Goal: Information Seeking & Learning: Find specific fact

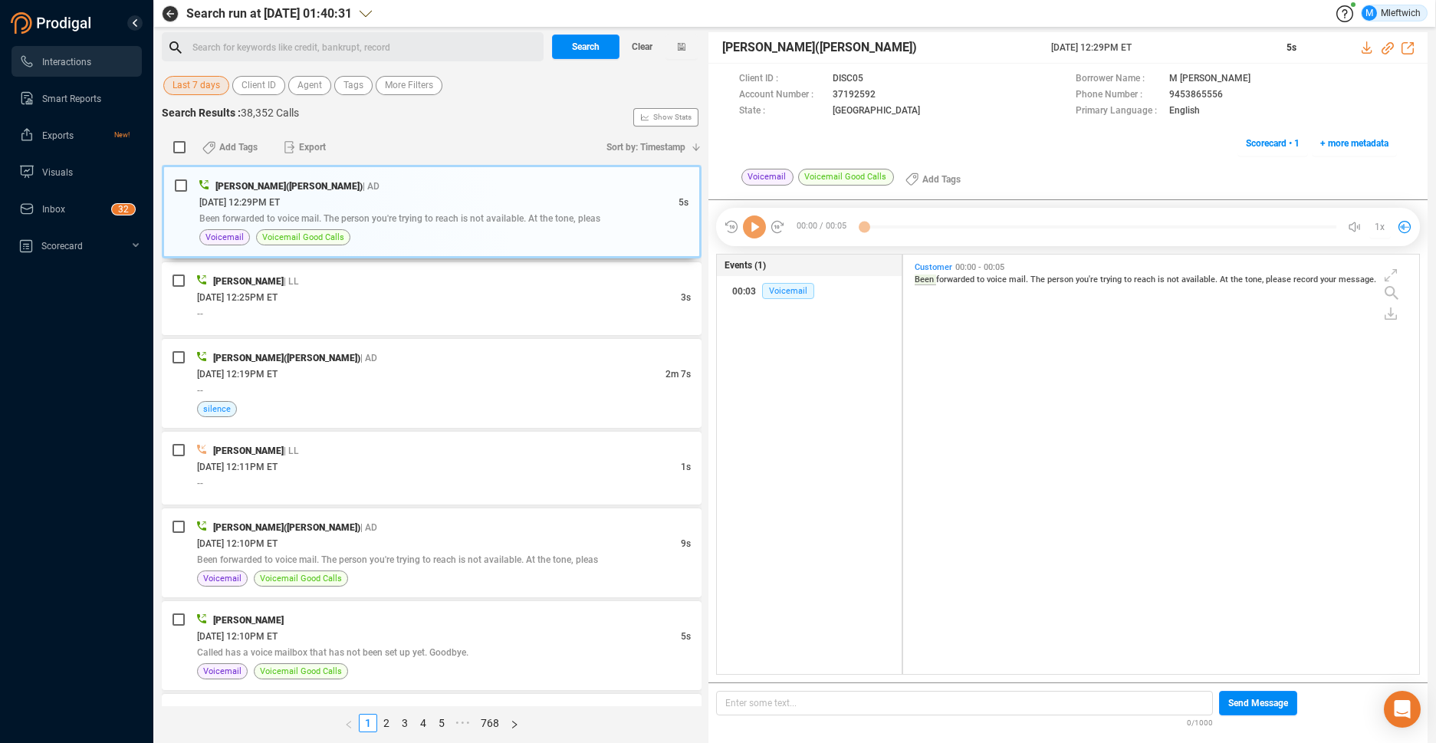
scroll to position [416, 508]
click at [210, 90] on span "Last 7 days" at bounding box center [197, 85] width 48 height 19
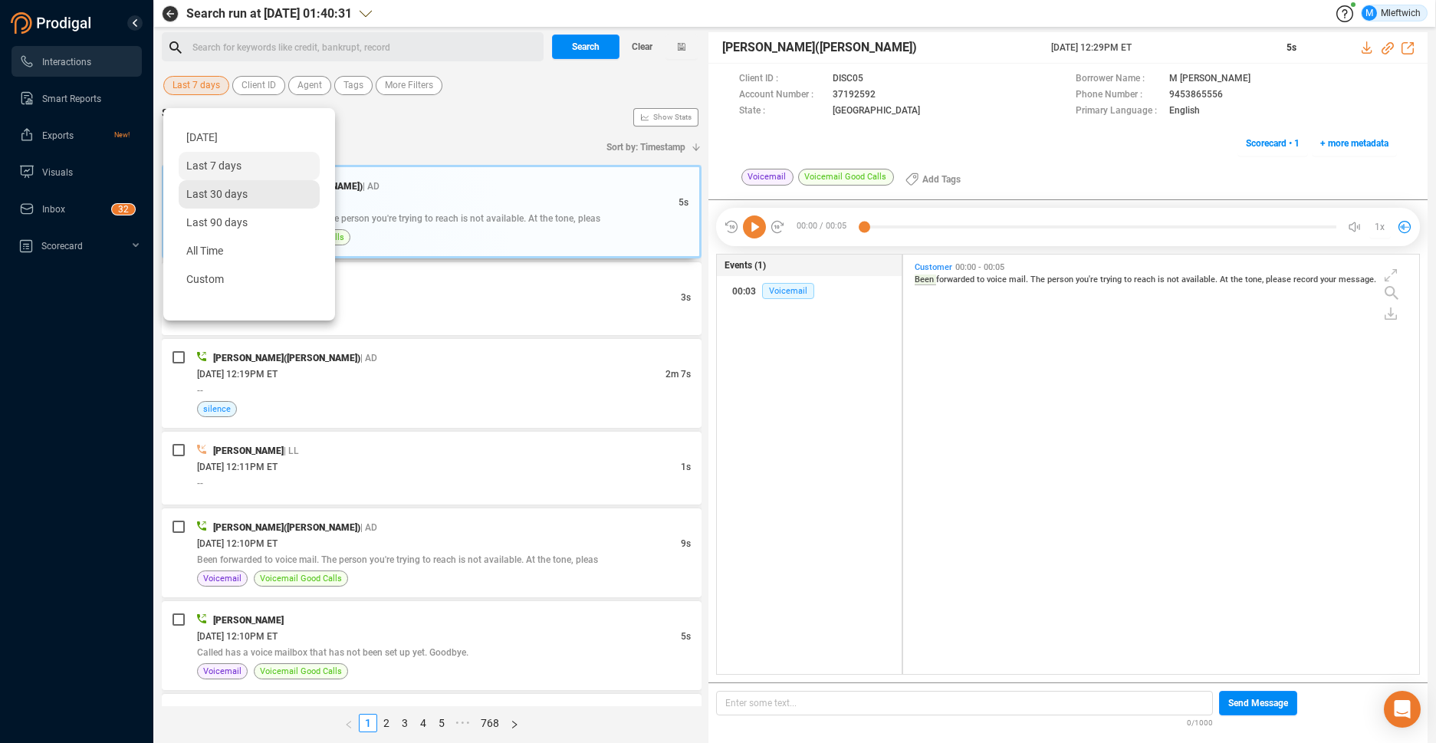
click at [212, 194] on span "Last 30 days" at bounding box center [216, 194] width 61 height 12
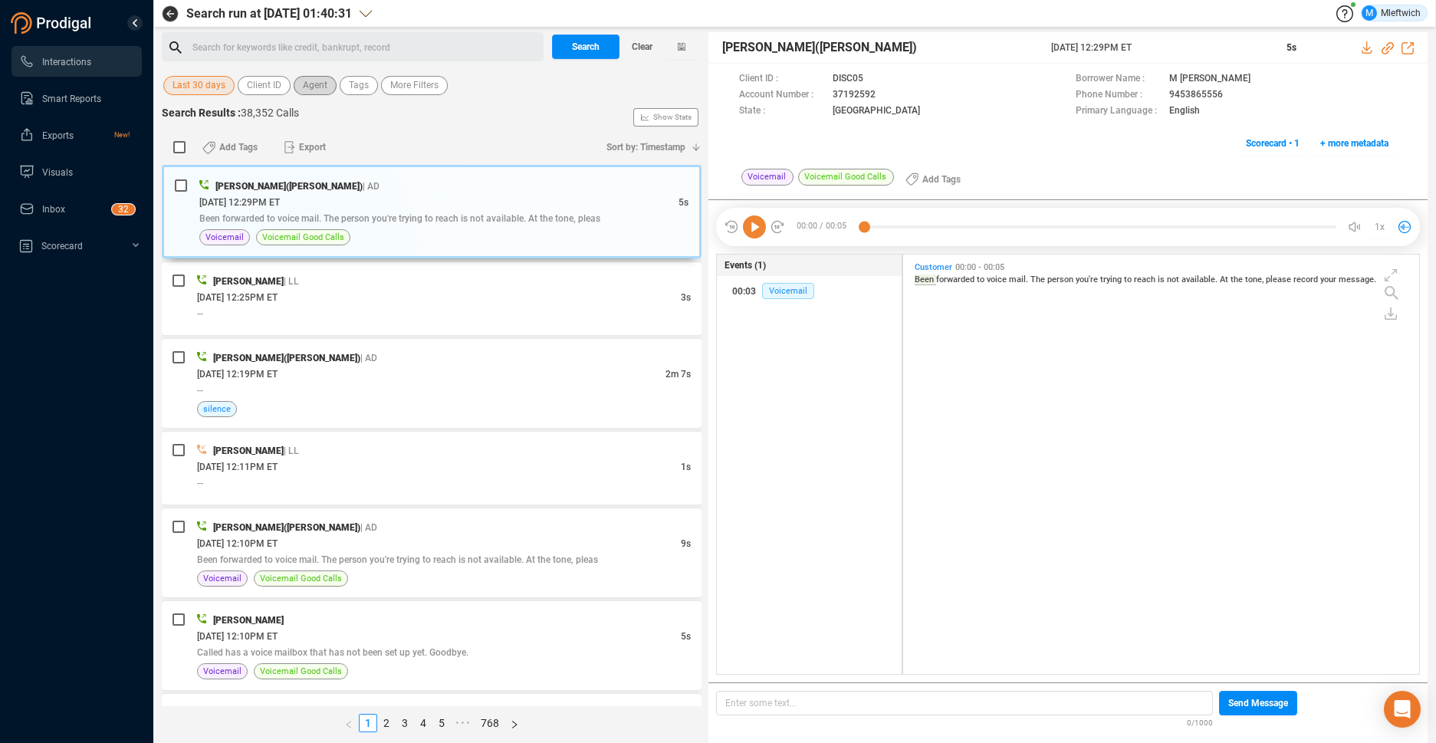
click at [313, 90] on span "Agent" at bounding box center [315, 85] width 25 height 19
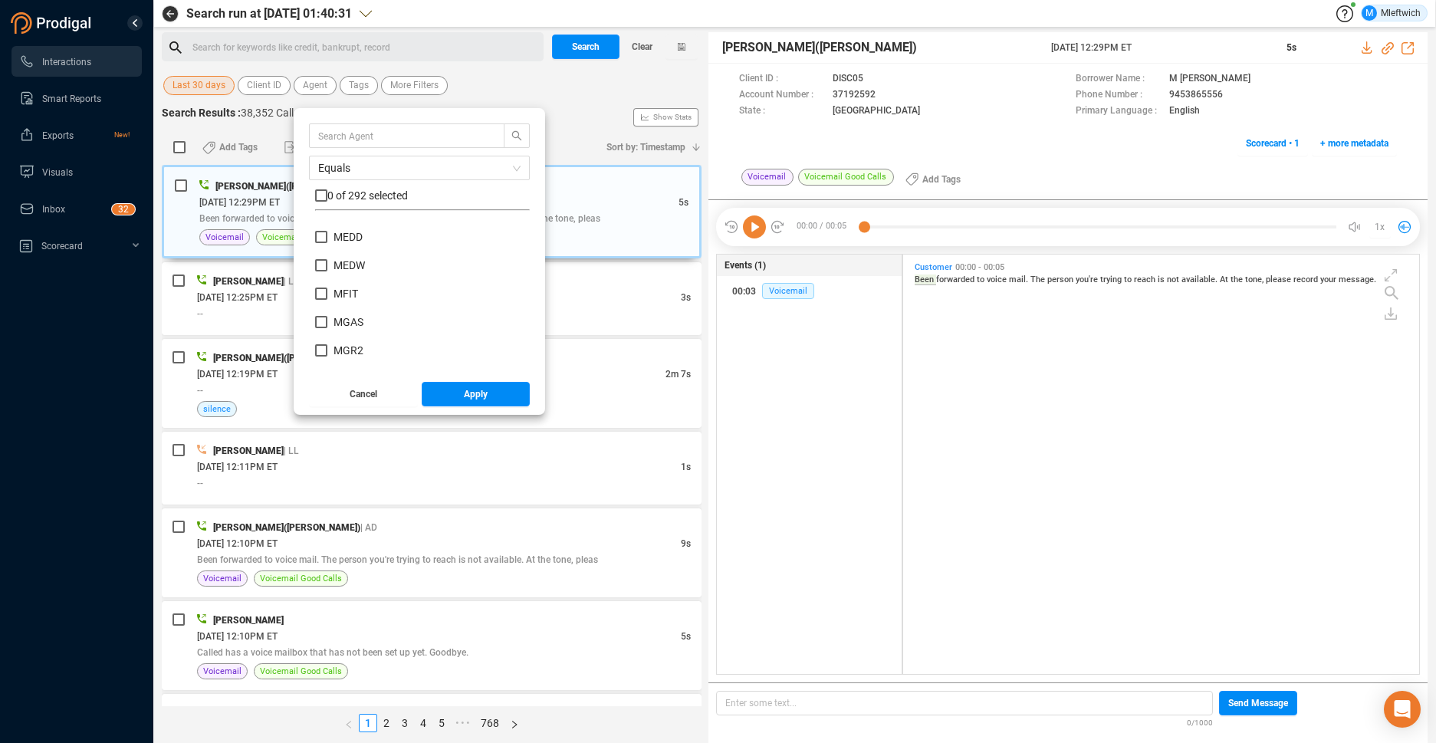
scroll to position [5428, 0]
click at [323, 82] on span "Agent" at bounding box center [315, 85] width 25 height 19
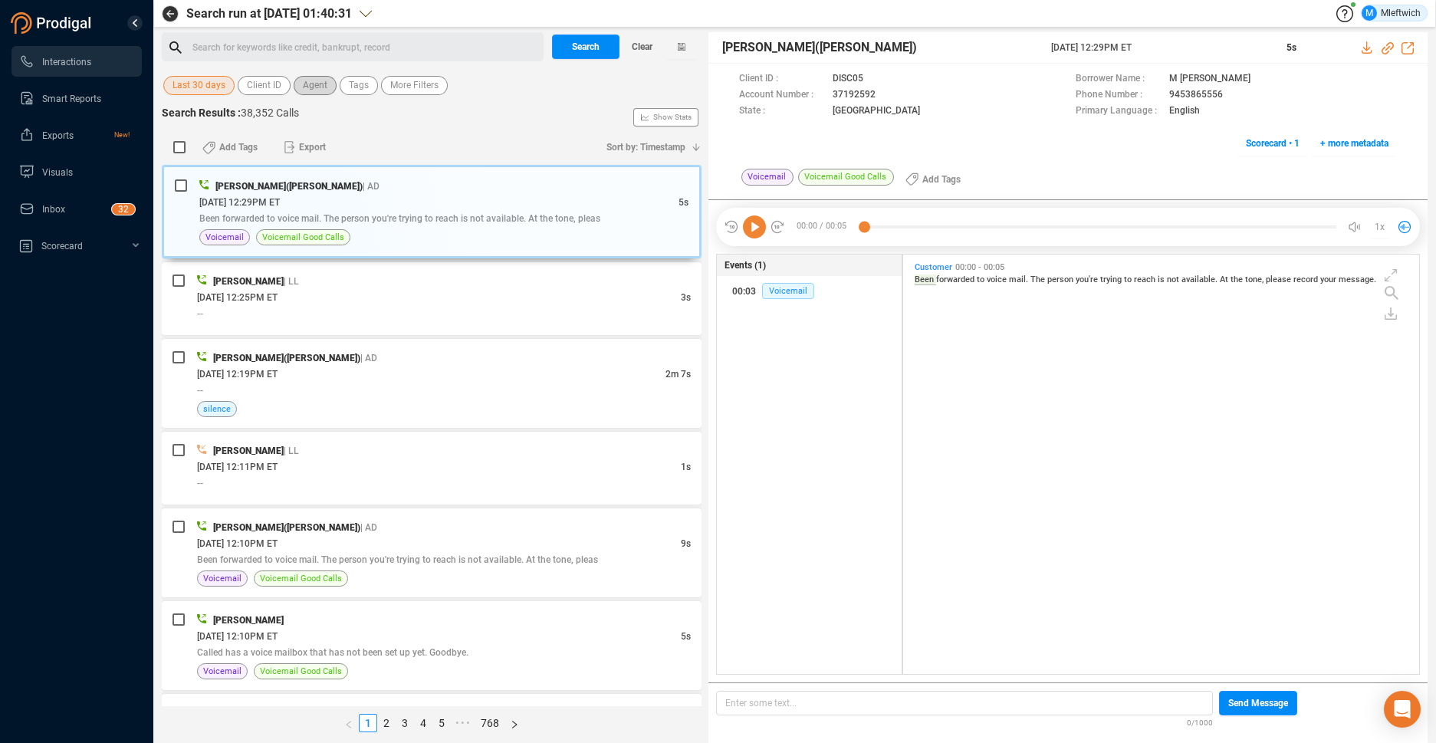
click at [315, 85] on span "Agent" at bounding box center [315, 85] width 25 height 19
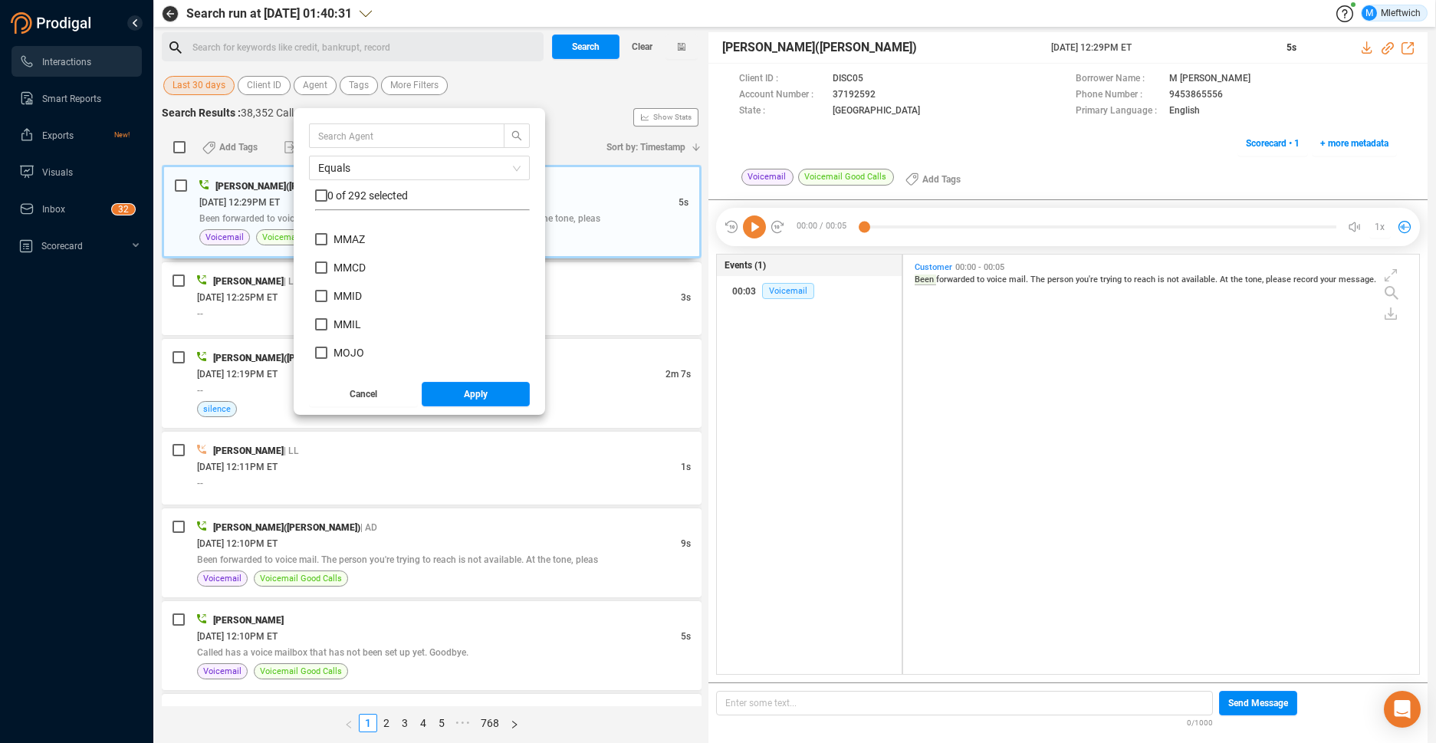
scroll to position [5615, 0]
click at [320, 233] on input "MMAS" at bounding box center [321, 233] width 12 height 12
checkbox input "true"
click at [469, 400] on span "Apply" at bounding box center [476, 394] width 24 height 25
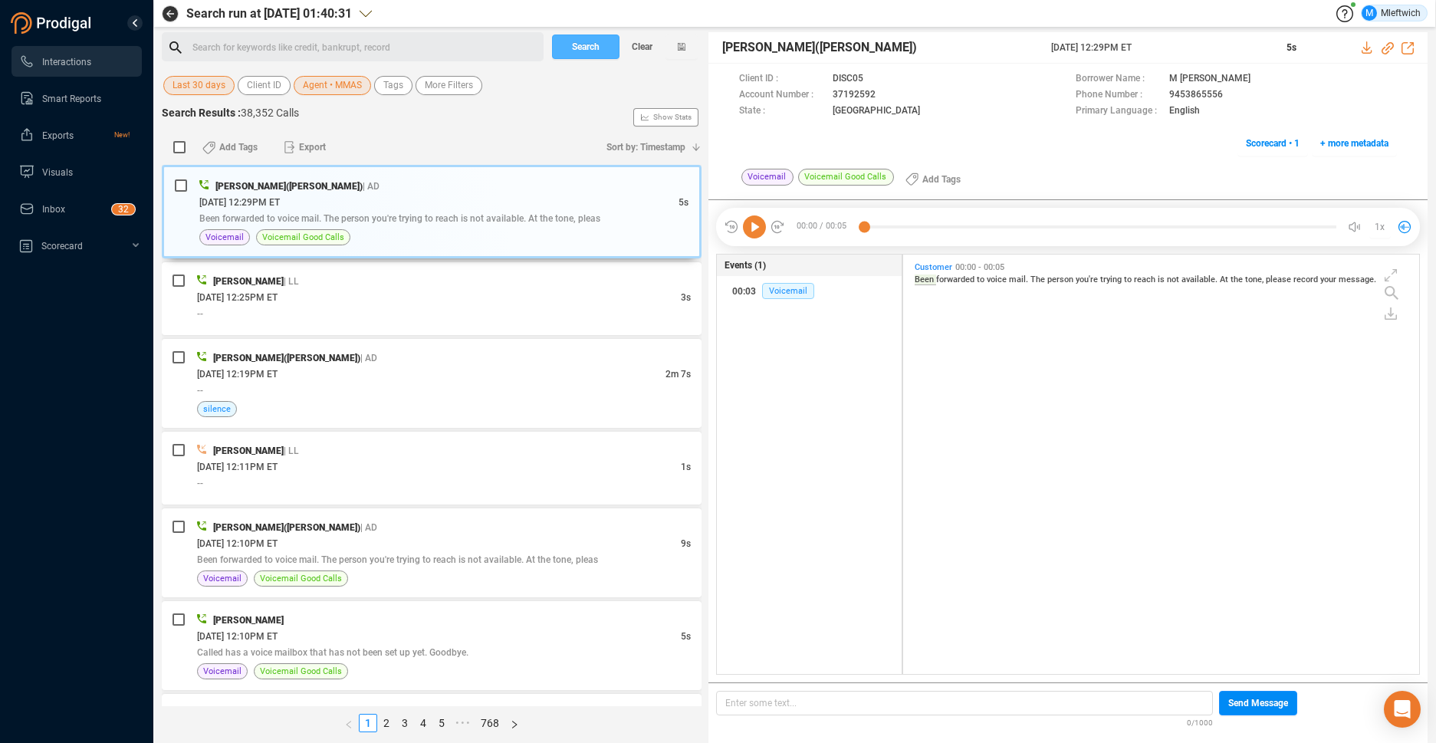
click at [609, 44] on button "Search" at bounding box center [585, 47] width 67 height 25
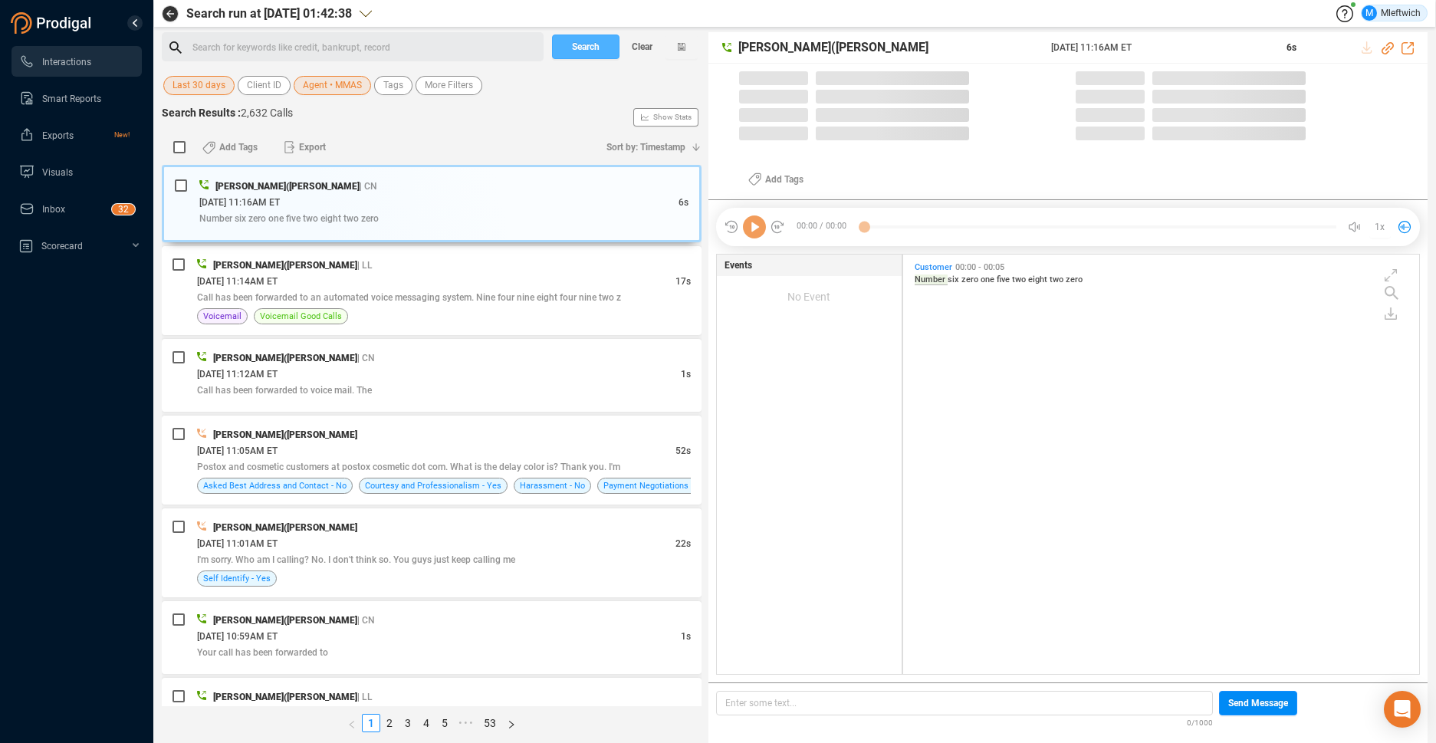
scroll to position [416, 508]
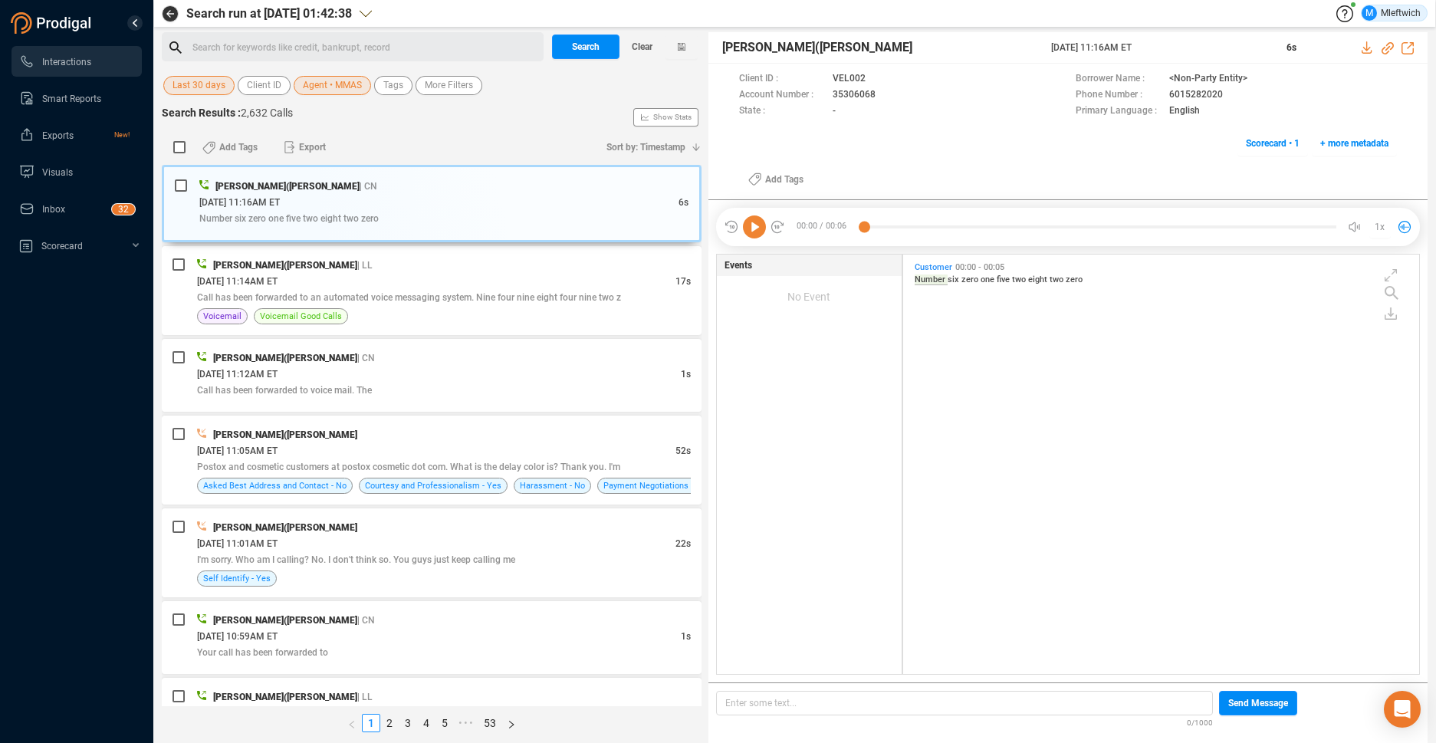
click at [444, 117] on div "Search Results : 2,632 Calls Show Stats" at bounding box center [432, 117] width 540 height 25
click at [419, 468] on span "Postox and cosmetic customers at postox cosmetic dot com. What is the delay col…" at bounding box center [408, 467] width 423 height 11
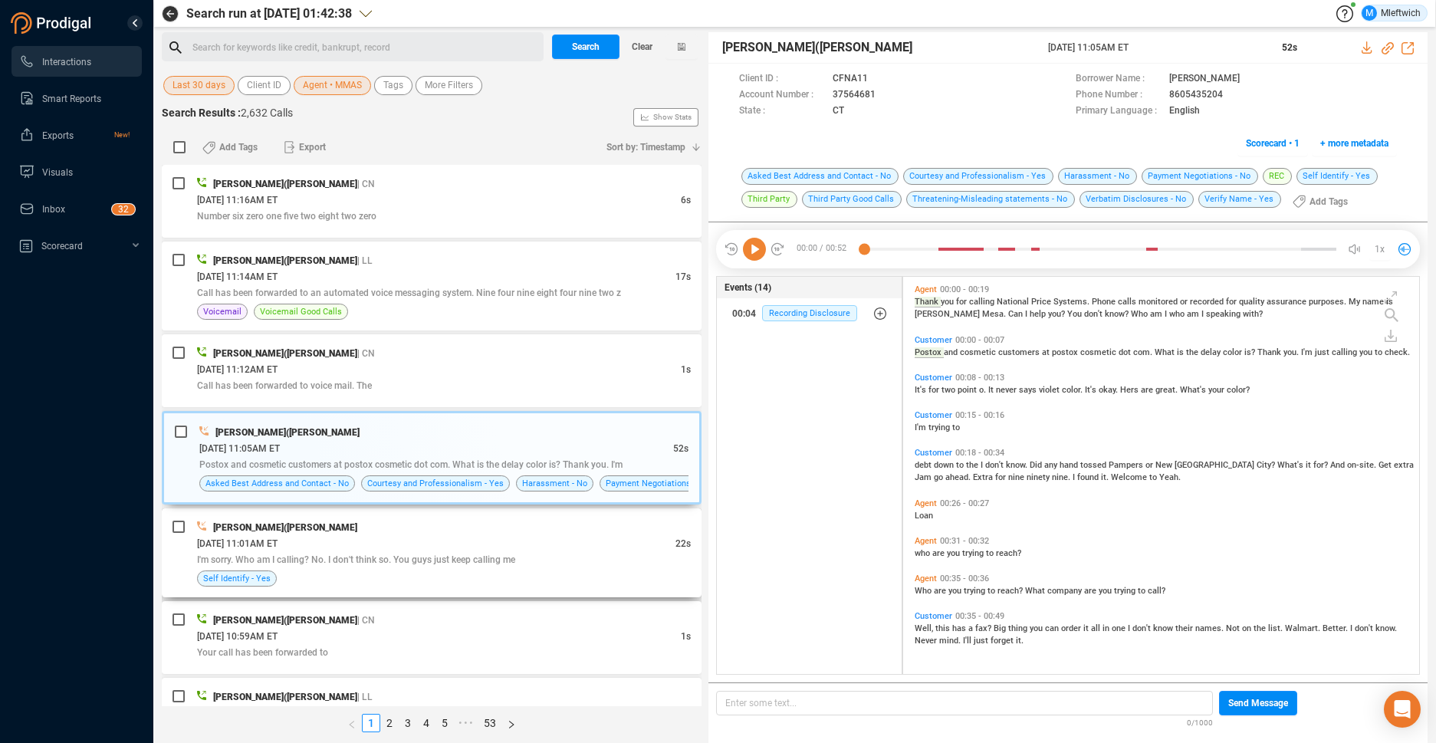
scroll to position [81, 0]
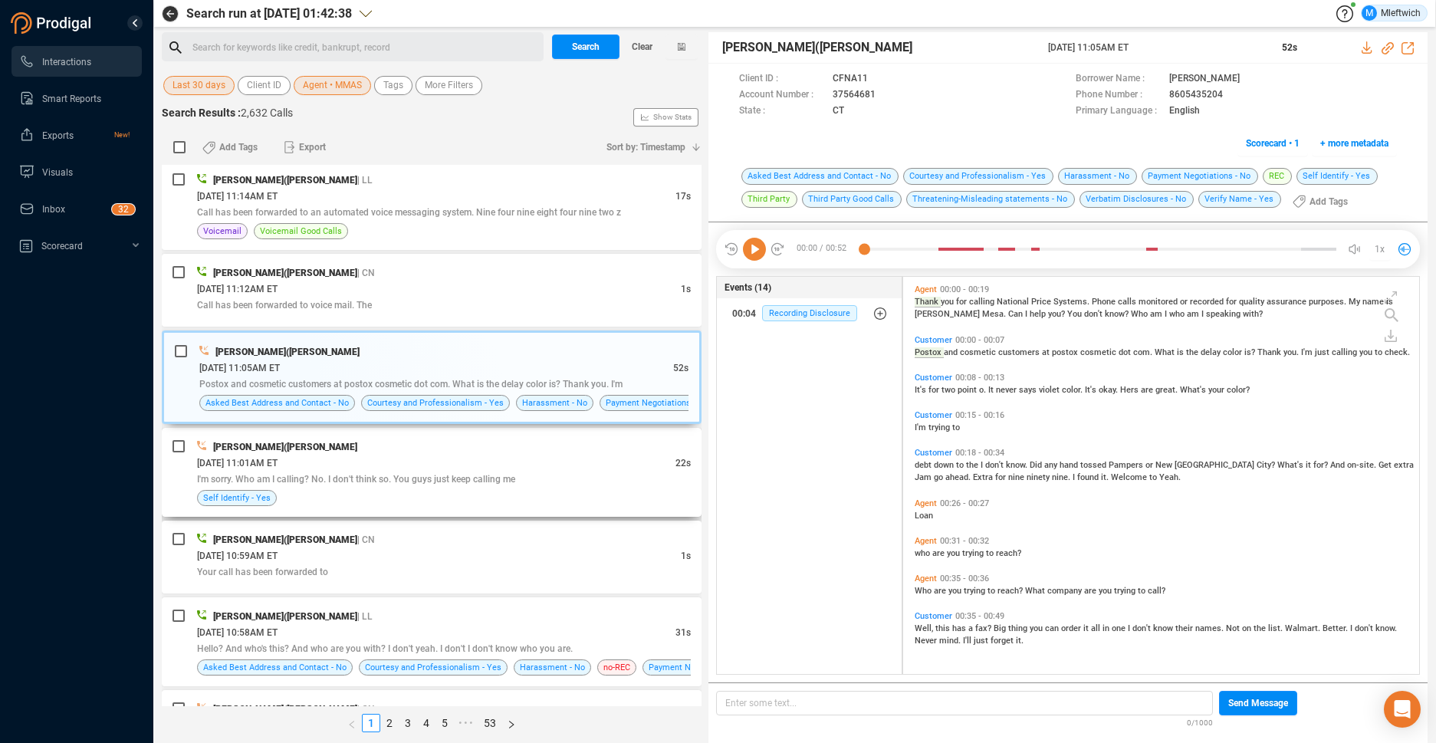
click at [436, 485] on div "I'm sorry. Who am I calling? No. I don't think so. You guys just keep calling me" at bounding box center [444, 479] width 494 height 16
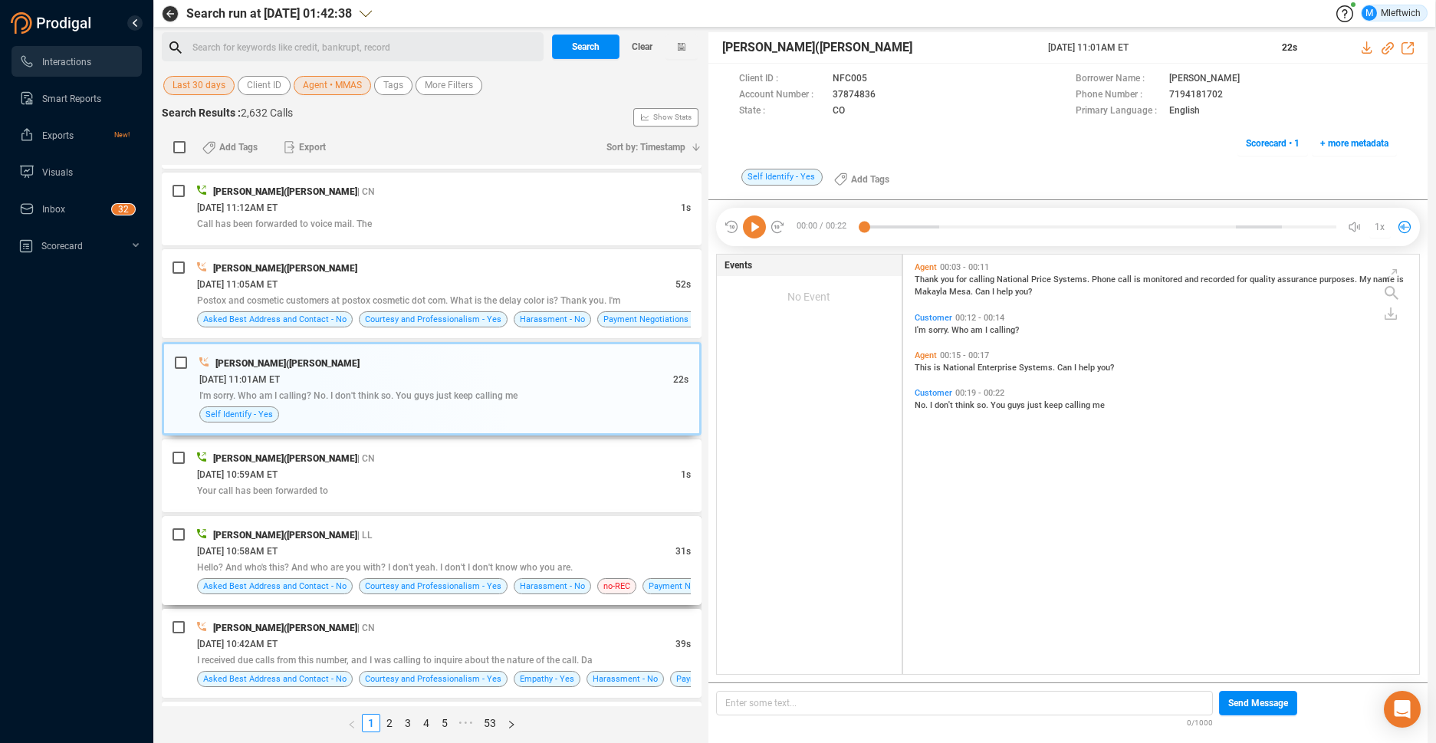
scroll to position [243, 0]
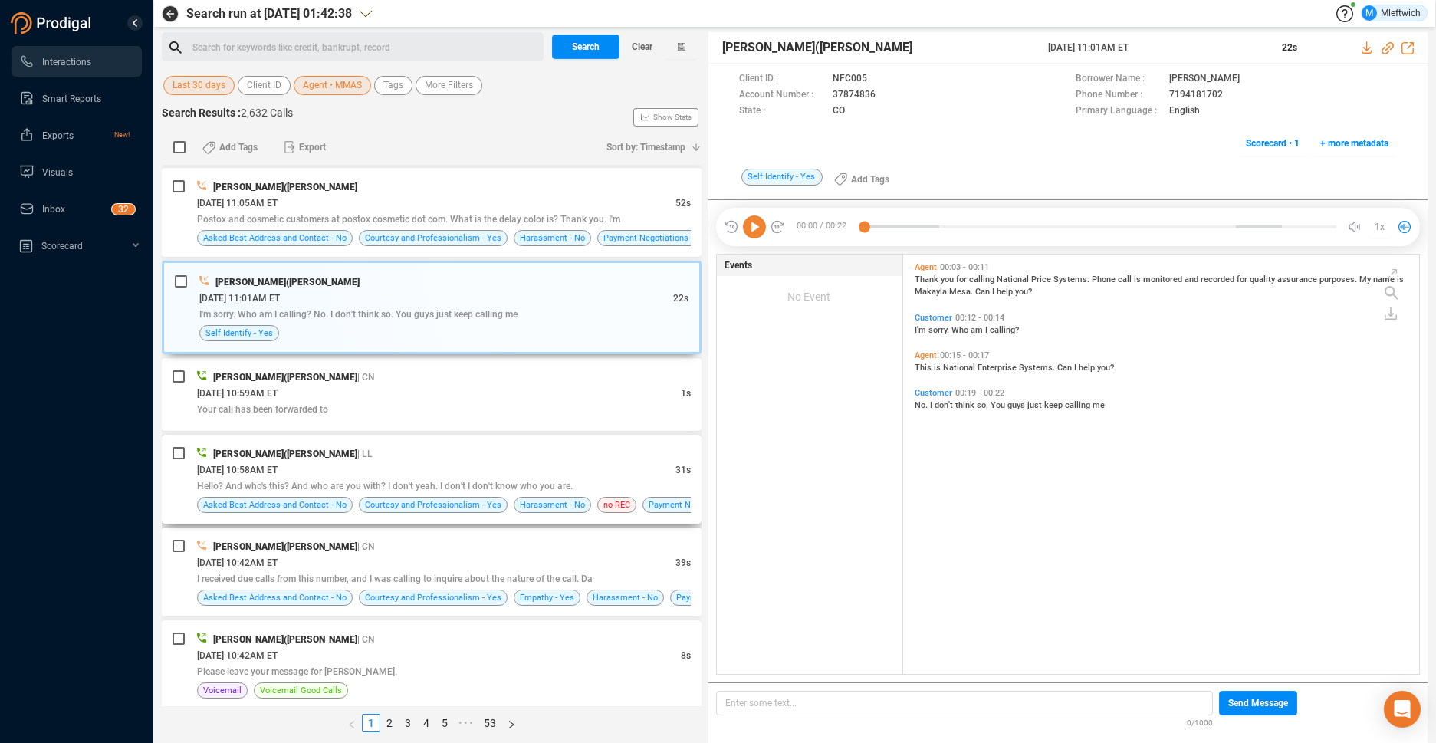
click at [447, 495] on div "Mikaela(C) Mason | LL 08/30/2025 @ 10:58AM ET 31s Hello? And who's this? And wh…" at bounding box center [444, 479] width 494 height 67
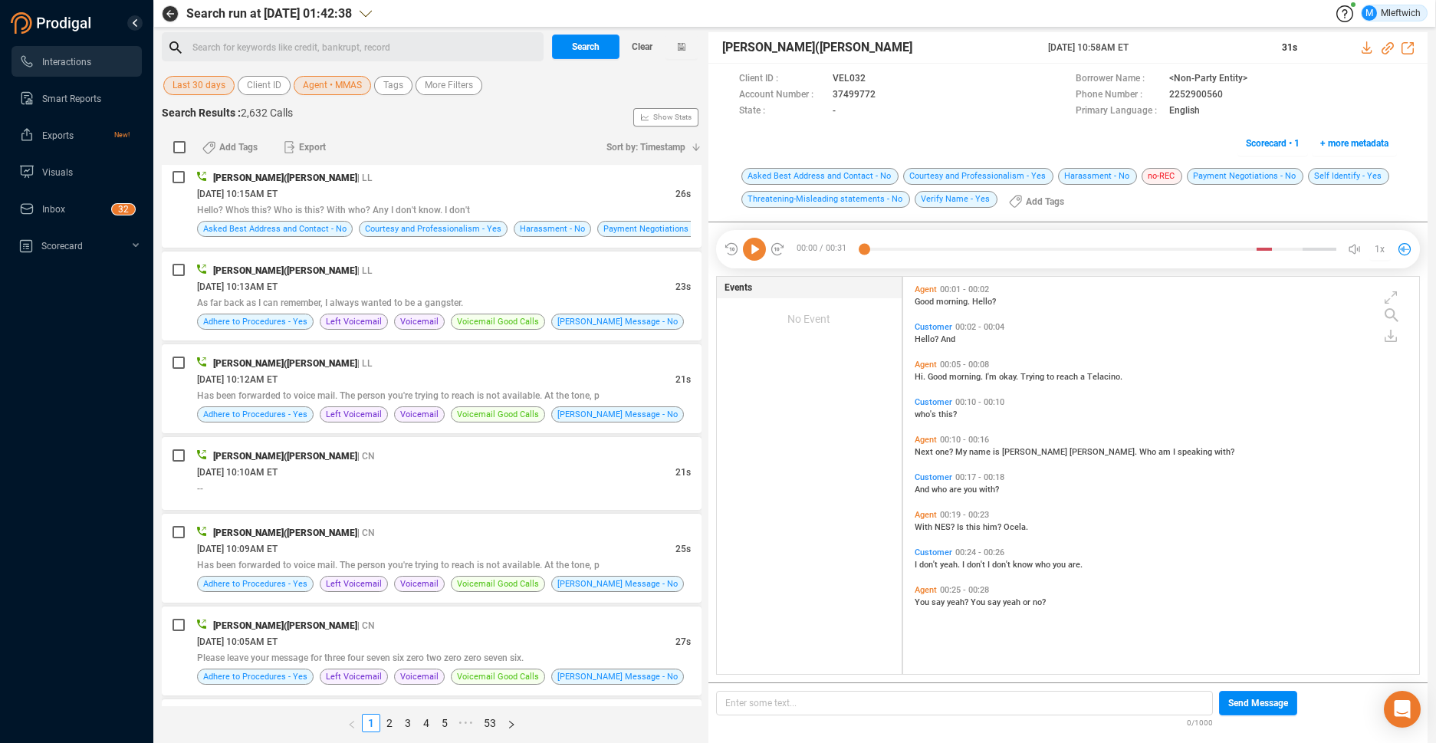
scroll to position [1218, 0]
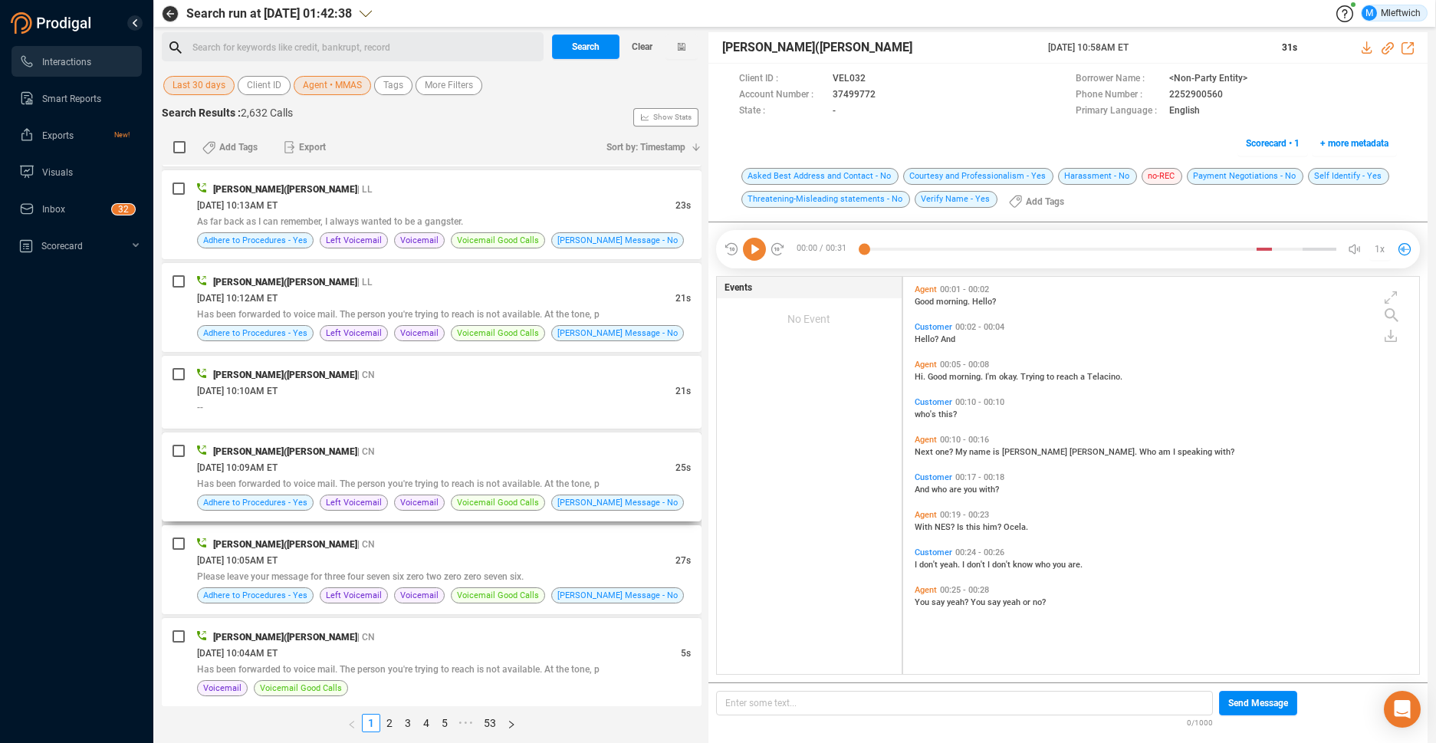
click at [450, 480] on span "Has been forwarded to voice mail. The person you're trying to reach is not avai…" at bounding box center [398, 483] width 403 height 11
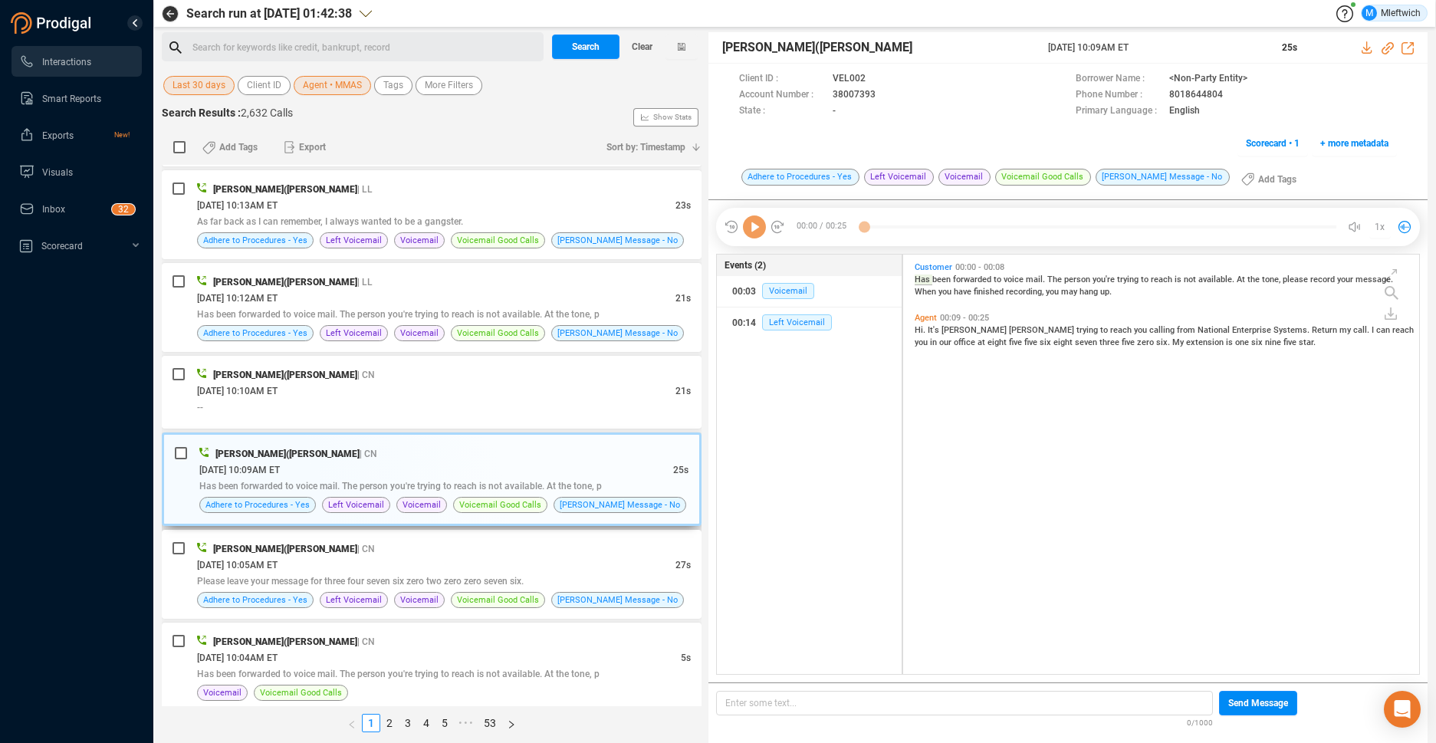
scroll to position [416, 508]
click at [886, 93] on icon at bounding box center [889, 96] width 12 height 12
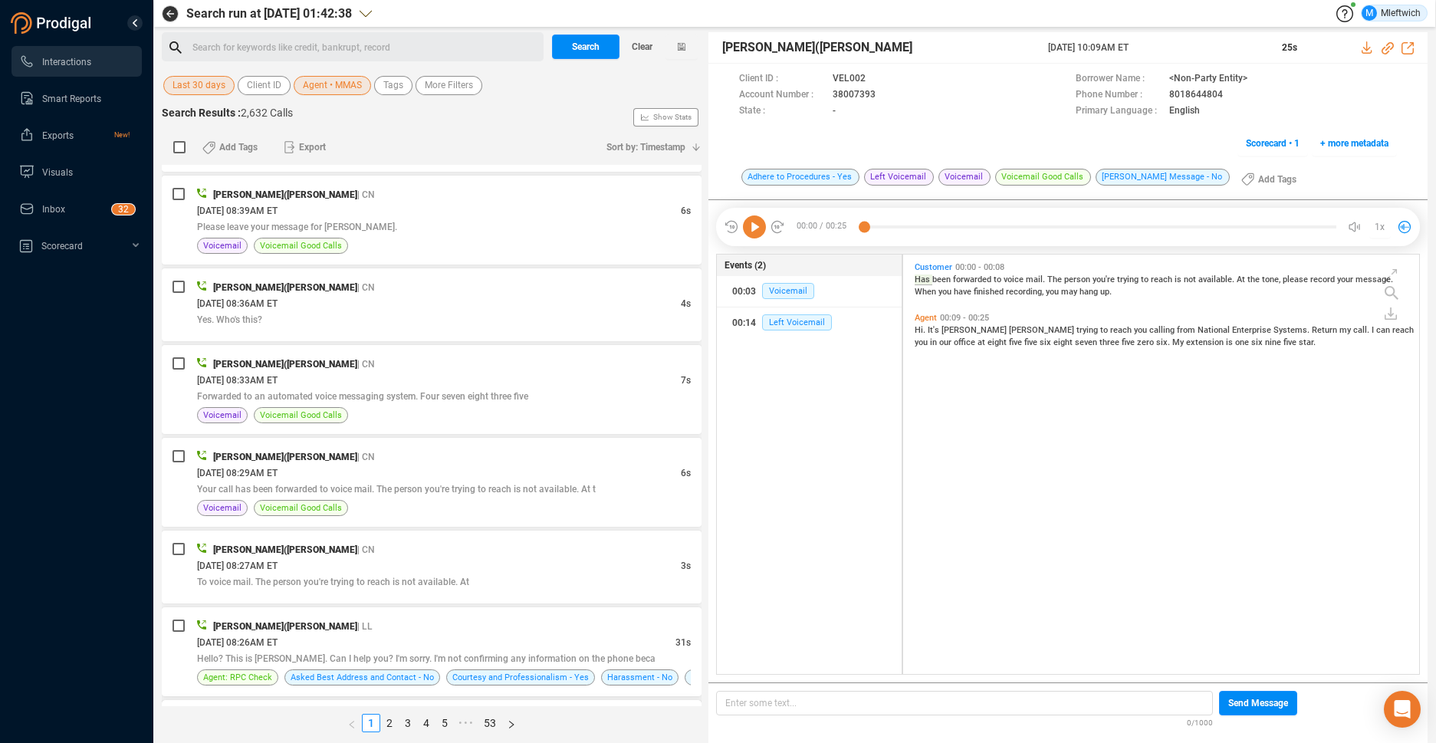
scroll to position [3829, 0]
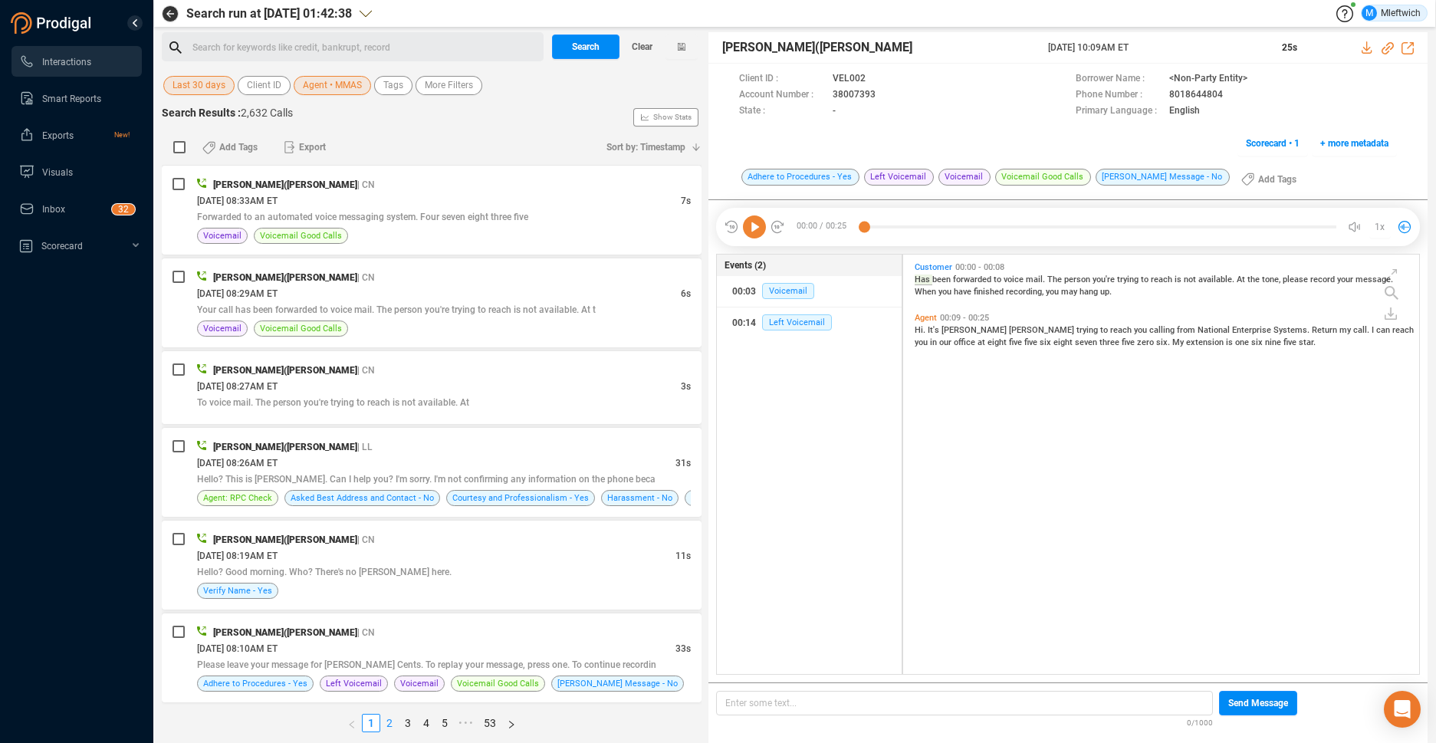
click at [391, 722] on link "2" at bounding box center [389, 723] width 17 height 17
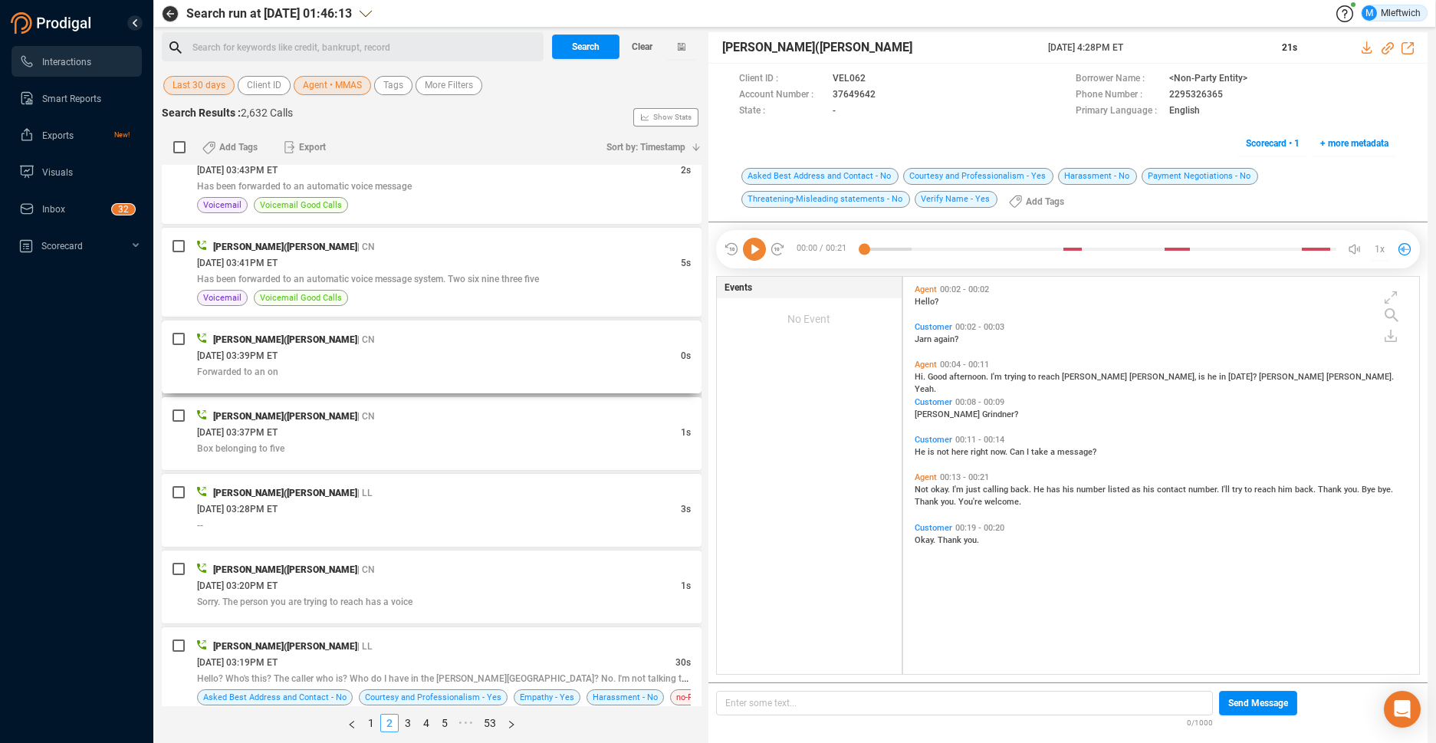
scroll to position [649, 0]
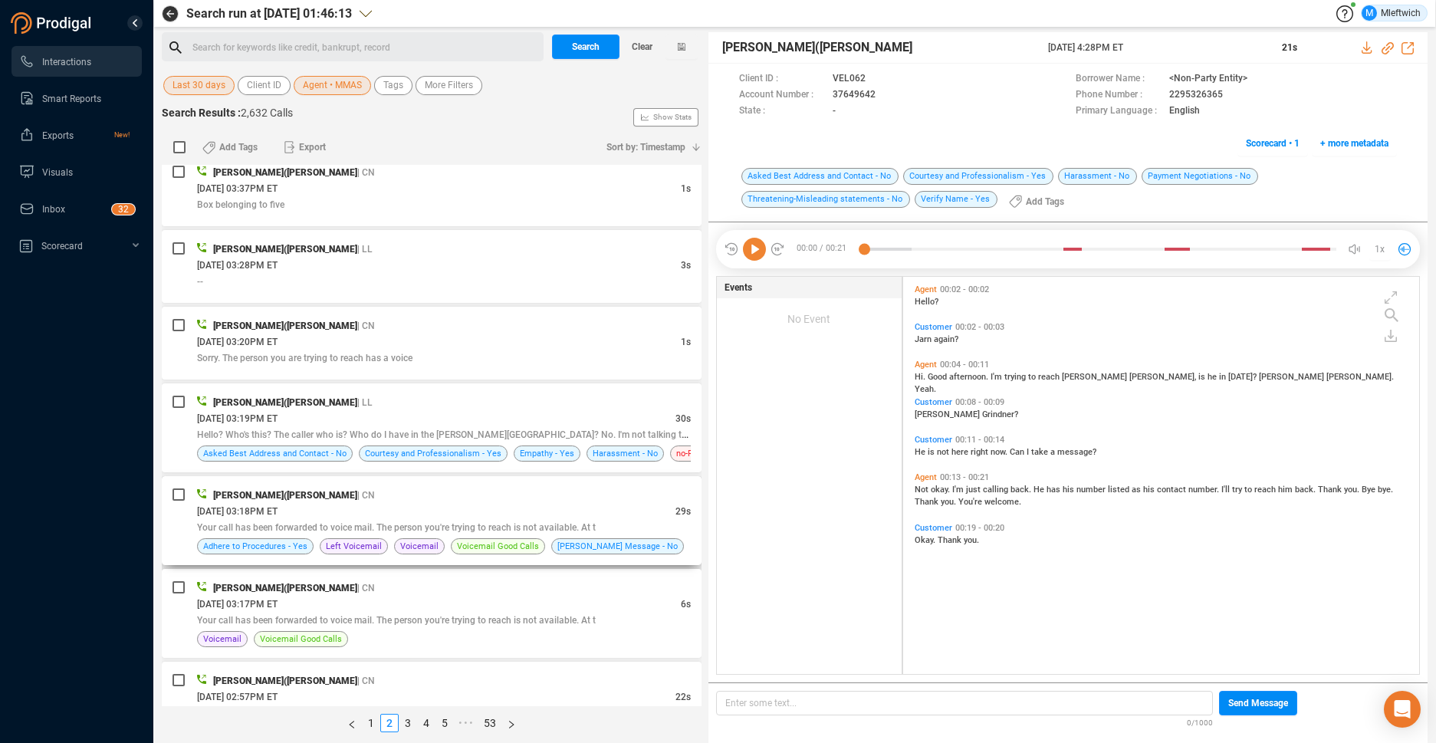
click at [403, 526] on span "Your call has been forwarded to voice mail. The person you're trying to reach i…" at bounding box center [396, 527] width 399 height 11
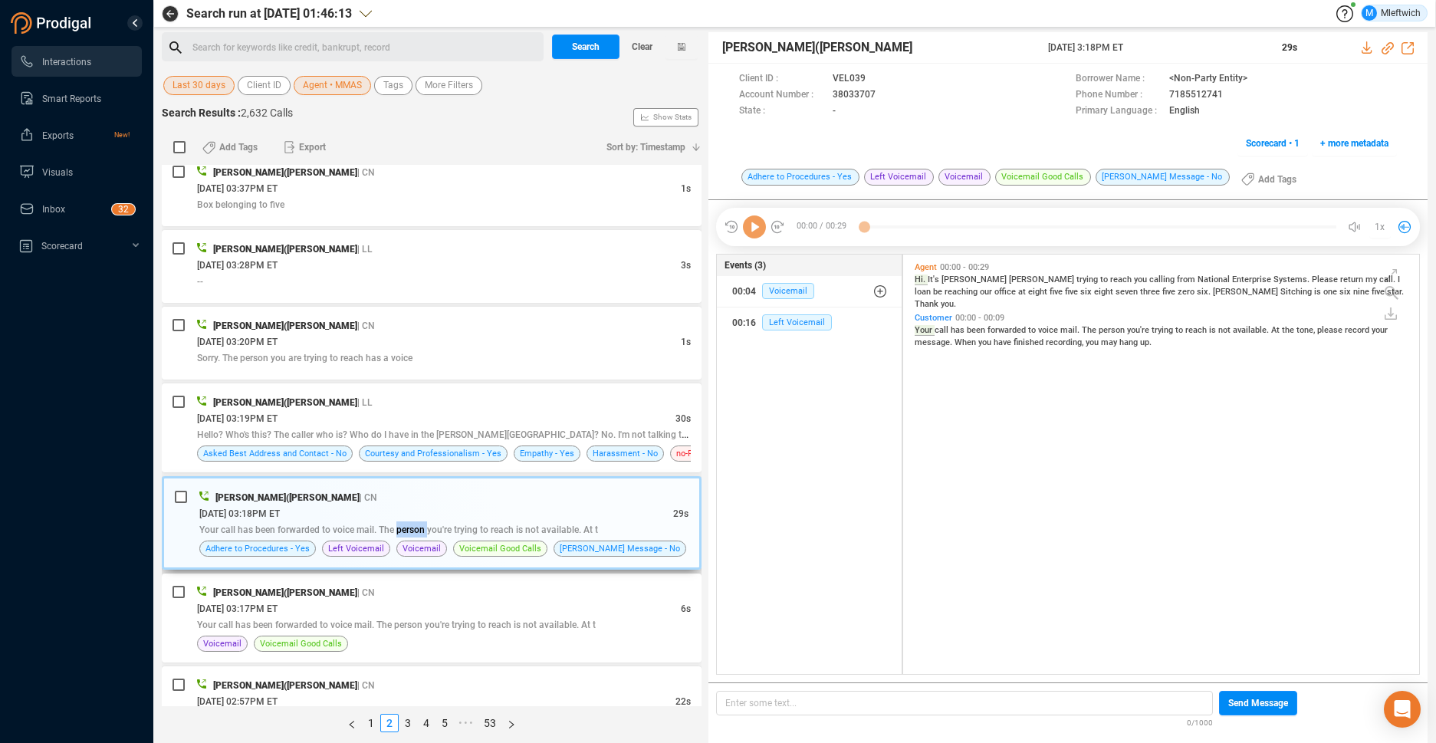
scroll to position [416, 508]
click at [886, 92] on icon at bounding box center [889, 96] width 12 height 12
click at [885, 95] on icon at bounding box center [889, 96] width 12 height 12
click at [317, 80] on span "Agent • MMAS" at bounding box center [332, 85] width 59 height 19
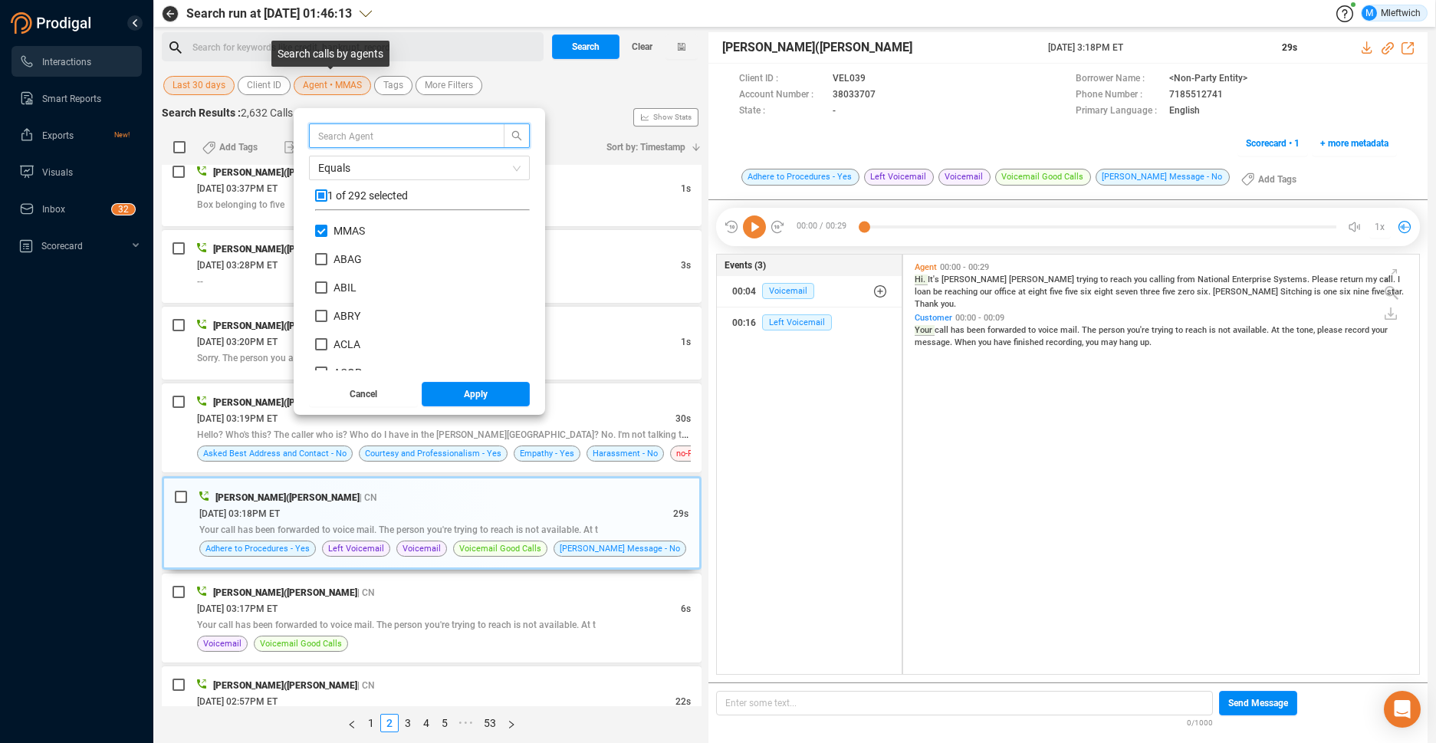
scroll to position [143, 207]
click at [323, 230] on input "MMAS" at bounding box center [321, 231] width 12 height 12
checkbox input "false"
click at [322, 241] on input "MPAR" at bounding box center [321, 244] width 12 height 12
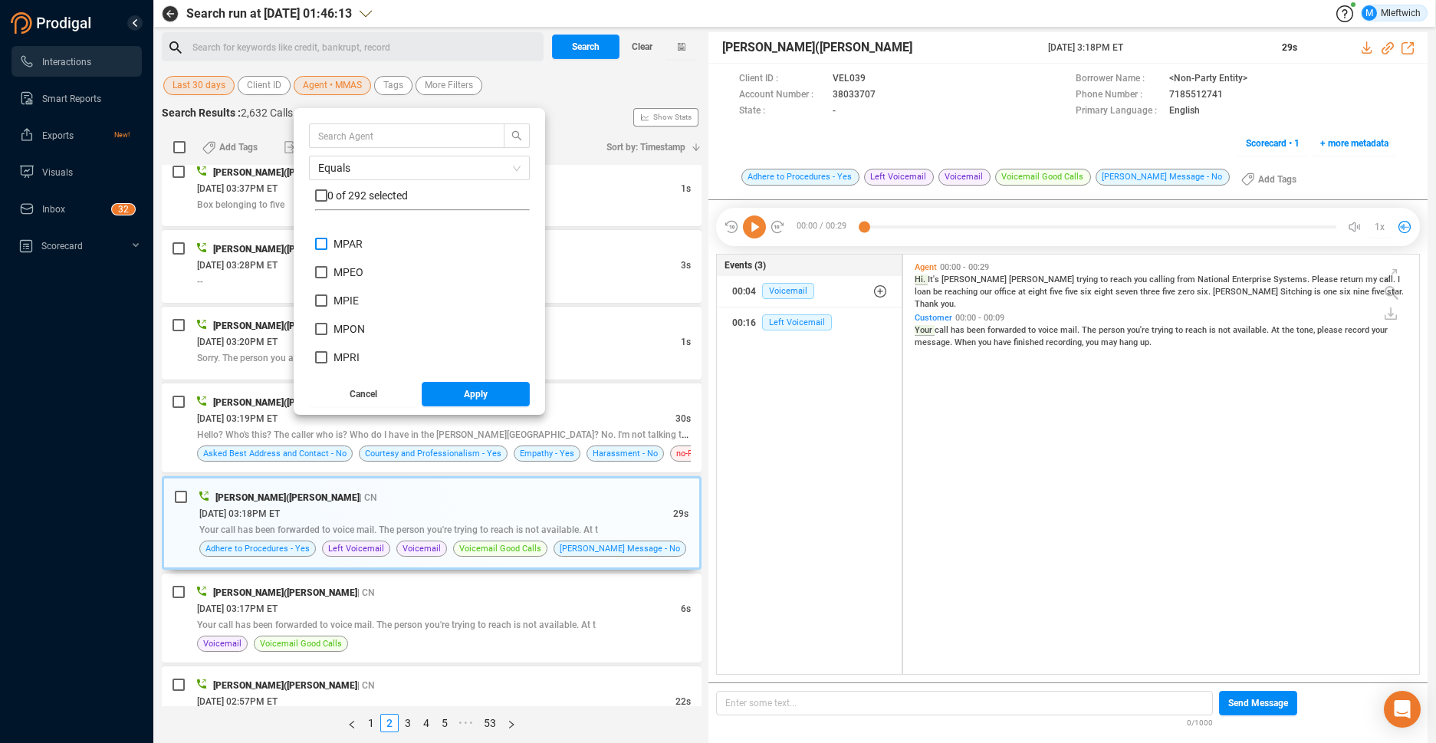
checkbox input "true"
click at [482, 393] on span "Apply" at bounding box center [476, 394] width 24 height 25
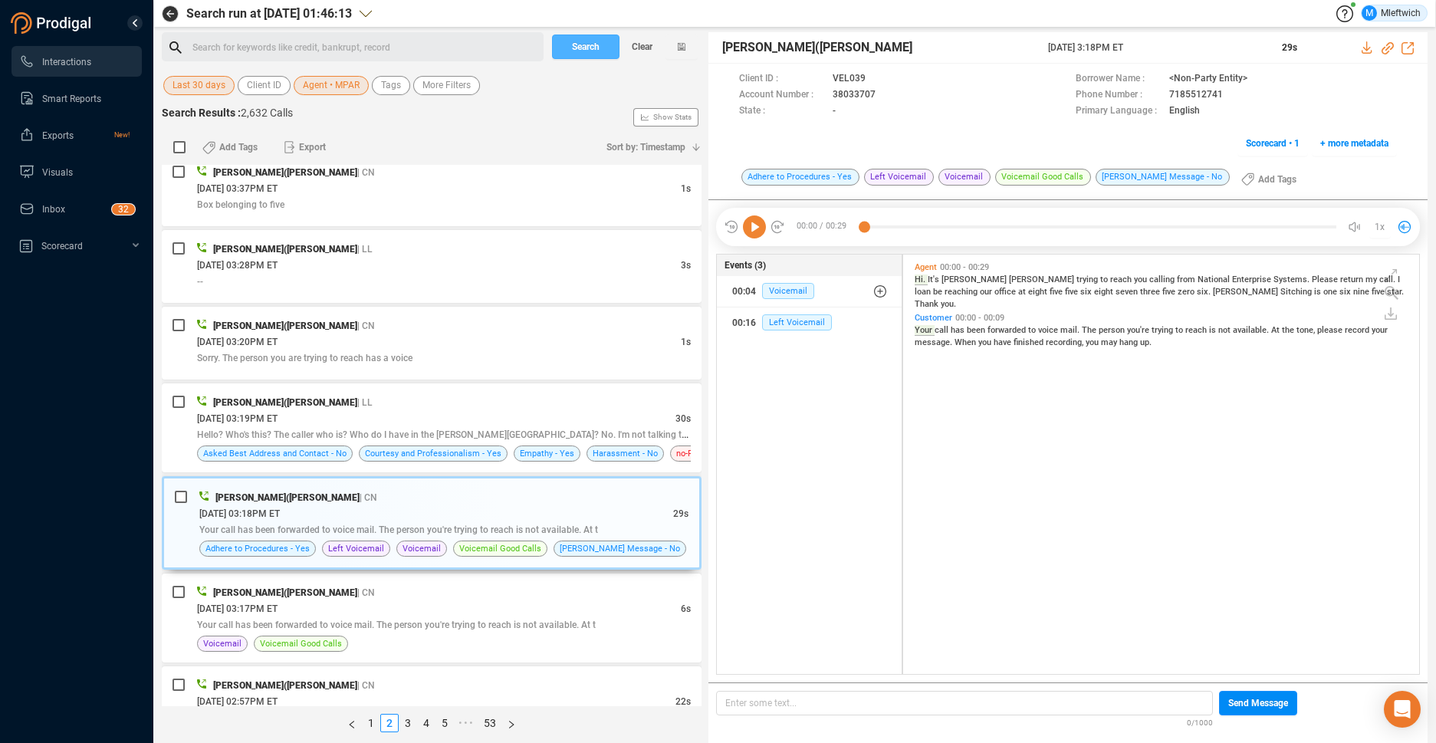
click at [582, 47] on span "Search" at bounding box center [586, 47] width 28 height 25
click at [582, 47] on div "Search Clear" at bounding box center [624, 46] width 153 height 29
drag, startPoint x: 582, startPoint y: 47, endPoint x: 578, endPoint y: 37, distance: 10.7
click at [582, 45] on div "Search Clear" at bounding box center [624, 46] width 153 height 29
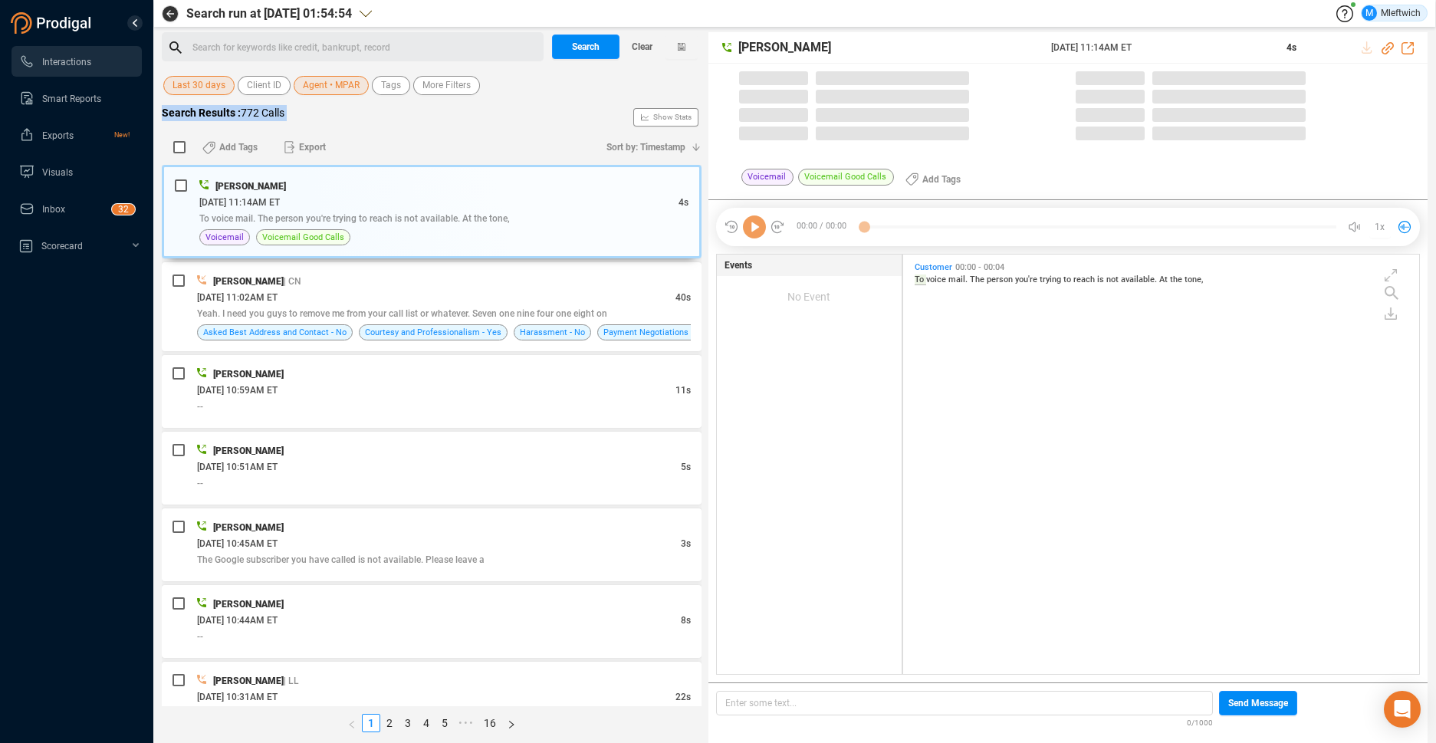
scroll to position [5, 8]
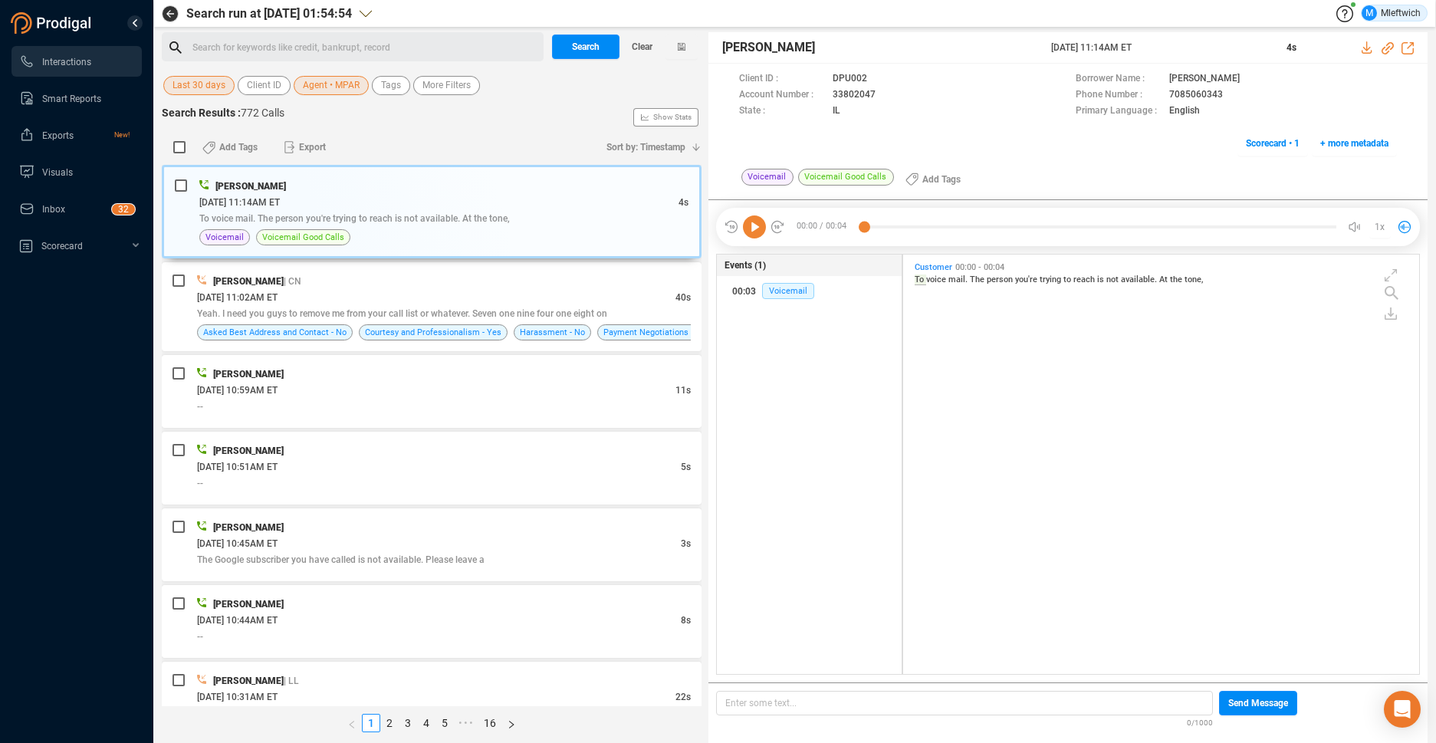
click at [535, 130] on div "Add Tags Export Sort by: Timestamp" at bounding box center [432, 147] width 540 height 35
click at [541, 109] on div "Search Results : 772 Calls Show Stats" at bounding box center [432, 117] width 540 height 25
drag, startPoint x: 541, startPoint y: 109, endPoint x: 515, endPoint y: 11, distance: 101.8
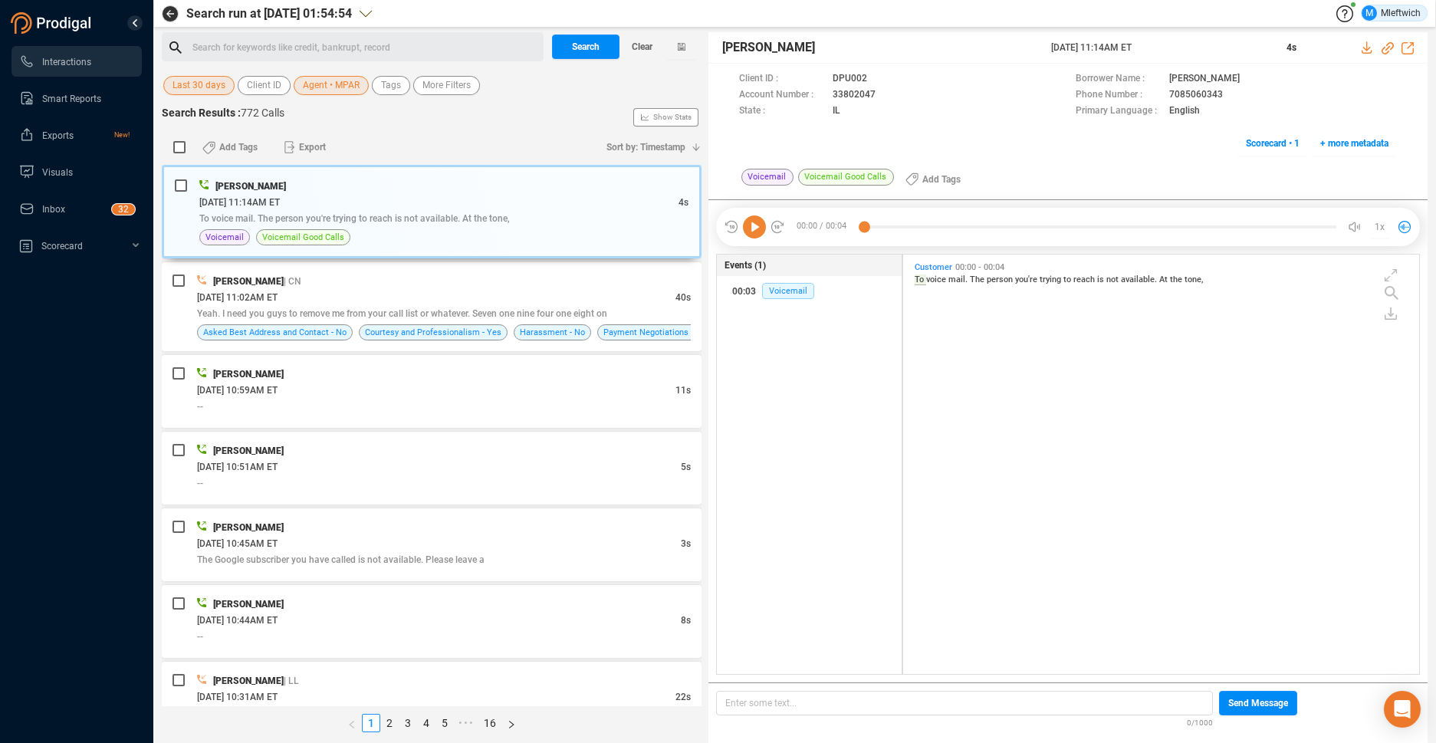
click at [515, 11] on div "M Mleftwich" at bounding box center [900, 13] width 1056 height 17
click at [512, 117] on div "Search Results : 772 Calls Show Stats" at bounding box center [432, 117] width 540 height 25
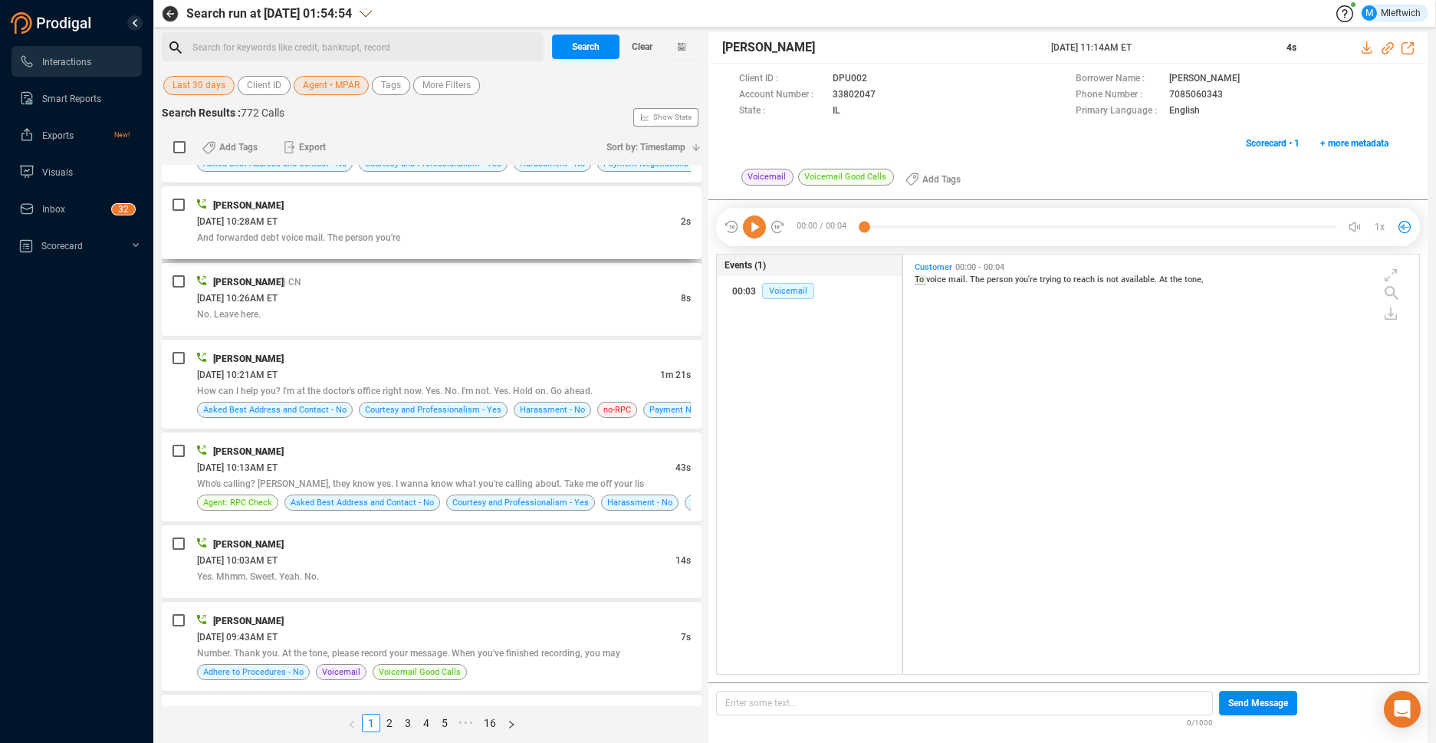
scroll to position [731, 0]
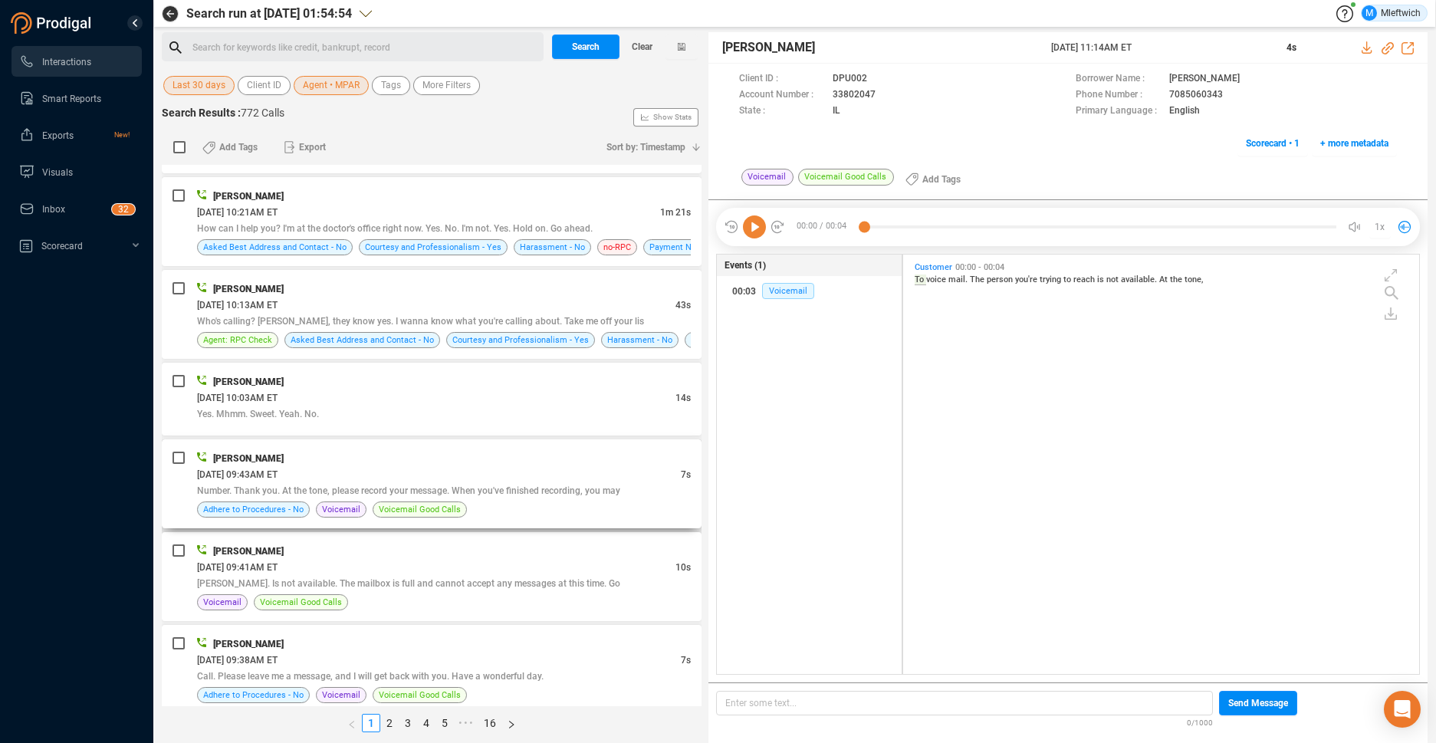
click at [462, 490] on span "Number. Thank you. At the tone, please record your message. When you've finishe…" at bounding box center [408, 490] width 423 height 11
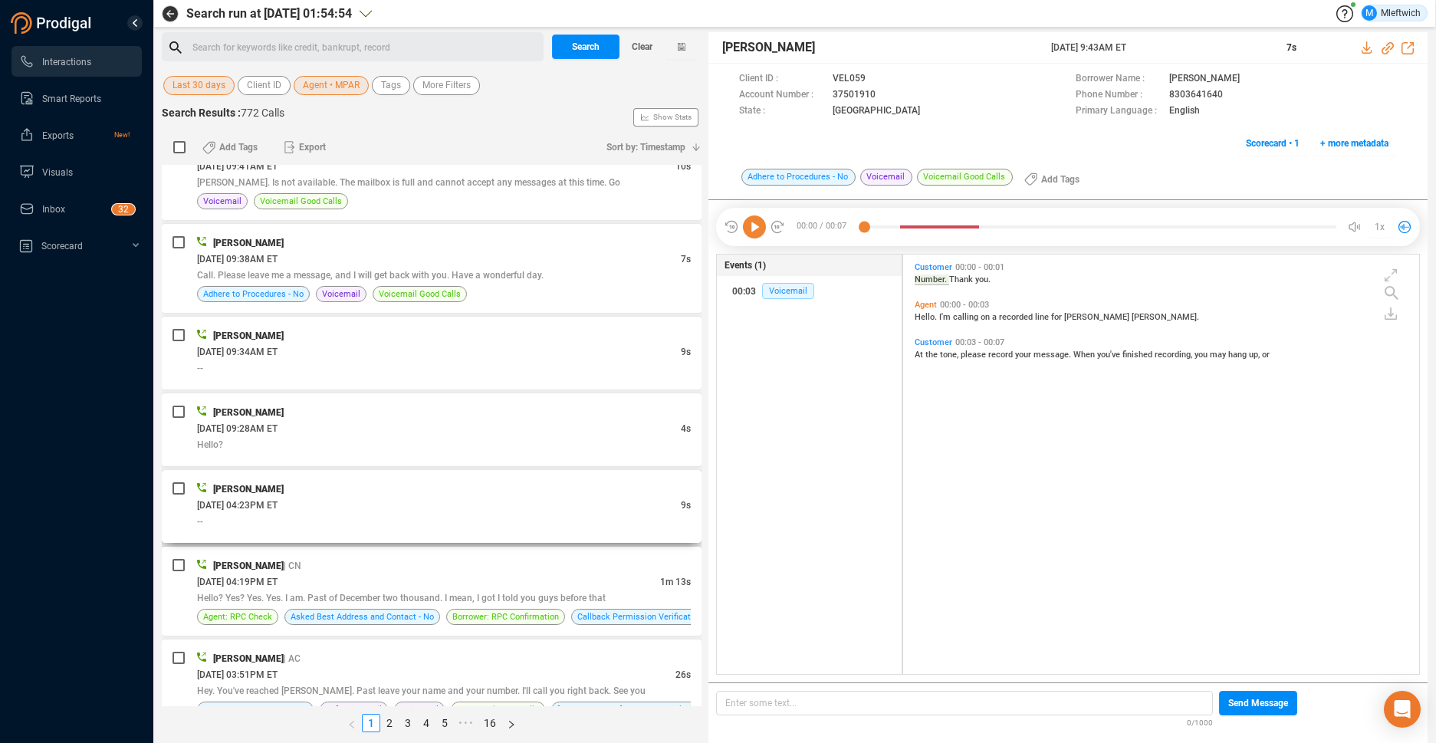
scroll to position [1213, 0]
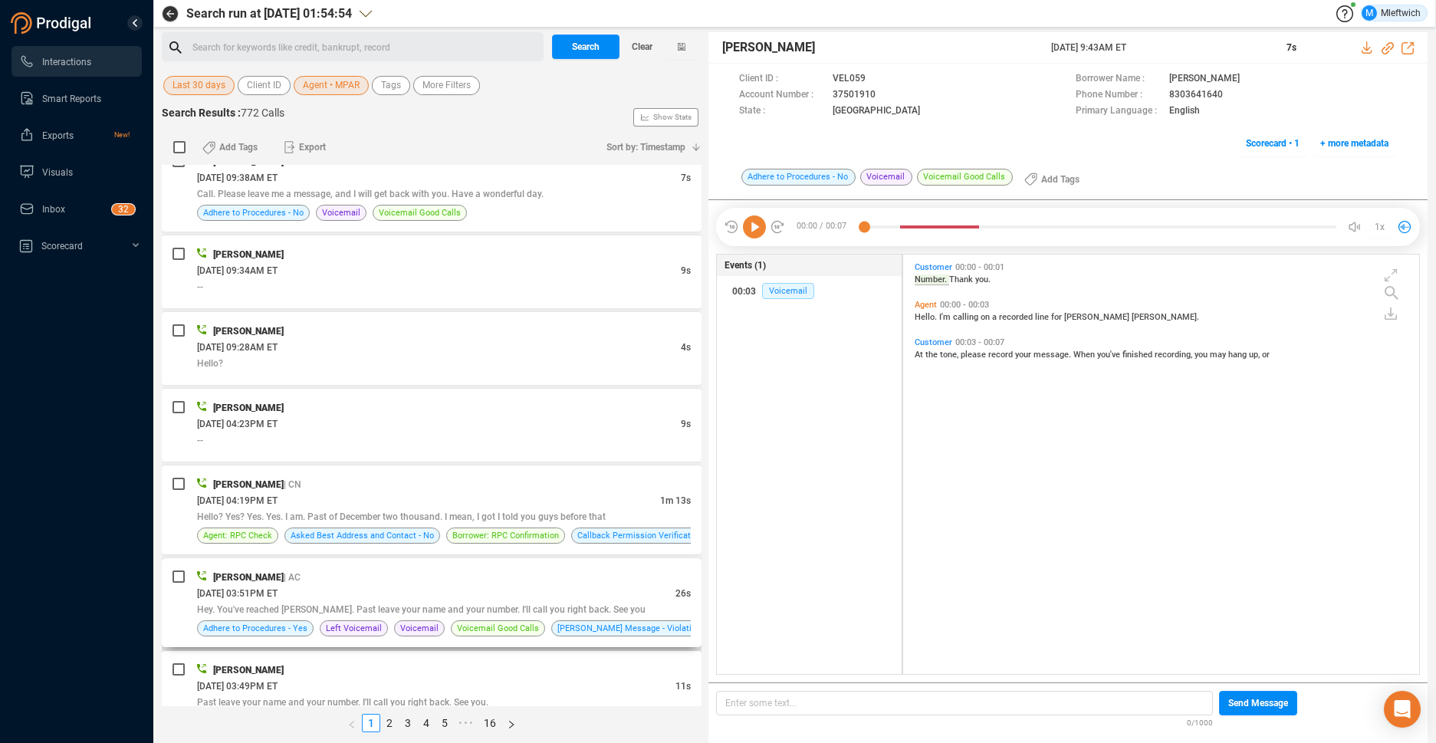
click at [488, 609] on span "Hey. You've reached Katrina. Past leave your name and your number. I'll call yo…" at bounding box center [421, 609] width 449 height 11
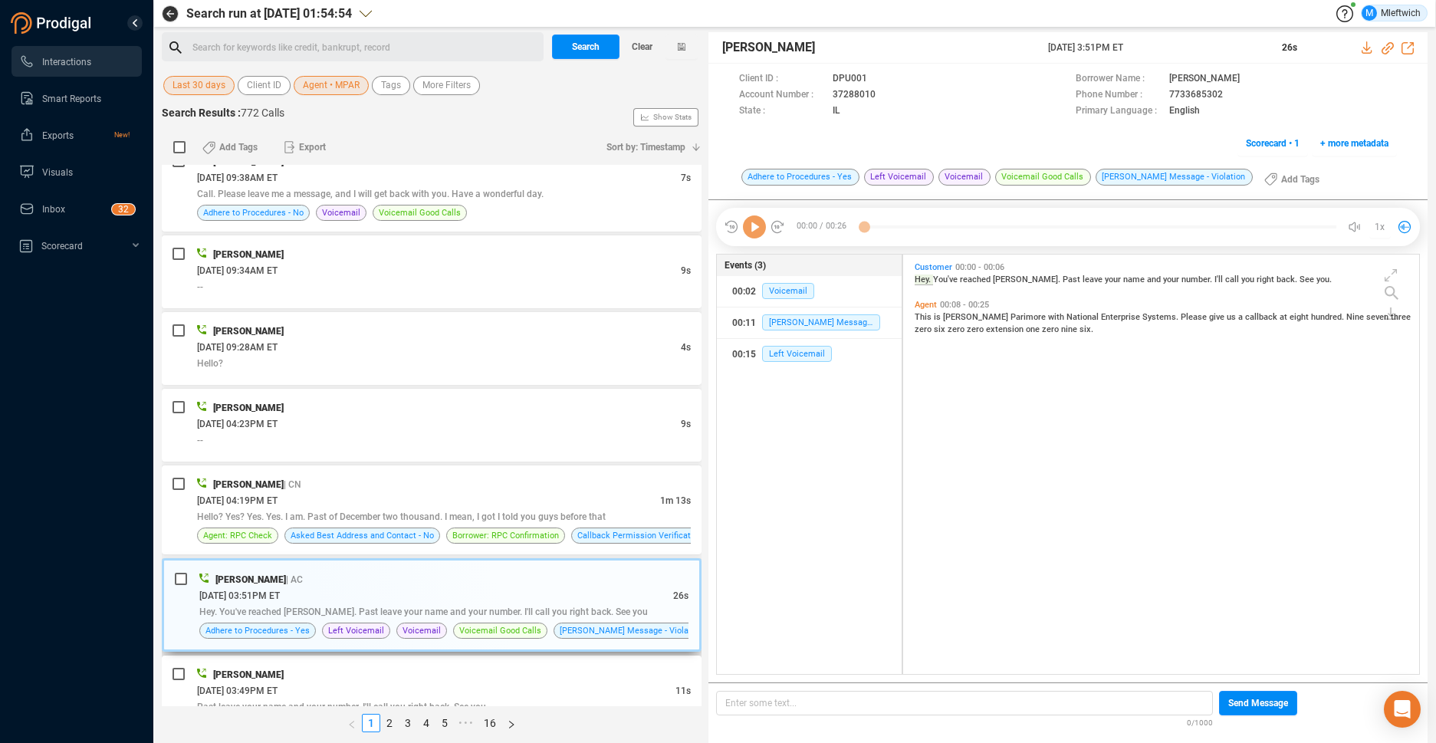
scroll to position [416, 508]
click at [886, 95] on icon at bounding box center [889, 96] width 12 height 12
click at [354, 86] on span "Agent • MPAR" at bounding box center [331, 85] width 57 height 19
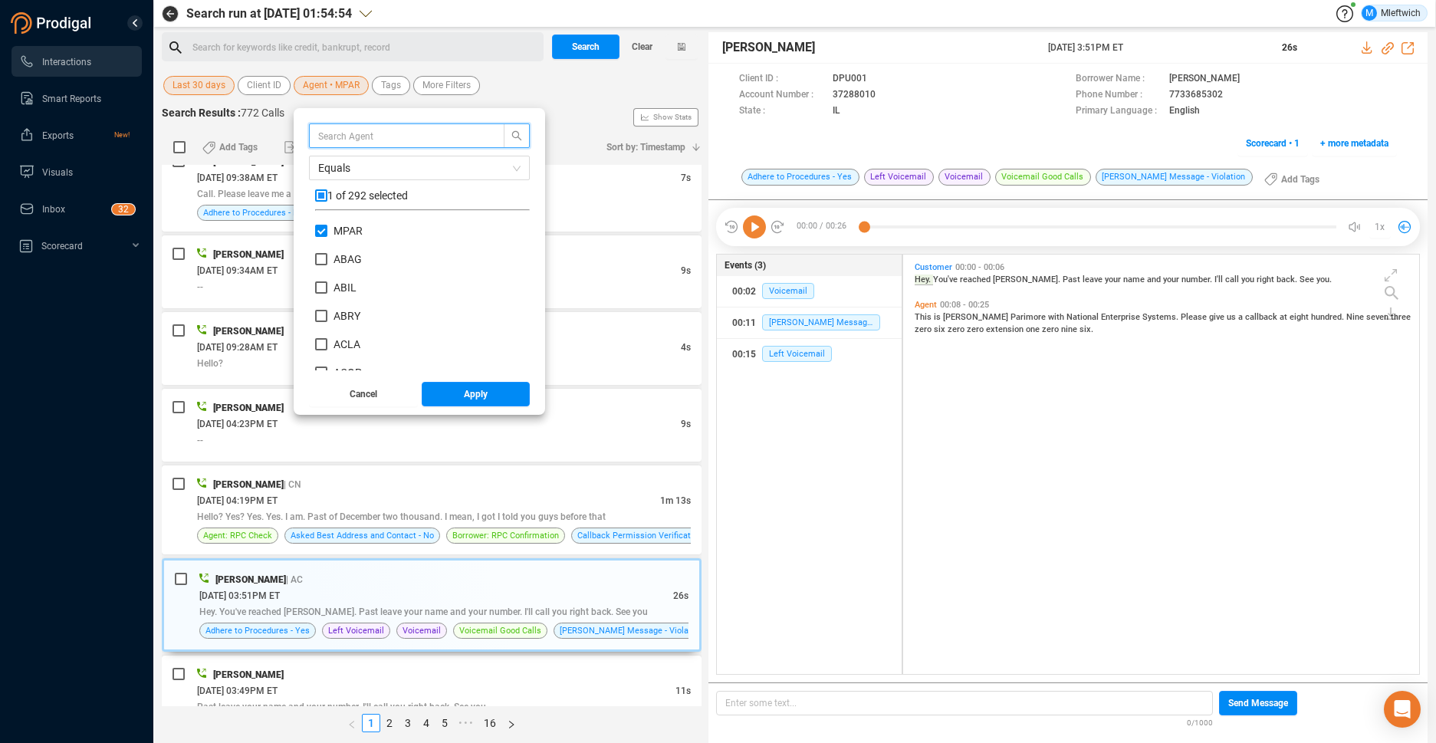
scroll to position [143, 207]
click at [352, 85] on span "Agent • MPAR" at bounding box center [331, 85] width 57 height 19
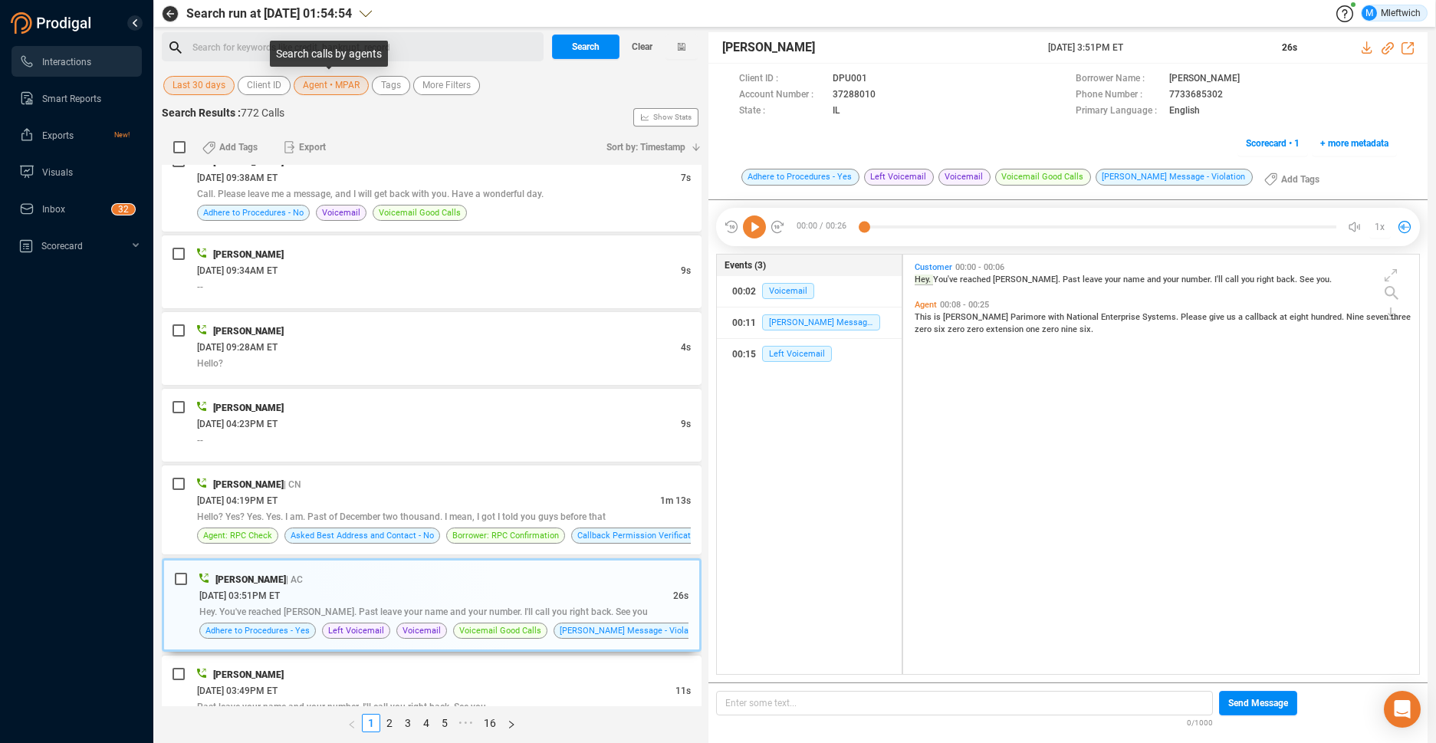
click at [351, 84] on span "Agent • MPAR" at bounding box center [331, 85] width 57 height 19
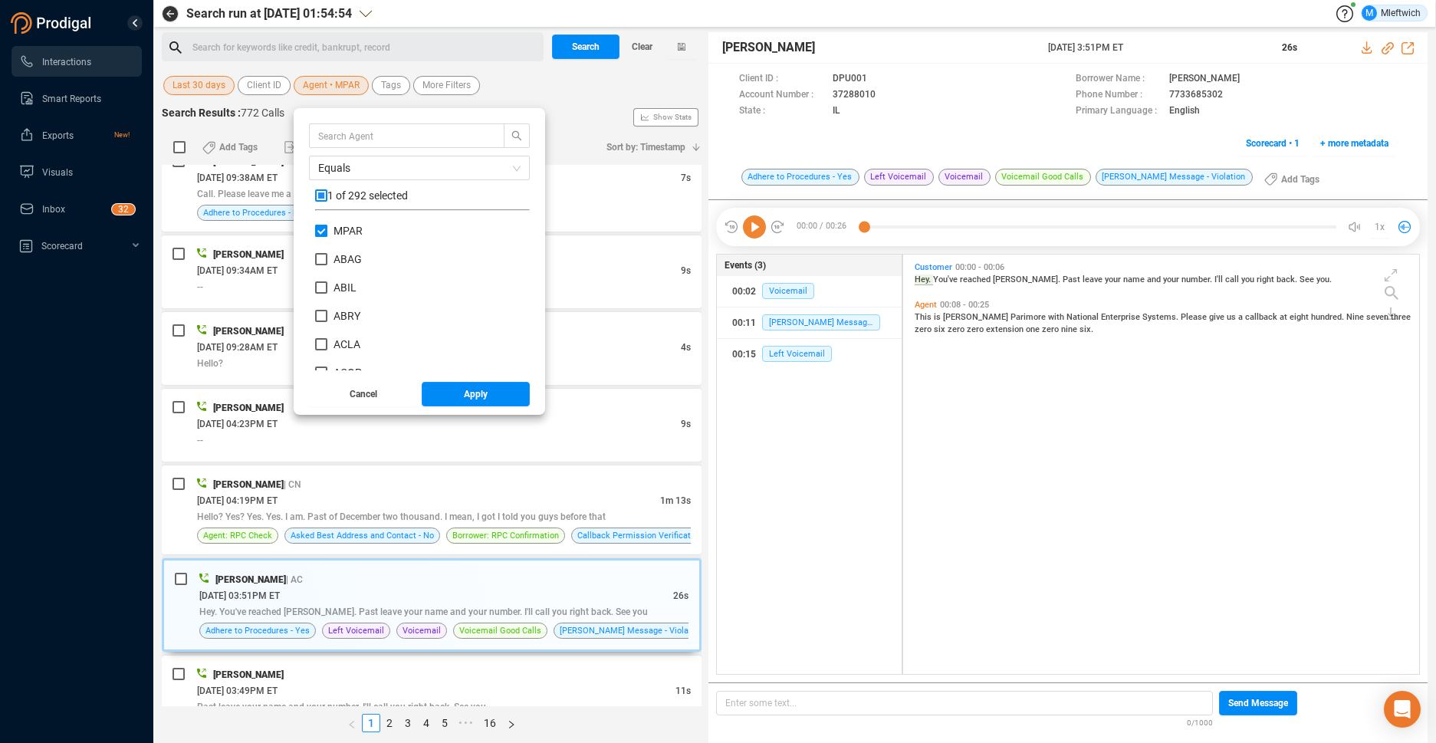
click at [318, 234] on input "MPAR" at bounding box center [321, 231] width 12 height 12
checkbox input "false"
click at [321, 360] on input "NRIZ" at bounding box center [321, 360] width 12 height 12
checkbox input "true"
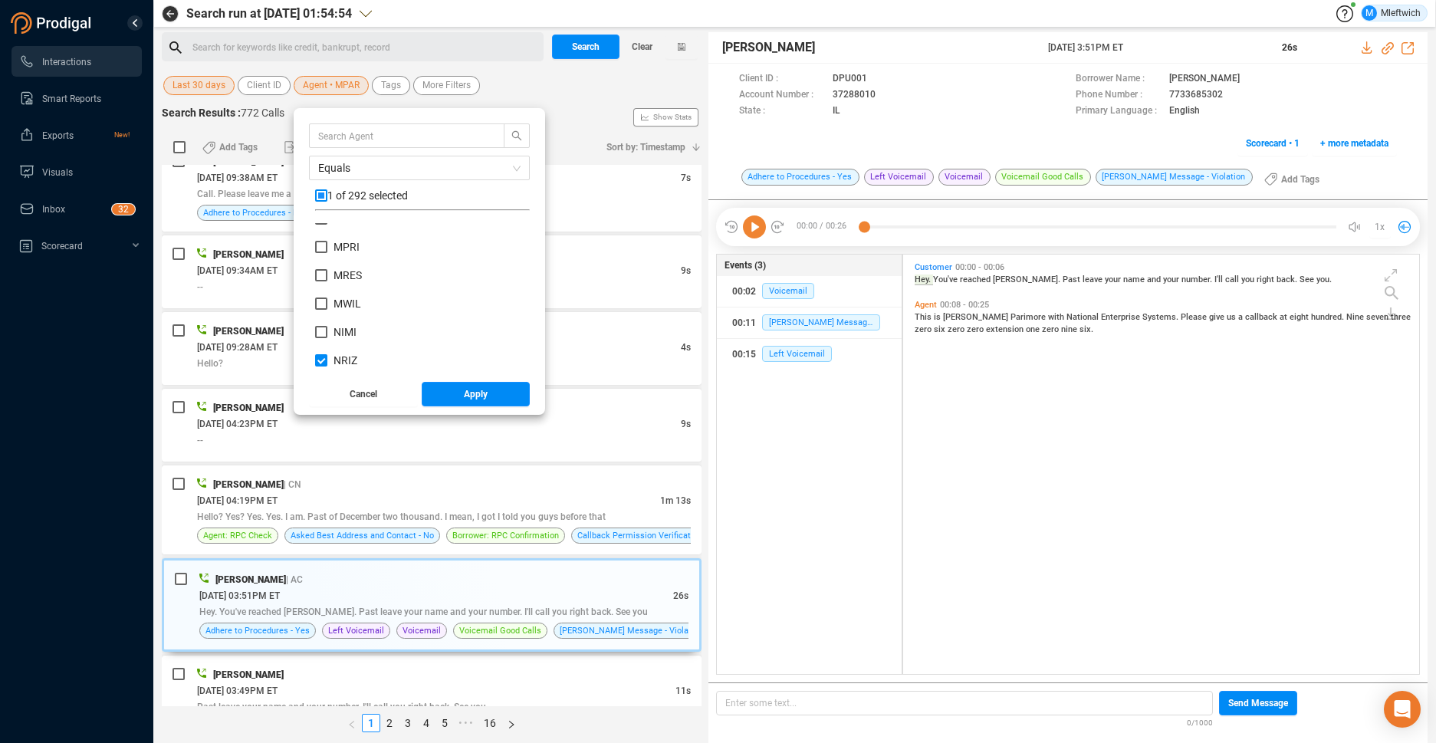
click at [479, 410] on div "Equals 1 of 292 selected MPIE MPON MPRI MRES MWIL NIMI NRIZ PAJO PATH PGON QDAV…" at bounding box center [420, 261] width 252 height 307
click at [480, 395] on span "Apply" at bounding box center [476, 394] width 24 height 25
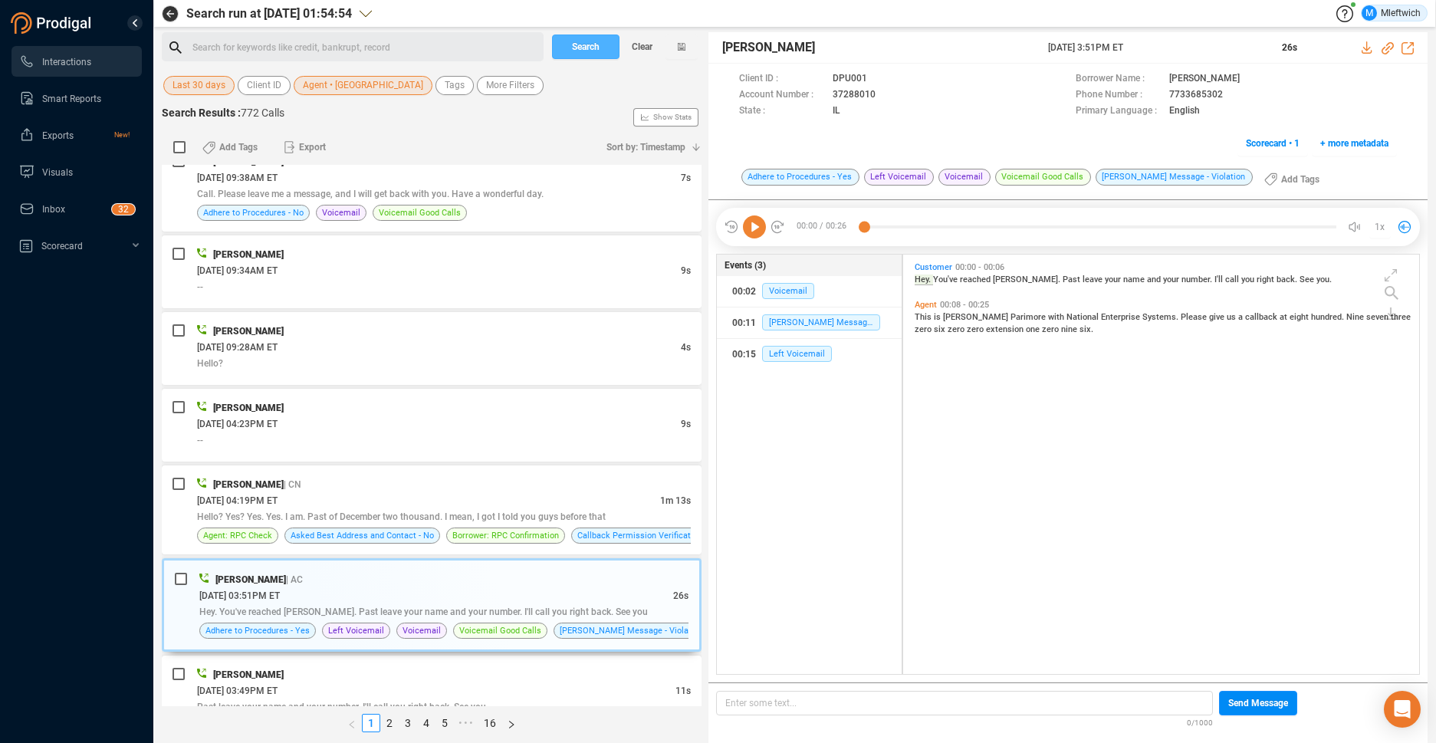
click at [586, 46] on span "Search" at bounding box center [586, 47] width 28 height 25
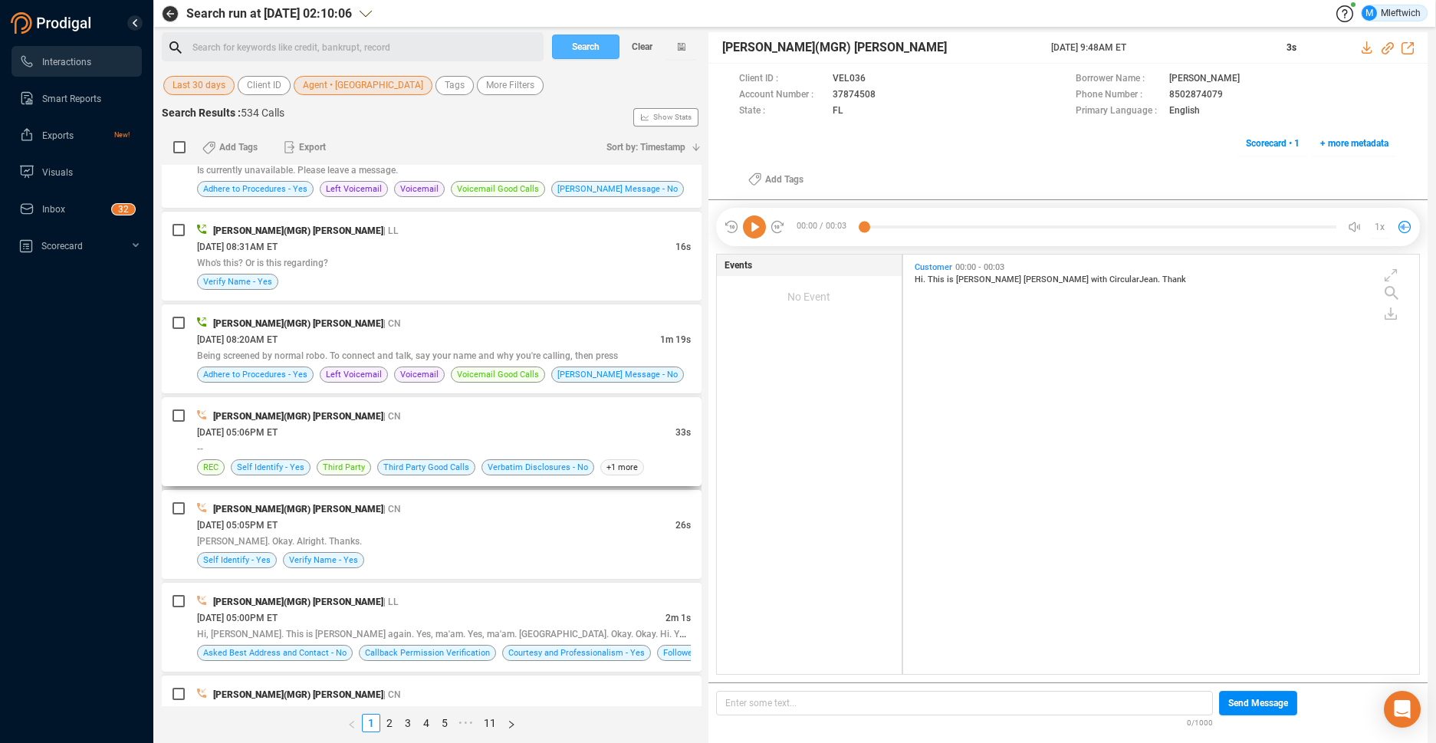
scroll to position [0, 0]
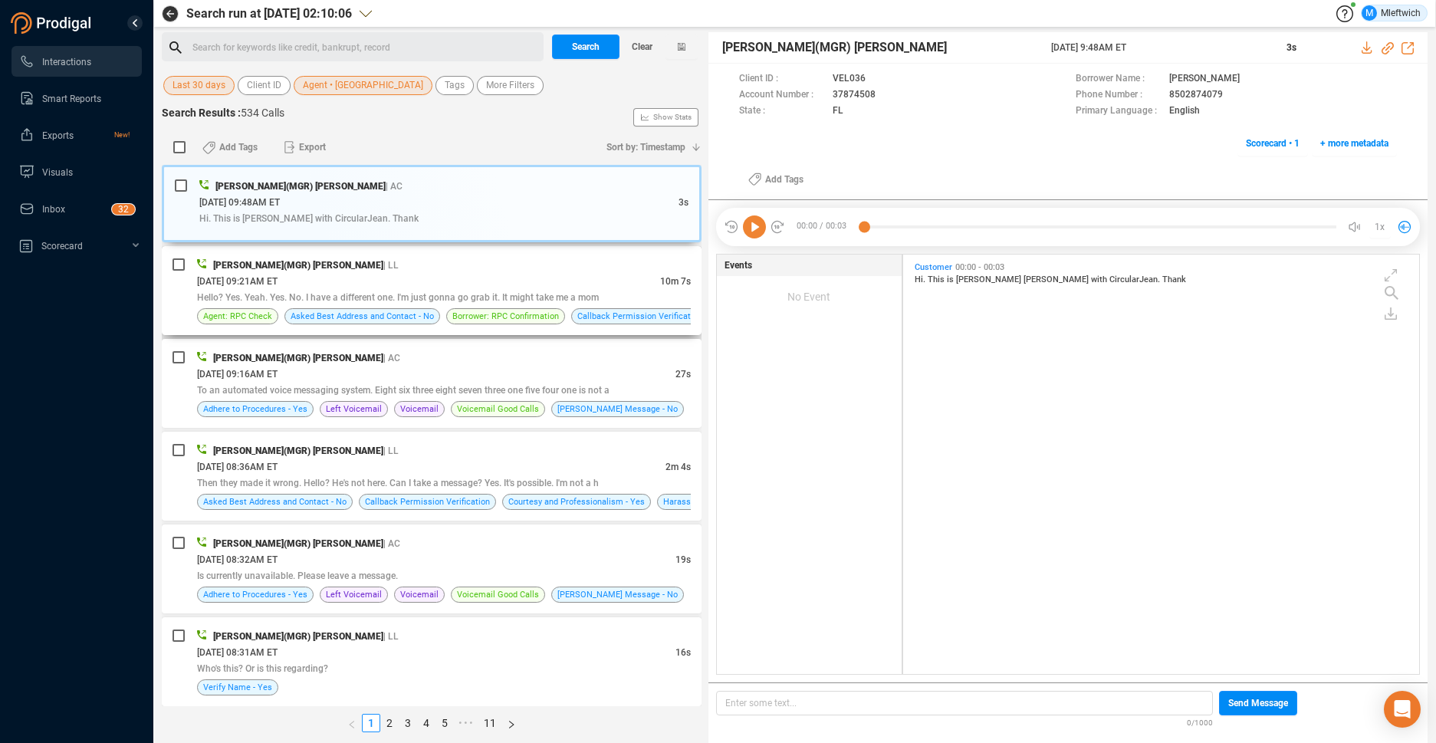
click at [377, 291] on div "Hello? Yes. Yeah. Yes. No. I have a different one. I'm just gonna go grab it. I…" at bounding box center [444, 297] width 494 height 16
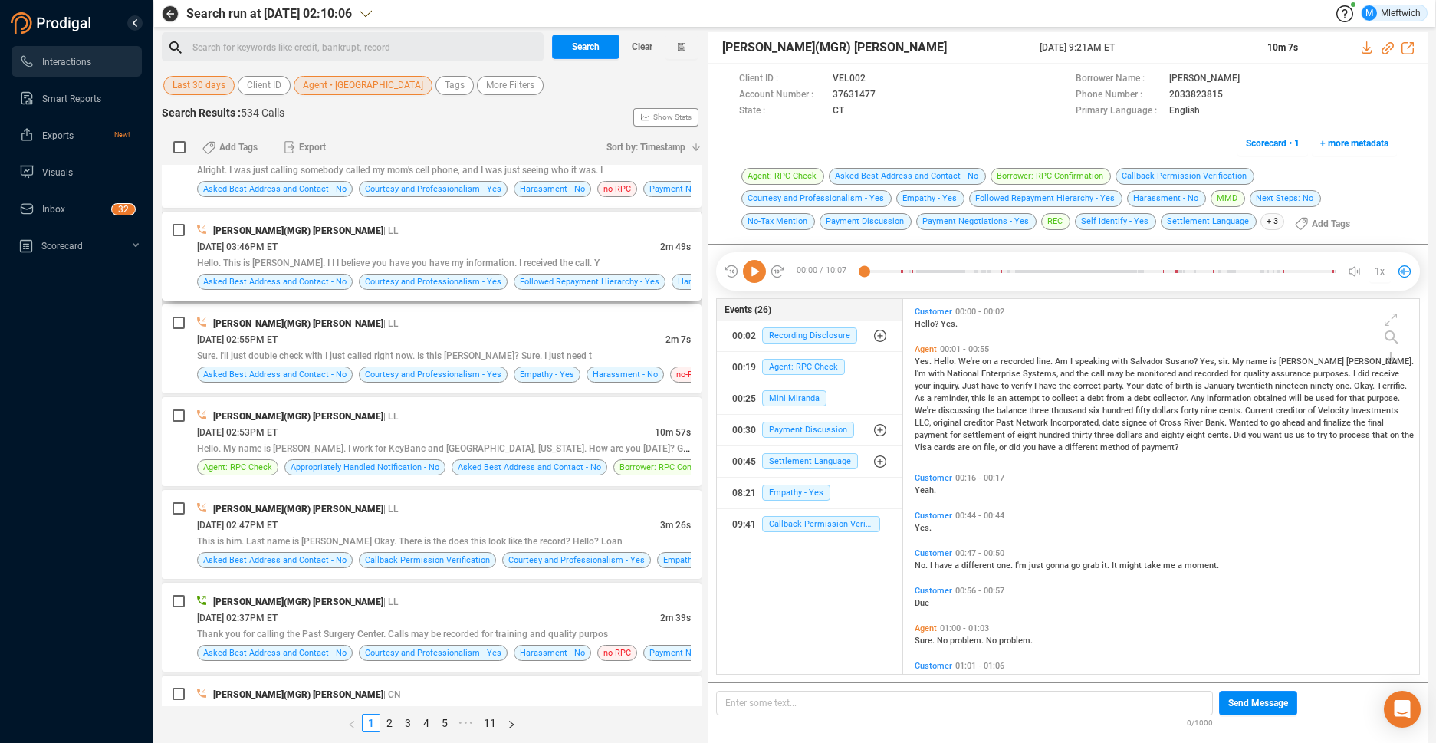
scroll to position [1218, 0]
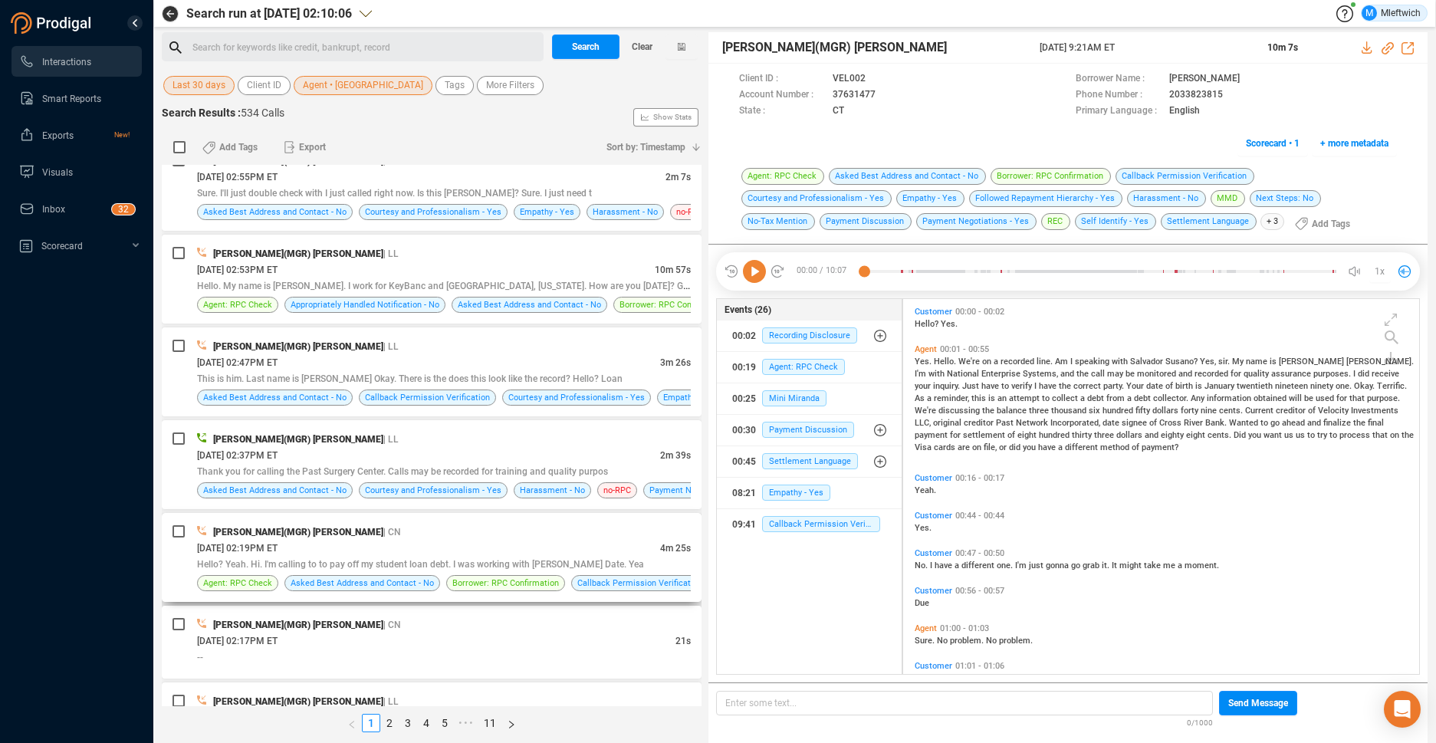
click at [447, 556] on div "Hello? Yeah. Hi. I'm calling to to pay off my student loan debt. I was working …" at bounding box center [444, 564] width 494 height 16
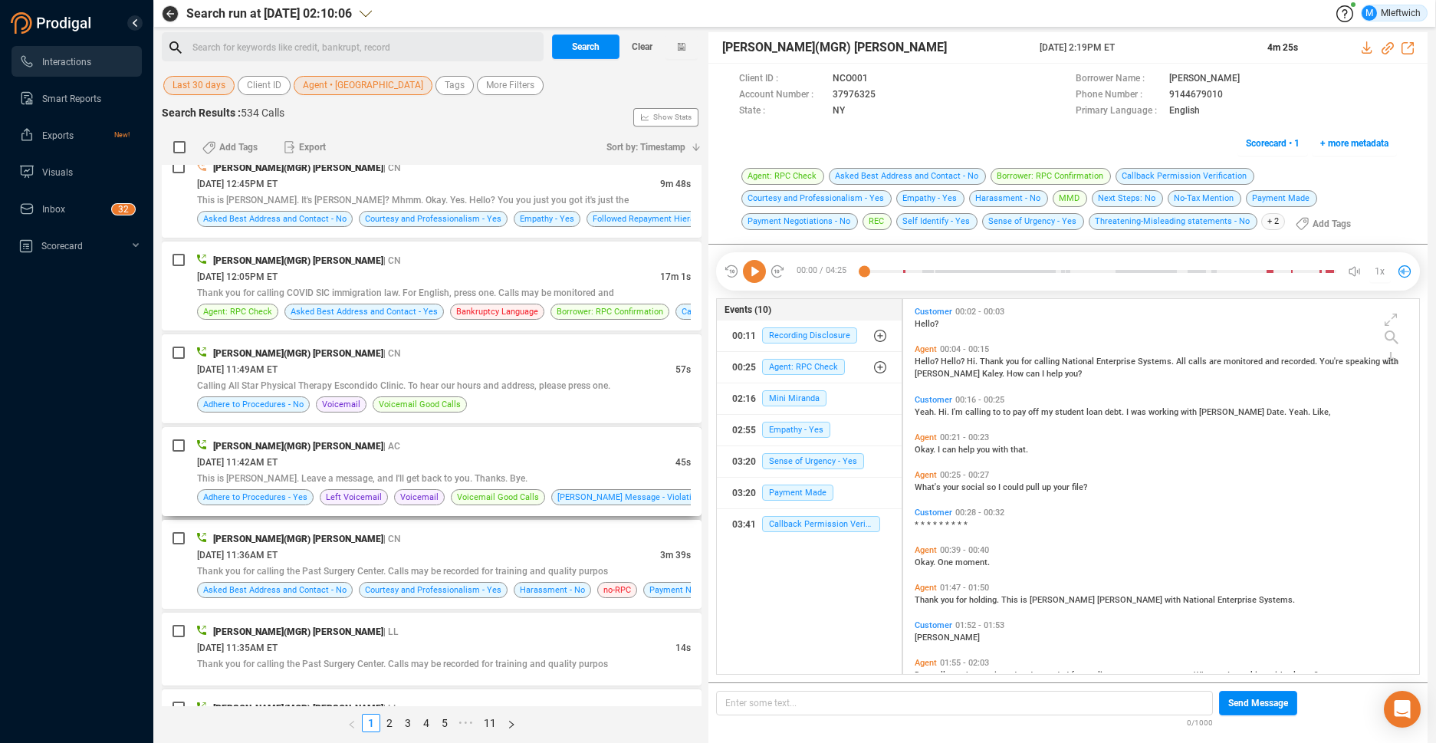
scroll to position [2188, 0]
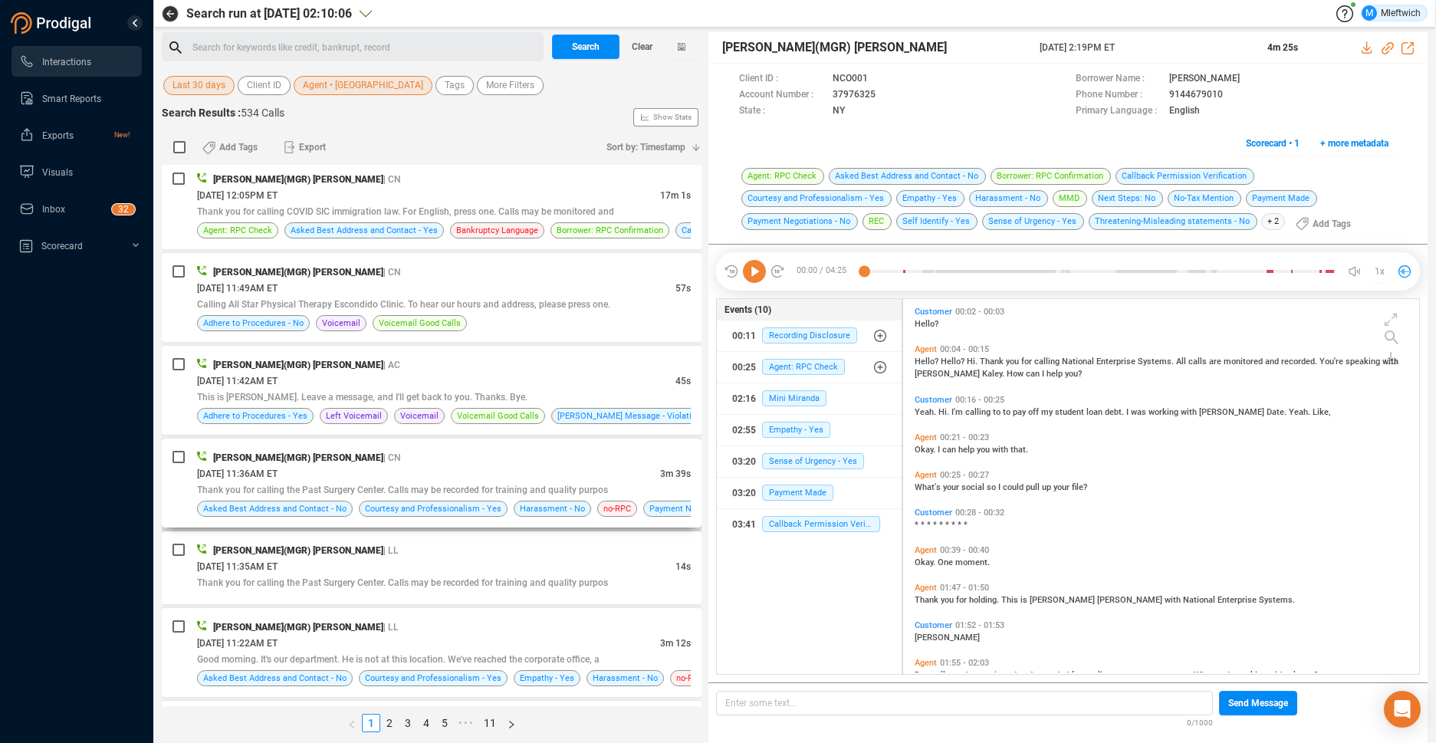
click at [468, 475] on div "08/29/2025 @ 11:36AM ET" at bounding box center [428, 473] width 463 height 16
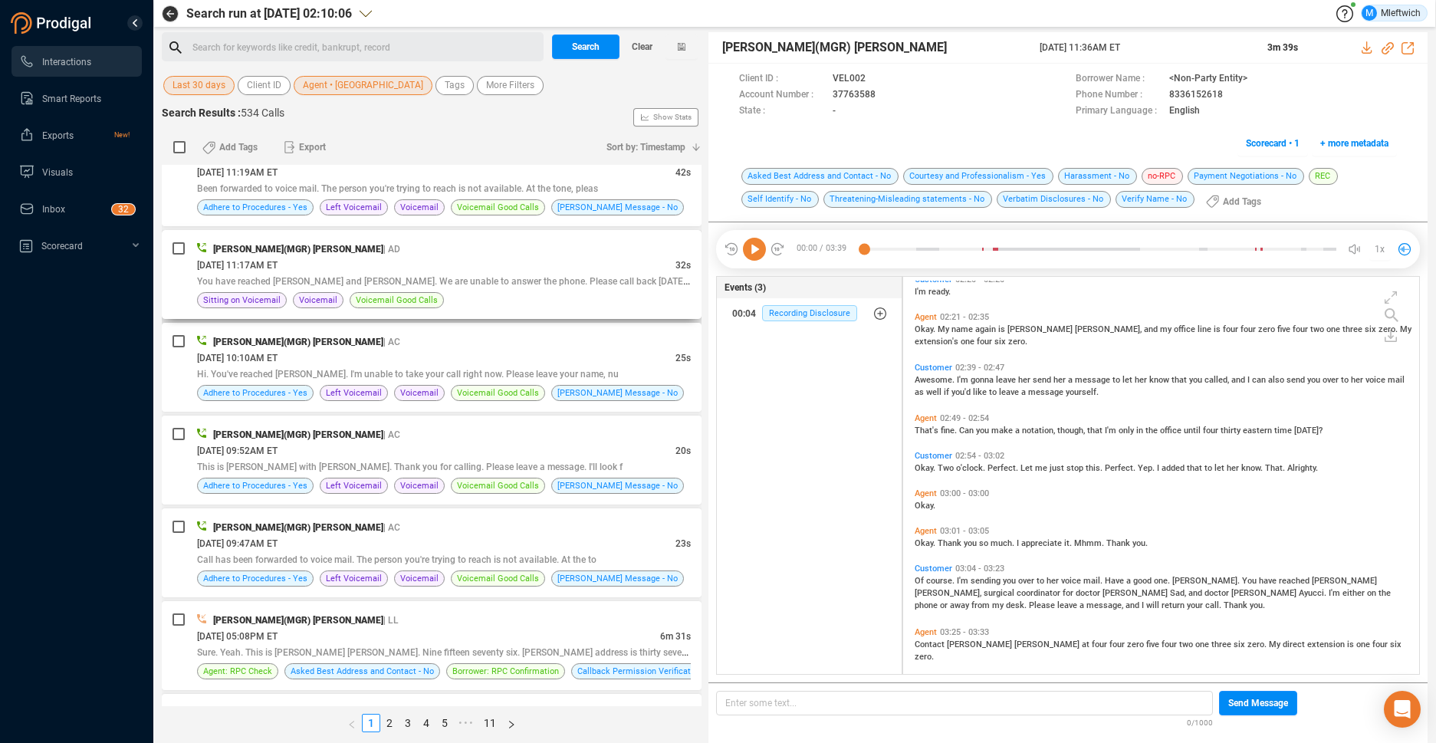
scroll to position [2914, 0]
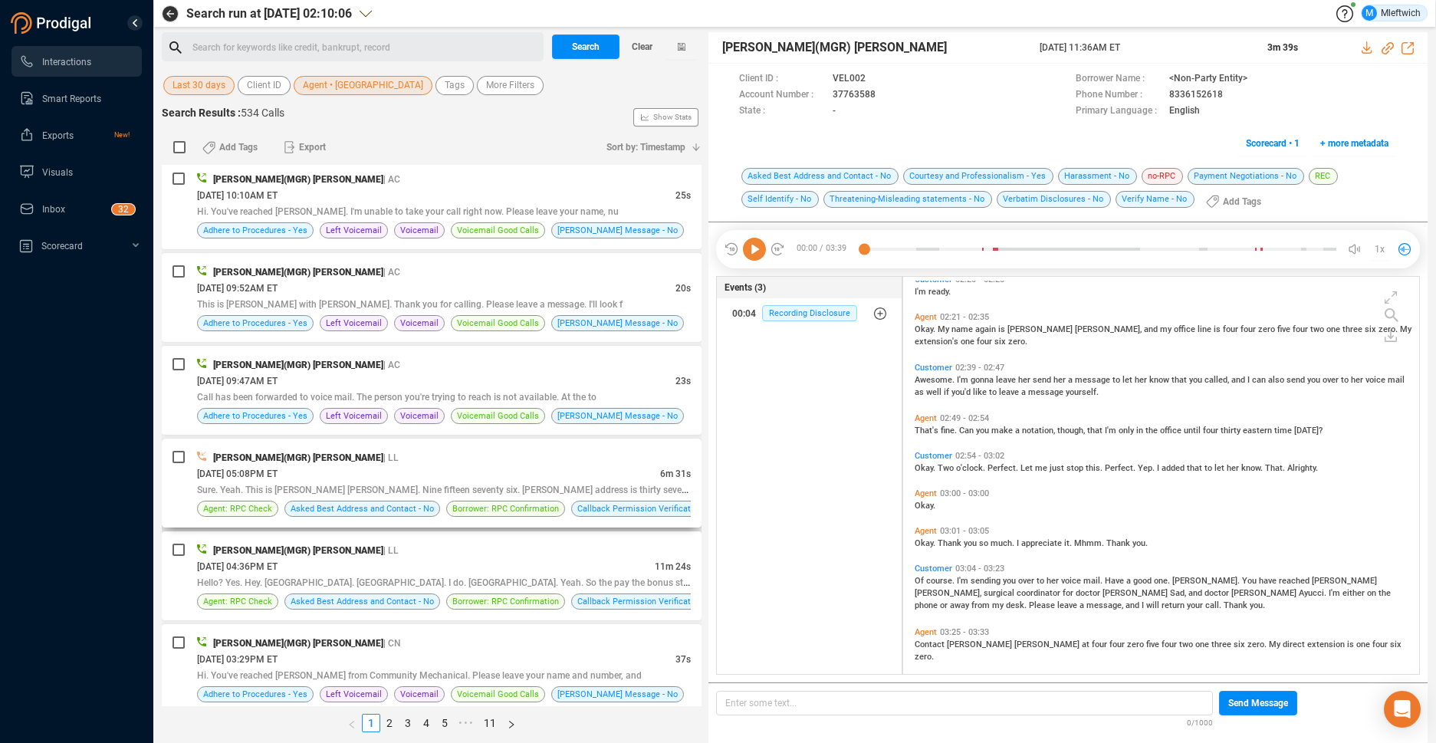
click at [541, 473] on div "08/28/2025 @ 05:08PM ET" at bounding box center [428, 473] width 463 height 16
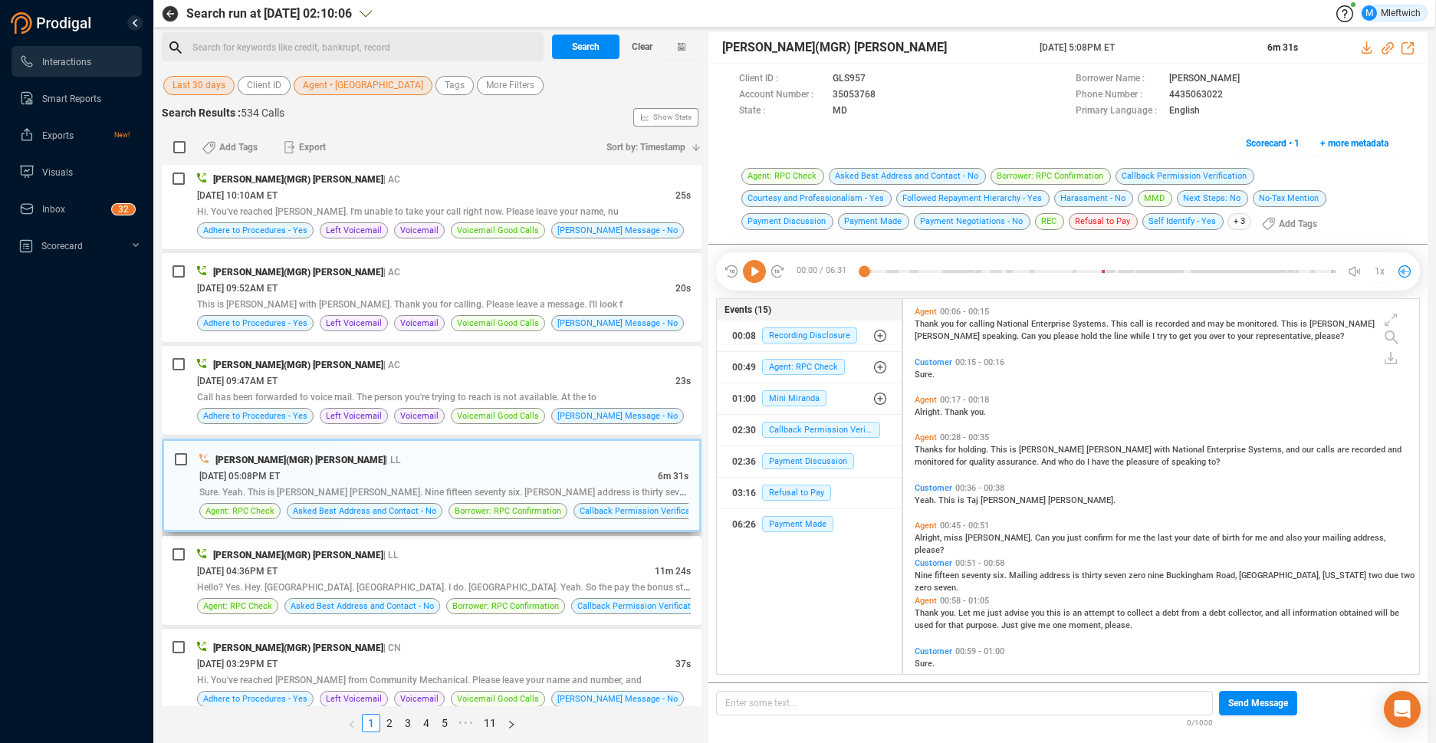
scroll to position [371, 508]
click at [525, 468] on div "08/28/2025 @ 05:08PM ET" at bounding box center [428, 476] width 459 height 16
click at [886, 93] on icon at bounding box center [889, 96] width 12 height 12
click at [338, 87] on span "Agent • NRIZ" at bounding box center [363, 85] width 120 height 19
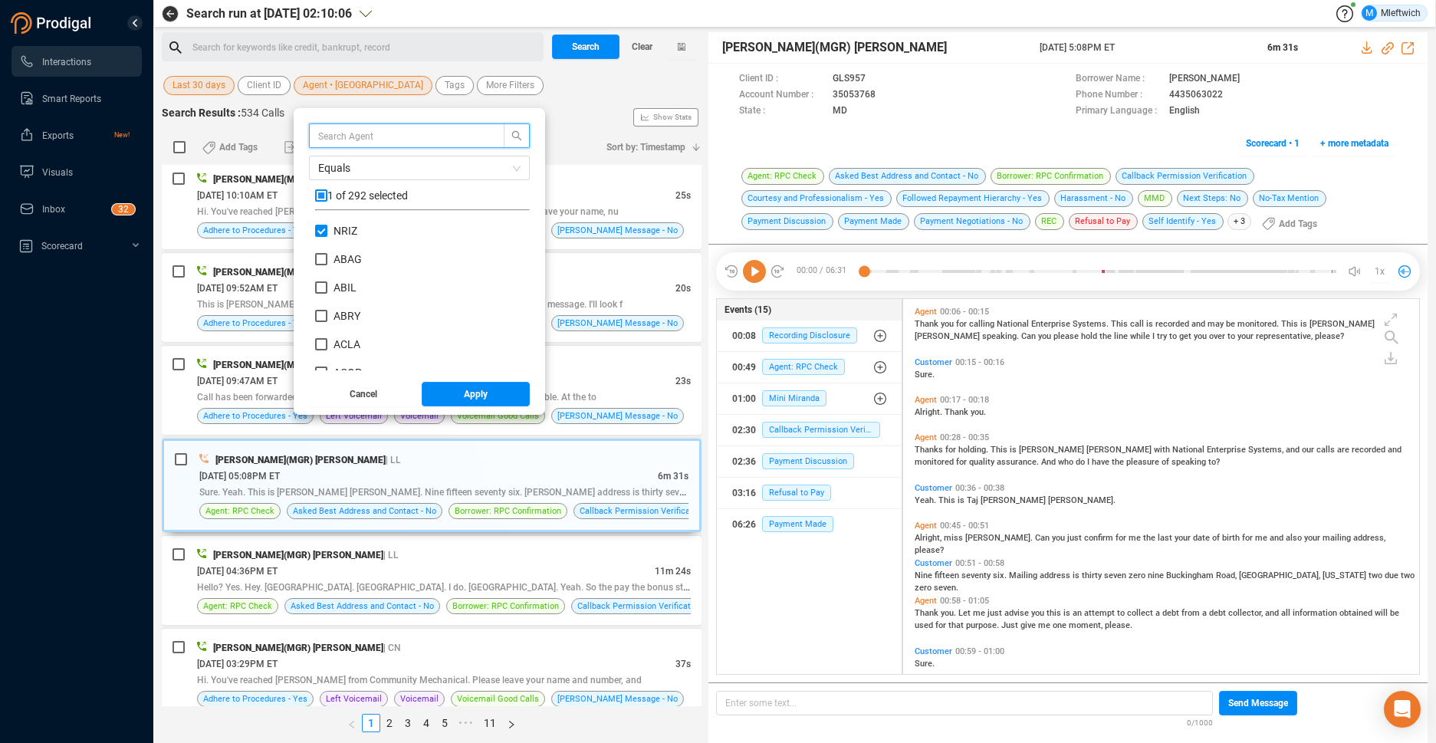
scroll to position [143, 207]
click at [317, 232] on input "NRIZ" at bounding box center [321, 231] width 12 height 12
checkbox input "false"
click at [324, 365] on input "PATH" at bounding box center [321, 365] width 12 height 12
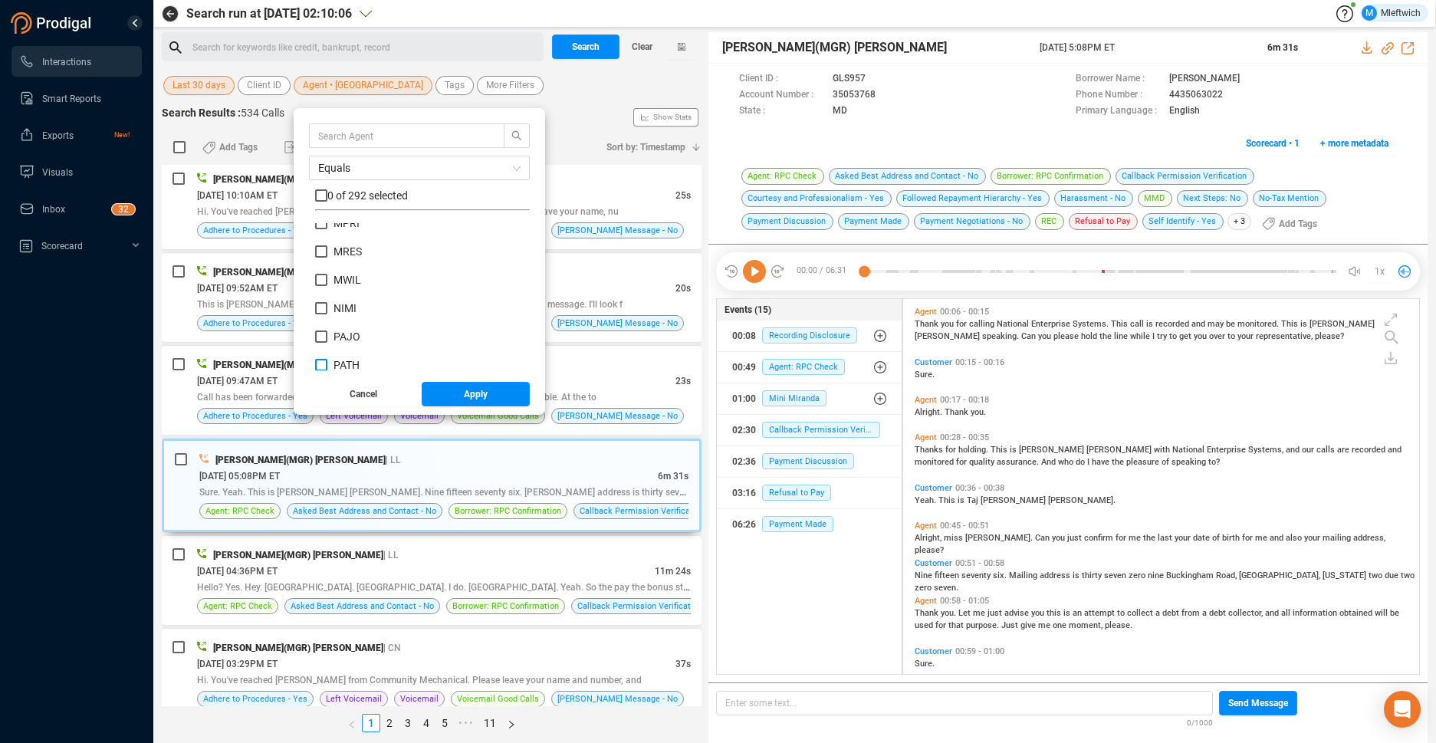
checkbox input "true"
click at [454, 393] on button "Apply" at bounding box center [476, 394] width 109 height 25
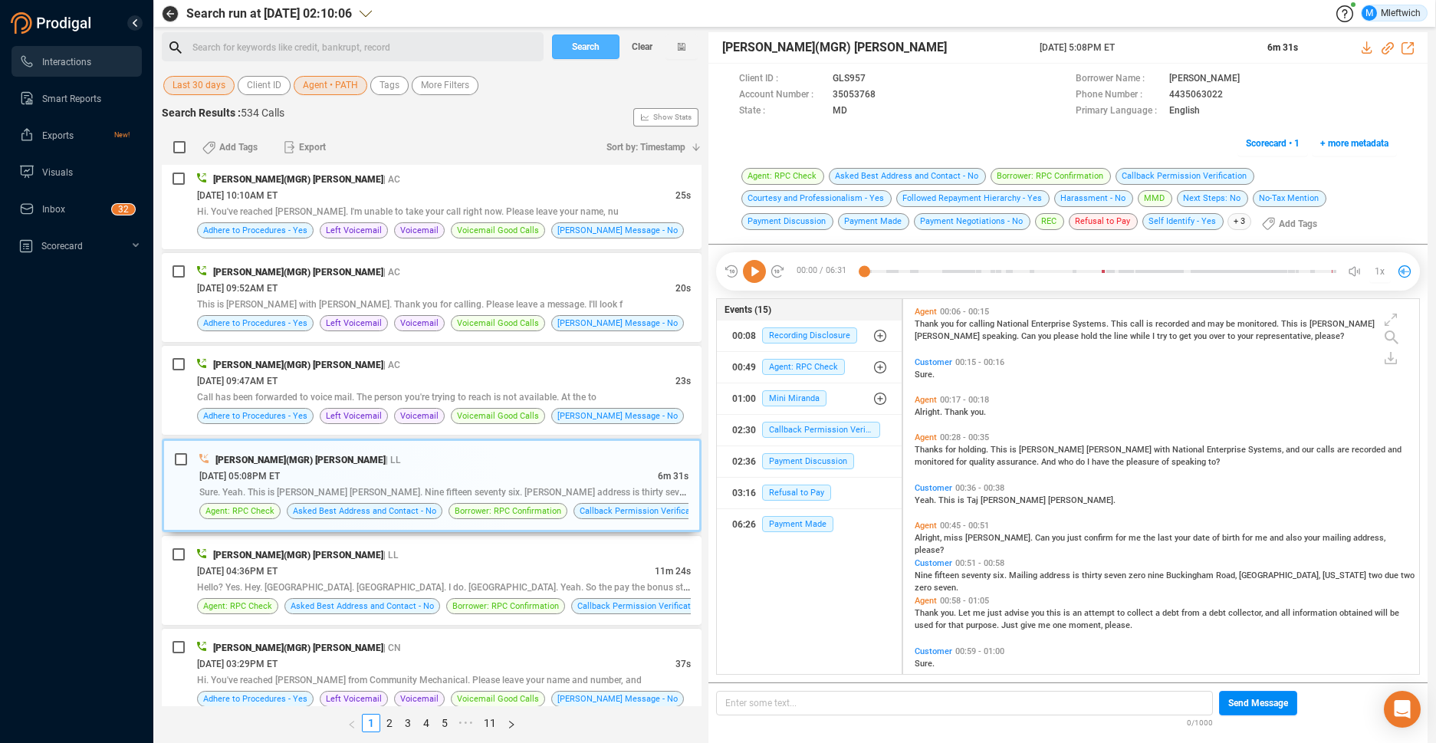
click at [574, 51] on span "Search" at bounding box center [586, 47] width 28 height 25
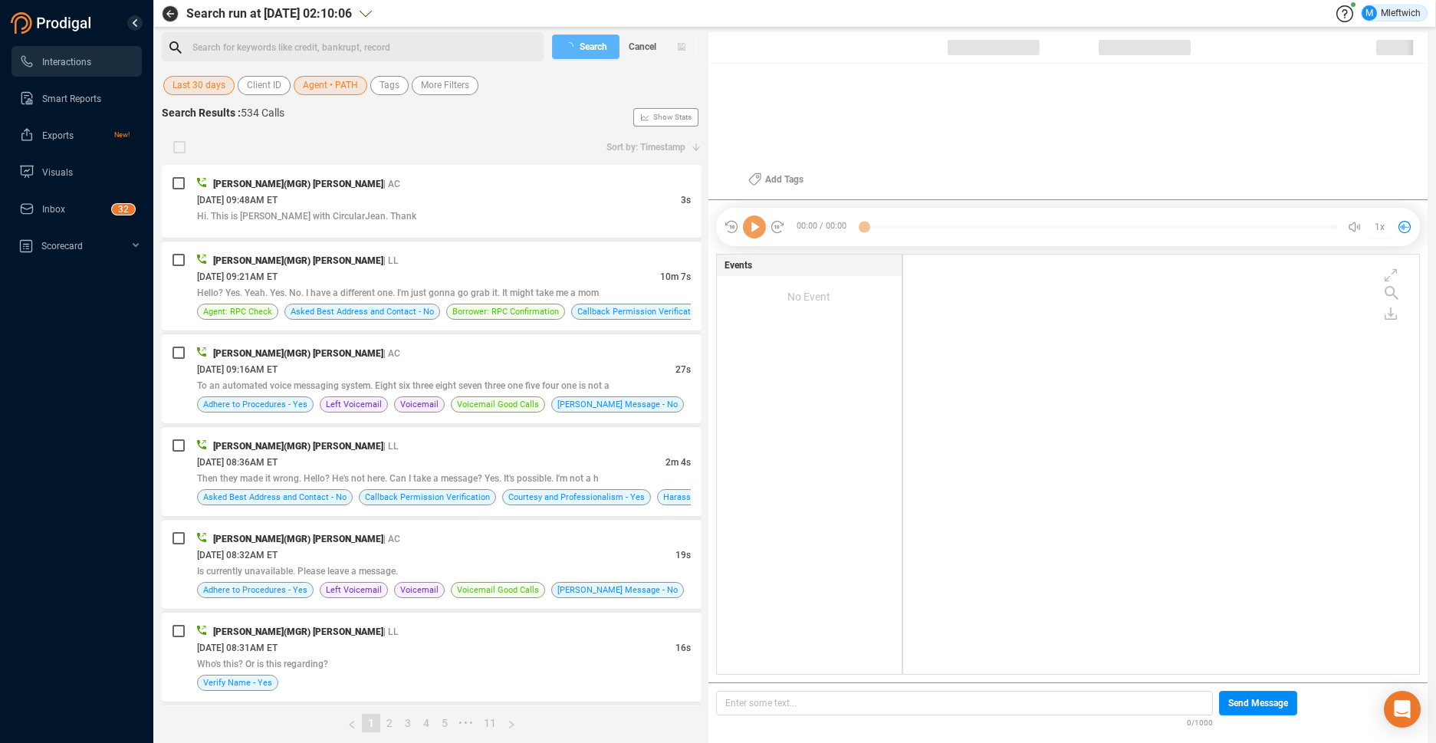
click at [574, 51] on div "Search Cancel" at bounding box center [624, 46] width 153 height 29
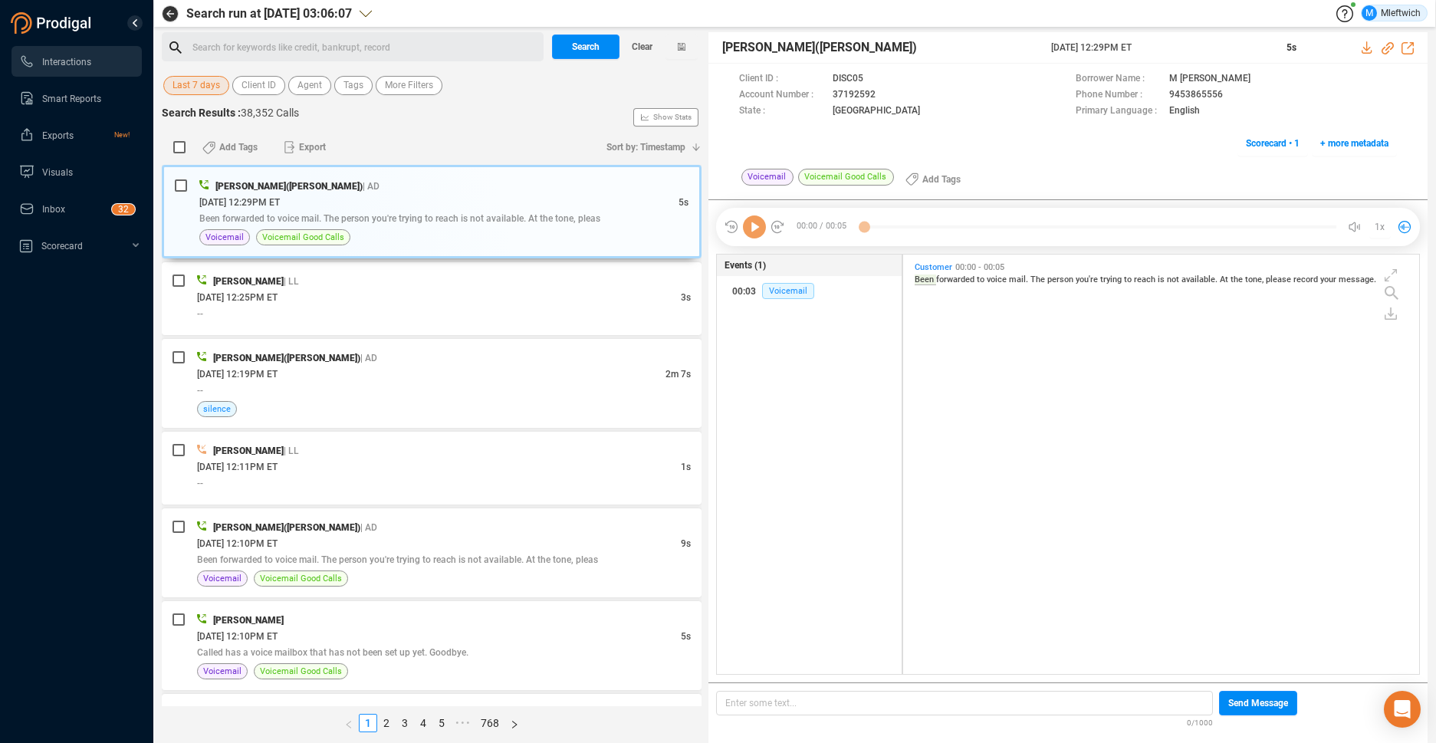
scroll to position [5, 8]
click at [206, 85] on span "Last 7 days" at bounding box center [197, 85] width 48 height 19
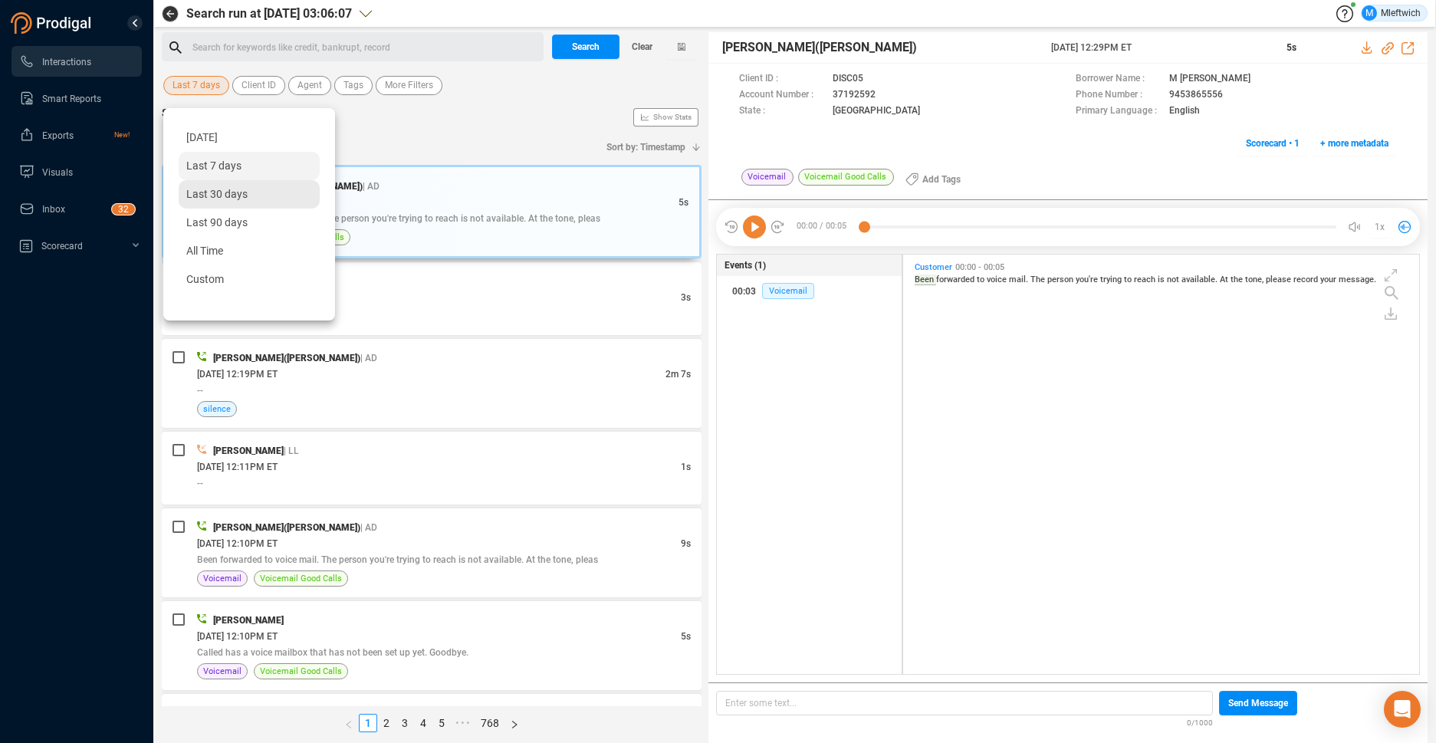
click at [211, 199] on span "Last 30 days" at bounding box center [216, 194] width 61 height 12
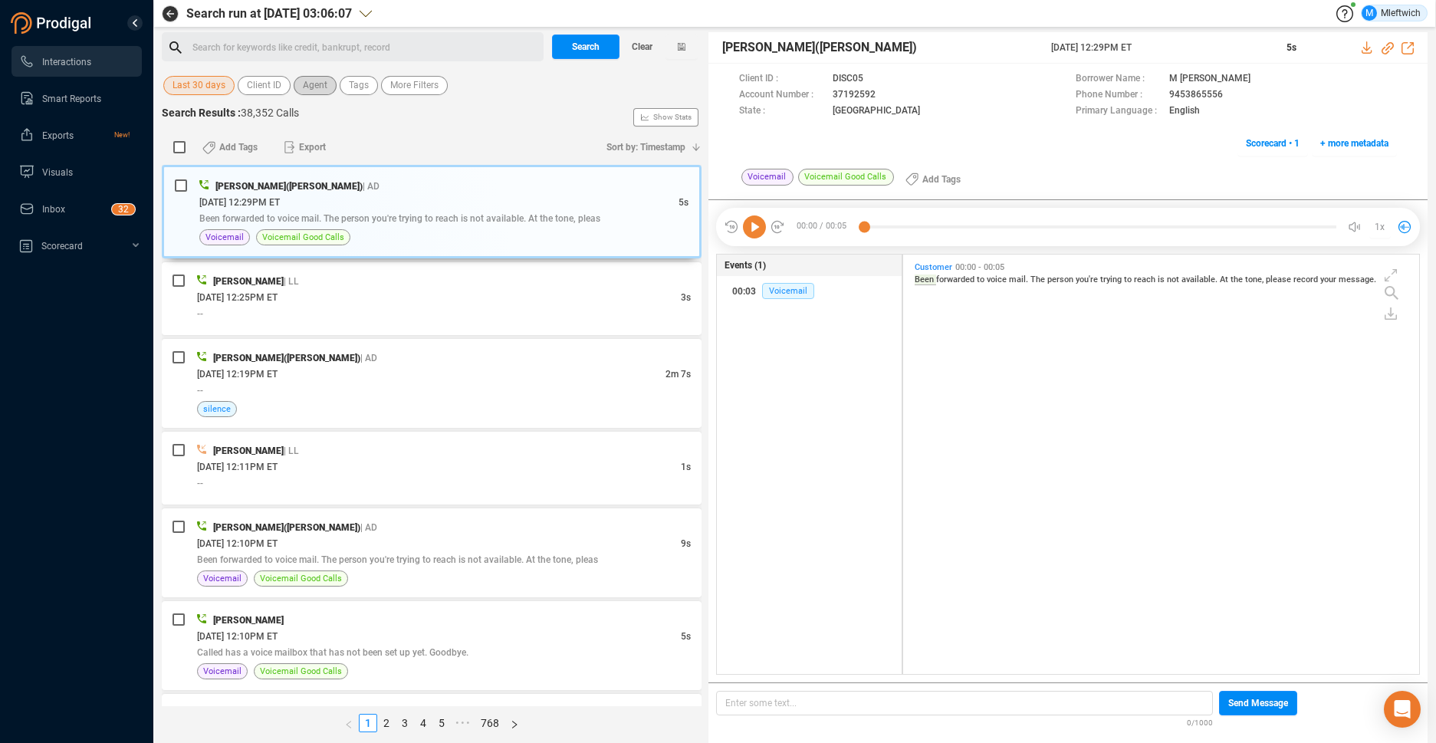
click at [306, 88] on span "Agent" at bounding box center [315, 85] width 25 height 19
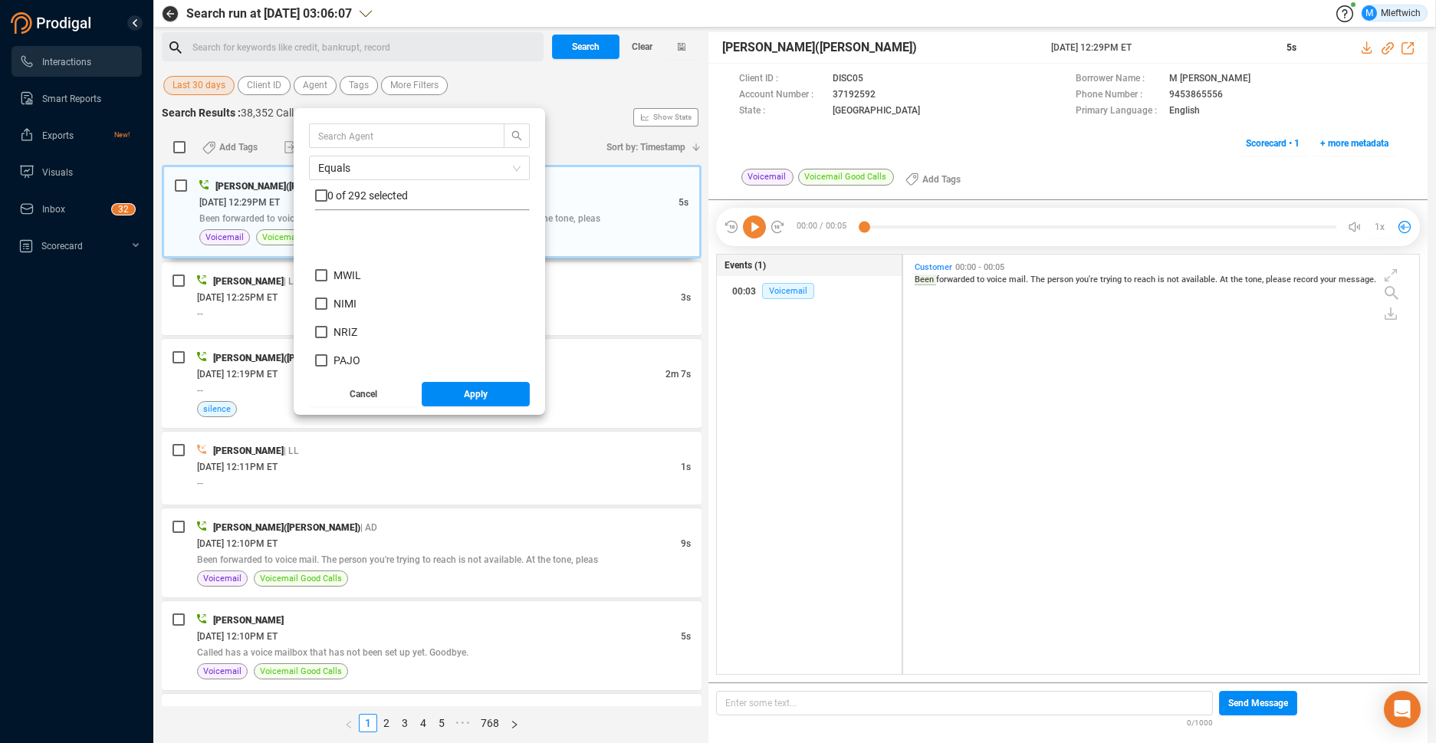
scroll to position [6081, 0]
click at [316, 280] on input "PATH" at bounding box center [321, 278] width 12 height 12
checkbox input "true"
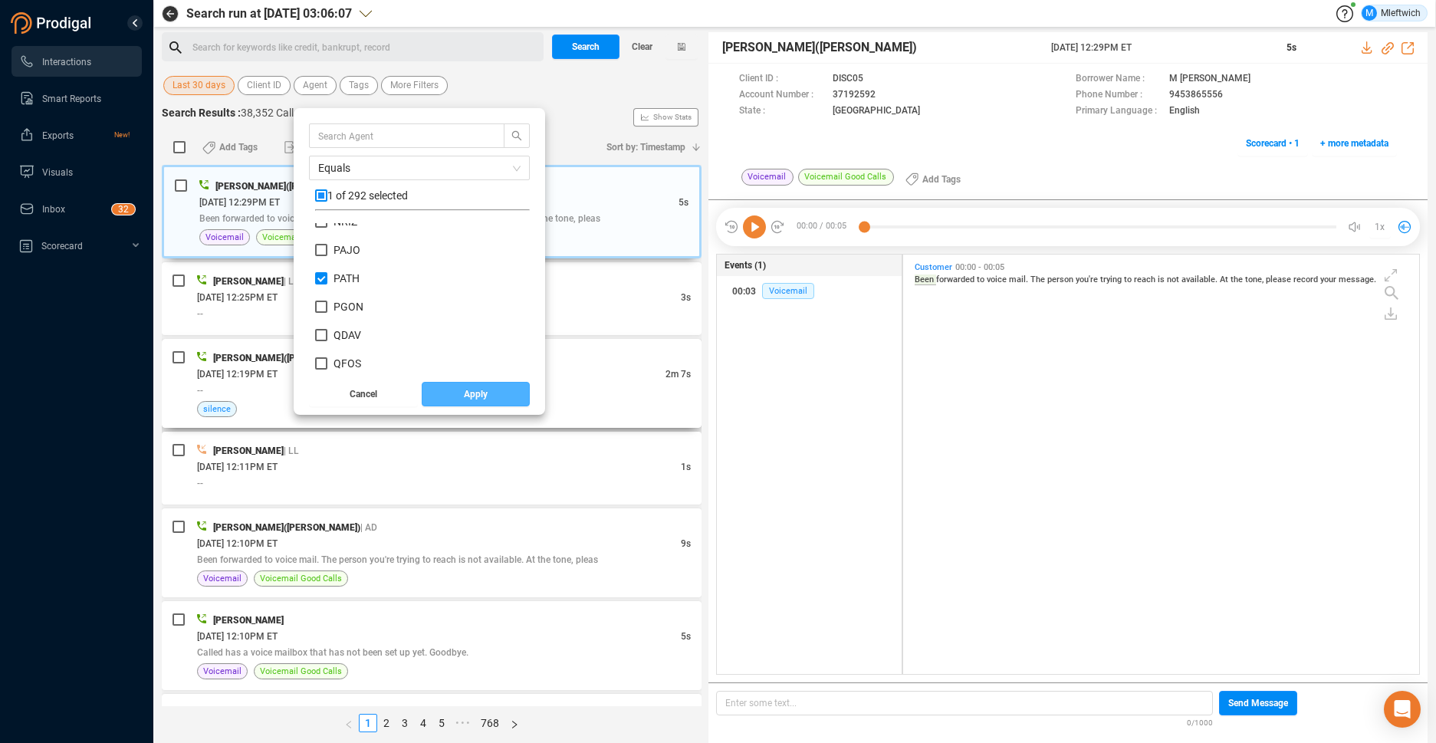
click at [477, 386] on span "Apply" at bounding box center [476, 394] width 24 height 25
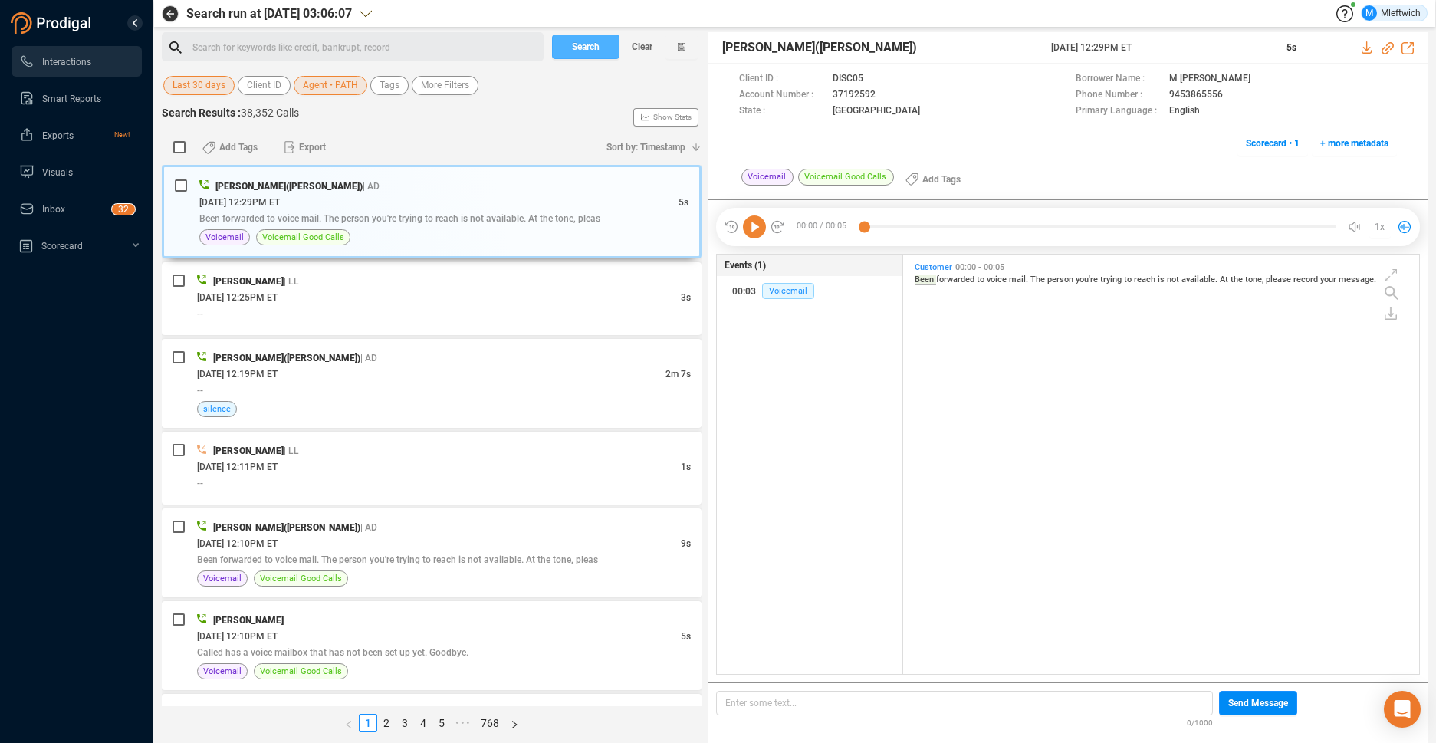
click at [587, 50] on span "Search" at bounding box center [586, 47] width 28 height 25
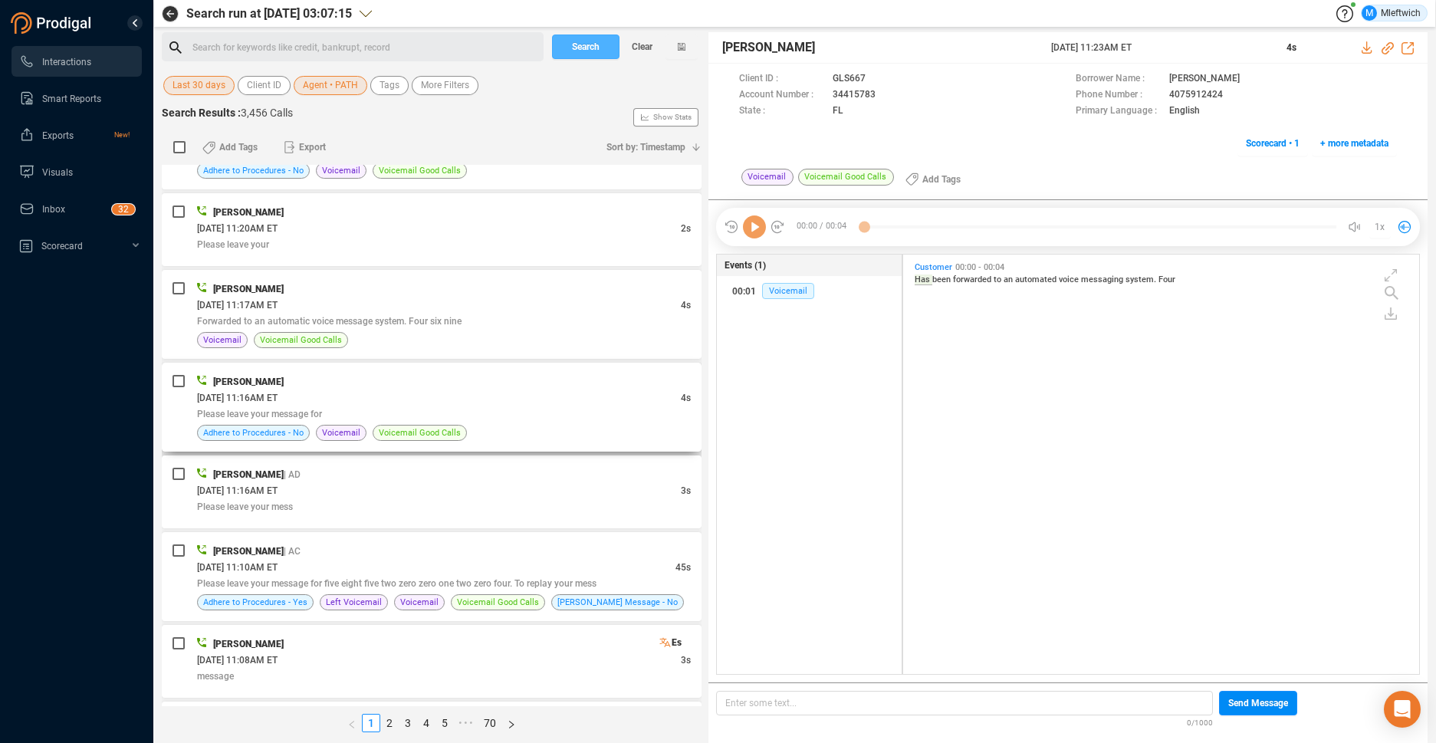
scroll to position [243, 0]
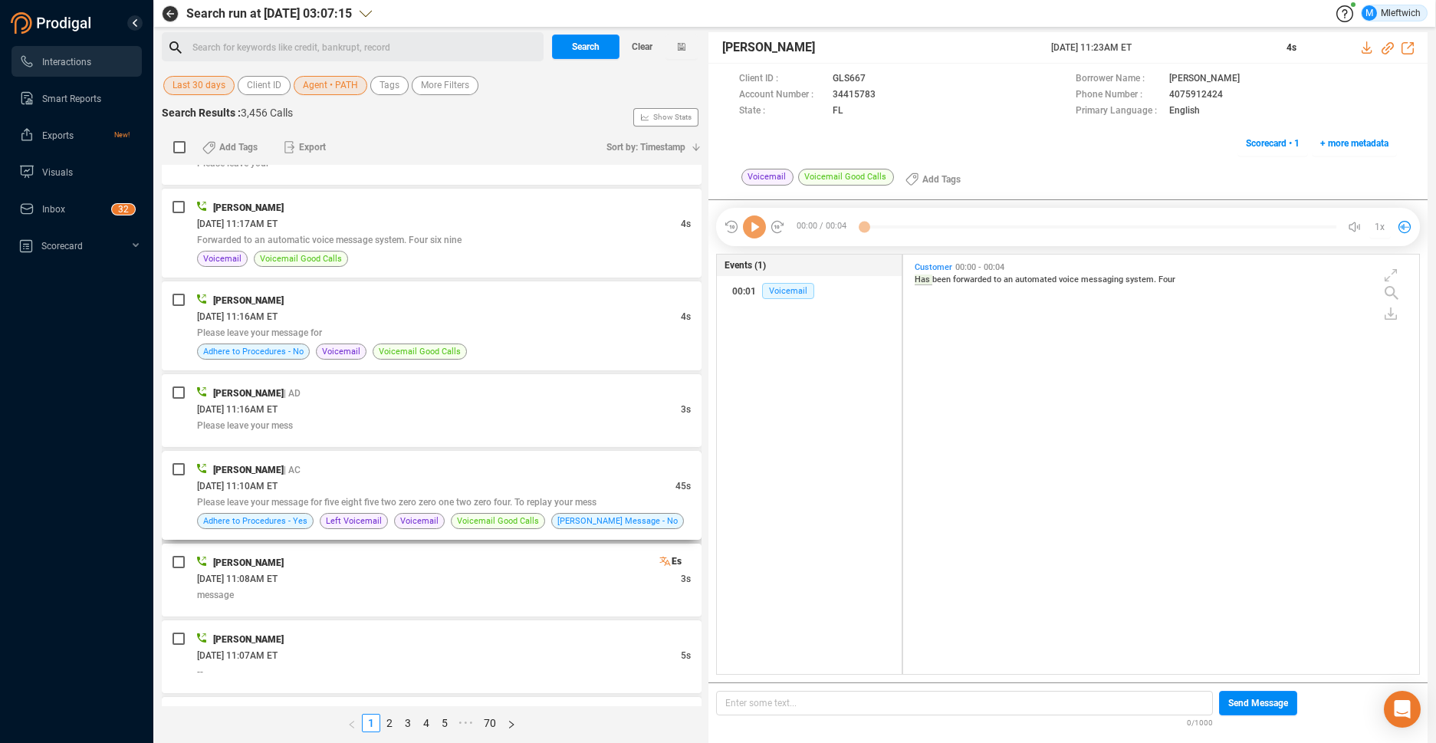
click at [390, 481] on div "08/30/2025 @ 11:10AM ET" at bounding box center [436, 486] width 478 height 16
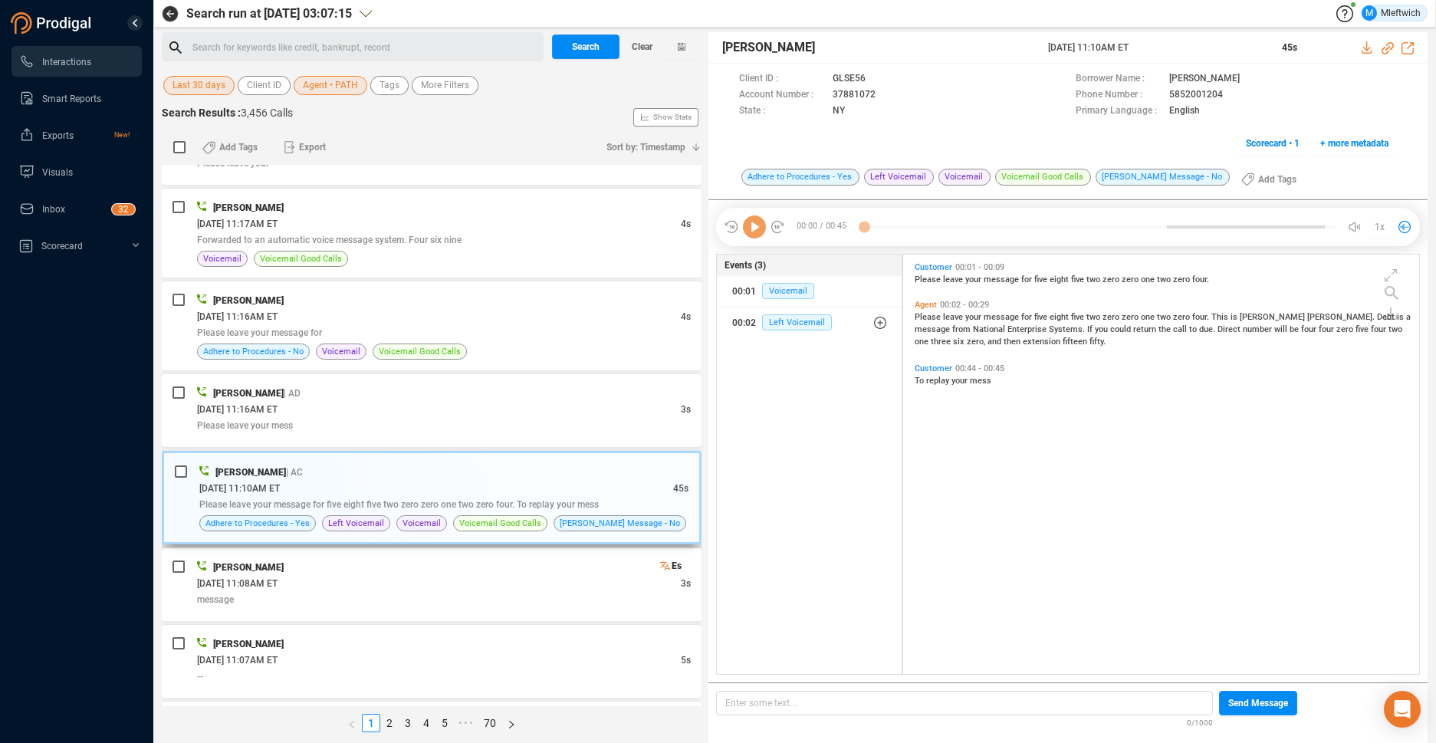
scroll to position [416, 508]
click at [887, 92] on icon at bounding box center [889, 96] width 12 height 12
click at [850, 386] on div "Events (3) 00:01 Voicemail 00:02 Left Voicemail" at bounding box center [809, 465] width 186 height 422
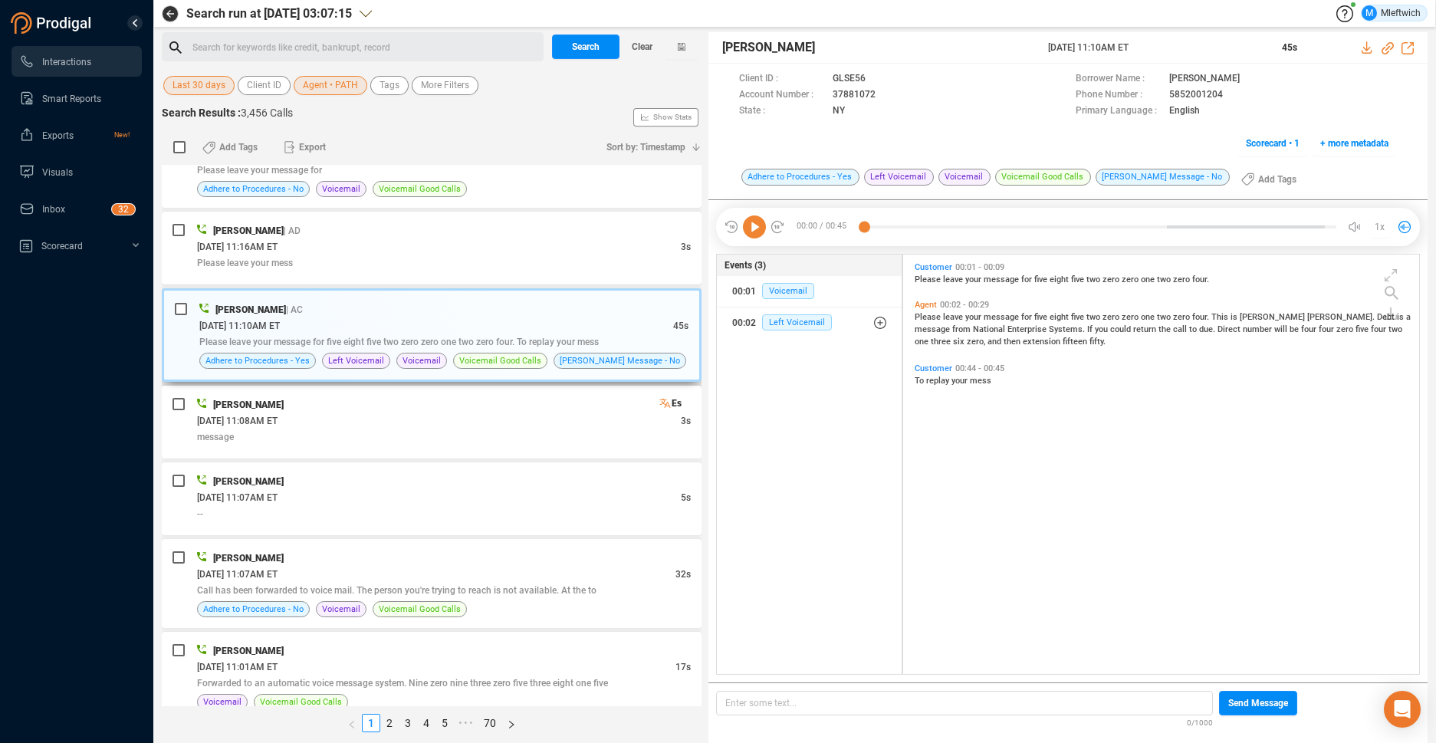
scroll to position [645, 0]
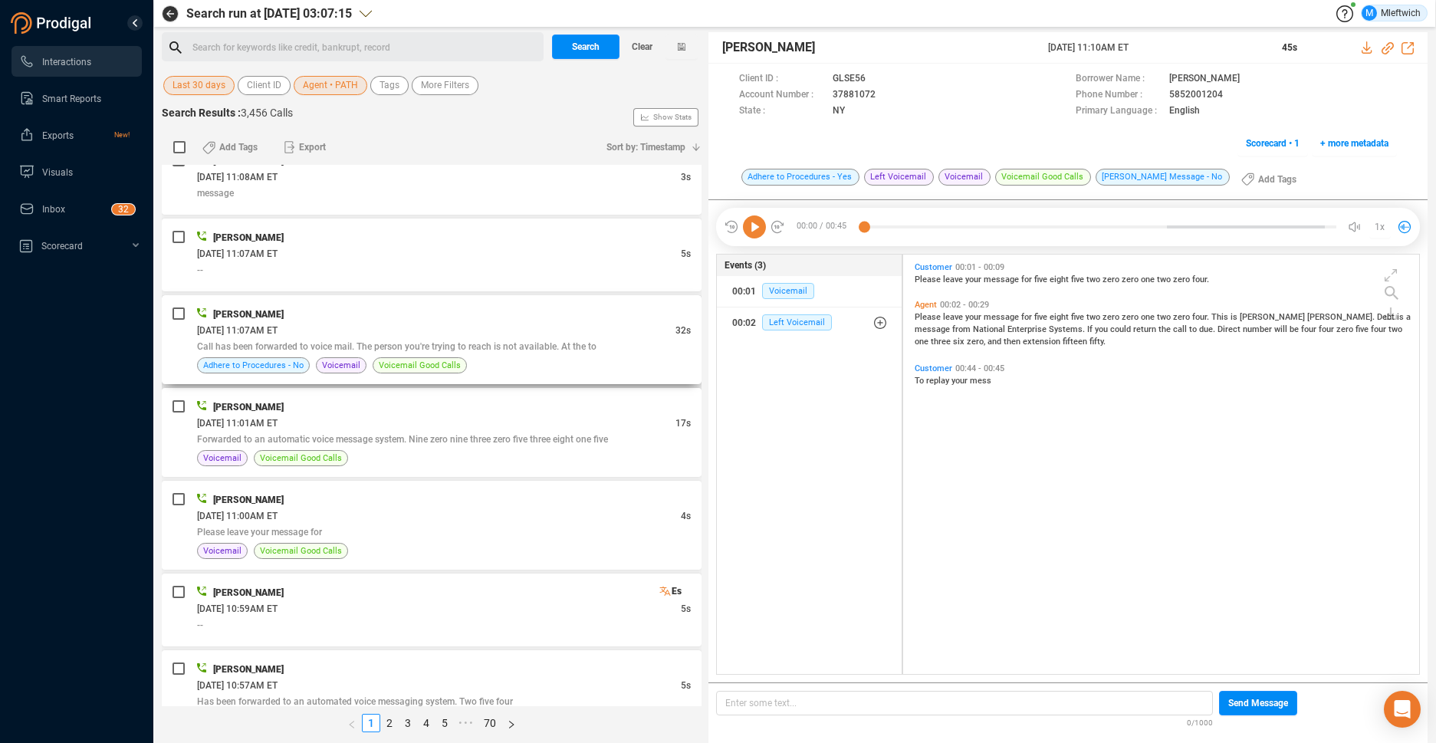
click at [528, 351] on span "Call has been forwarded to voice mail. The person you're trying to reach is not…" at bounding box center [397, 346] width 400 height 11
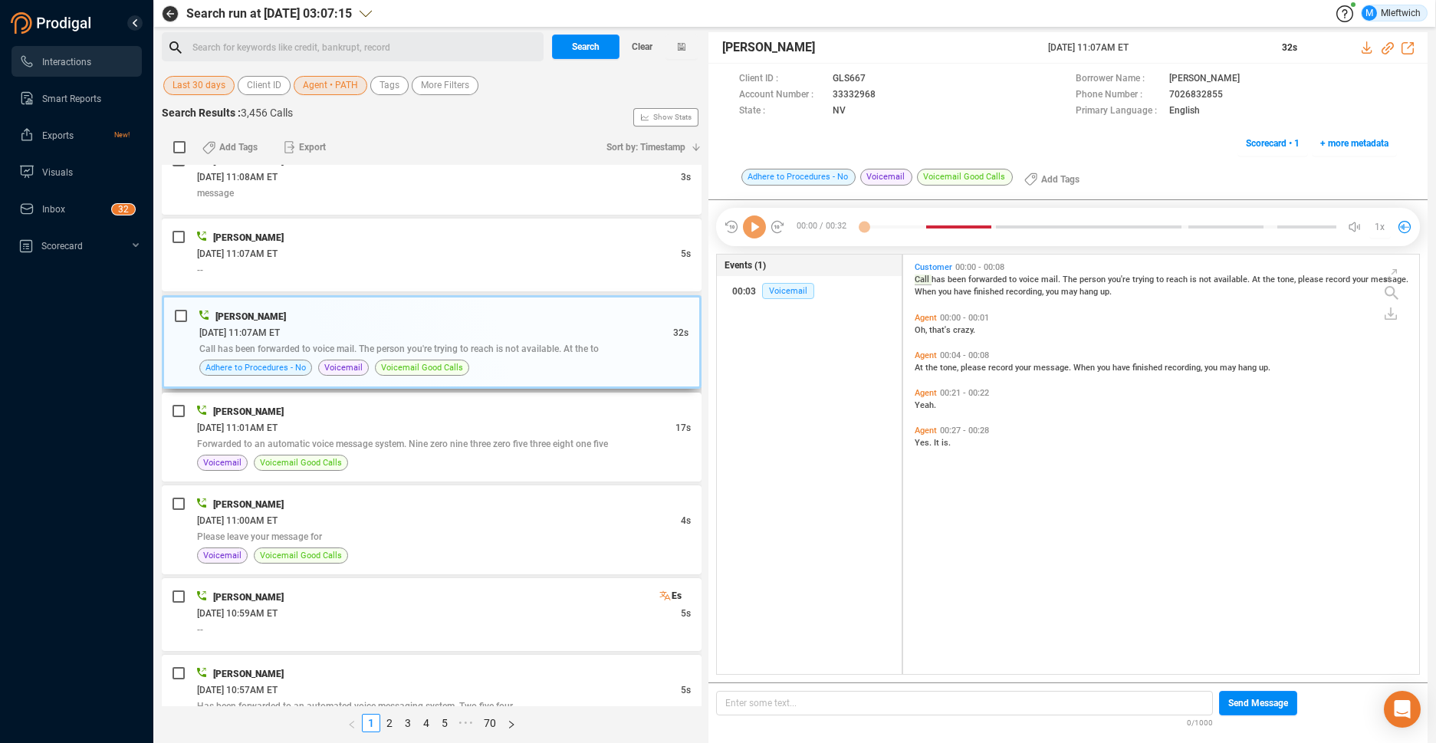
scroll to position [416, 508]
click at [563, 446] on span "Forwarded to an automatic voice message system. Nine zero nine three zero five …" at bounding box center [402, 444] width 411 height 11
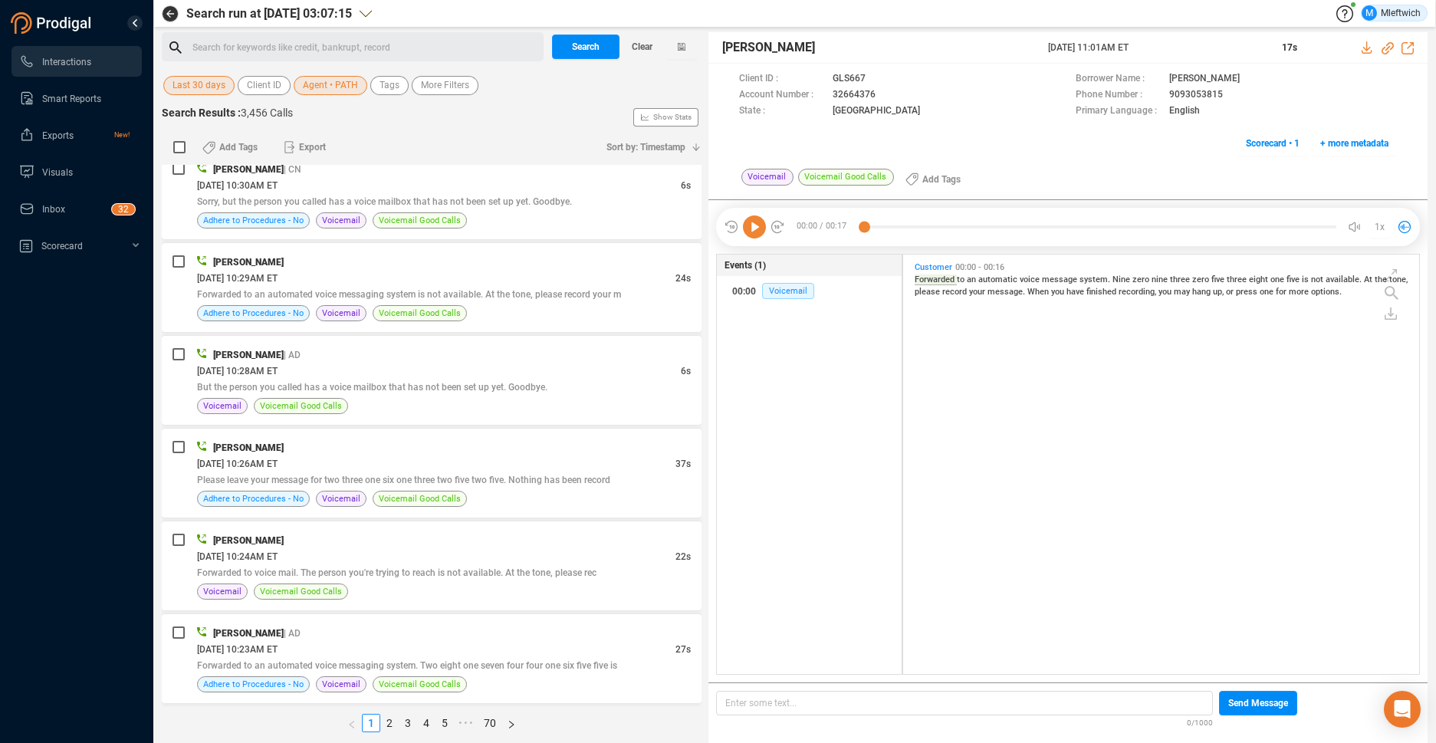
scroll to position [2833, 0]
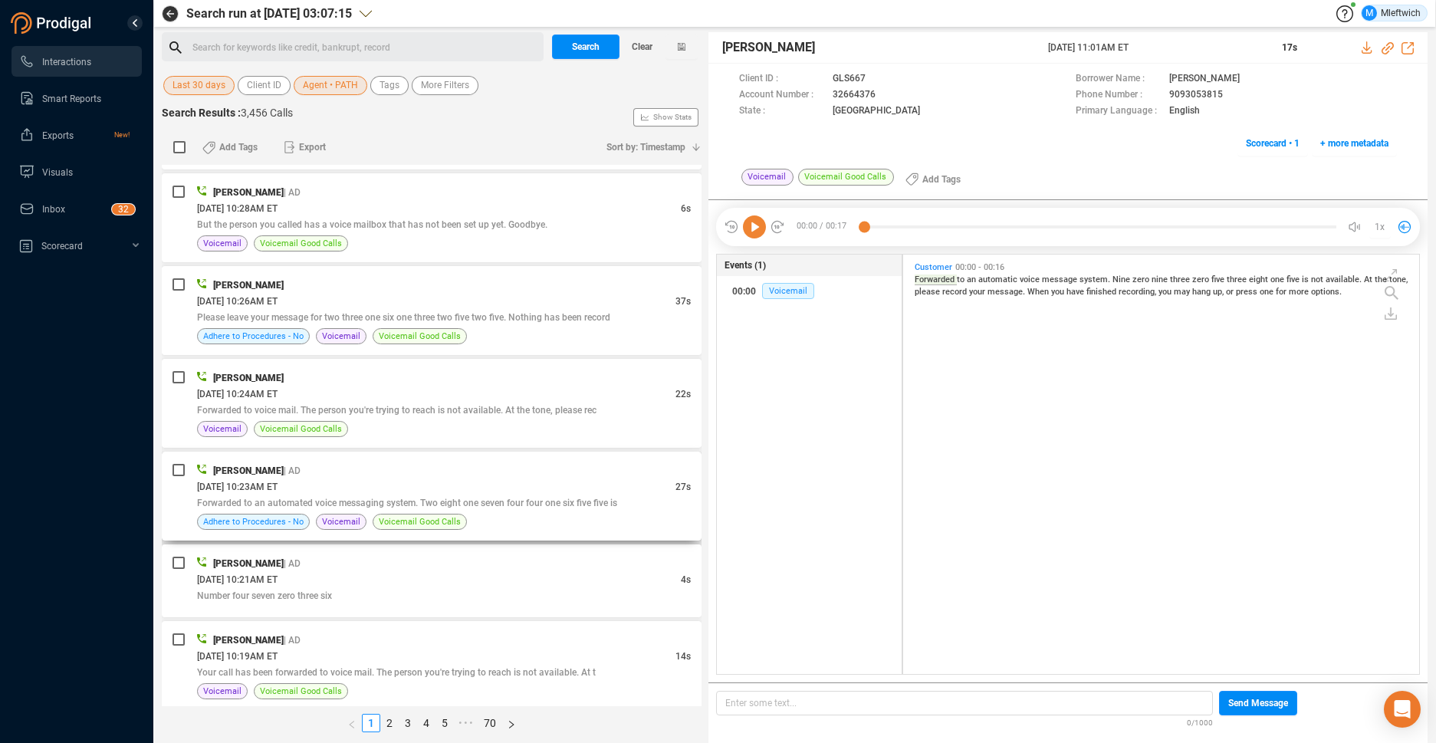
click at [546, 490] on div "08/30/2025 @ 10:23AM ET" at bounding box center [436, 486] width 478 height 16
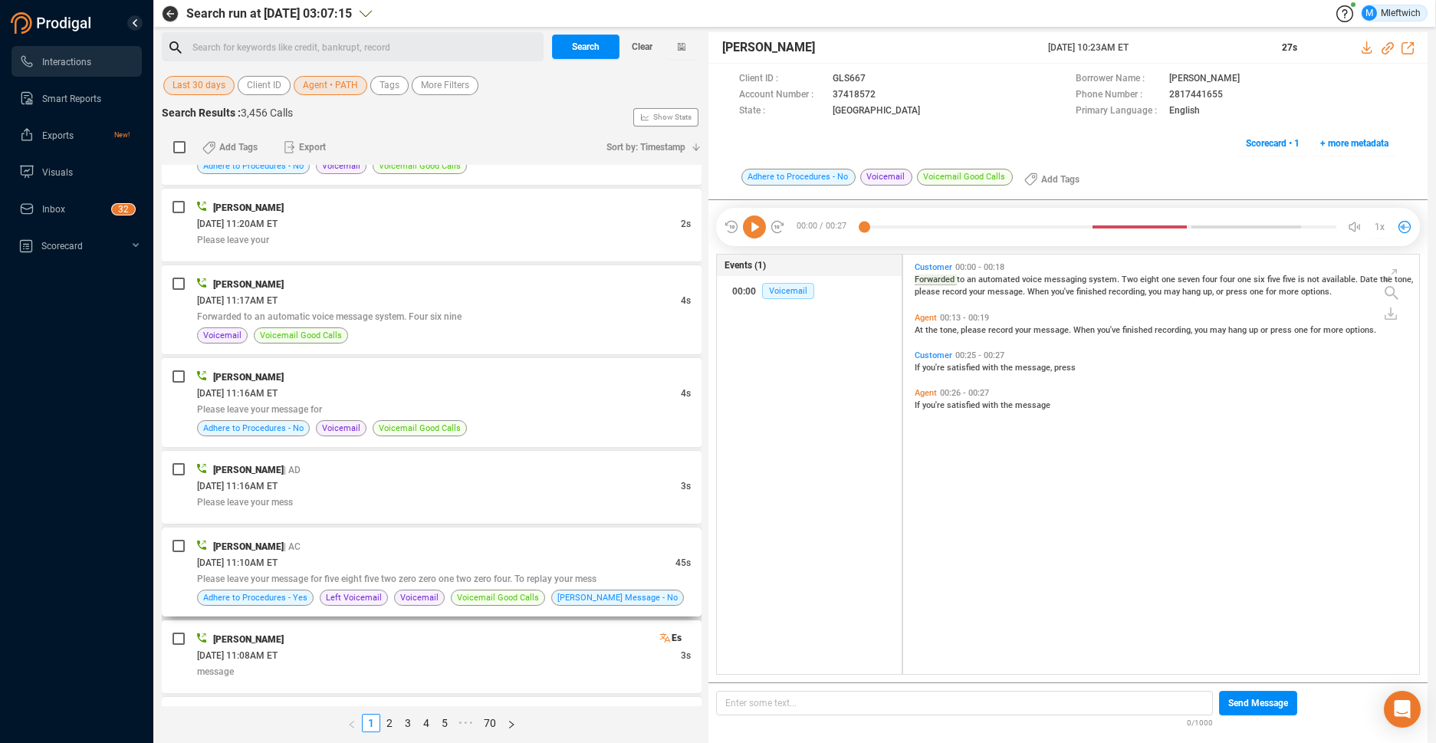
scroll to position [324, 0]
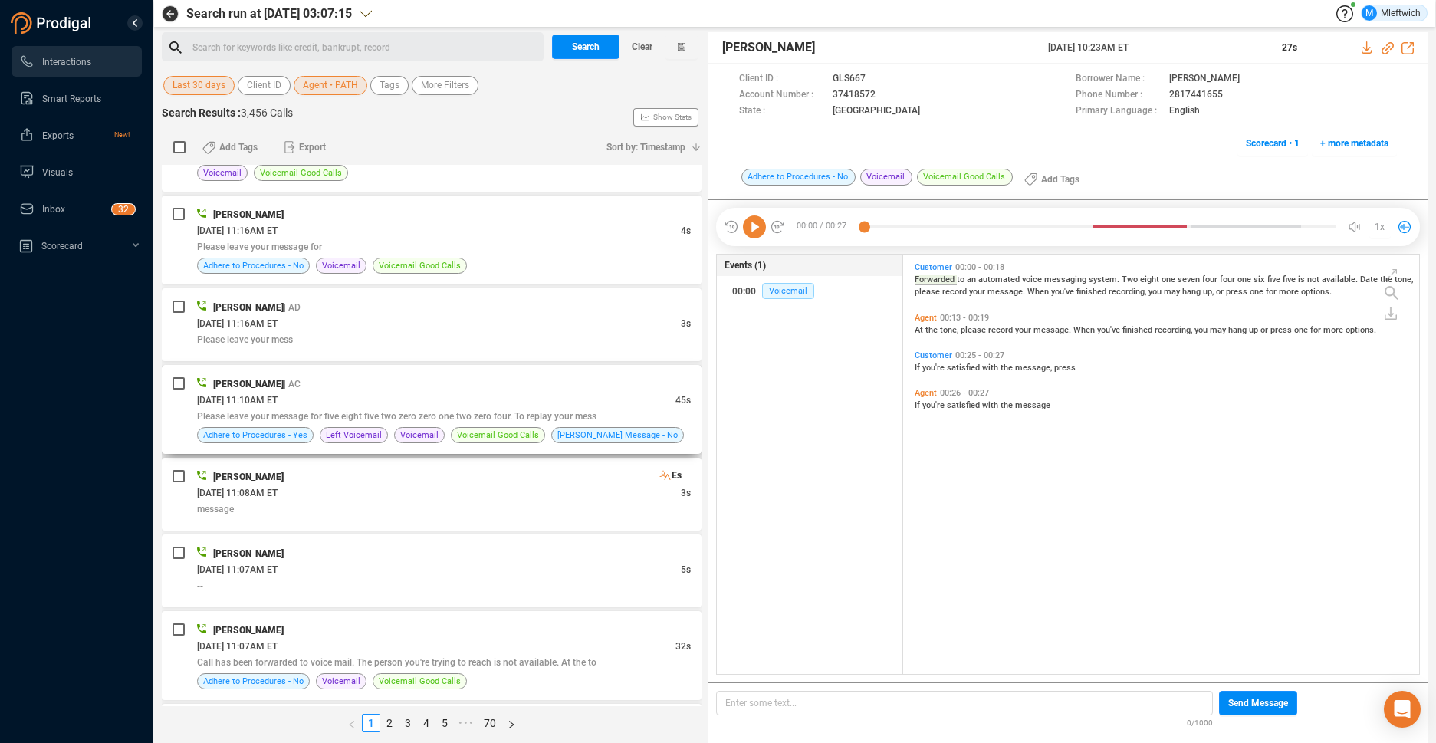
click at [639, 392] on div "08/30/2025 @ 11:10AM ET" at bounding box center [436, 400] width 478 height 16
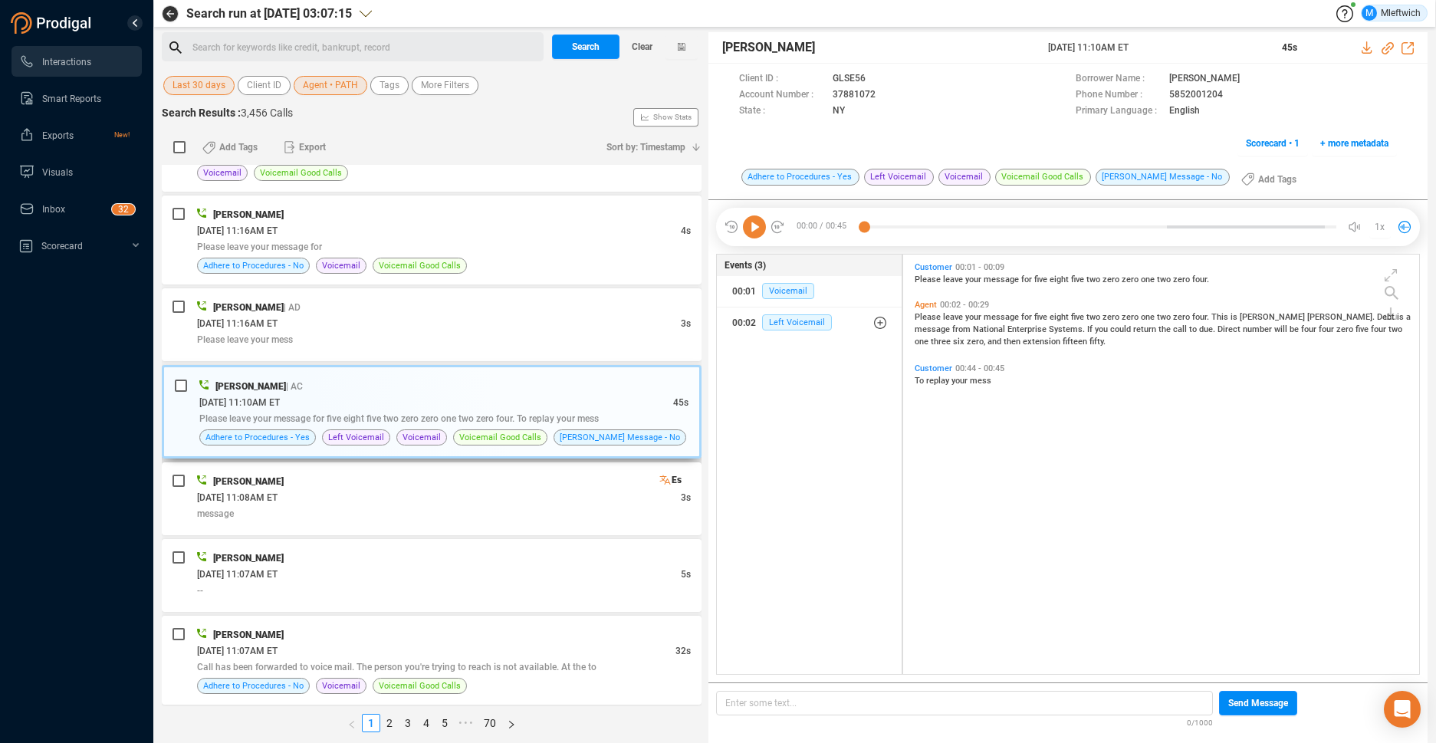
click at [554, 396] on div "08/30/2025 @ 11:10AM ET" at bounding box center [436, 402] width 474 height 16
click at [886, 93] on icon at bounding box center [889, 96] width 12 height 12
click at [335, 90] on span "Agent • PATH" at bounding box center [330, 85] width 55 height 19
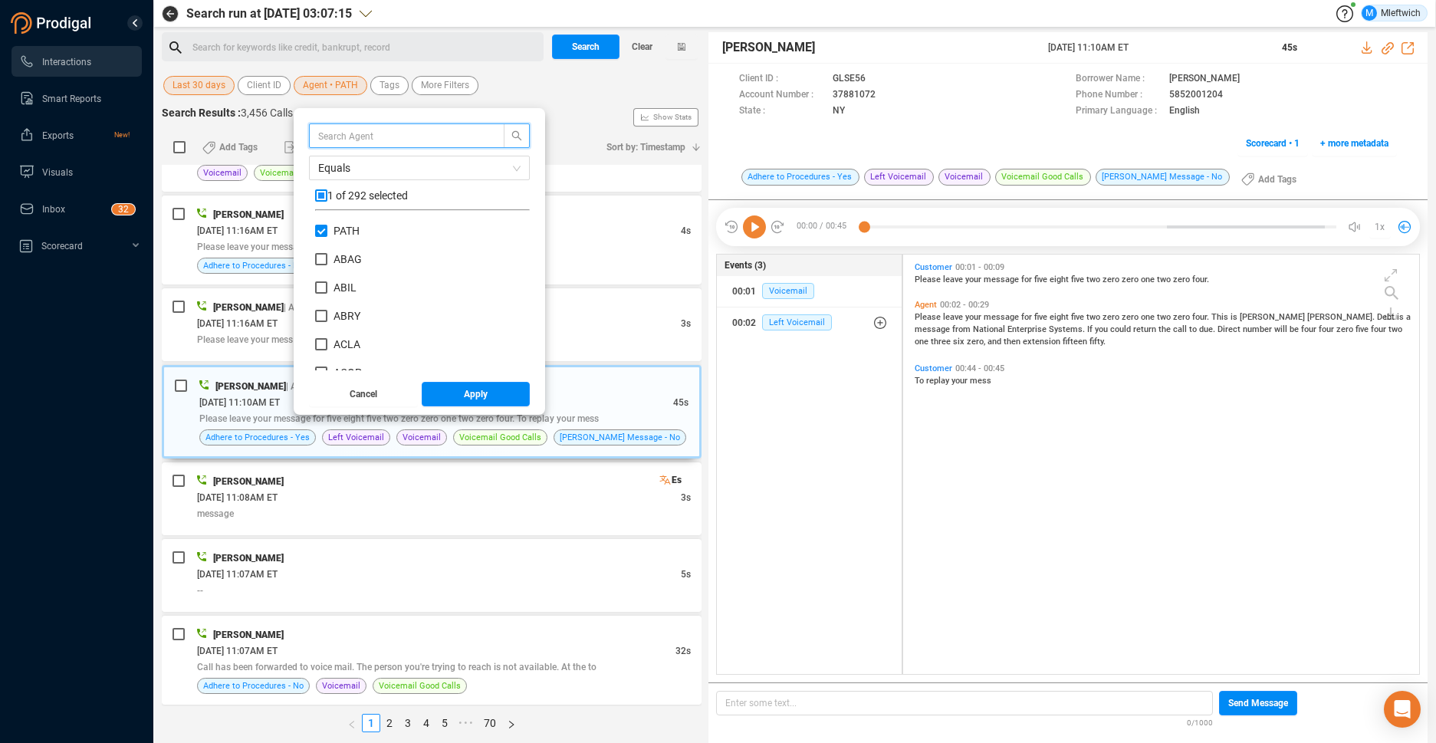
scroll to position [143, 207]
click at [323, 234] on input "PATH" at bounding box center [321, 231] width 12 height 12
checkbox input "false"
click at [319, 360] on input "MCAD" at bounding box center [321, 361] width 12 height 12
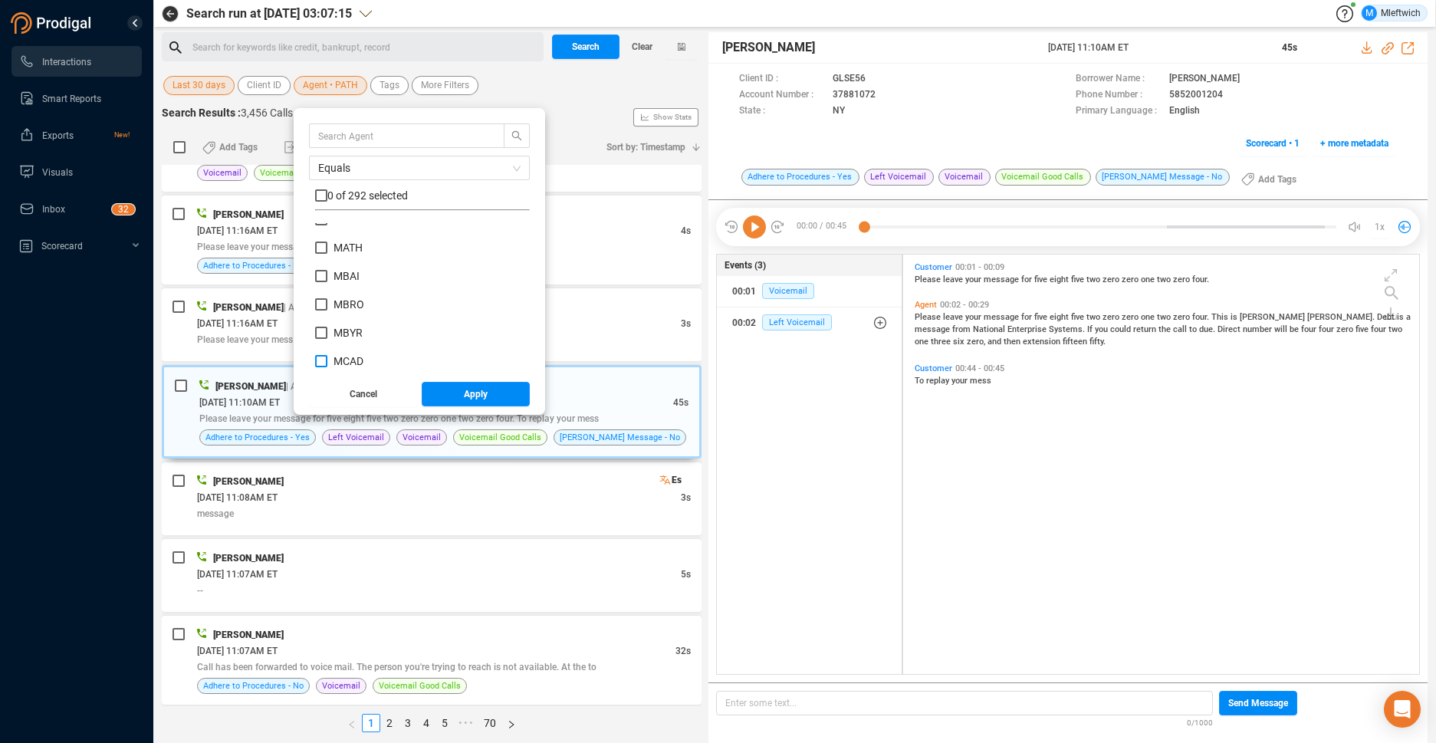
checkbox input "true"
click at [455, 395] on button "Apply" at bounding box center [476, 394] width 109 height 25
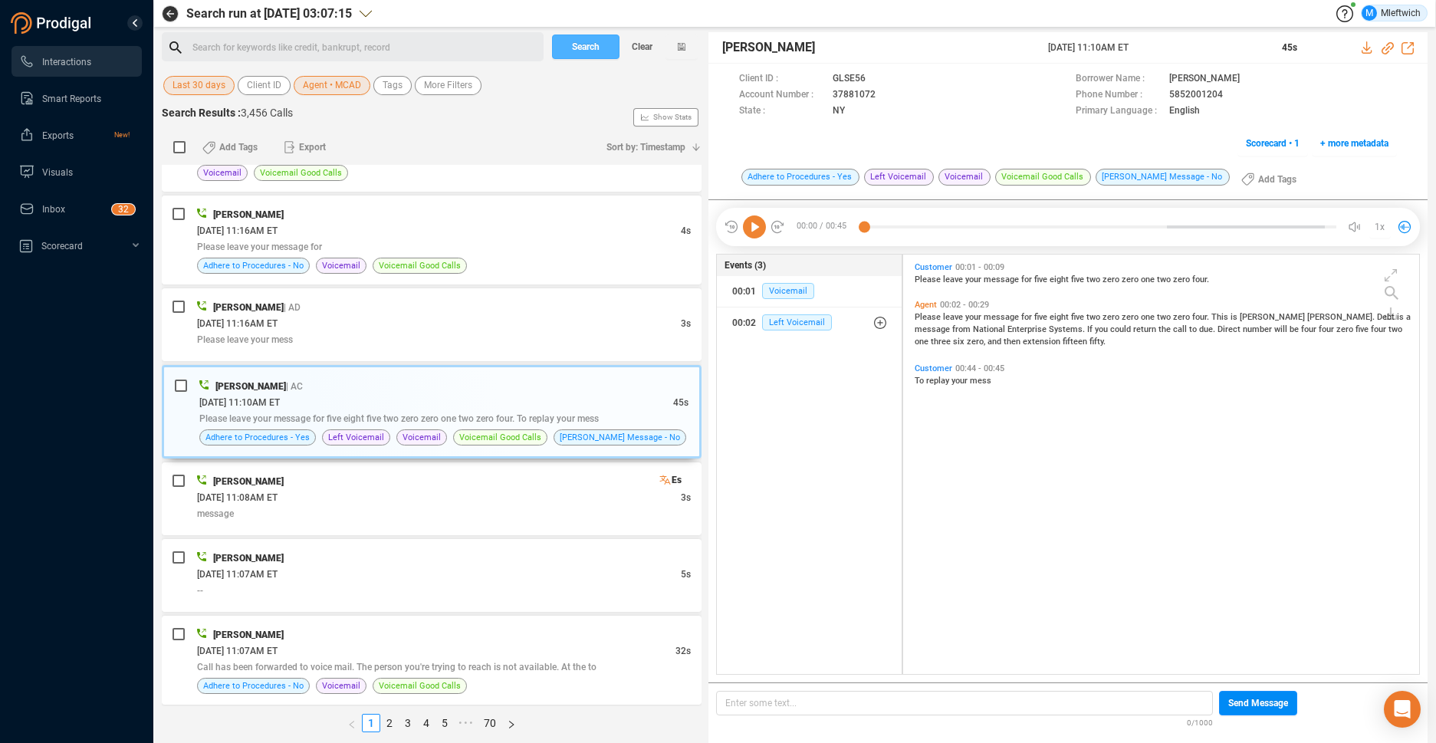
click at [593, 44] on span "Search" at bounding box center [586, 47] width 28 height 25
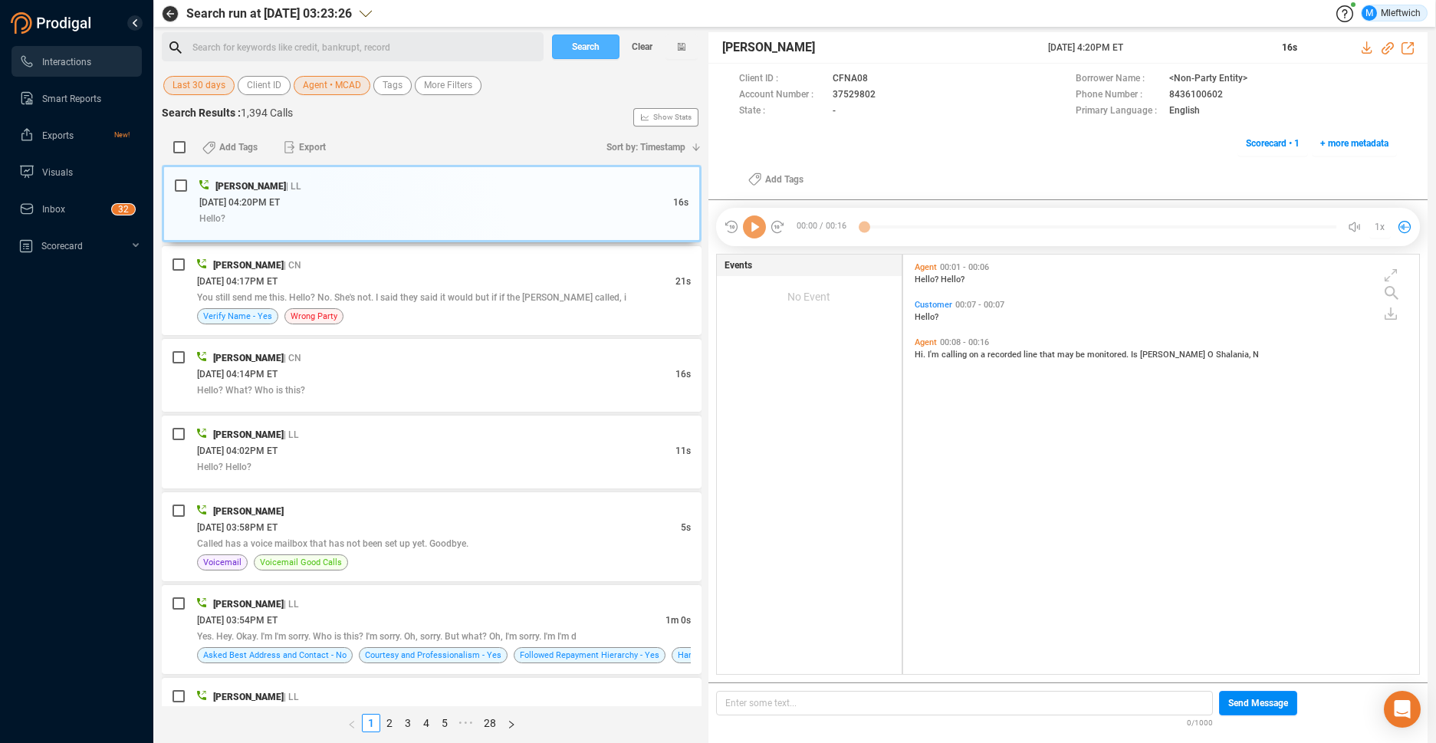
scroll to position [416, 508]
click at [582, 44] on span "Search" at bounding box center [586, 47] width 28 height 25
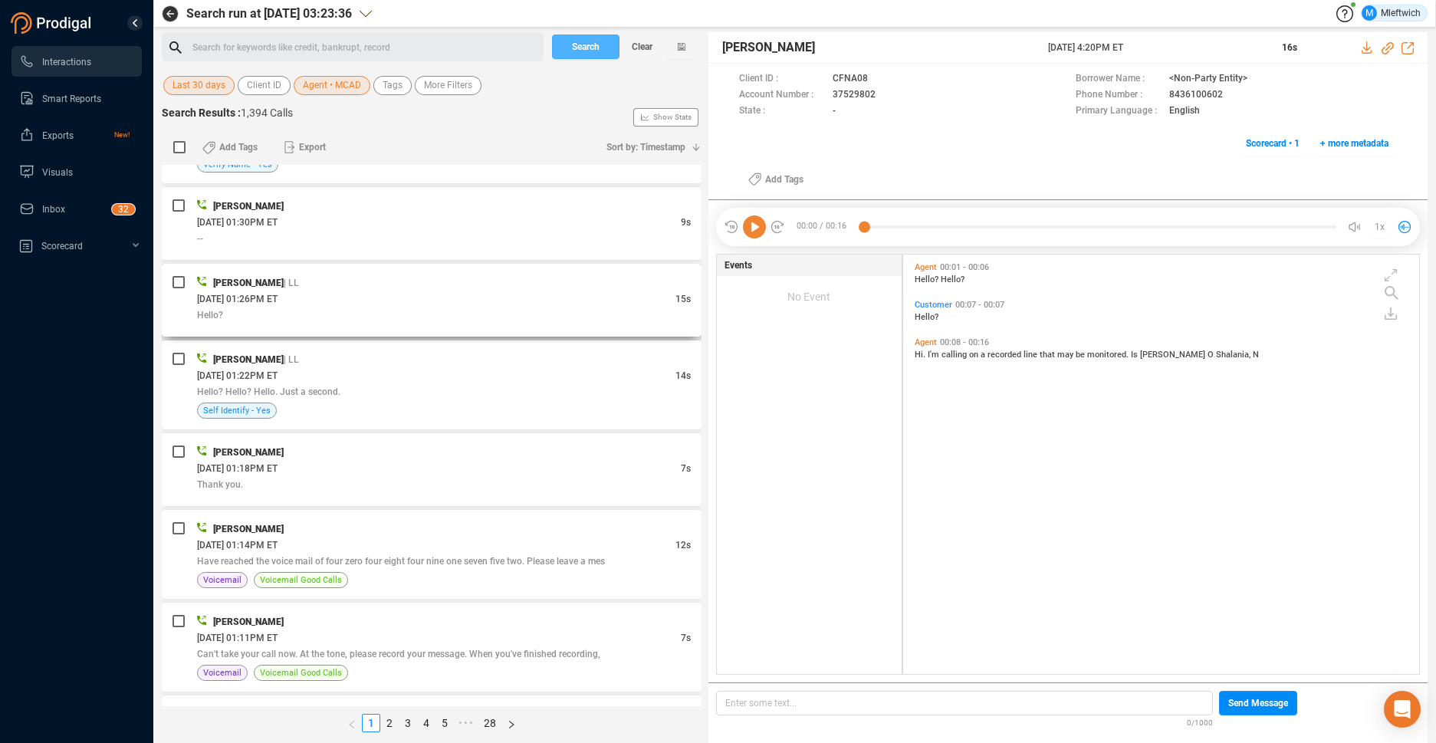
scroll to position [3845, 0]
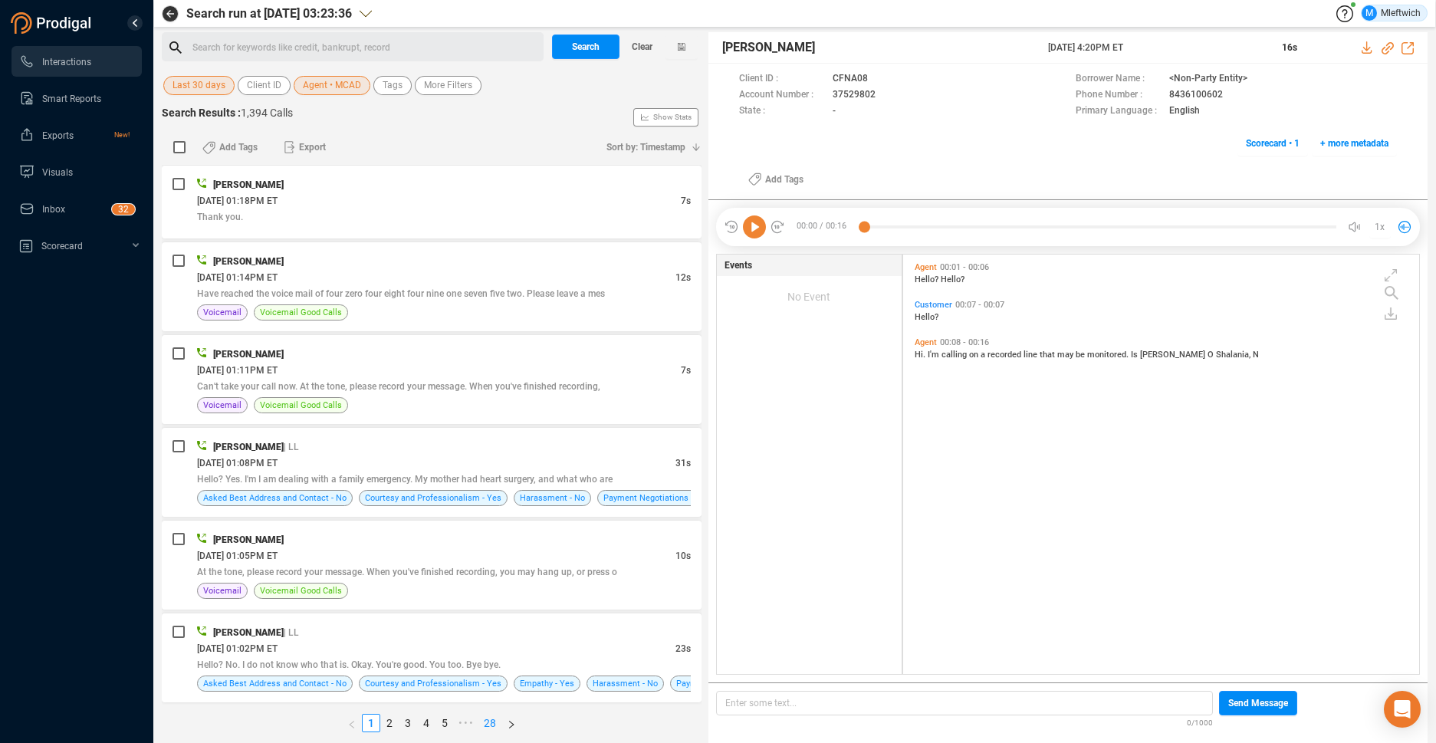
click at [490, 720] on link "28" at bounding box center [489, 723] width 21 height 17
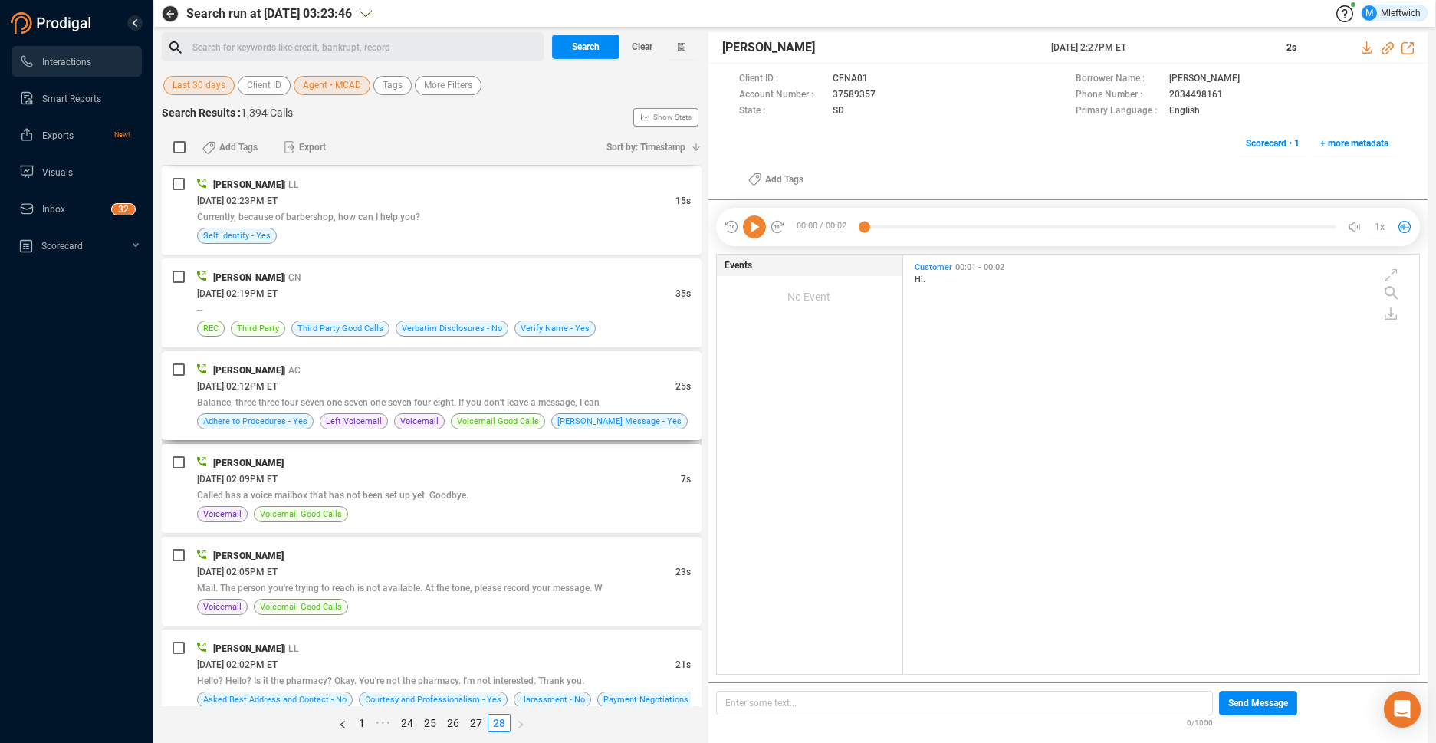
scroll to position [162, 0]
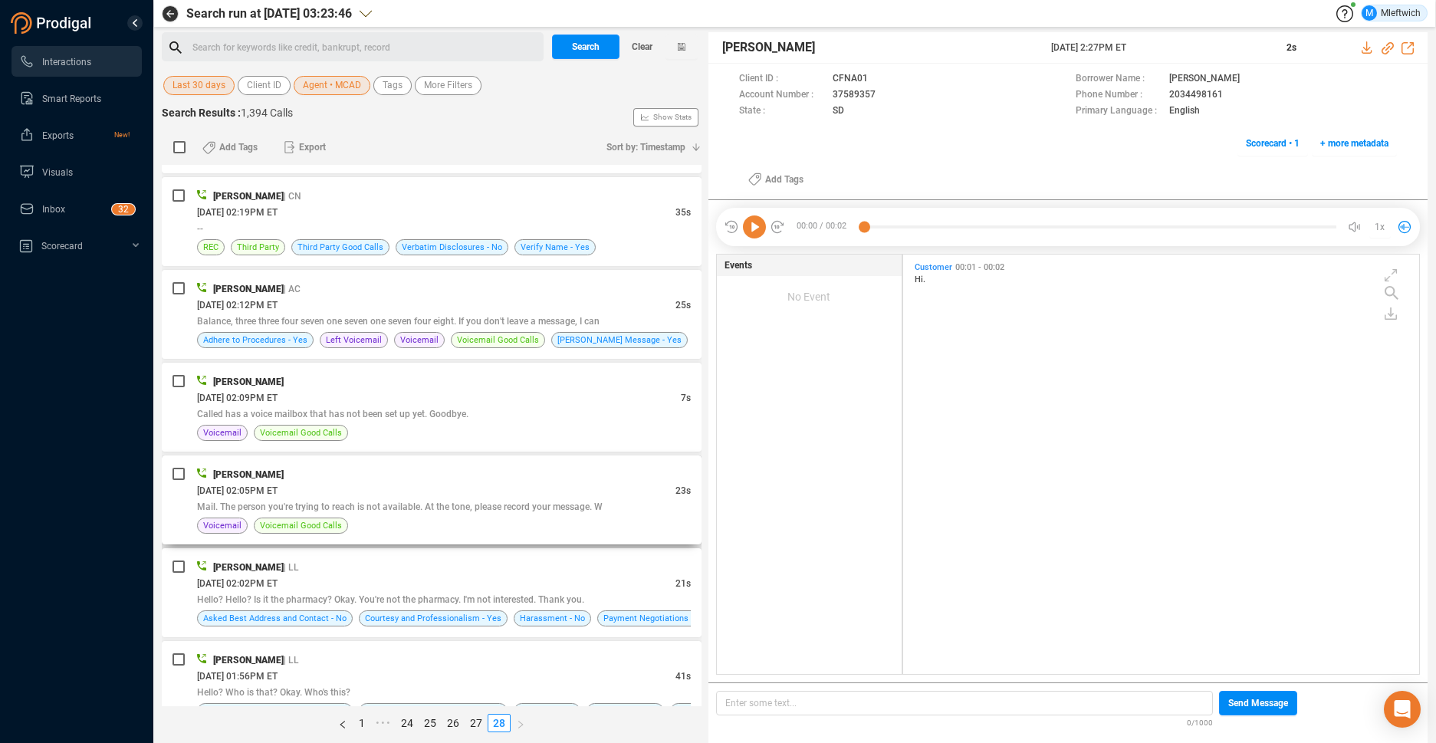
click at [501, 509] on span "Mail. The person you're trying to reach is not available. At the tone, please r…" at bounding box center [400, 506] width 406 height 11
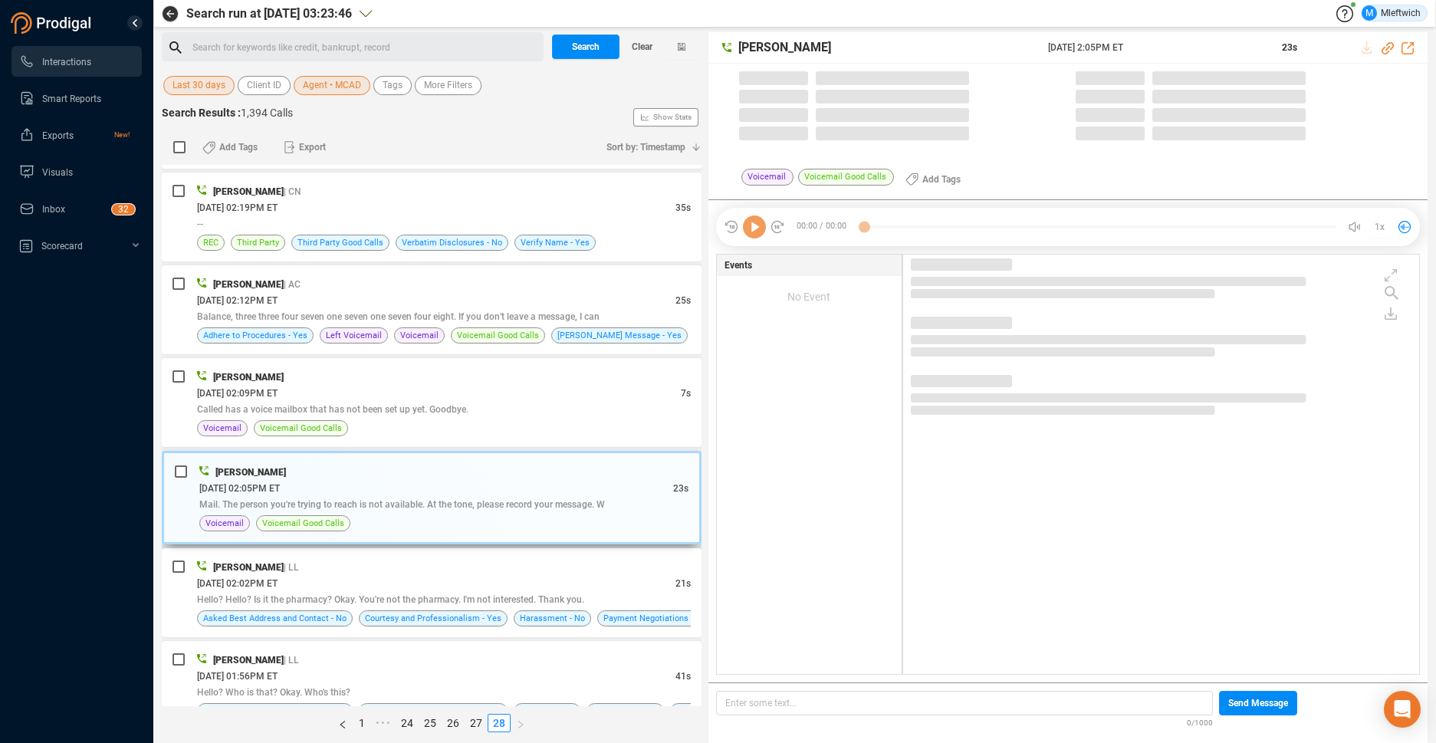
click at [503, 501] on div "Mail. The person you're trying to reach is not available. At the tone, please r…" at bounding box center [443, 504] width 489 height 16
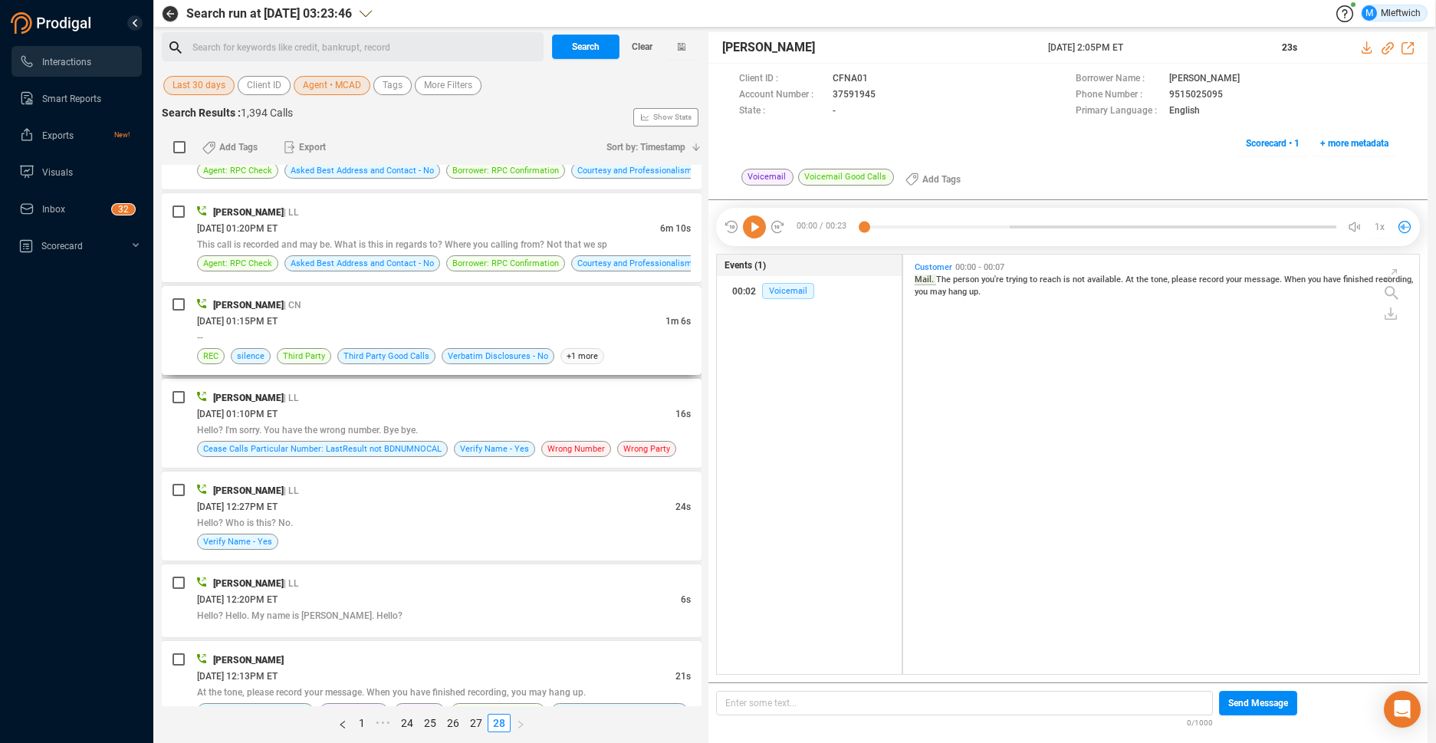
scroll to position [969, 0]
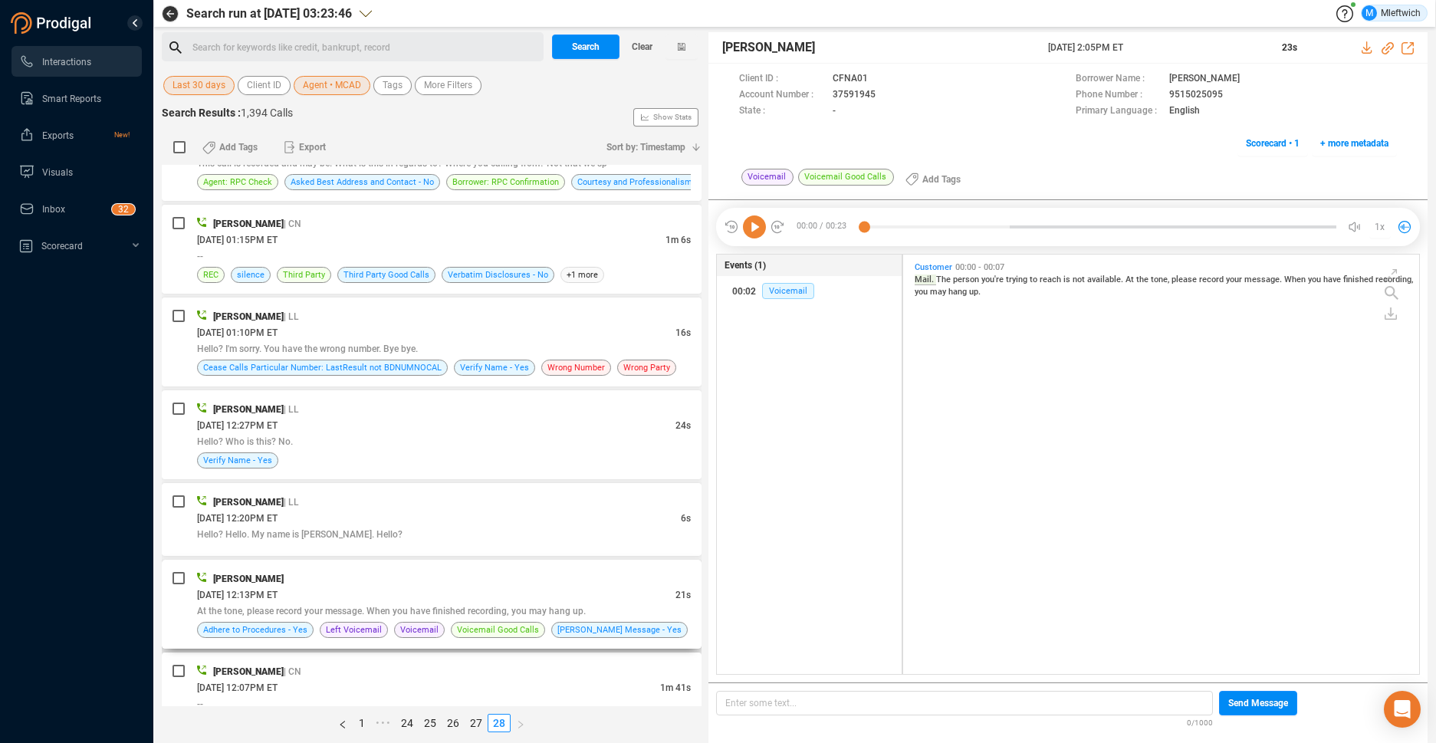
click at [501, 590] on div "08/06/2025 @ 12:13PM ET" at bounding box center [436, 595] width 478 height 16
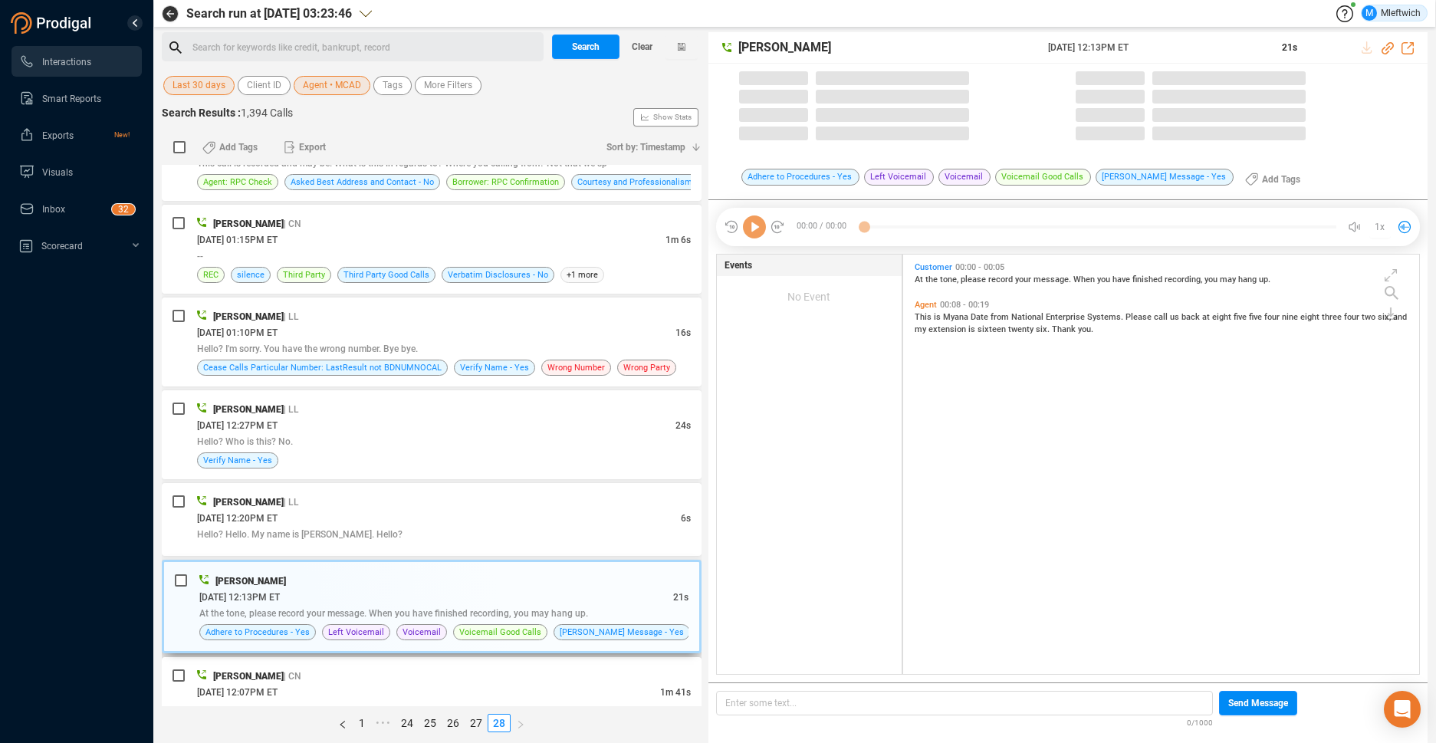
scroll to position [416, 508]
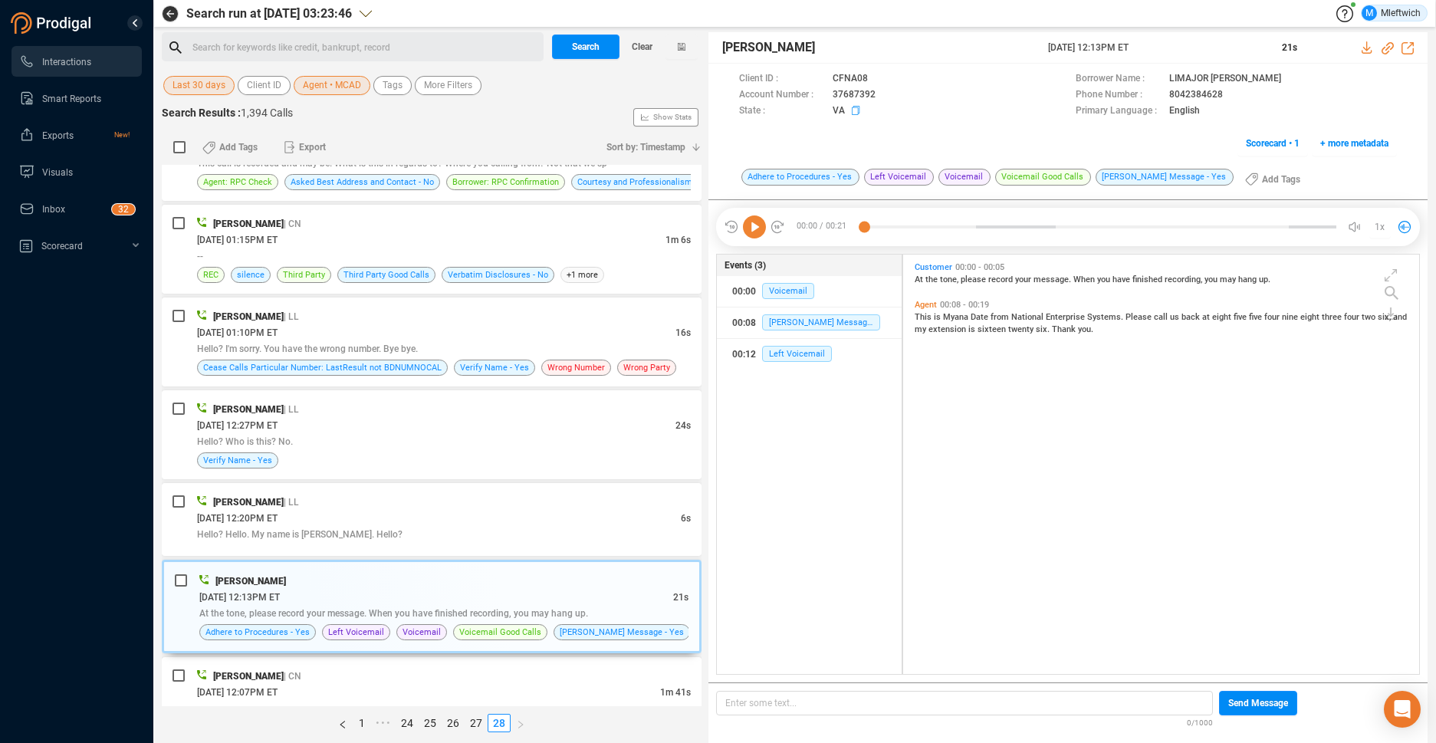
click at [855, 111] on icon at bounding box center [858, 112] width 12 height 12
click at [883, 97] on icon at bounding box center [889, 96] width 12 height 12
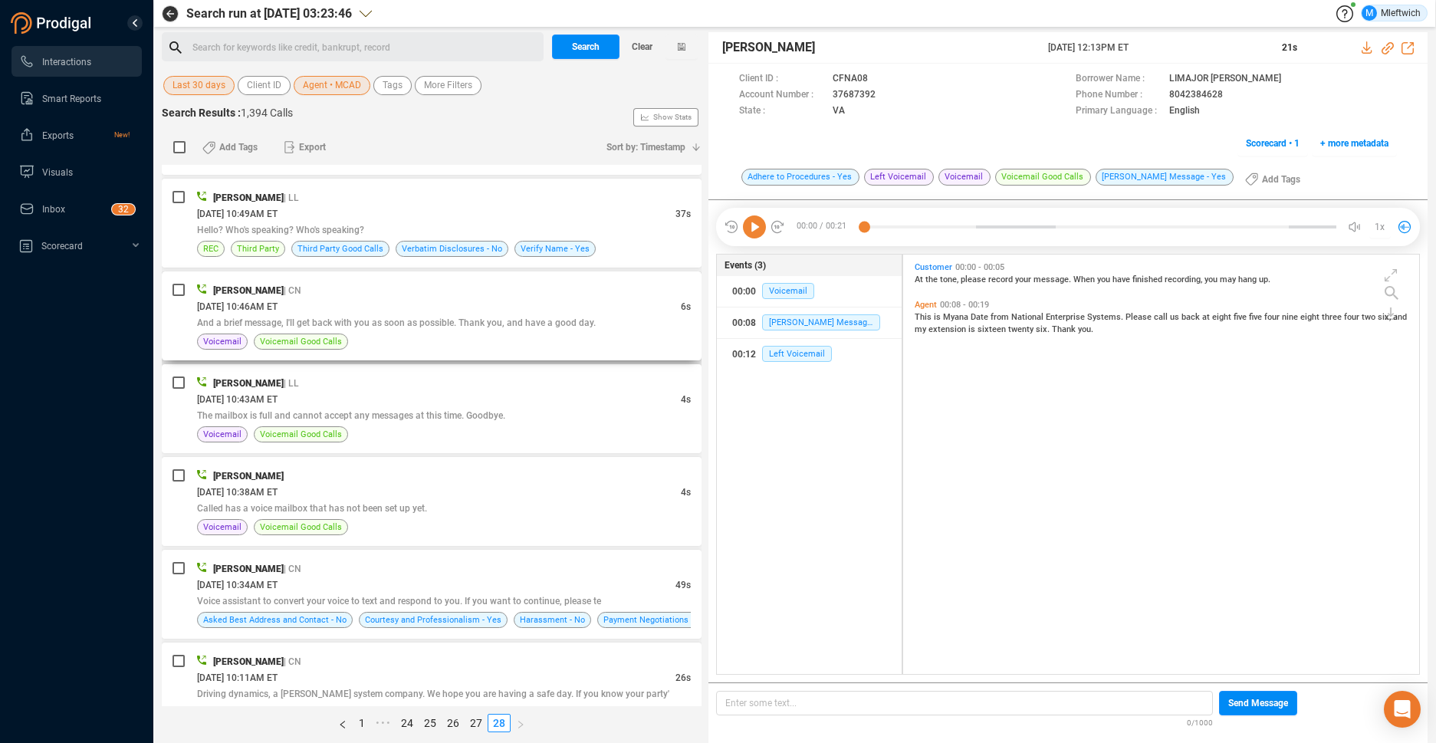
scroll to position [3449, 0]
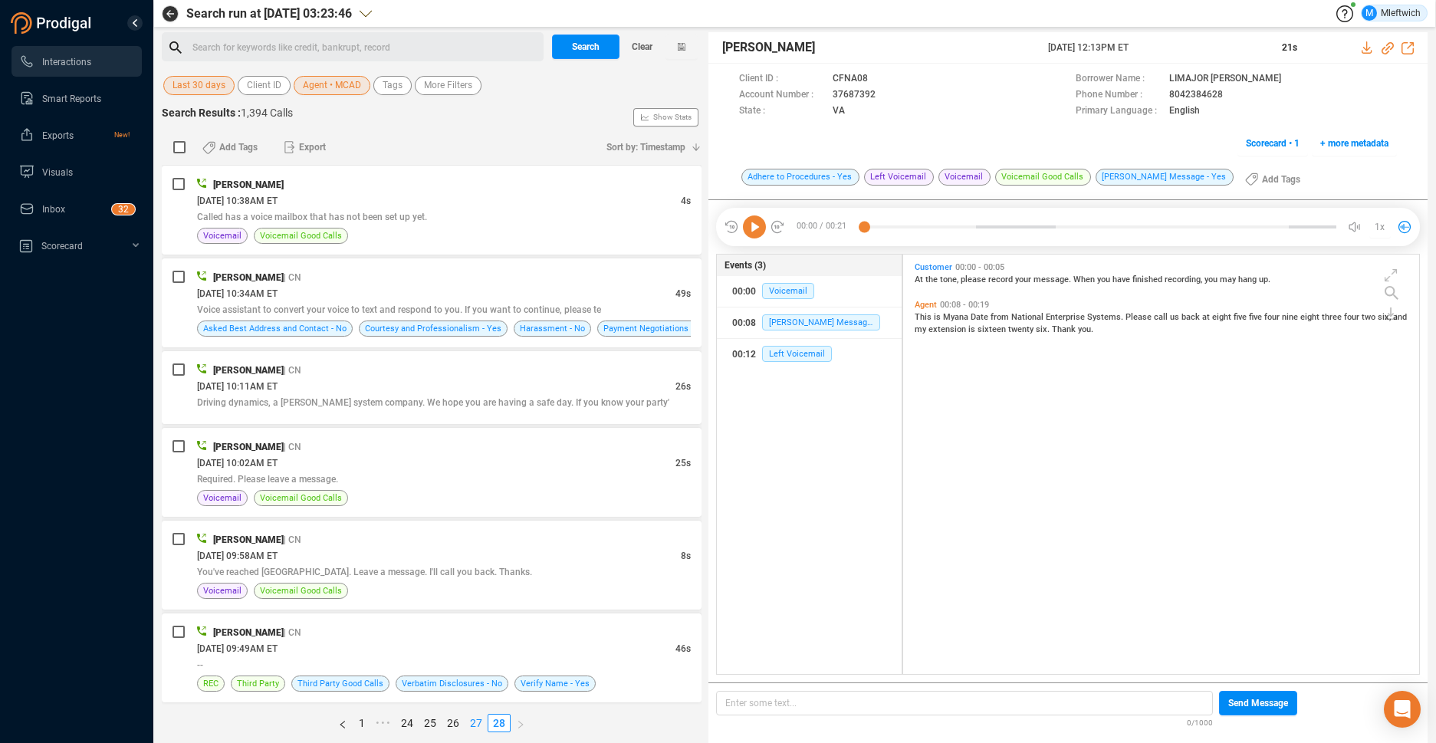
click at [475, 719] on link "27" at bounding box center [475, 723] width 21 height 17
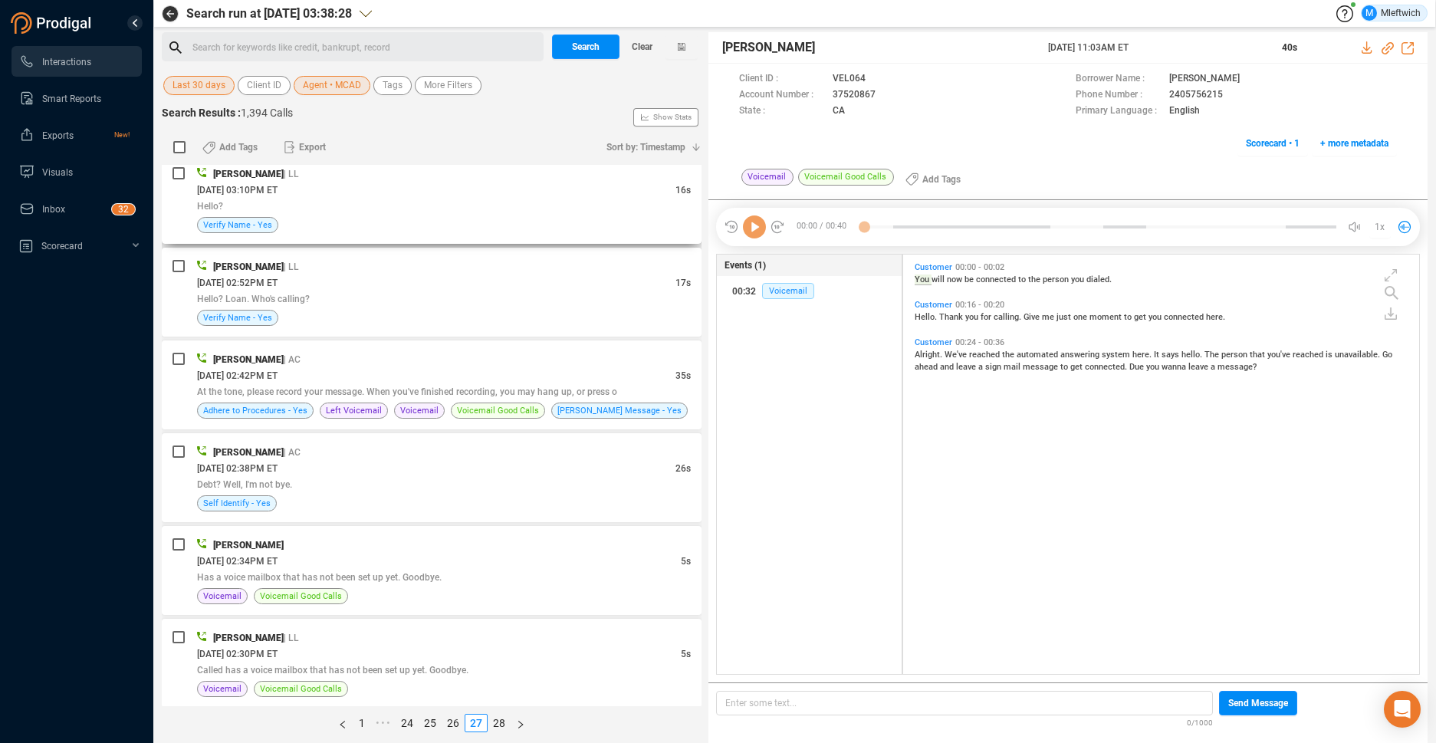
scroll to position [3941, 0]
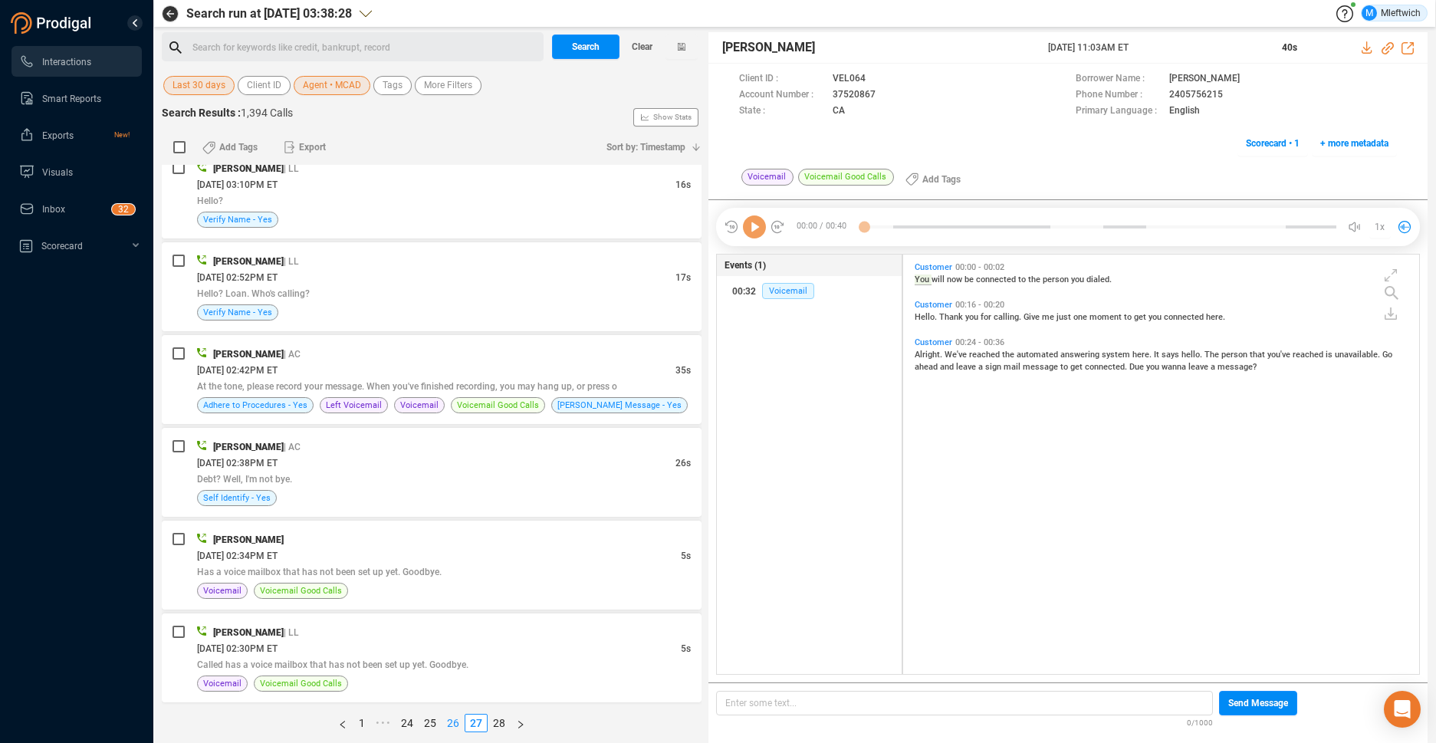
click at [449, 722] on link "26" at bounding box center [452, 723] width 21 height 17
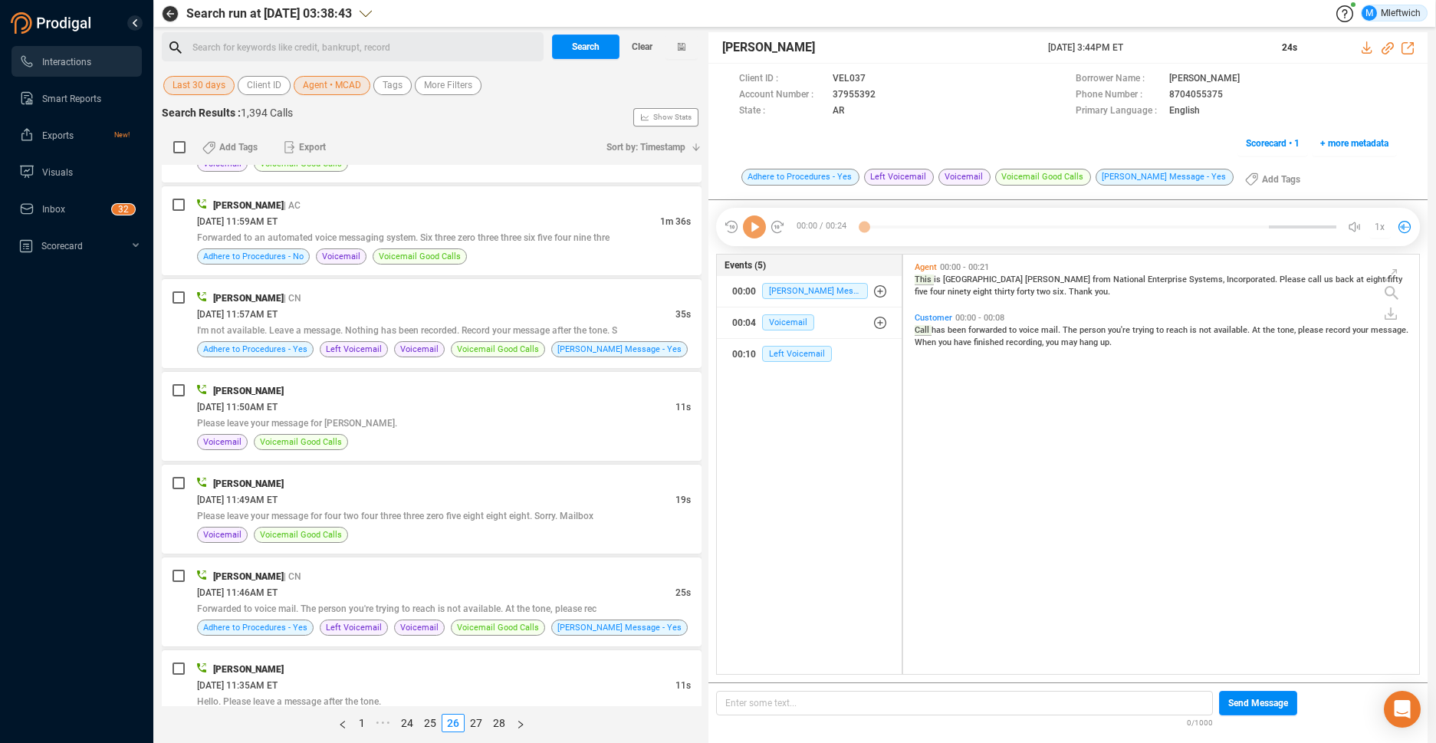
scroll to position [3958, 0]
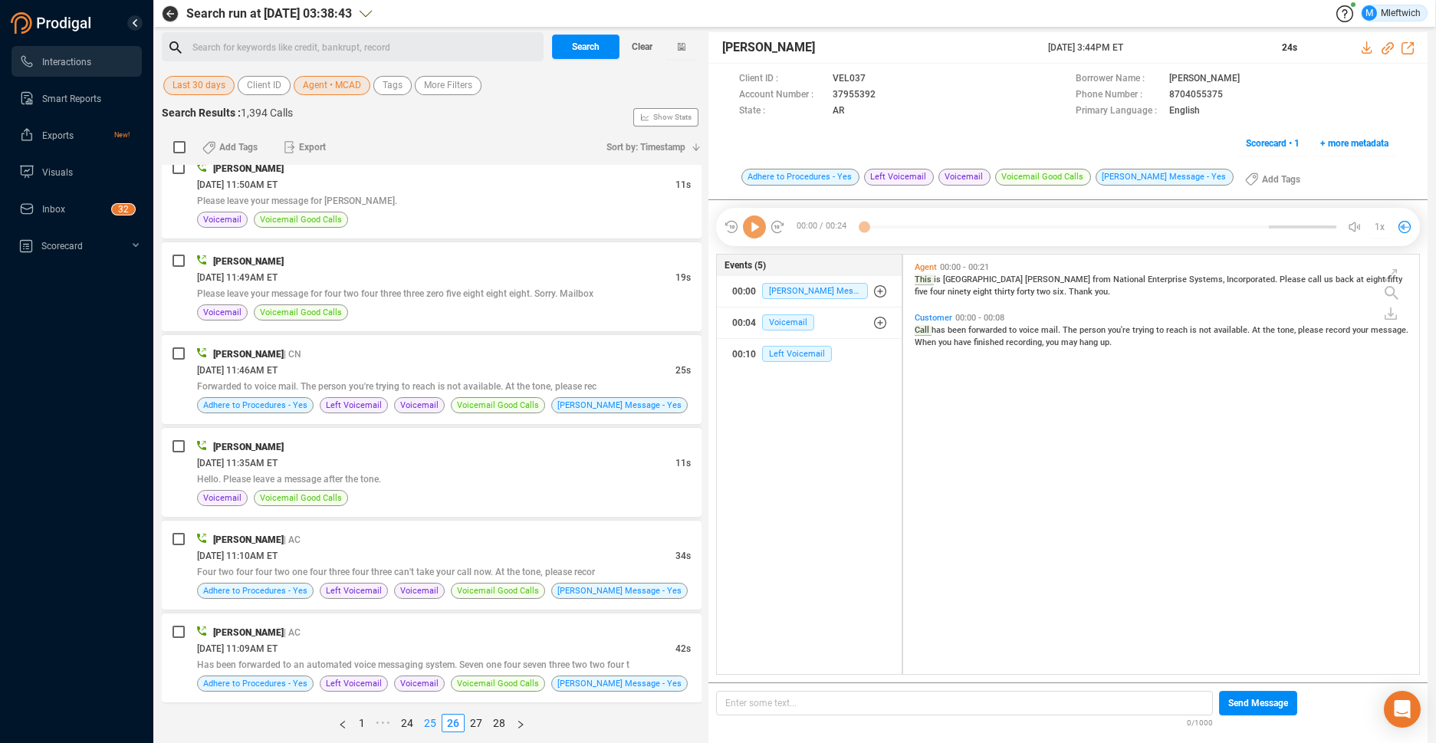
click at [429, 724] on link "25" at bounding box center [429, 723] width 21 height 17
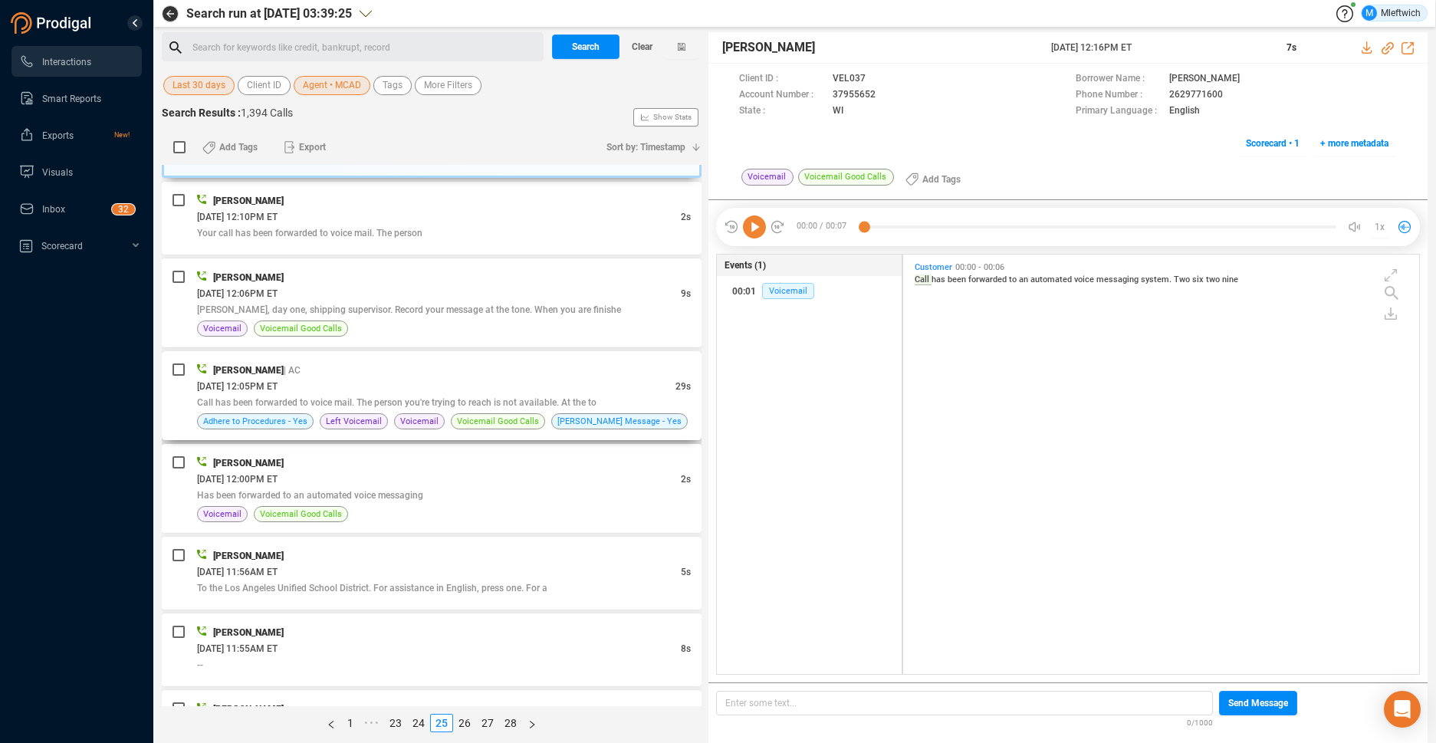
scroll to position [162, 0]
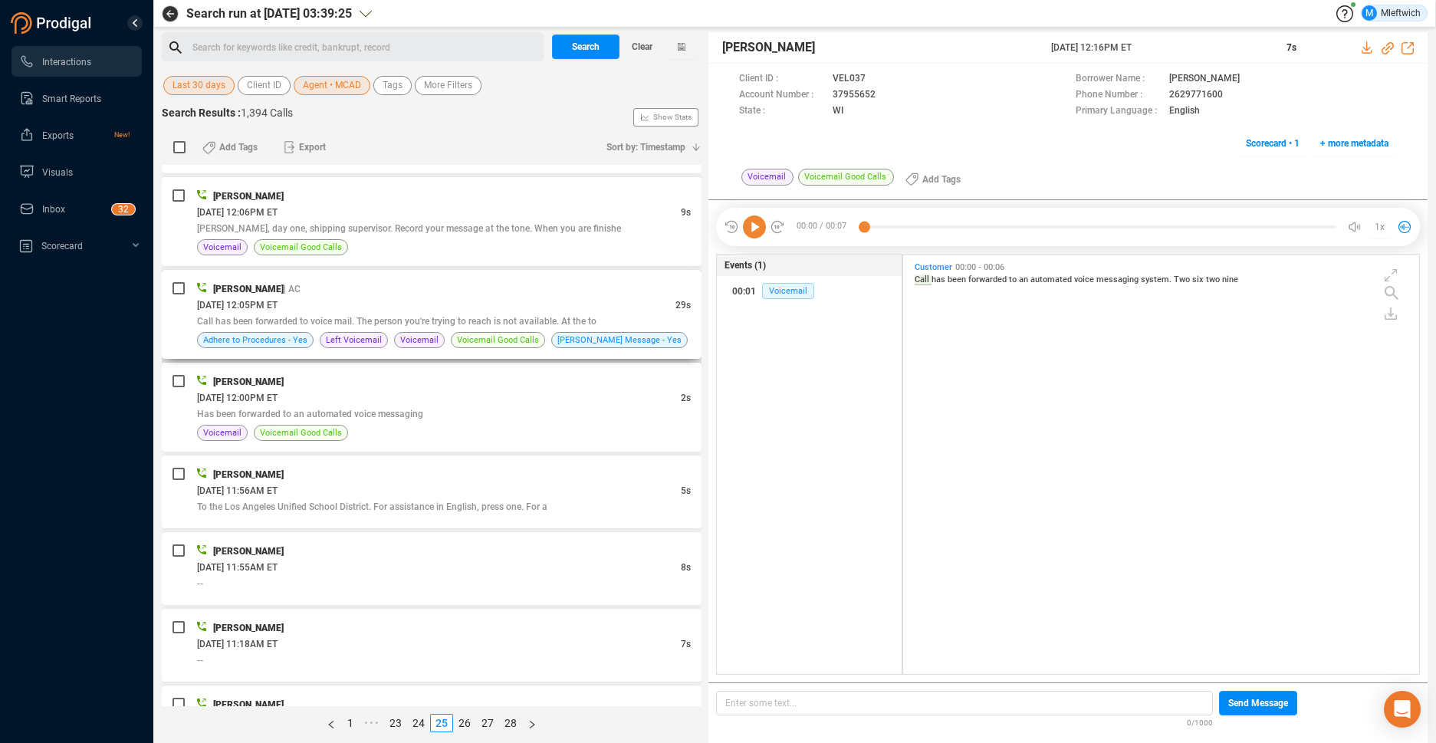
click at [560, 318] on span "Call has been forwarded to voice mail. The person you're trying to reach is not…" at bounding box center [397, 321] width 400 height 11
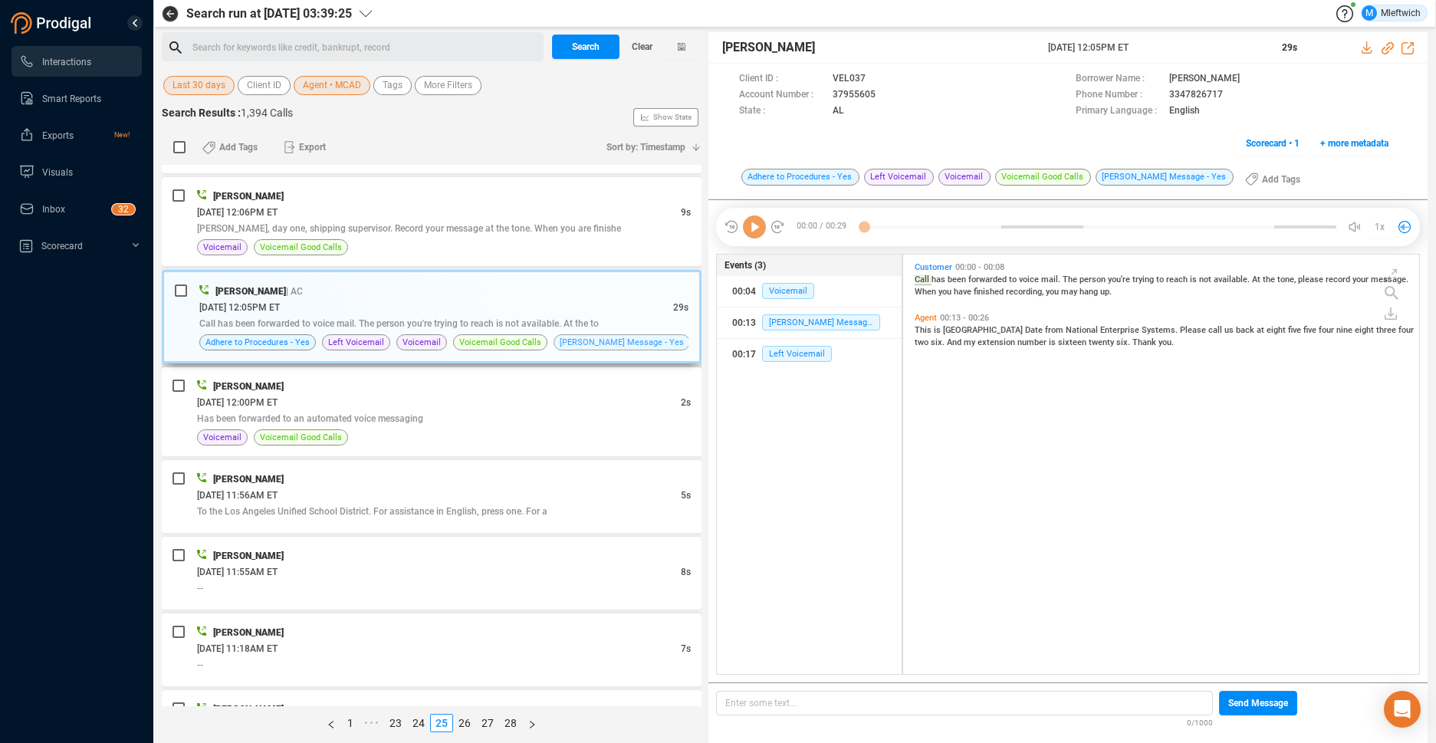
scroll to position [416, 508]
click at [886, 94] on icon at bounding box center [889, 96] width 12 height 12
click at [884, 94] on icon at bounding box center [889, 96] width 12 height 12
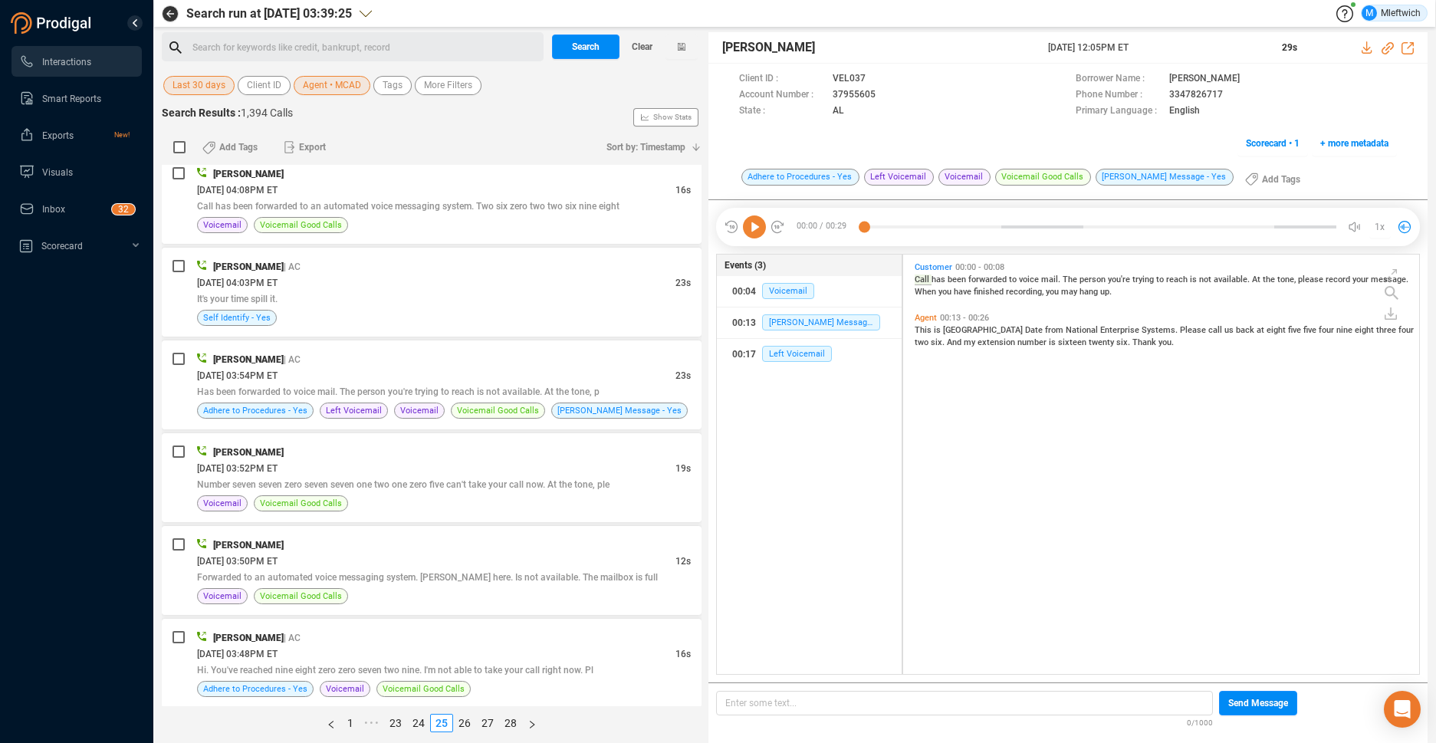
scroll to position [3829, 0]
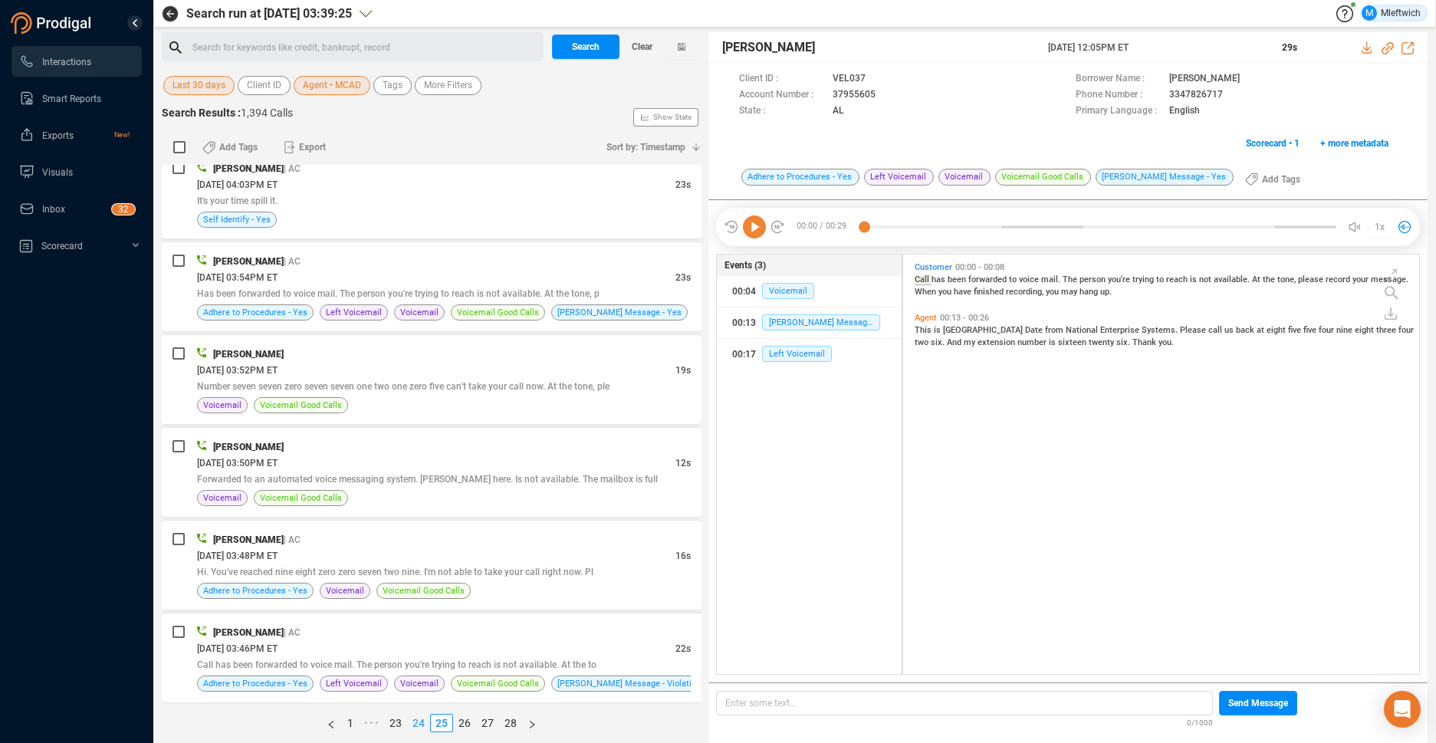
click at [421, 724] on link "24" at bounding box center [418, 723] width 21 height 17
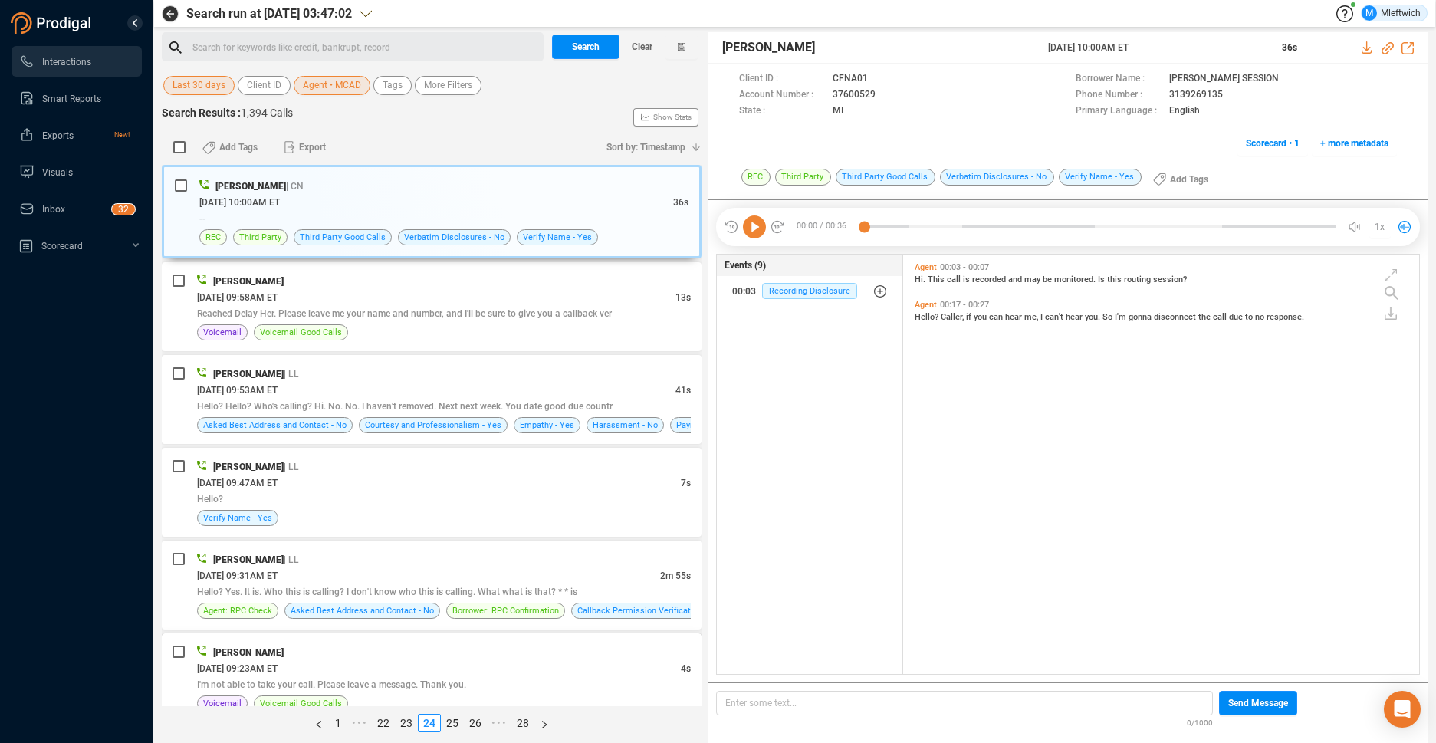
scroll to position [243, 0]
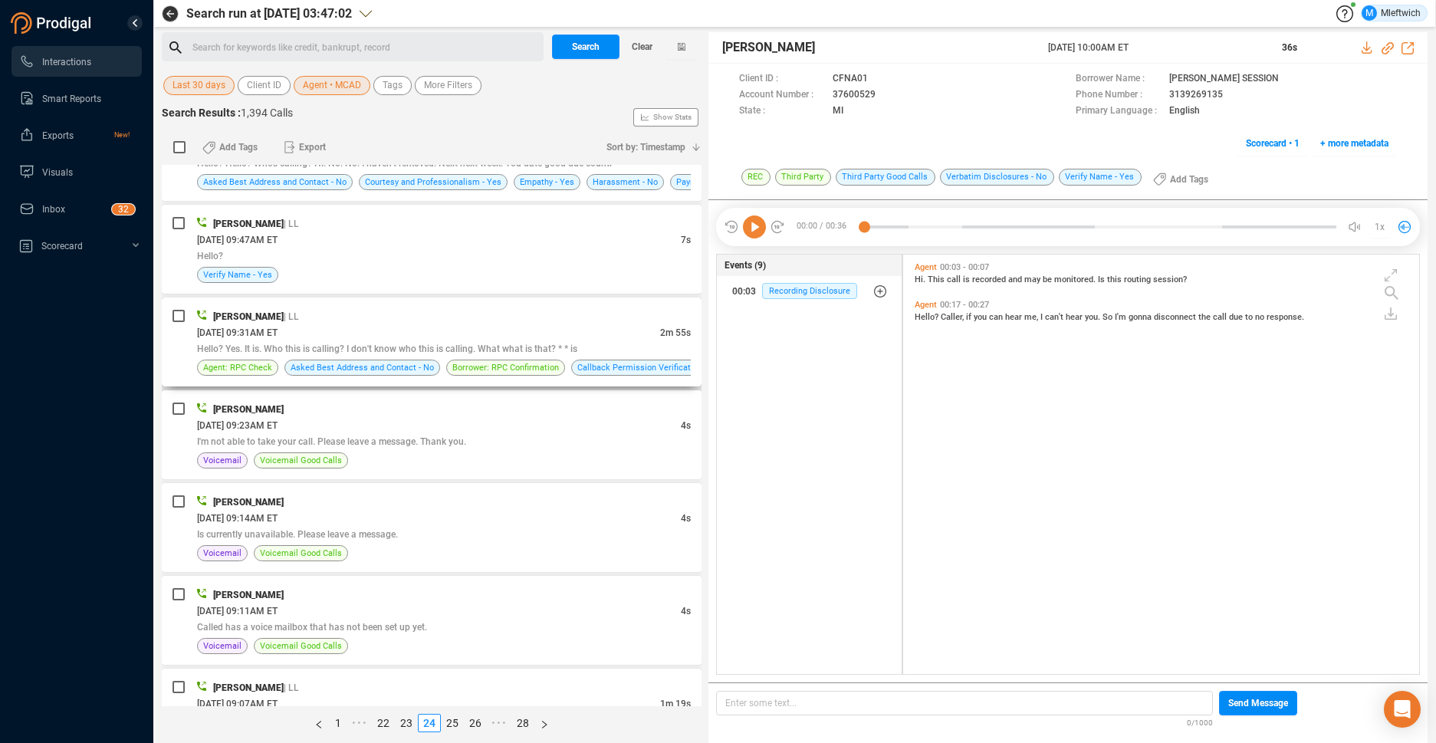
click at [477, 329] on div "08/12/2025 @ 09:31AM ET" at bounding box center [428, 332] width 463 height 16
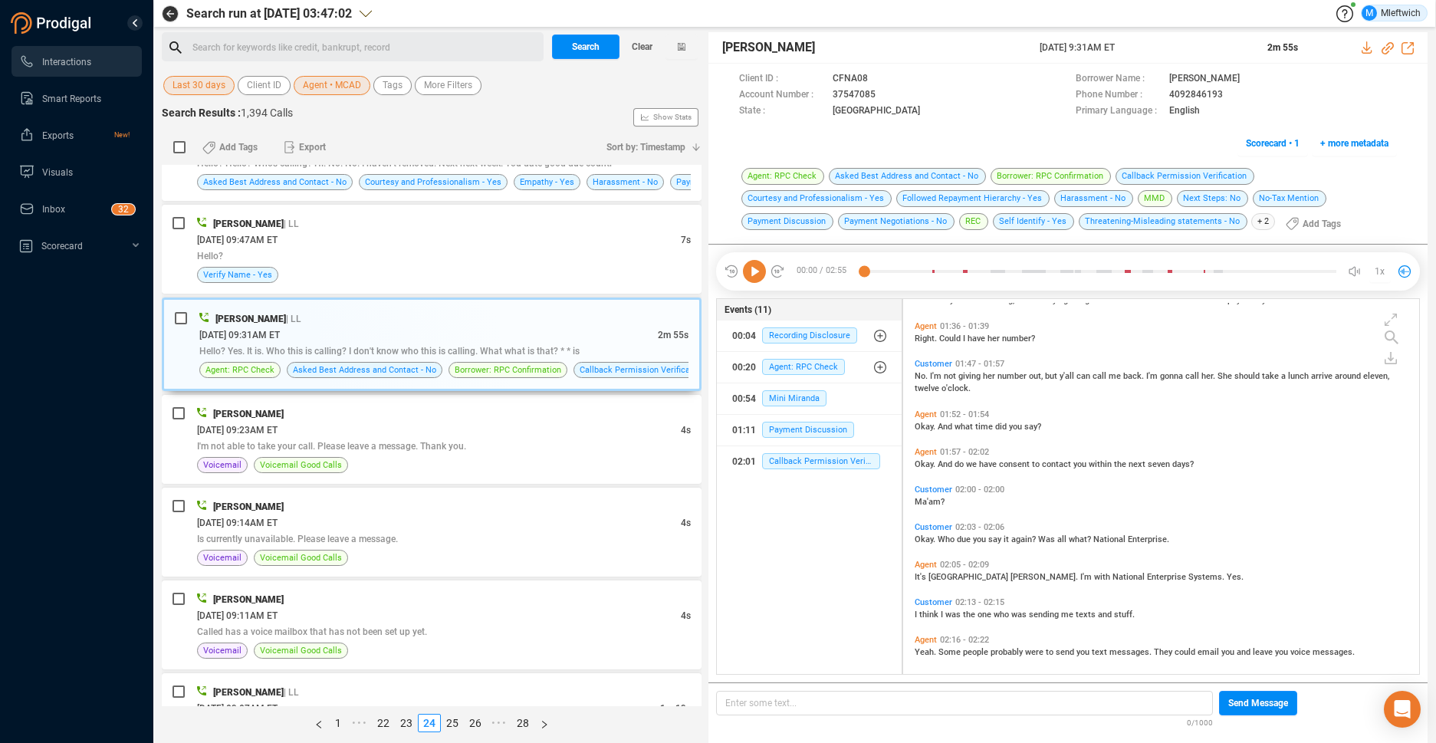
scroll to position [873, 0]
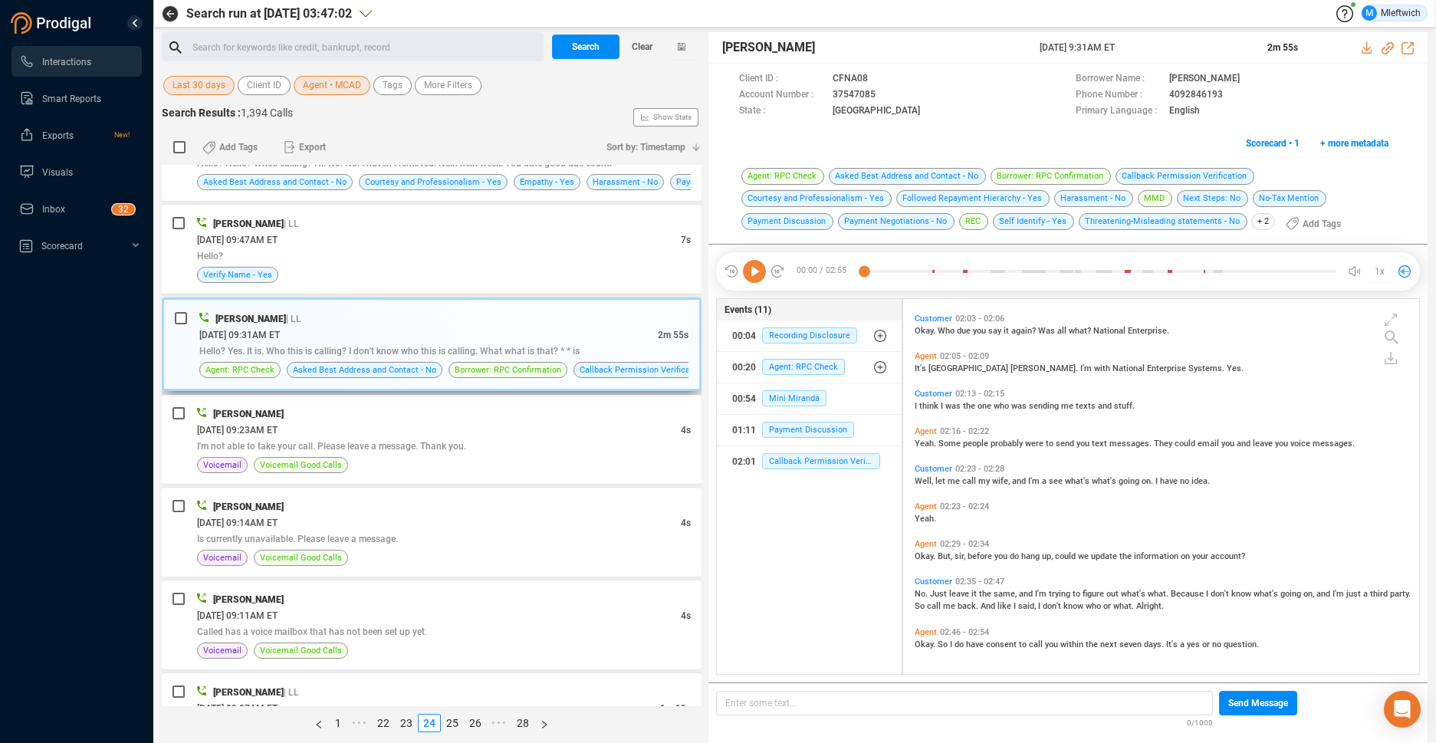
click at [543, 344] on div "Hello? Yes. It is. Who this is calling? I don't know who this is calling. What …" at bounding box center [443, 351] width 489 height 16
drag, startPoint x: 571, startPoint y: 367, endPoint x: 411, endPoint y: 318, distance: 167.4
click at [411, 318] on div "Myonna Cade | LL" at bounding box center [443, 319] width 489 height 16
click at [876, 77] on icon at bounding box center [881, 80] width 12 height 12
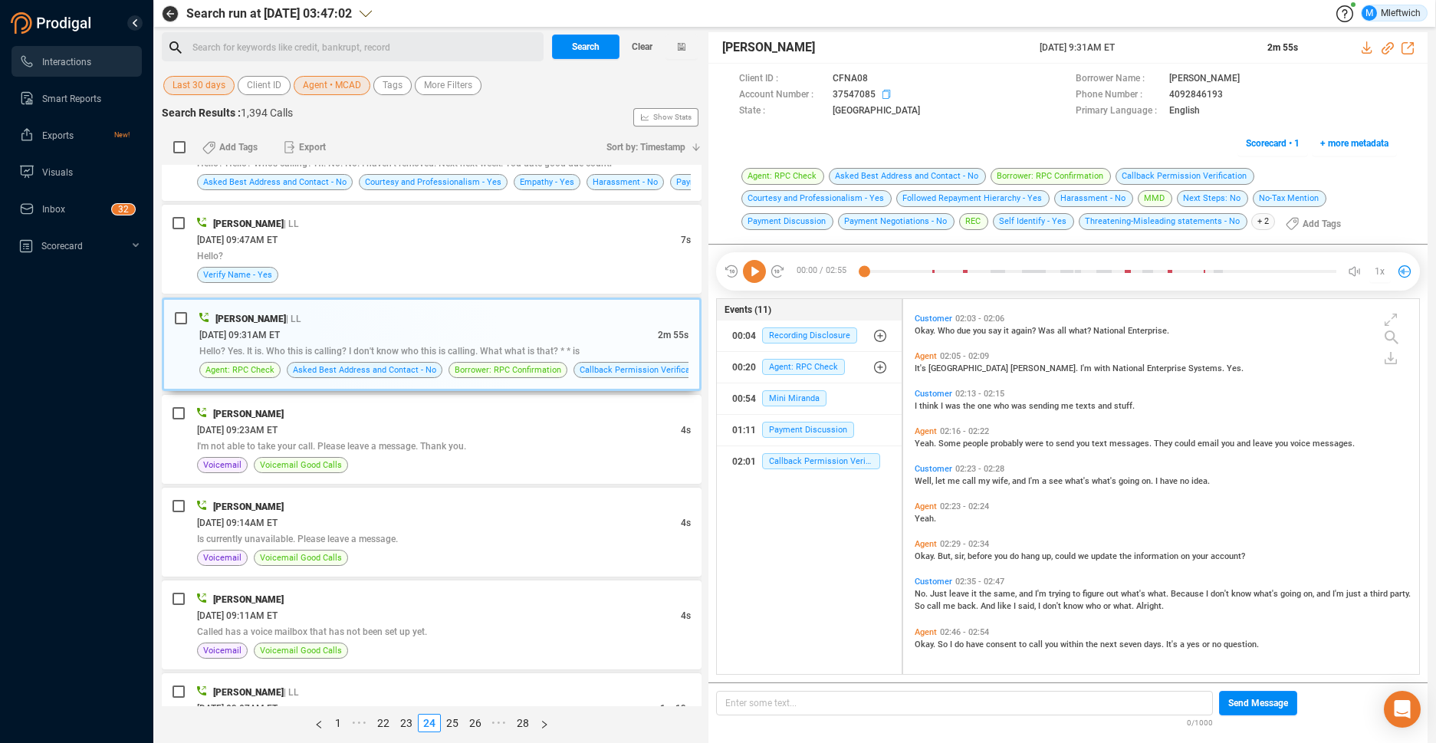
click at [883, 93] on icon at bounding box center [889, 96] width 12 height 12
click at [381, 721] on link "22" at bounding box center [383, 723] width 21 height 17
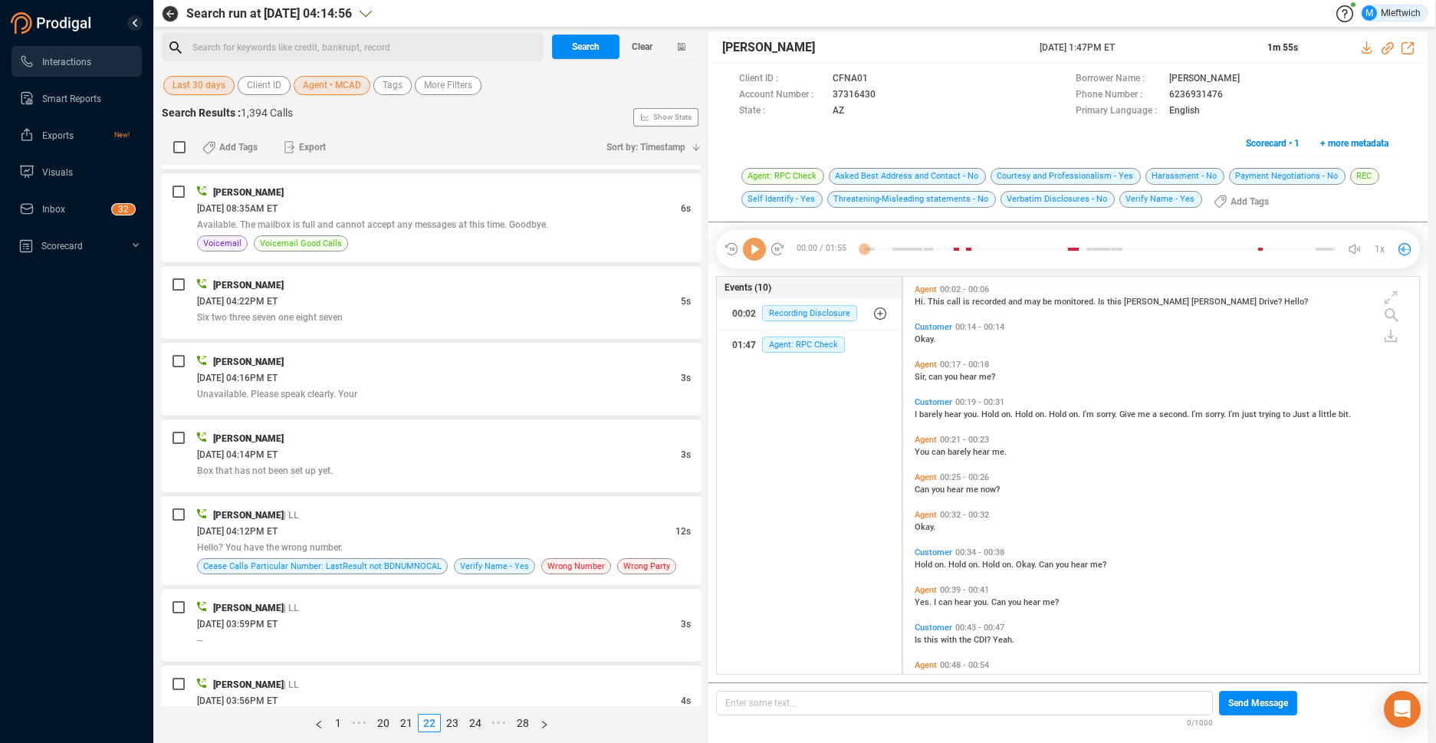
scroll to position [393, 508]
click at [338, 723] on link "1" at bounding box center [338, 723] width 17 height 17
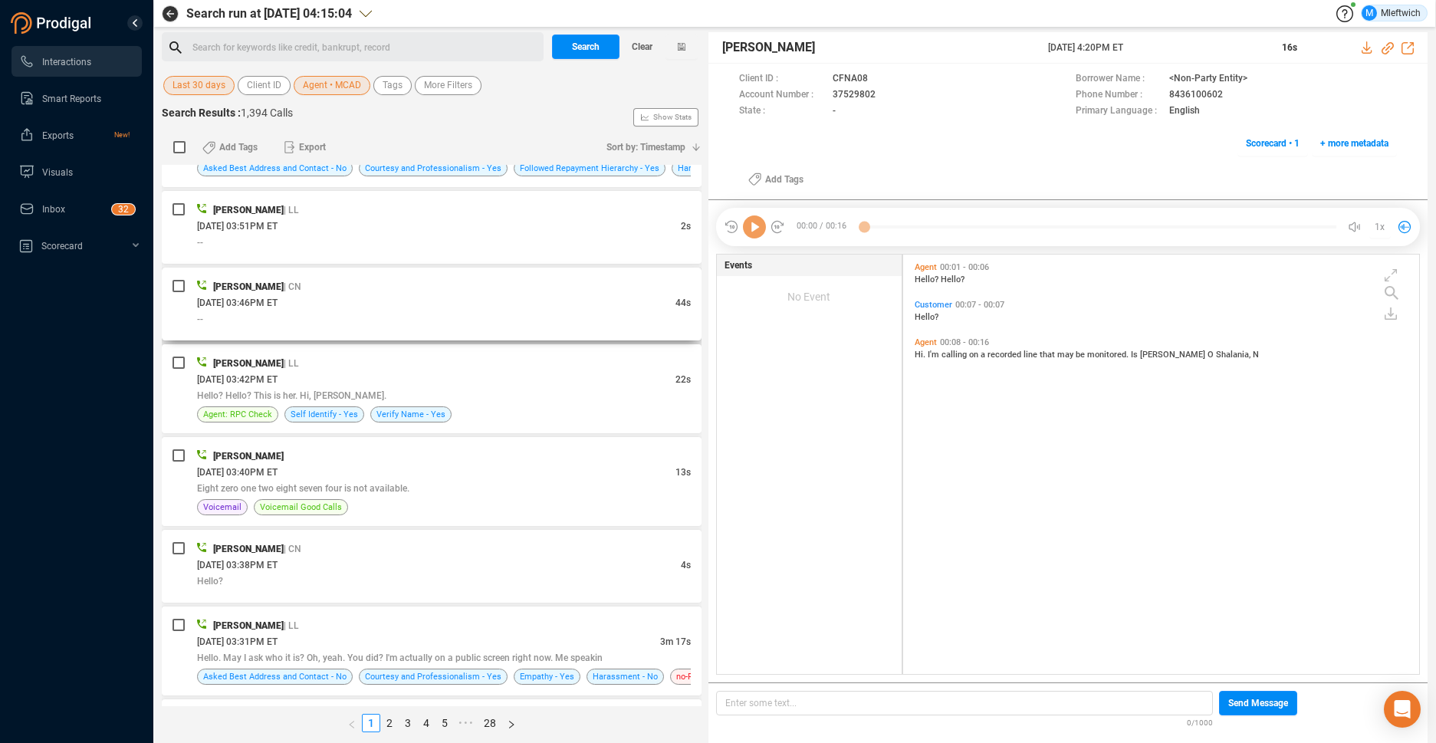
scroll to position [649, 0]
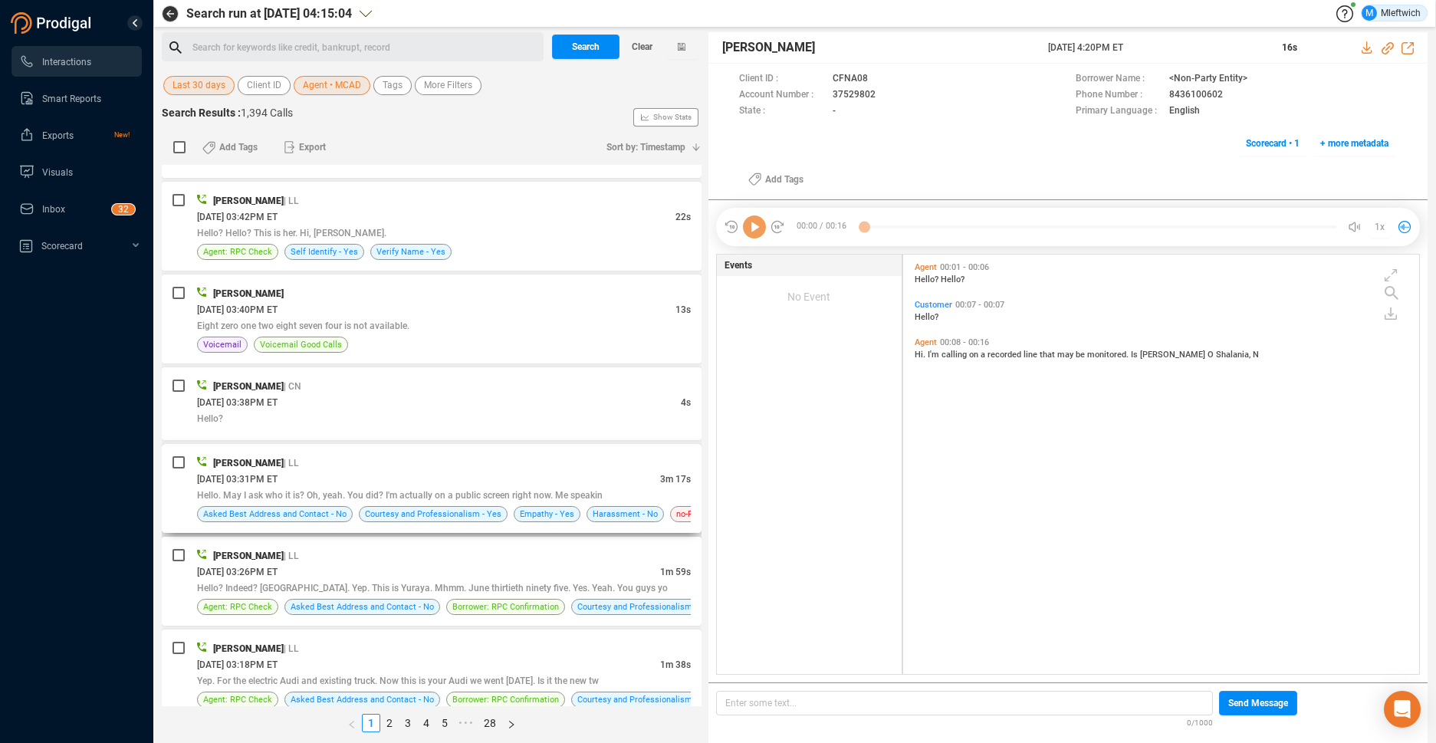
click at [447, 496] on span "Hello. May I ask who it is? Oh, yeah. You did? I'm actually on a public screen …" at bounding box center [400, 495] width 406 height 11
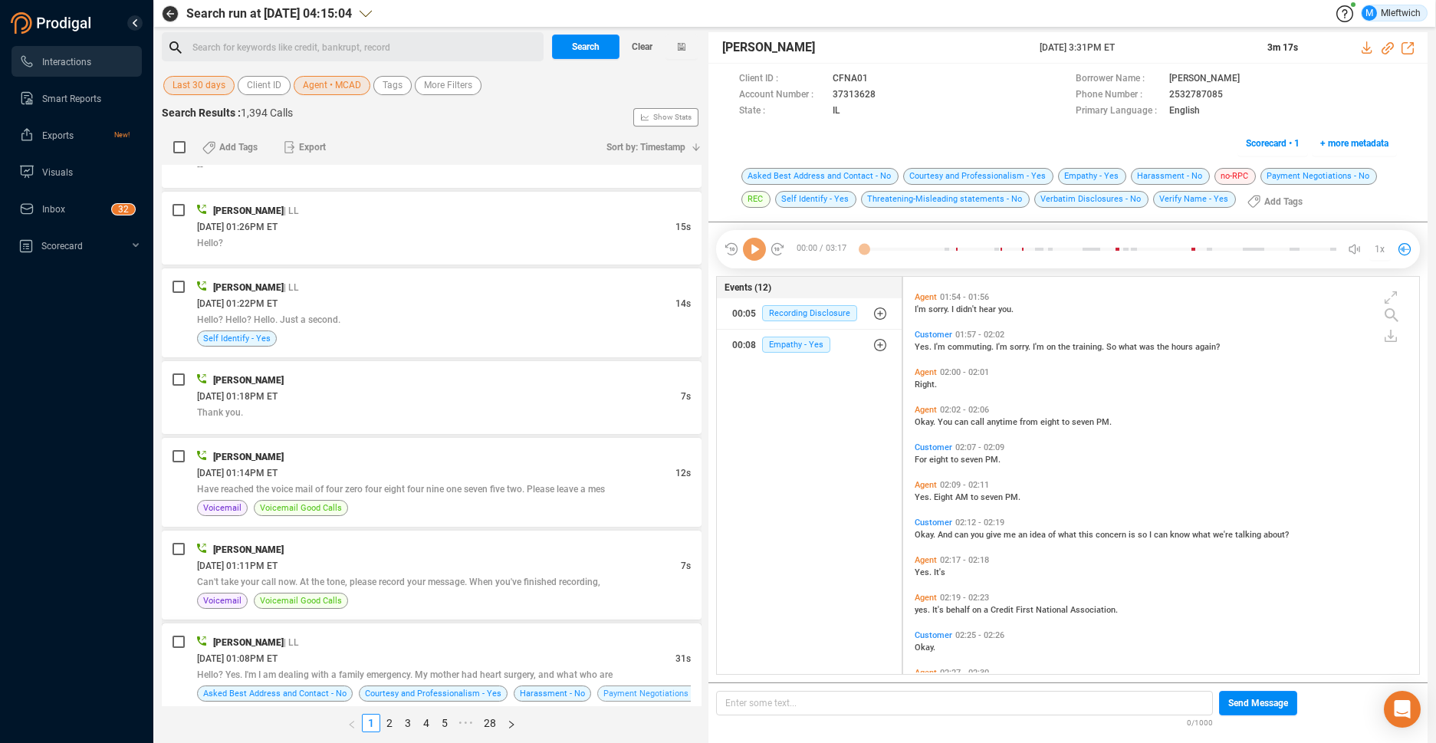
scroll to position [3845, 0]
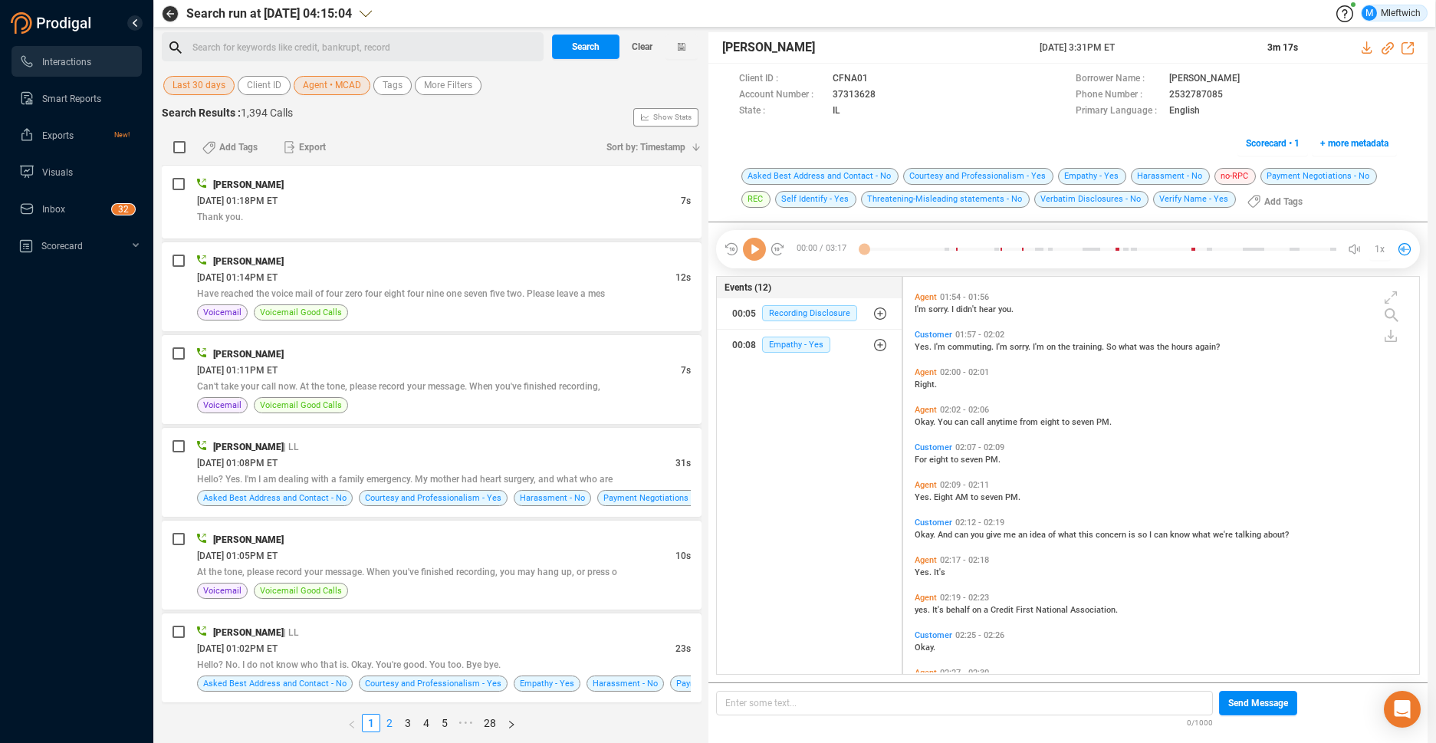
click at [389, 721] on link "2" at bounding box center [389, 723] width 17 height 17
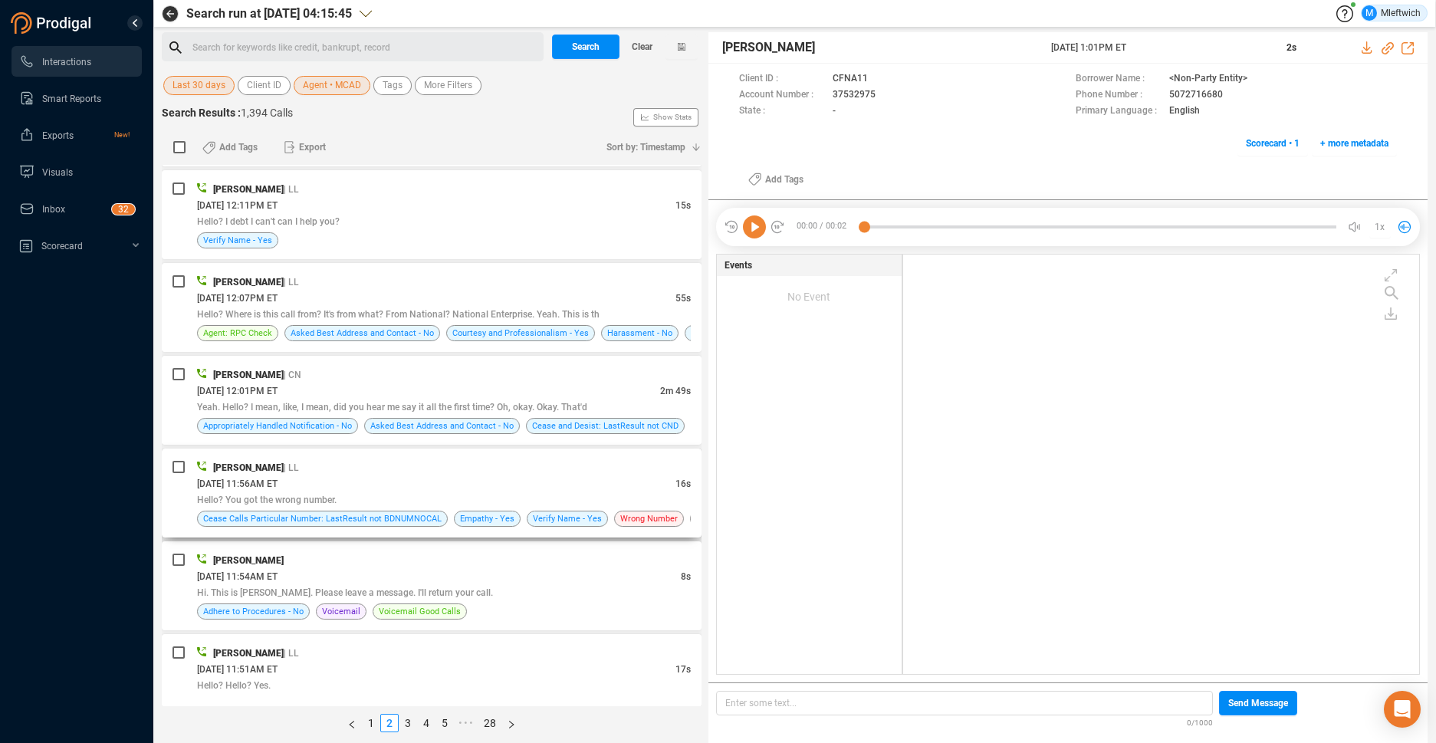
scroll to position [649, 0]
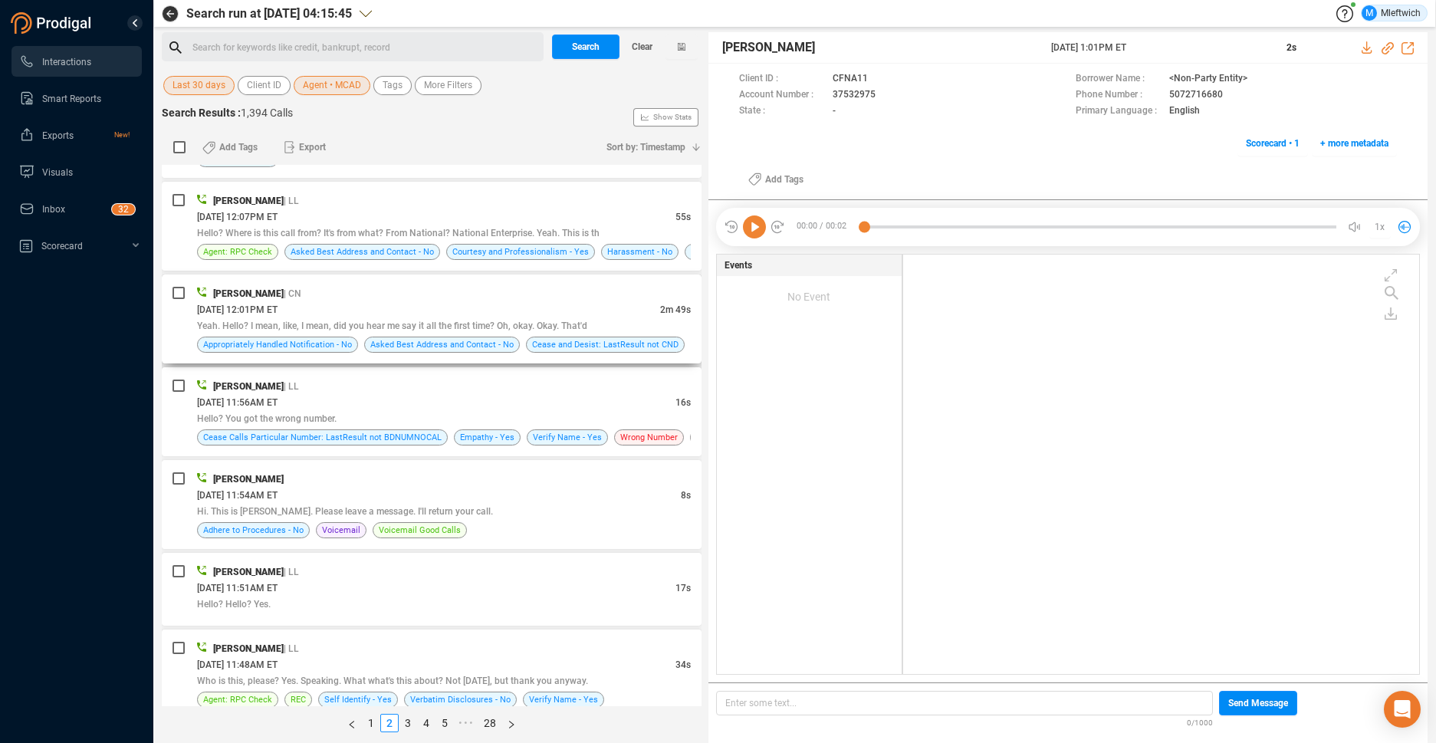
click at [454, 290] on div "Myonna Cade | CN" at bounding box center [444, 293] width 494 height 16
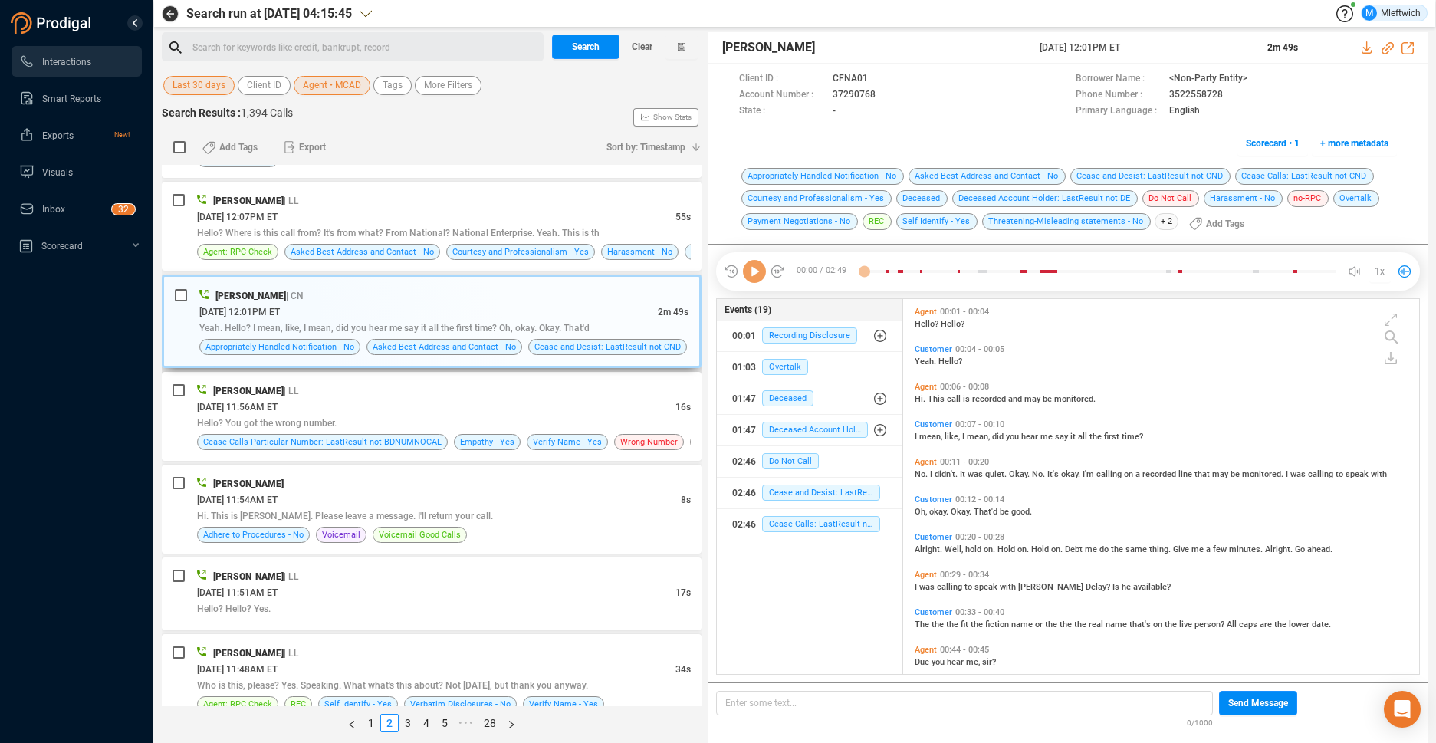
scroll to position [371, 508]
click at [883, 94] on icon at bounding box center [889, 96] width 12 height 12
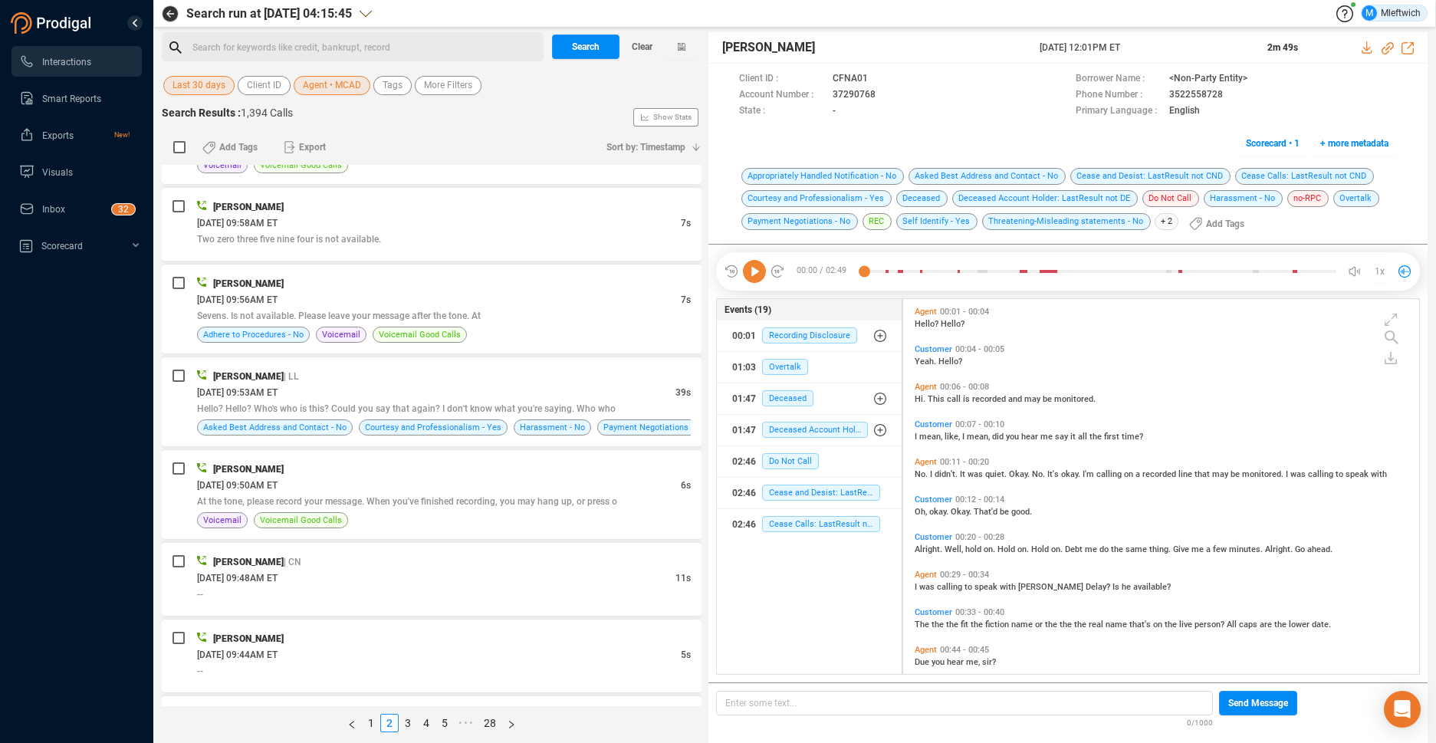
scroll to position [3716, 0]
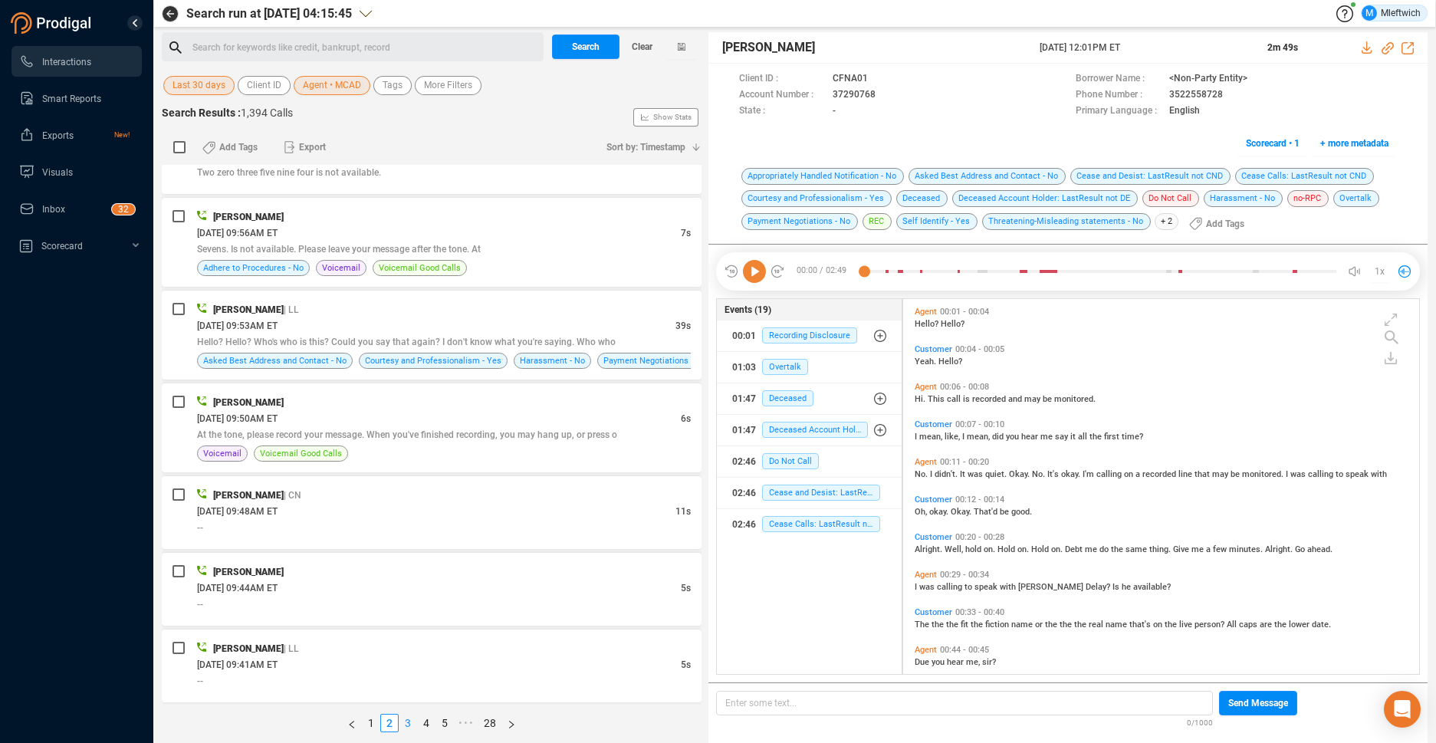
click at [404, 723] on link "3" at bounding box center [408, 723] width 17 height 17
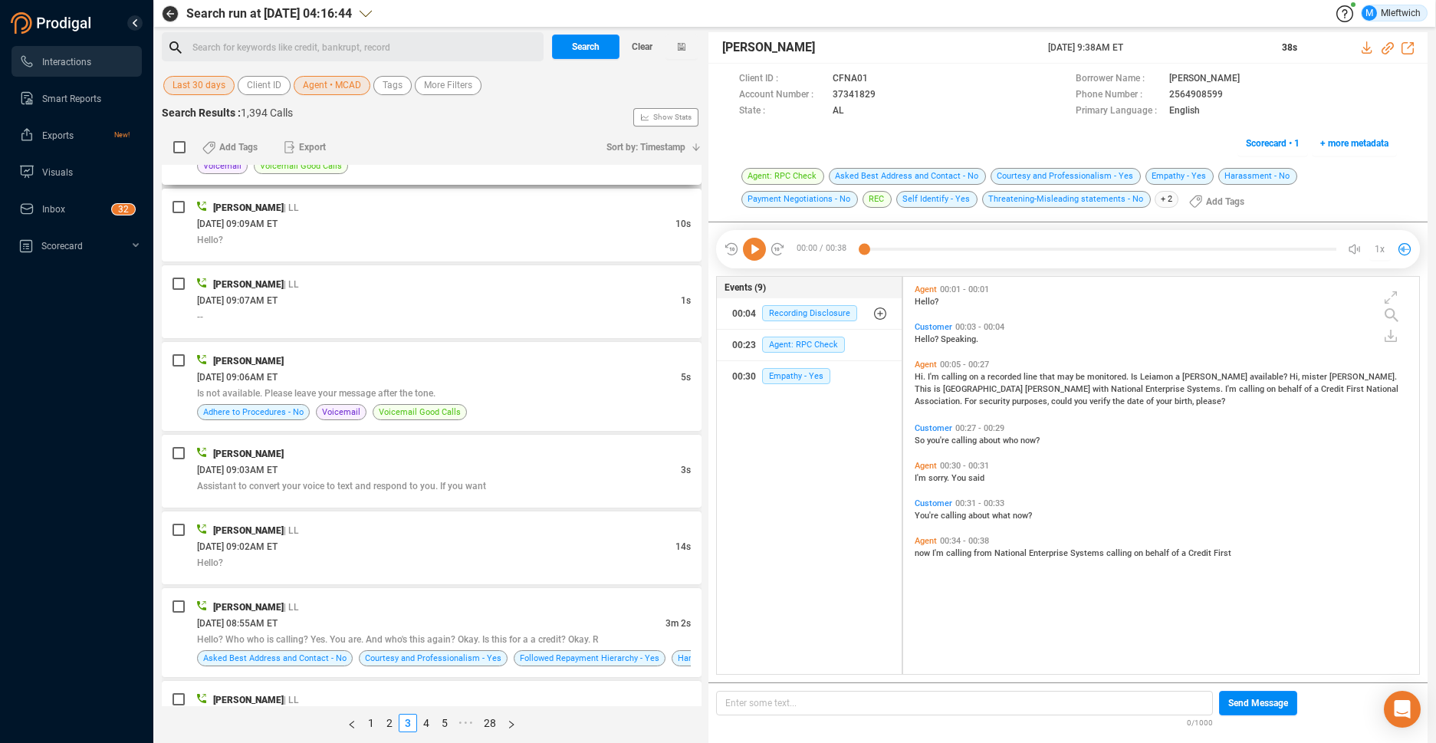
scroll to position [893, 0]
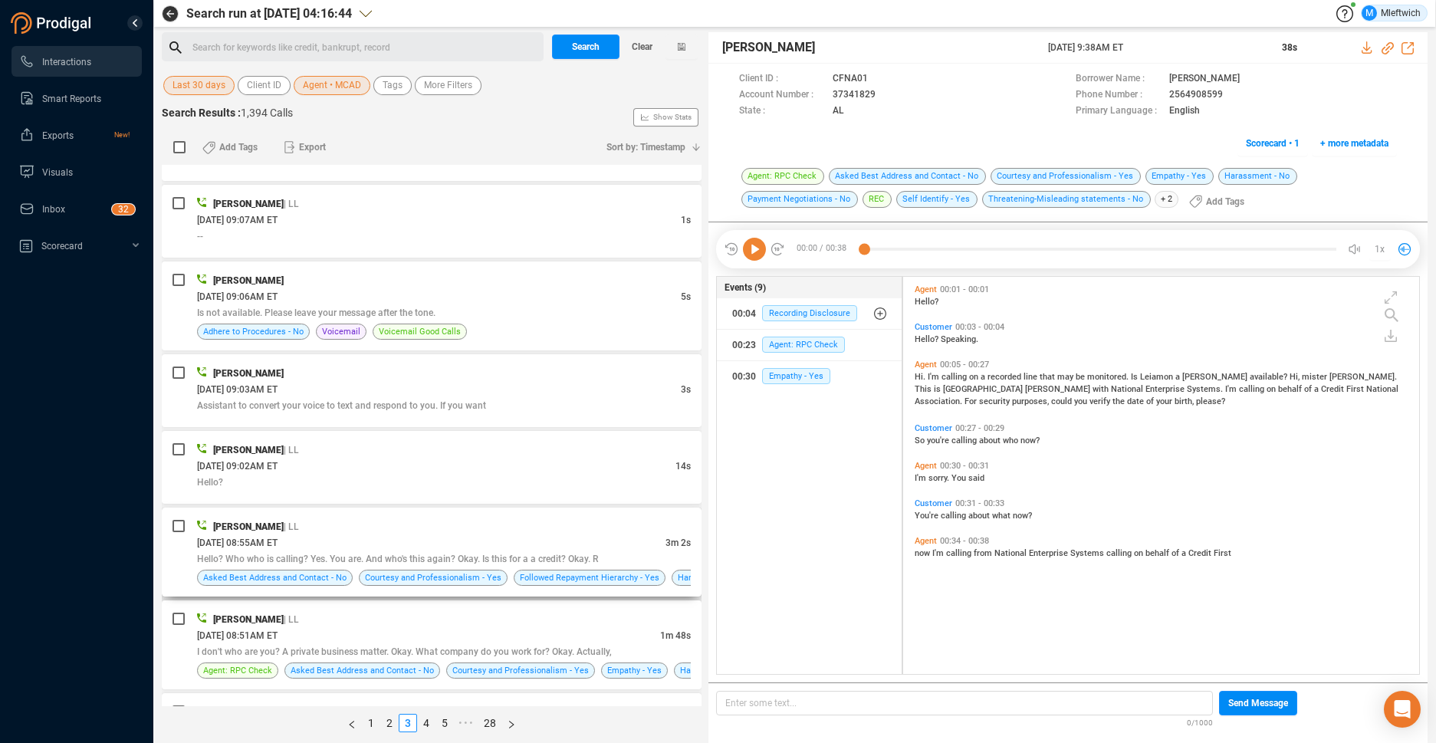
click at [563, 545] on div "08/29/2025 @ 08:55AM ET" at bounding box center [431, 542] width 469 height 16
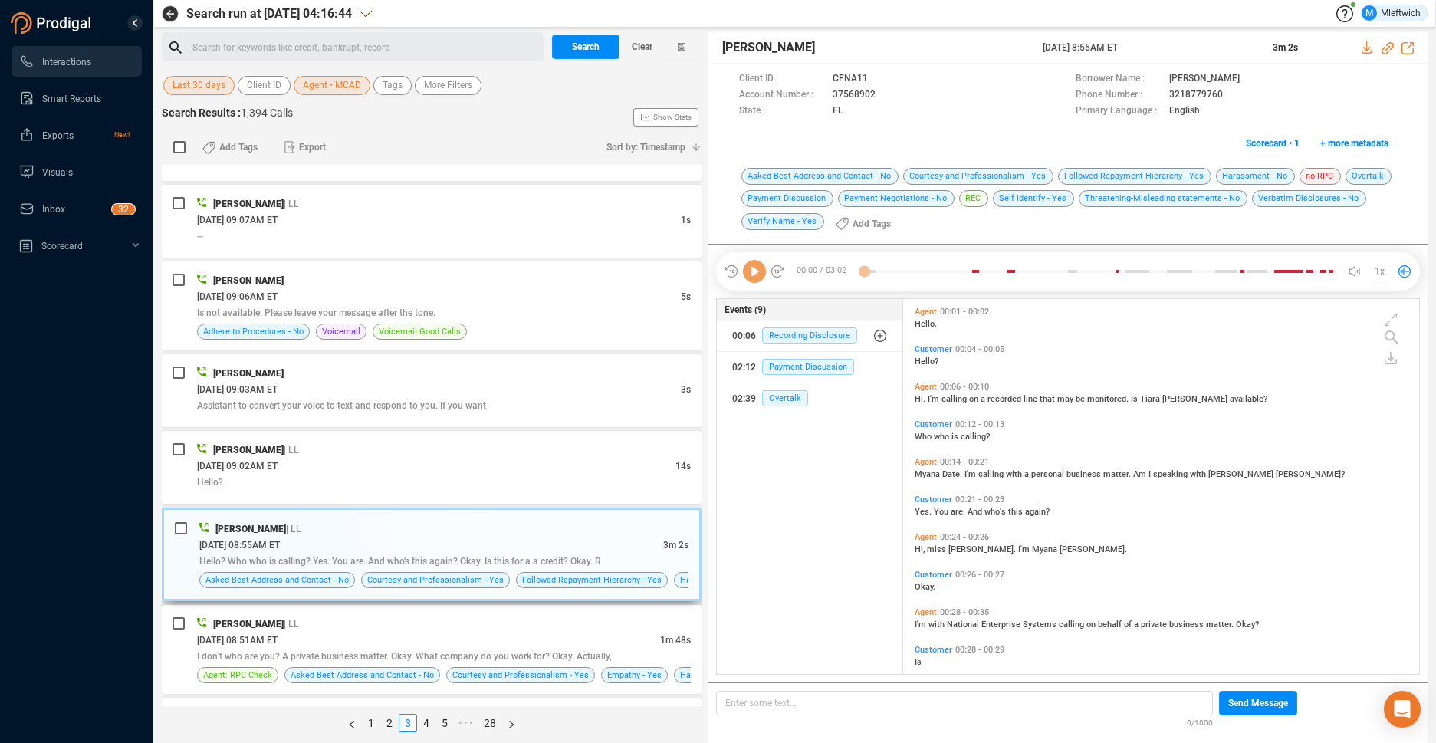
scroll to position [371, 508]
click at [883, 94] on icon at bounding box center [889, 96] width 12 height 12
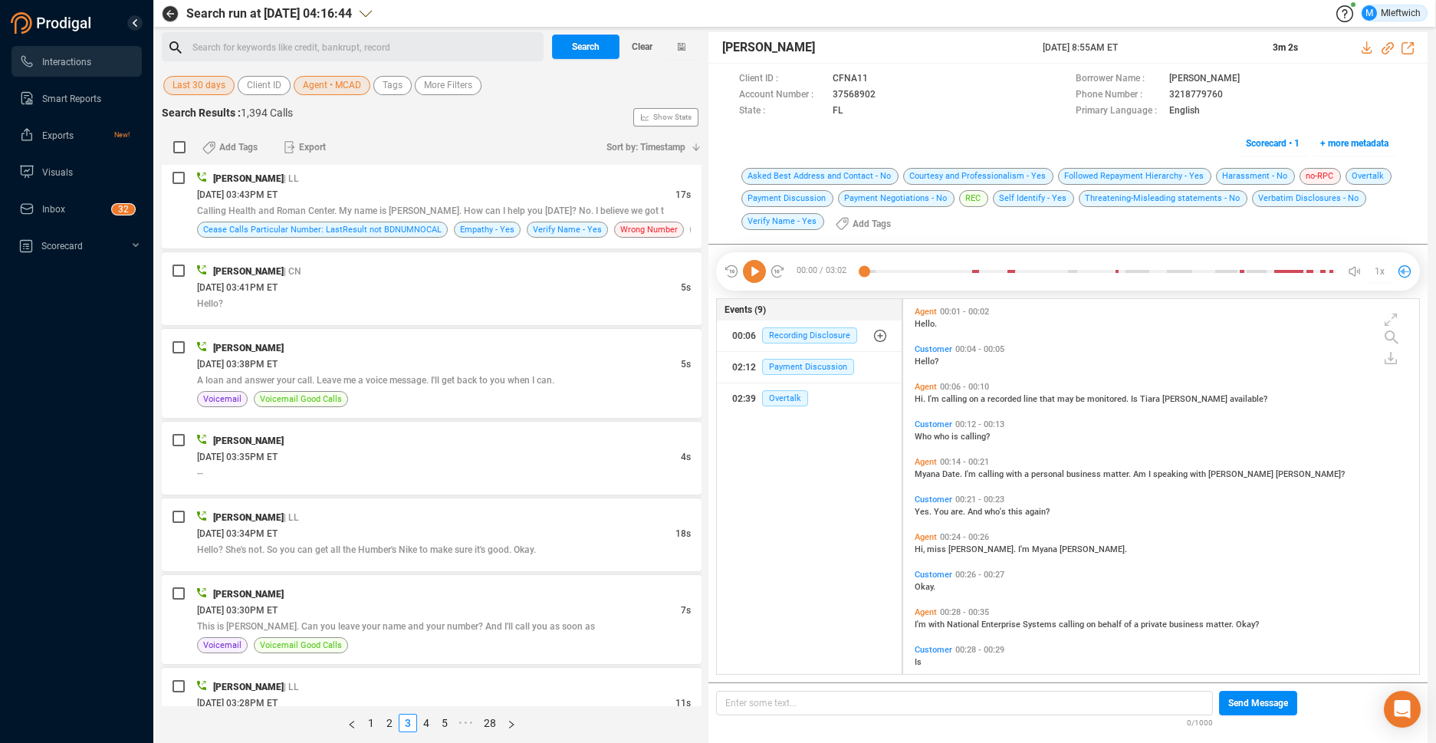
scroll to position [3716, 0]
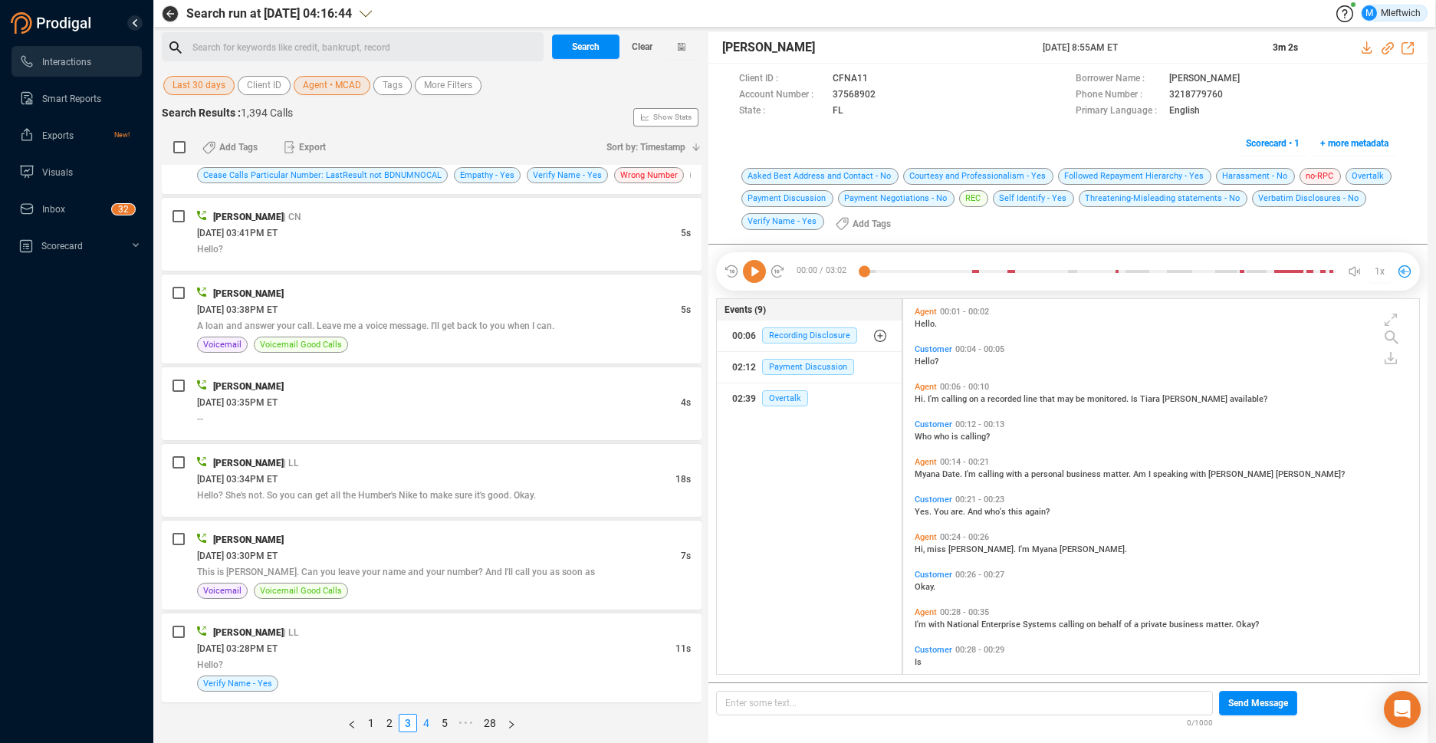
click at [428, 724] on link "4" at bounding box center [426, 723] width 17 height 17
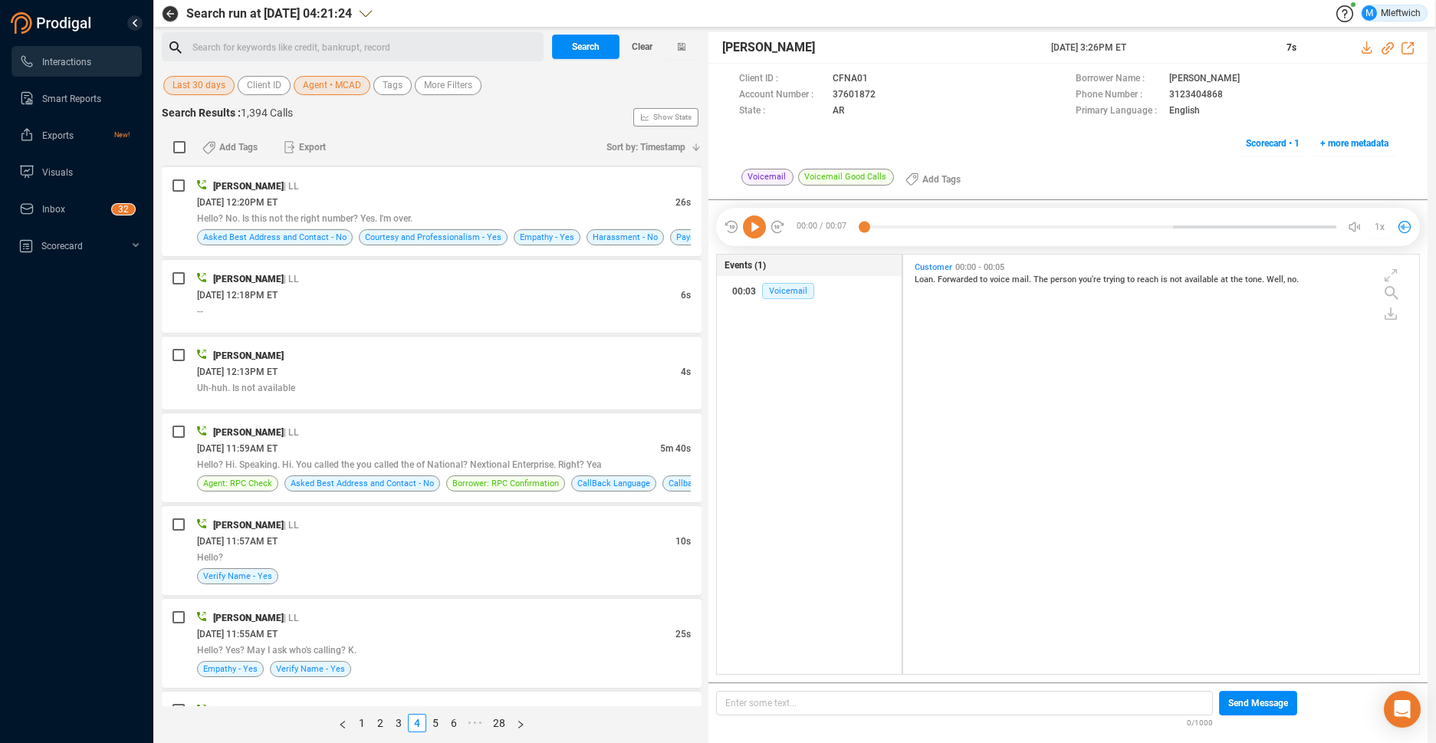
scroll to position [3299, 0]
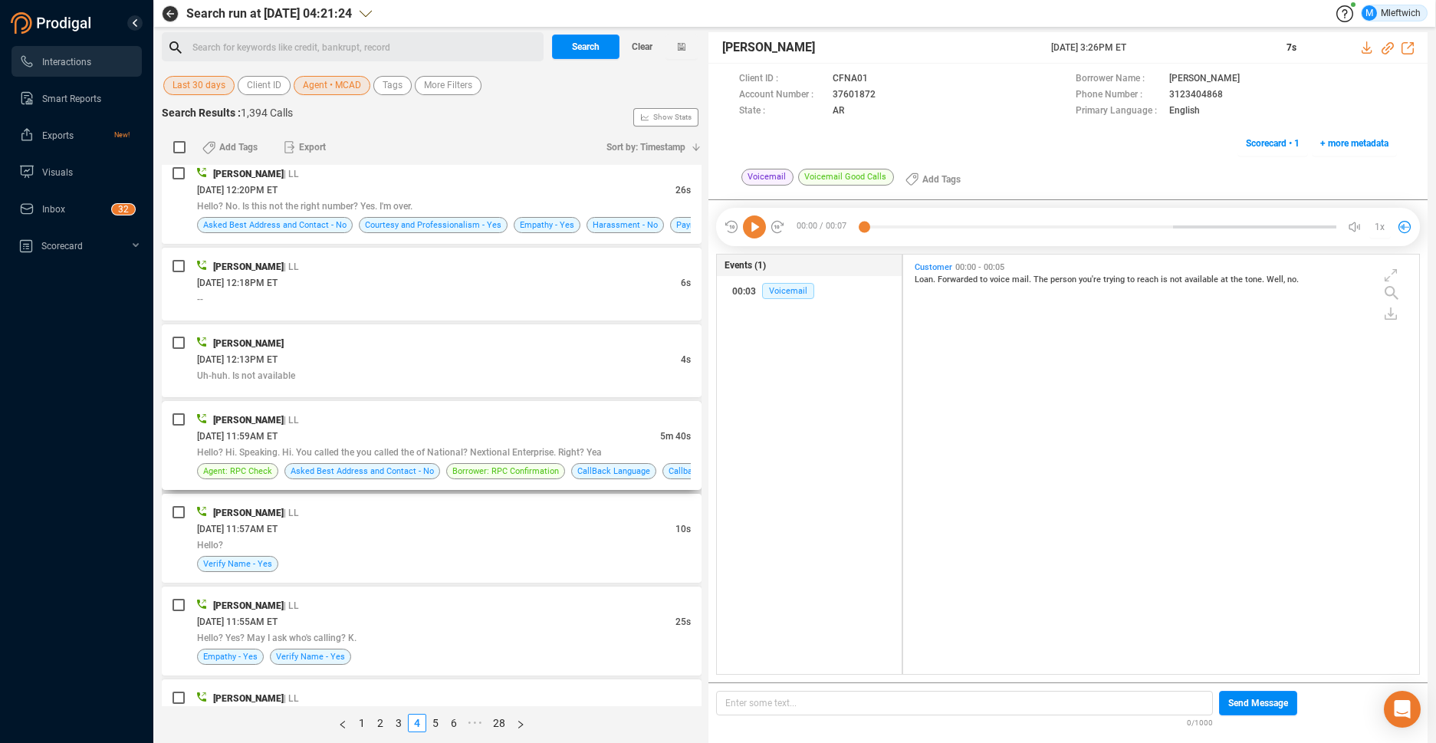
click at [573, 461] on div "Myonna Cade | LL 08/28/2025 @ 11:59AM ET 5m 40s Hello? Hi. Speaking. Hi. You ca…" at bounding box center [444, 445] width 494 height 67
click at [573, 460] on div "Hello? Hi. Speaking. Hi. You called the you called the of National? Nextional E…" at bounding box center [444, 452] width 494 height 16
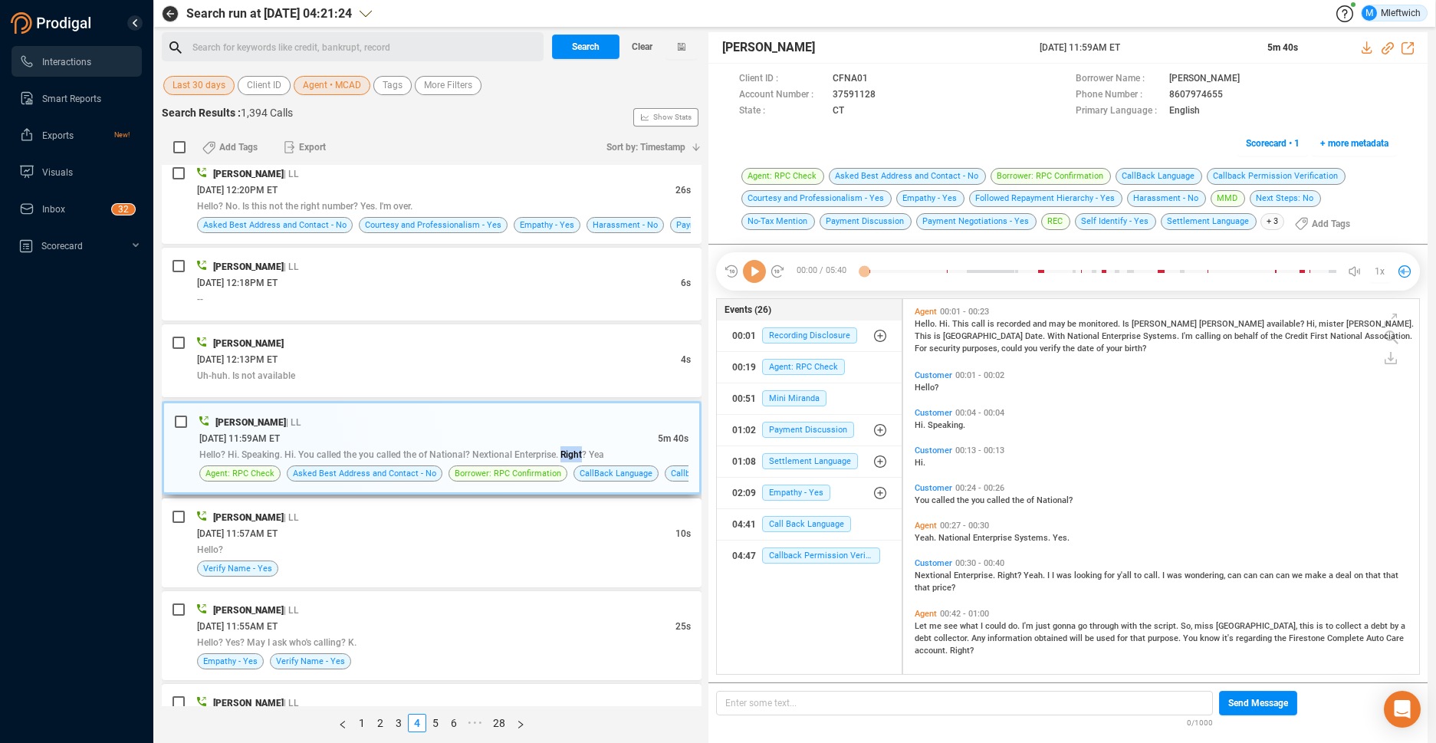
scroll to position [371, 508]
click at [576, 455] on span "Hello? Hi. Speaking. Hi. You called the you called the of National? Nextional E…" at bounding box center [401, 454] width 405 height 11
click at [546, 443] on div "08/28/2025 @ 11:59AM ET" at bounding box center [428, 438] width 459 height 16
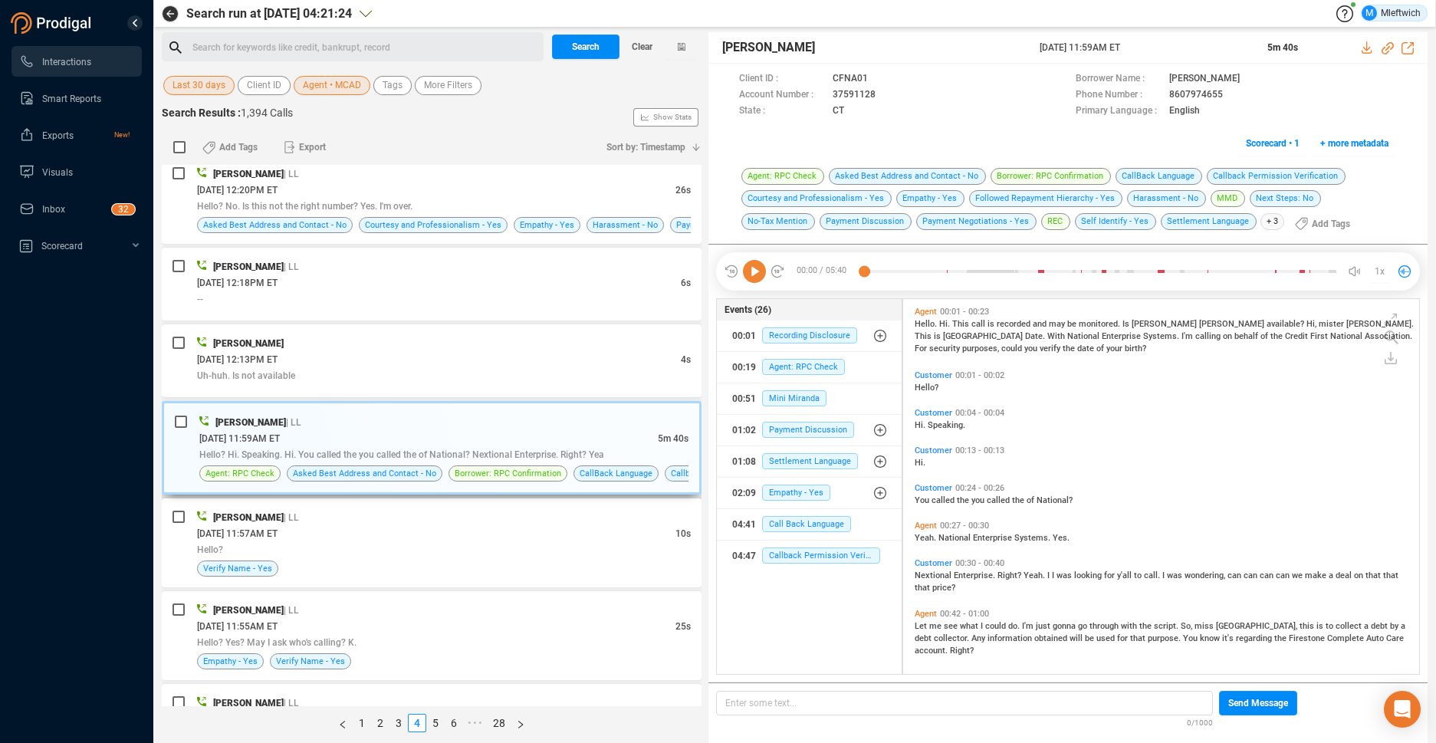
click at [515, 448] on div "Hello? Hi. Speaking. Hi. You called the you called the of National? Nextional E…" at bounding box center [443, 454] width 489 height 16
click at [883, 97] on icon at bounding box center [889, 96] width 12 height 12
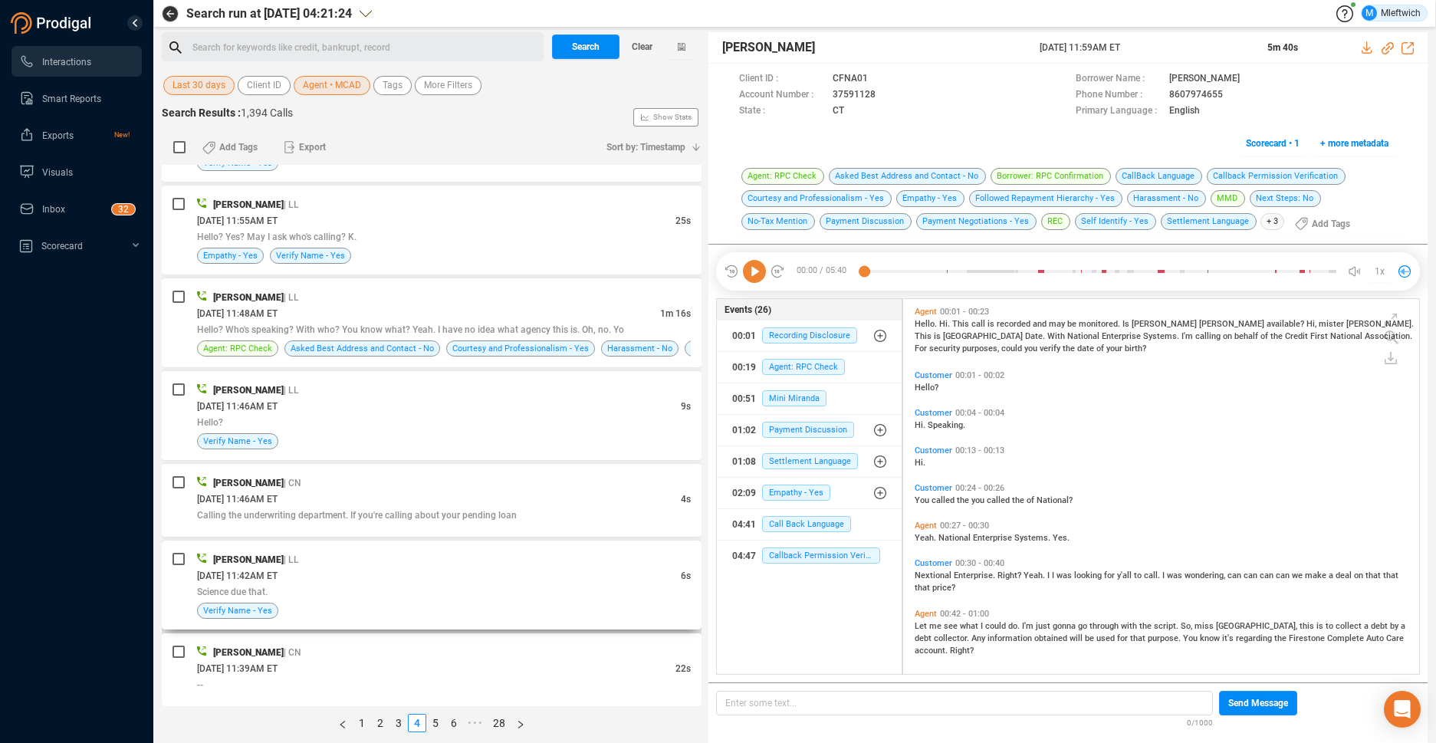
scroll to position [3797, 0]
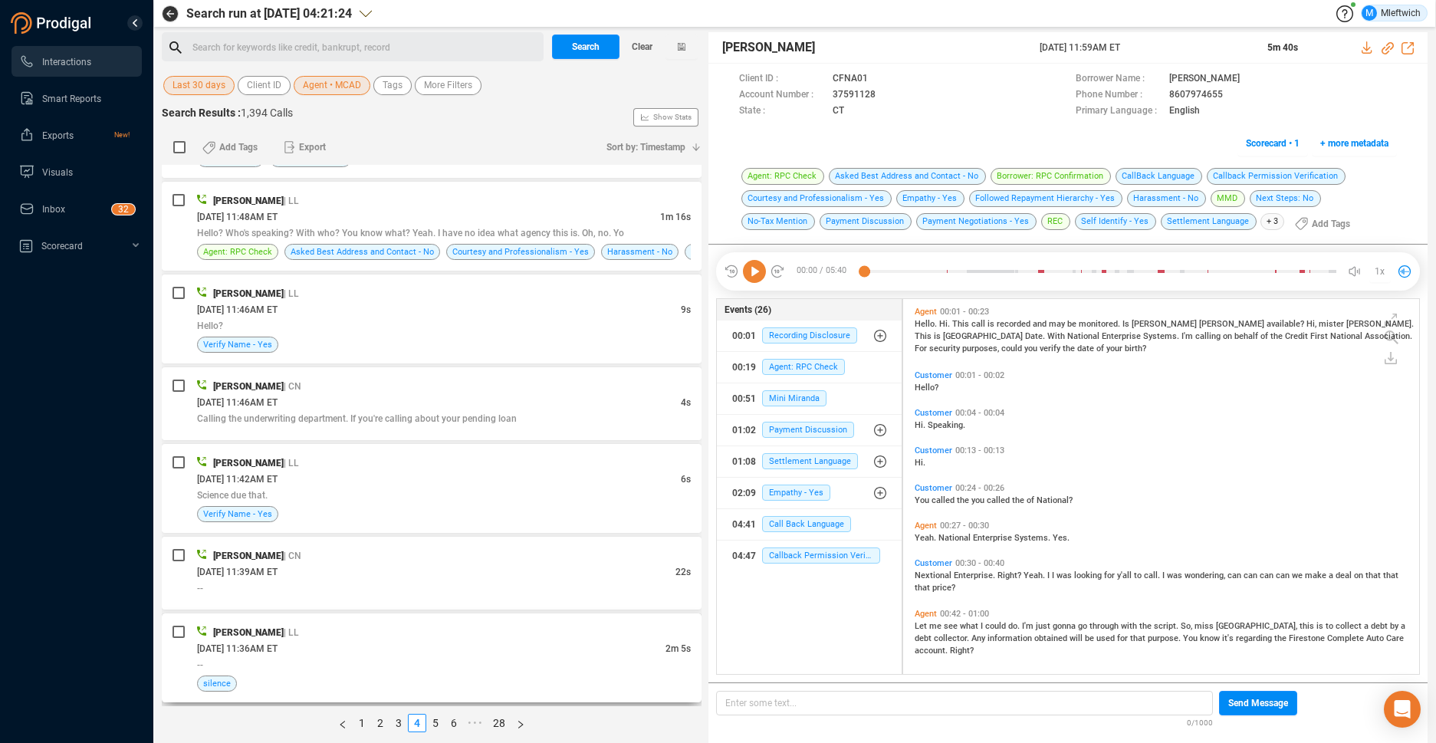
click at [445, 649] on div "08/28/2025 @ 11:36AM ET" at bounding box center [431, 648] width 469 height 16
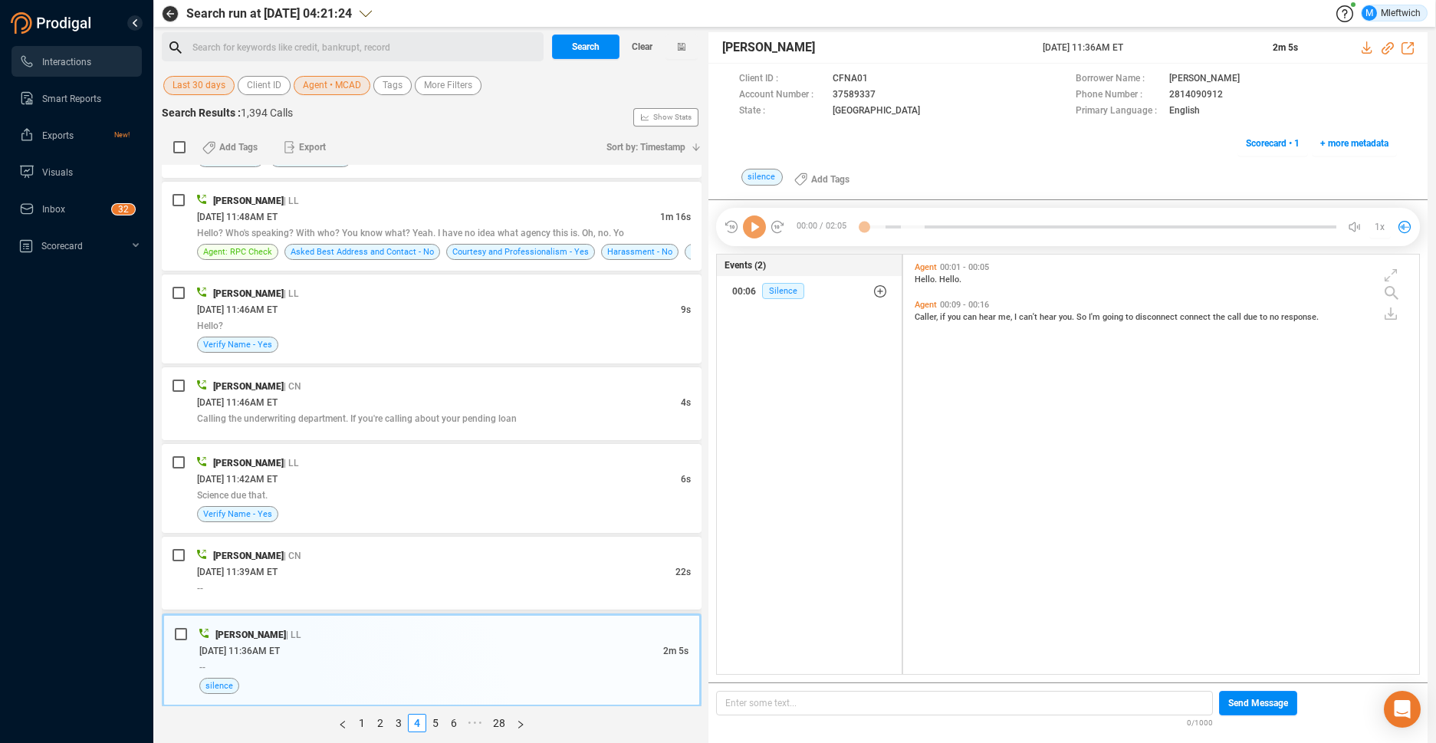
scroll to position [416, 508]
click at [434, 717] on link "5" at bounding box center [435, 723] width 17 height 17
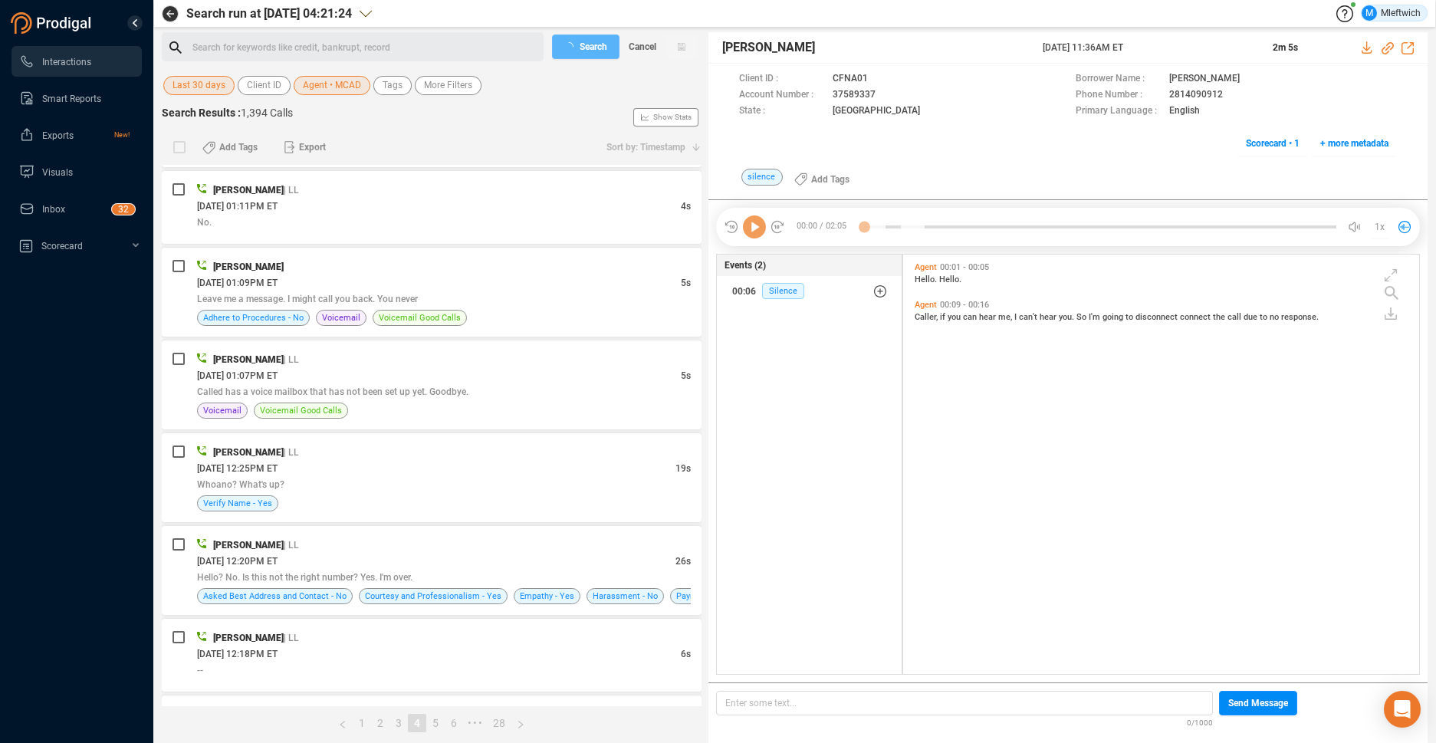
scroll to position [3167, 0]
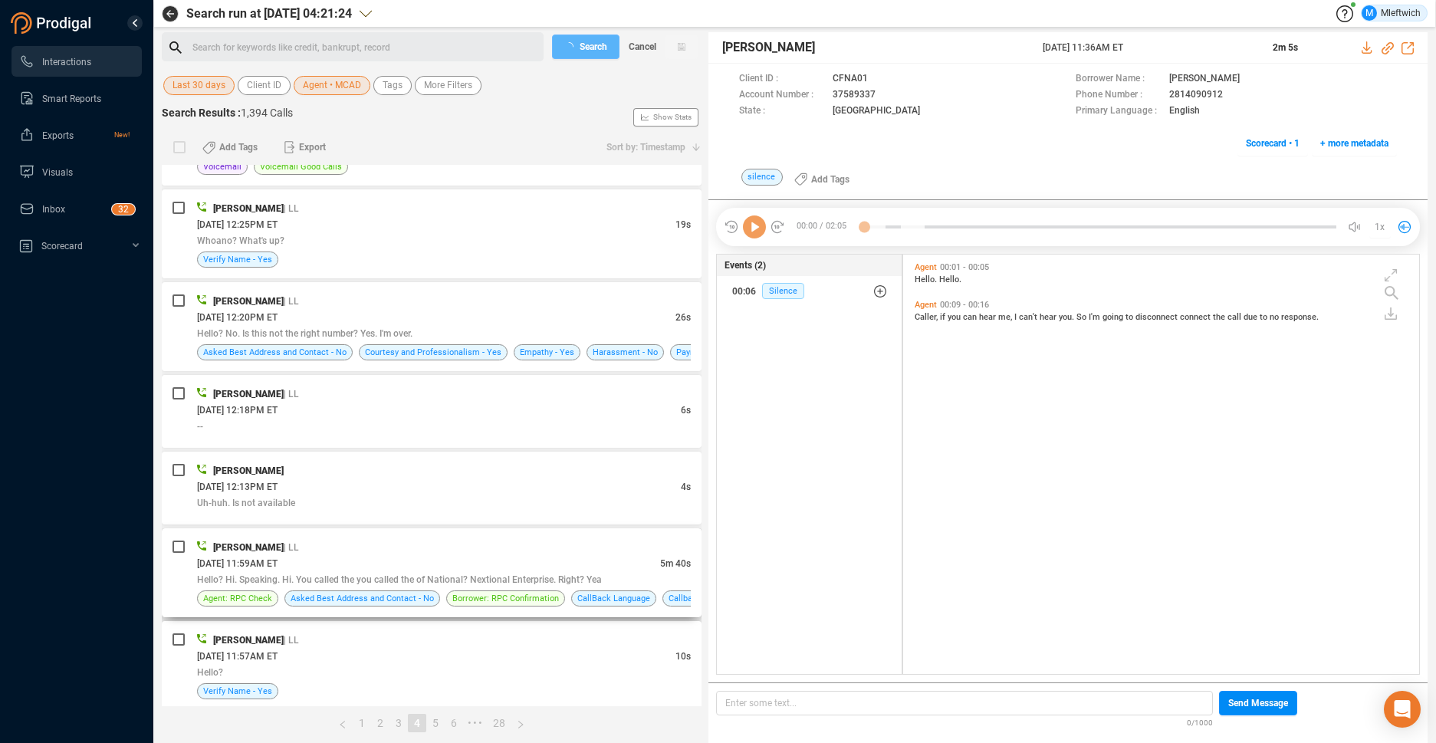
click at [493, 553] on div "Myonna Cade | LL" at bounding box center [444, 547] width 494 height 16
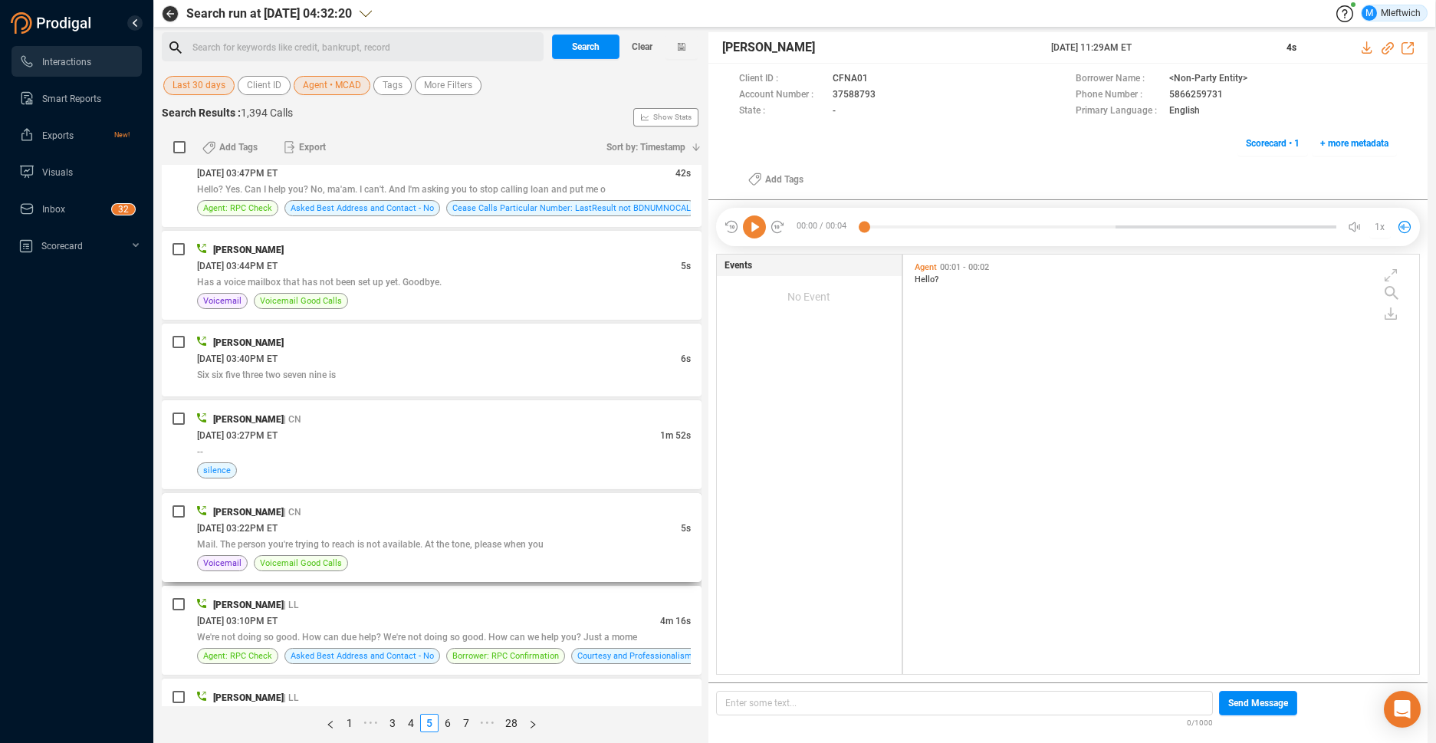
scroll to position [3816, 0]
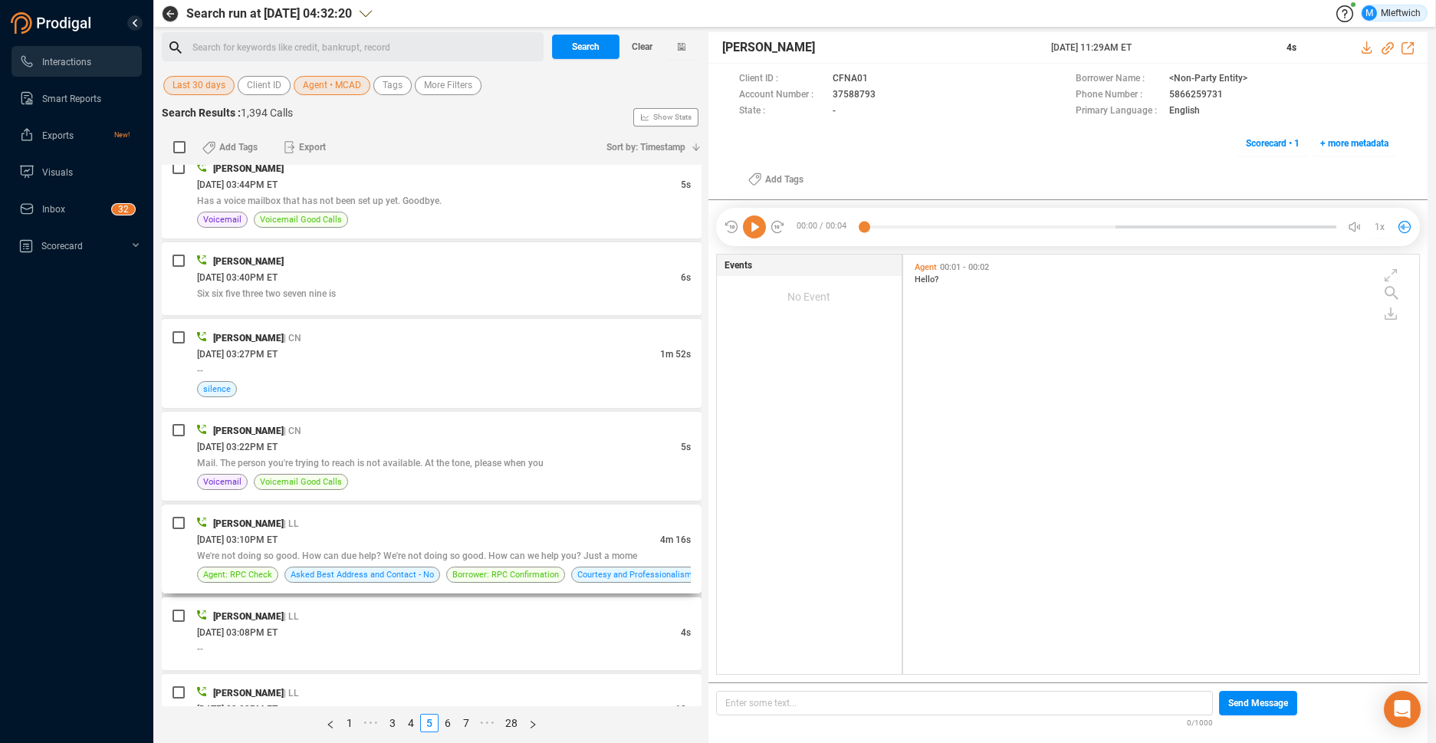
click at [510, 561] on span "We're not doing so good. How can due help? We're not doing so good. How can we …" at bounding box center [417, 556] width 440 height 11
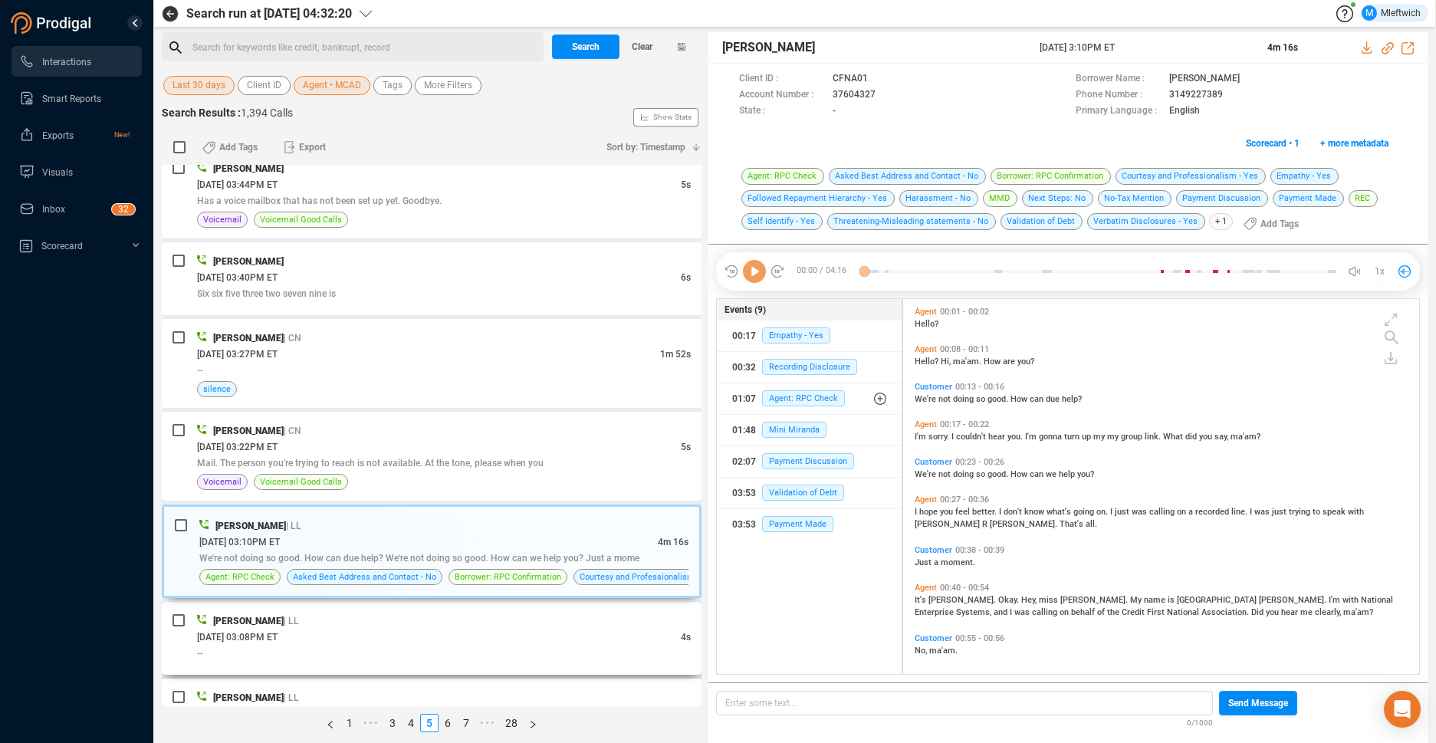
scroll to position [371, 508]
click at [885, 94] on icon at bounding box center [889, 96] width 12 height 12
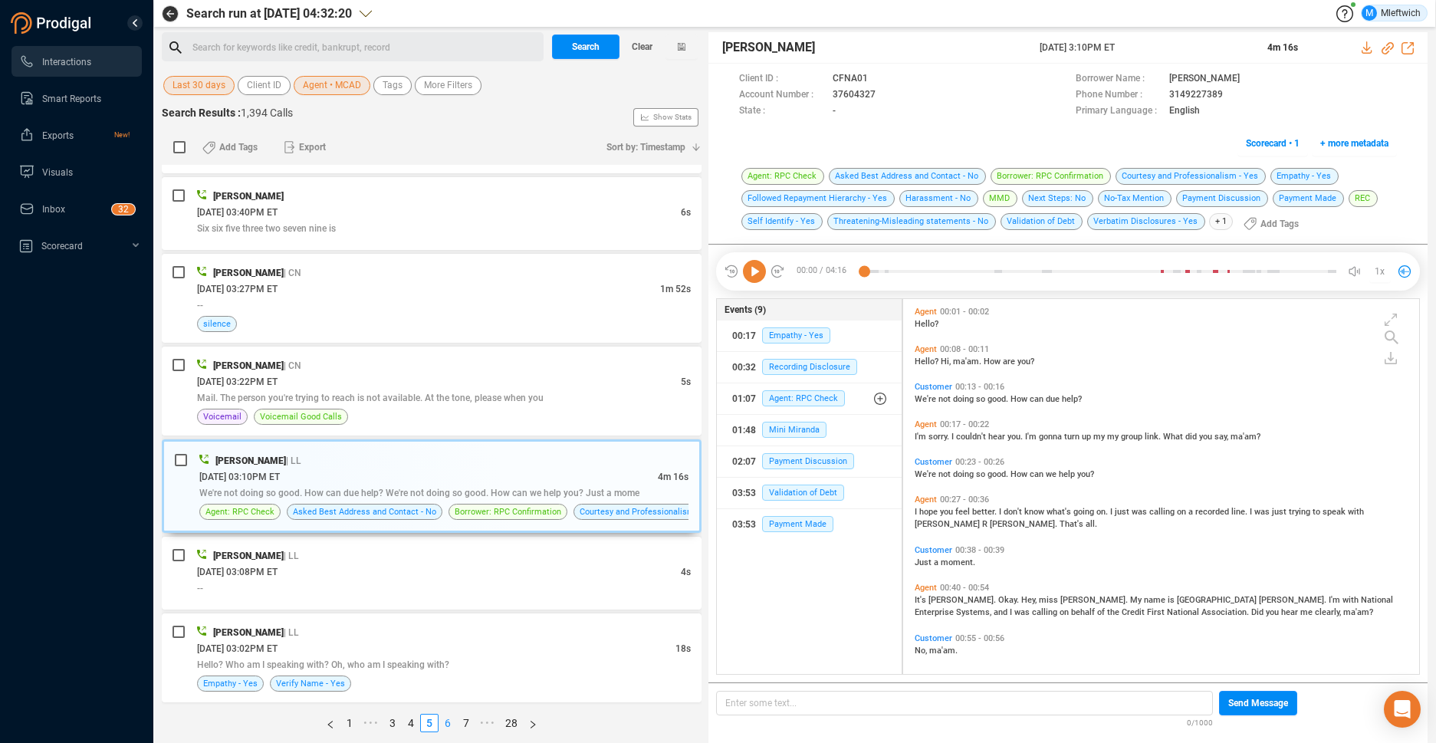
click at [447, 722] on link "6" at bounding box center [447, 723] width 17 height 17
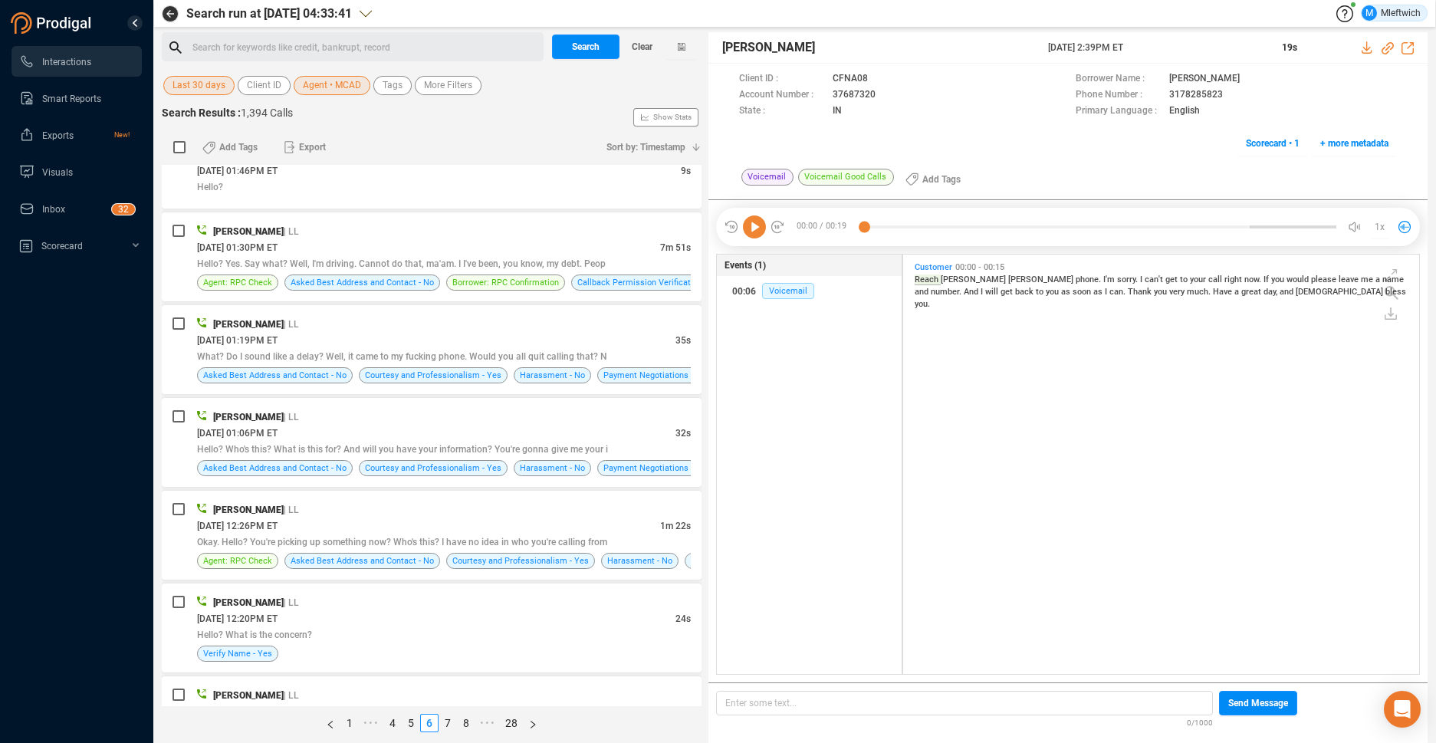
scroll to position [801, 0]
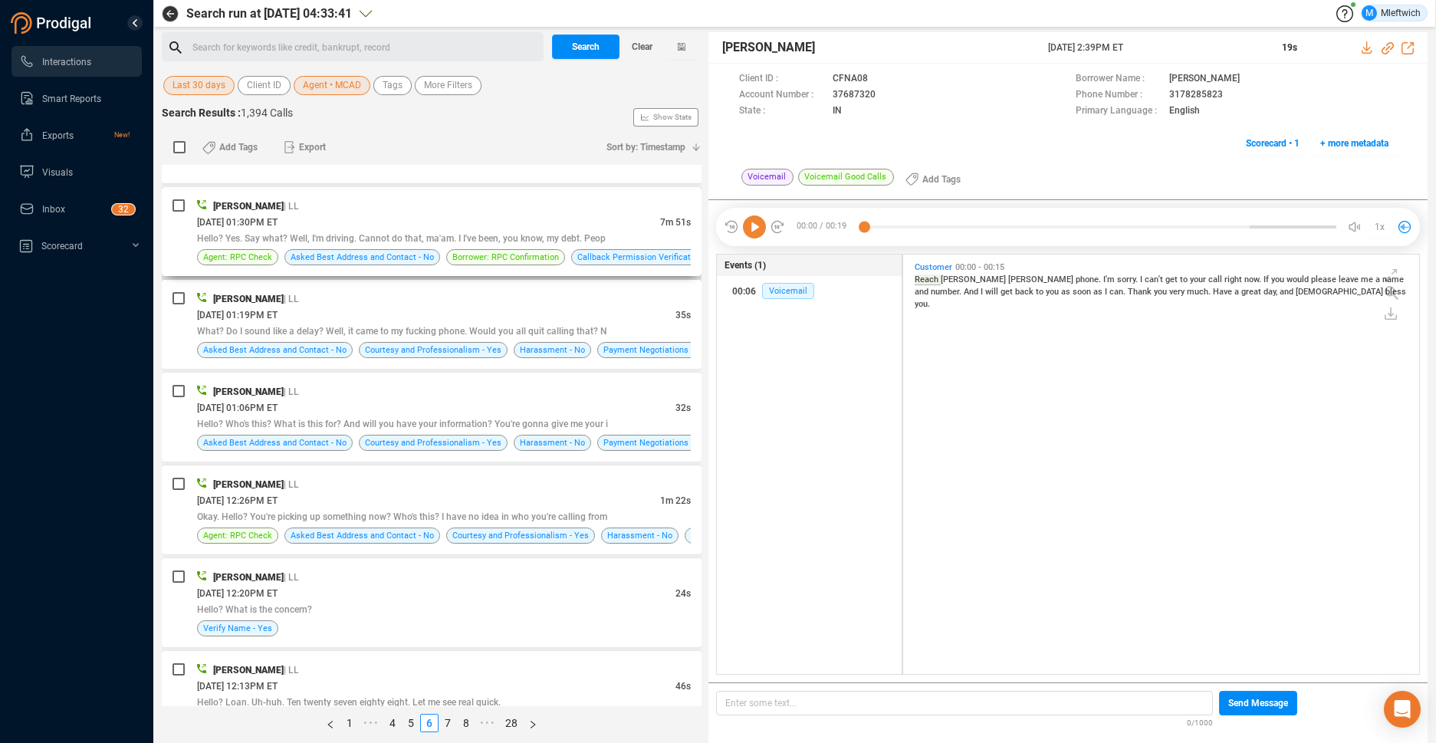
click at [624, 225] on div "08/27/2025 @ 01:30PM ET" at bounding box center [428, 222] width 463 height 16
click at [623, 225] on div "08/27/2025 @ 01:30PM ET" at bounding box center [428, 222] width 463 height 16
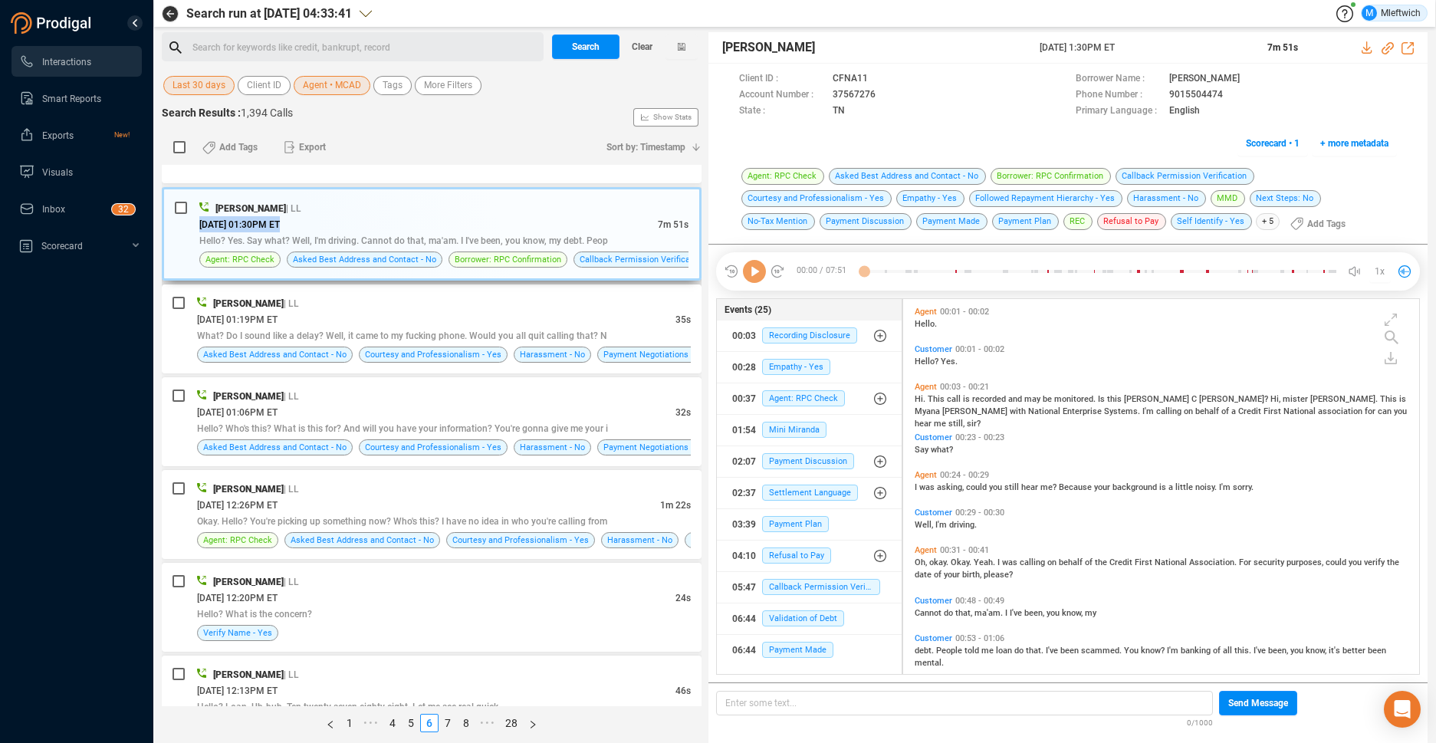
scroll to position [371, 508]
click at [884, 95] on icon at bounding box center [889, 96] width 12 height 12
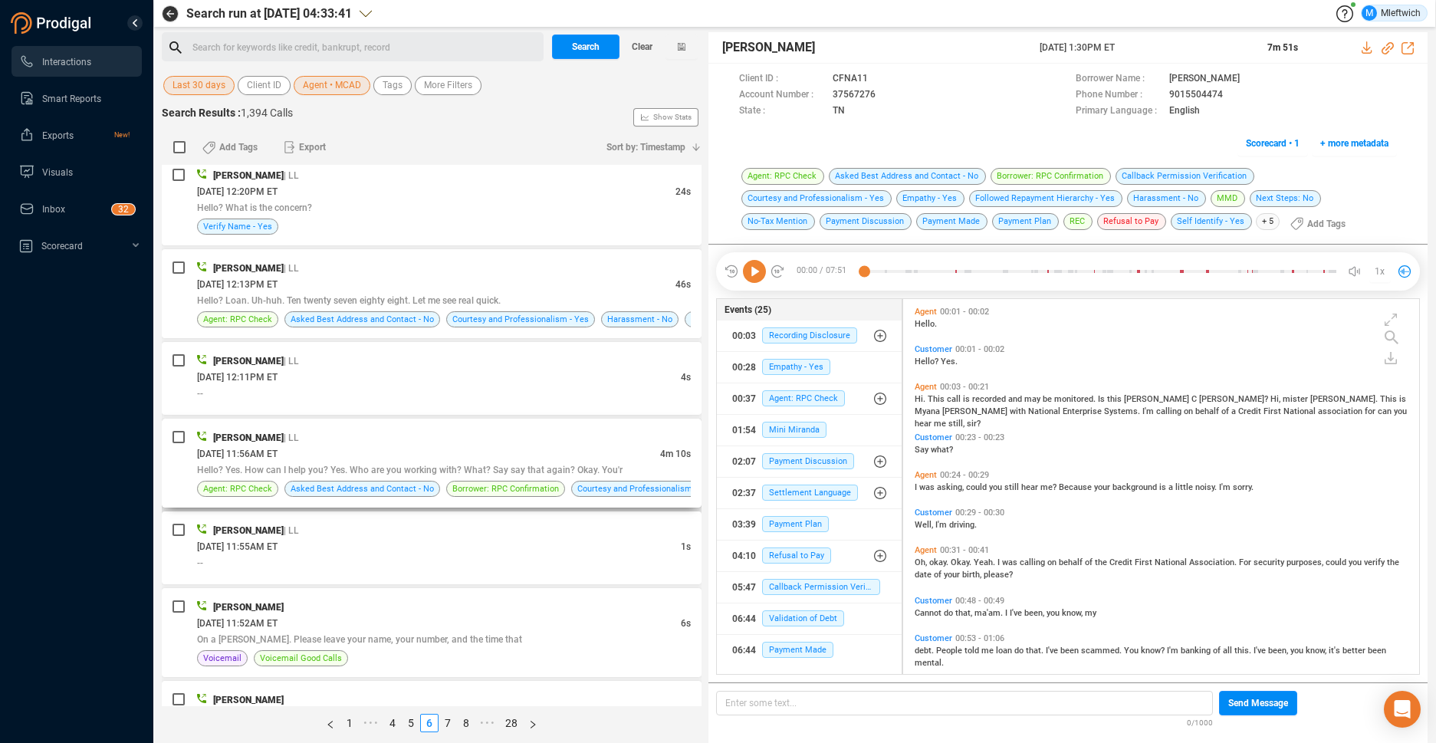
scroll to position [1284, 0]
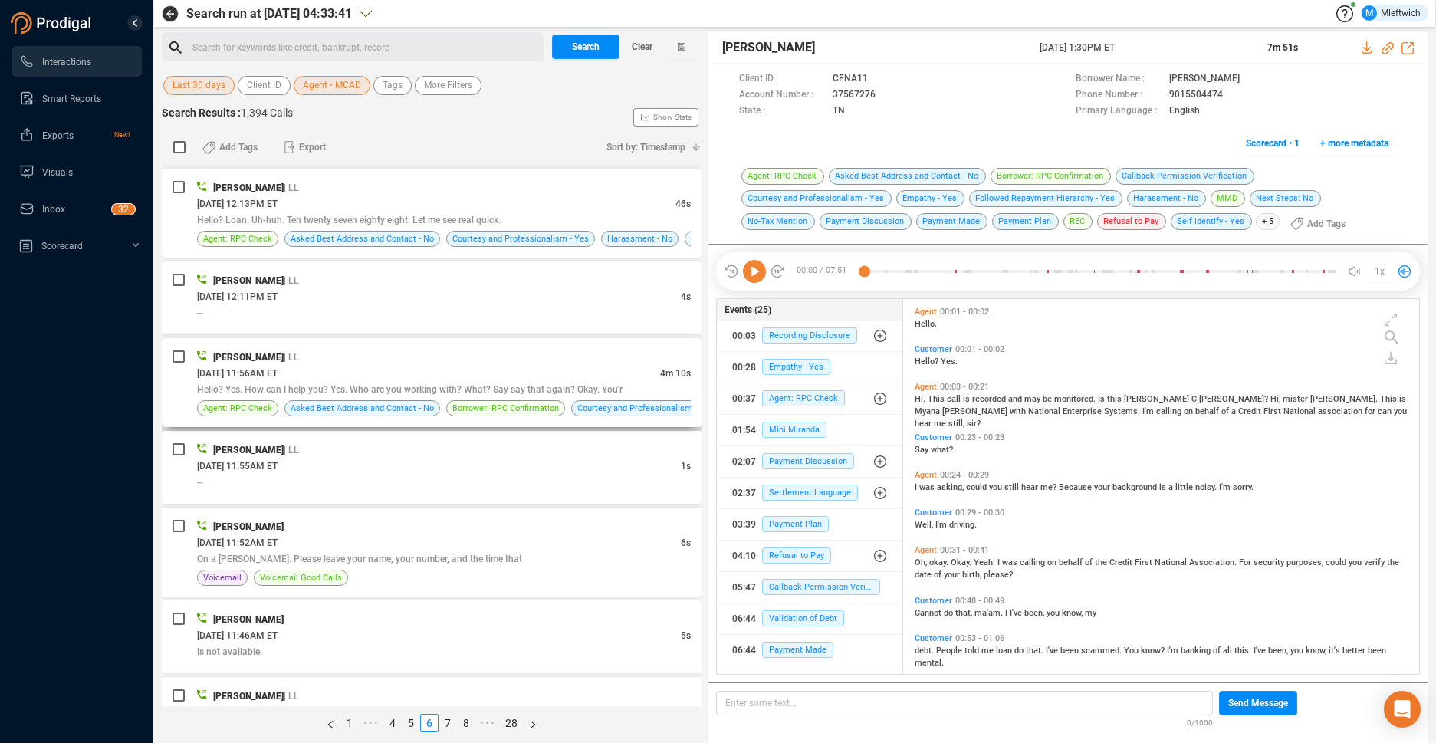
click at [600, 376] on div "08/27/2025 @ 11:56AM ET" at bounding box center [428, 373] width 463 height 16
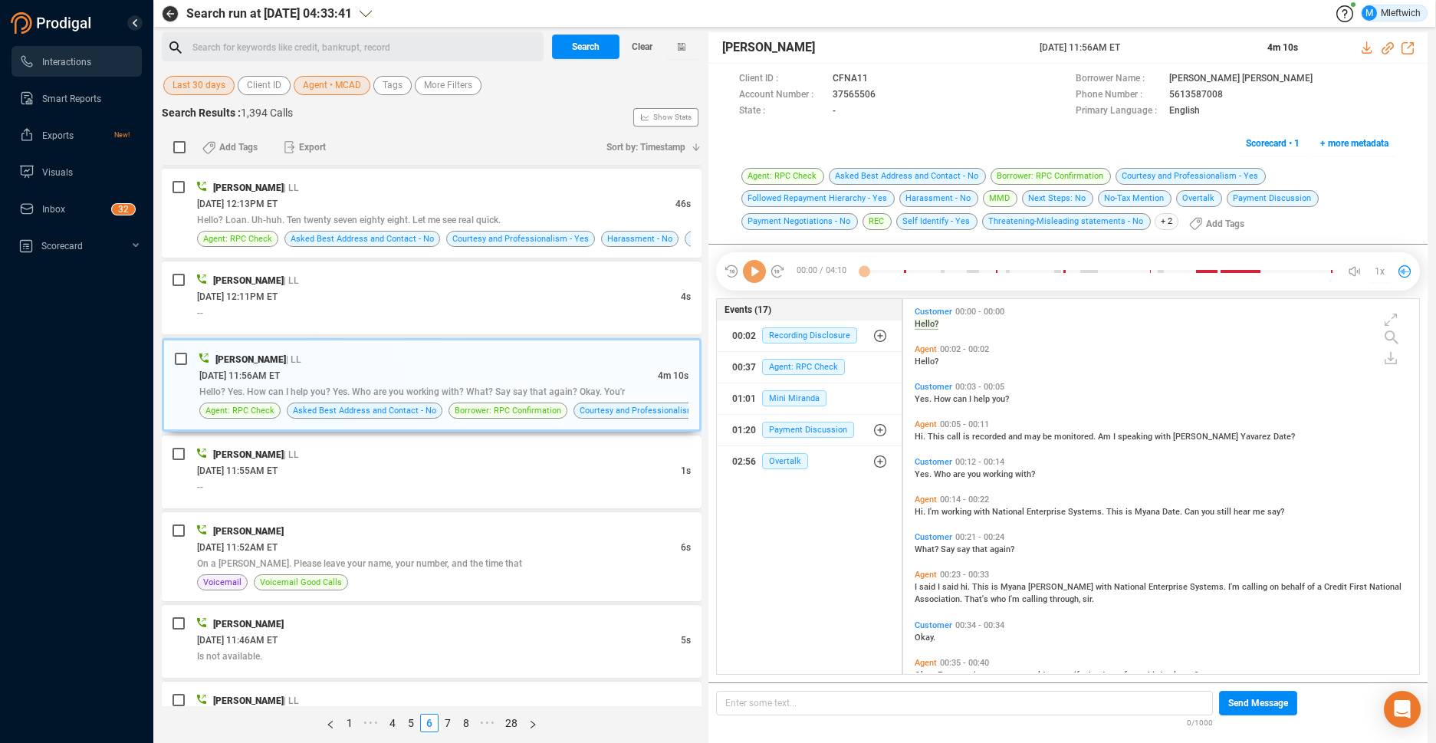
scroll to position [371, 508]
click at [885, 96] on icon at bounding box center [889, 96] width 12 height 12
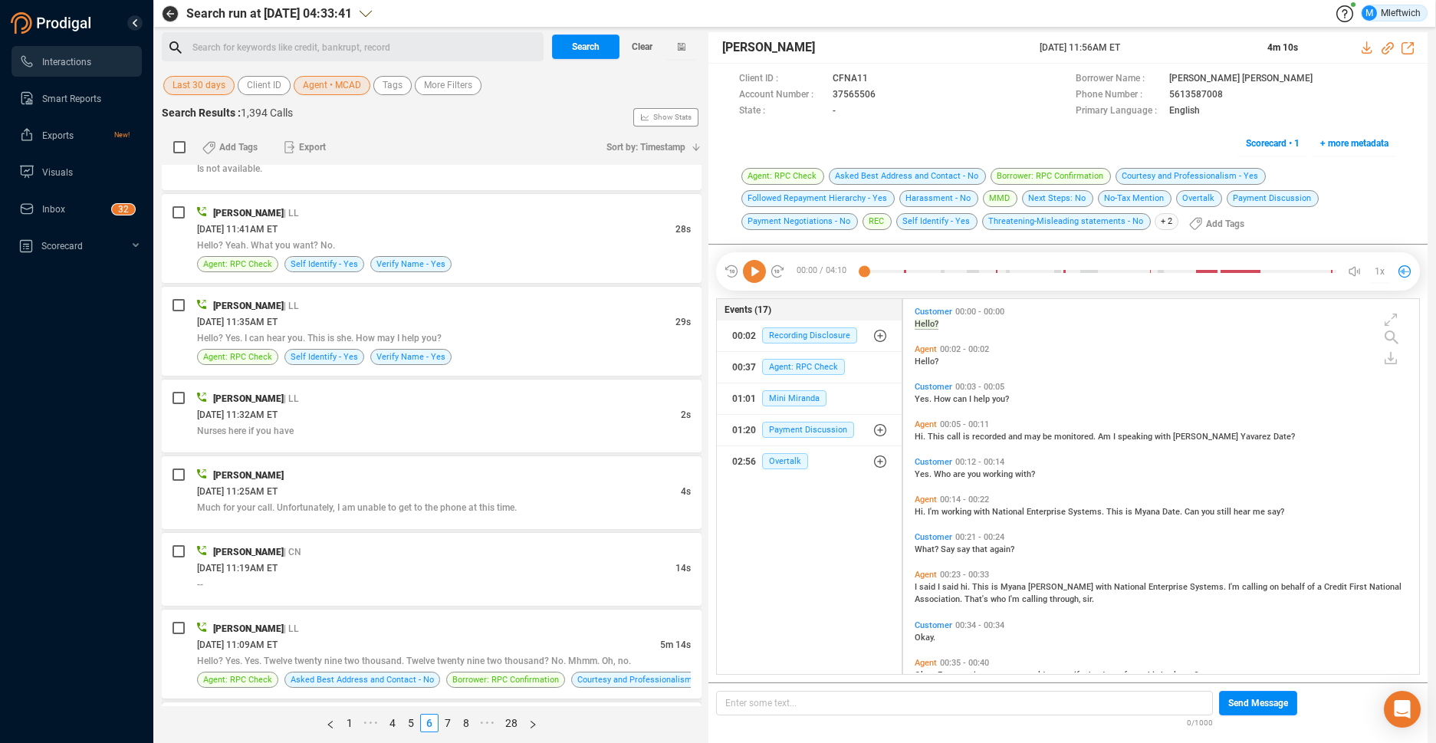
scroll to position [2011, 0]
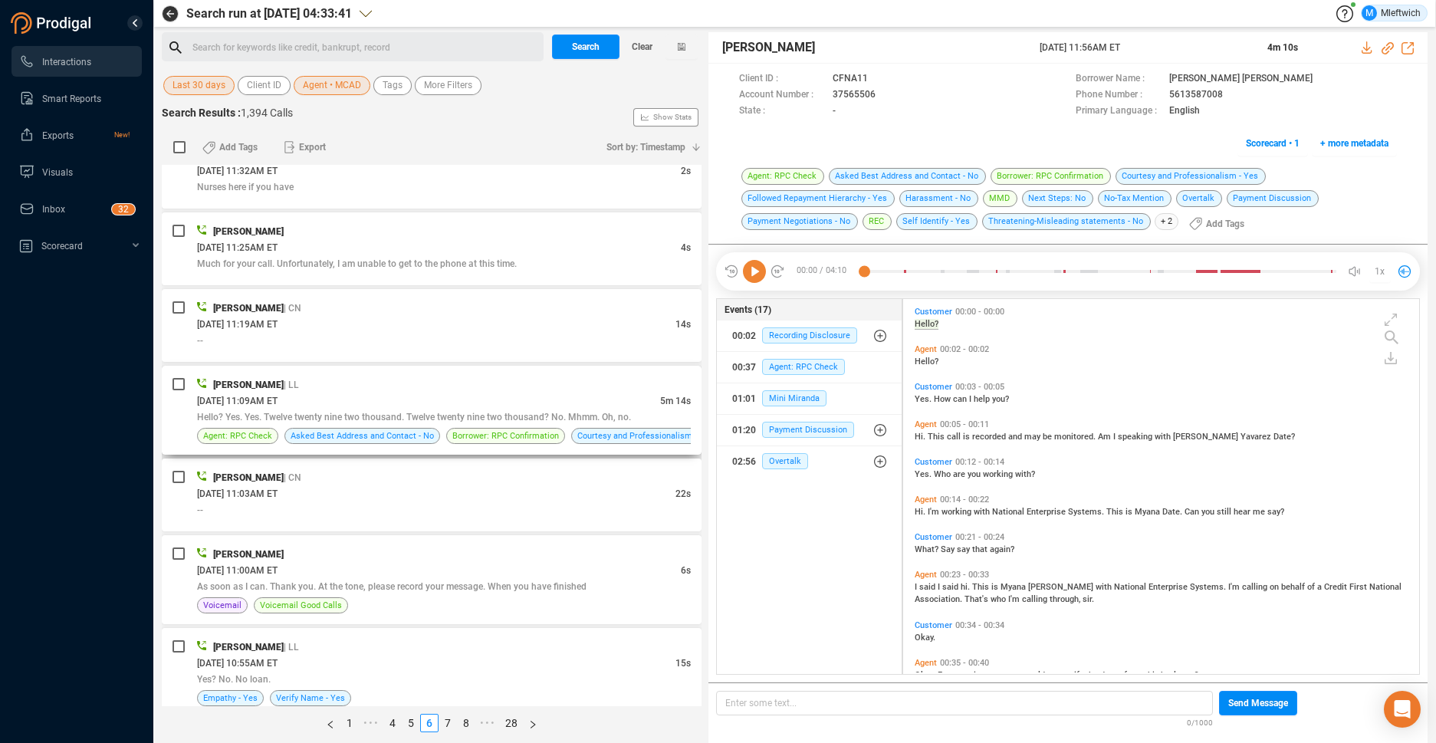
click at [575, 416] on span "Hello? Yes. Yes. Twelve twenty nine two thousand. Twelve twenty nine two thousa…" at bounding box center [414, 417] width 434 height 11
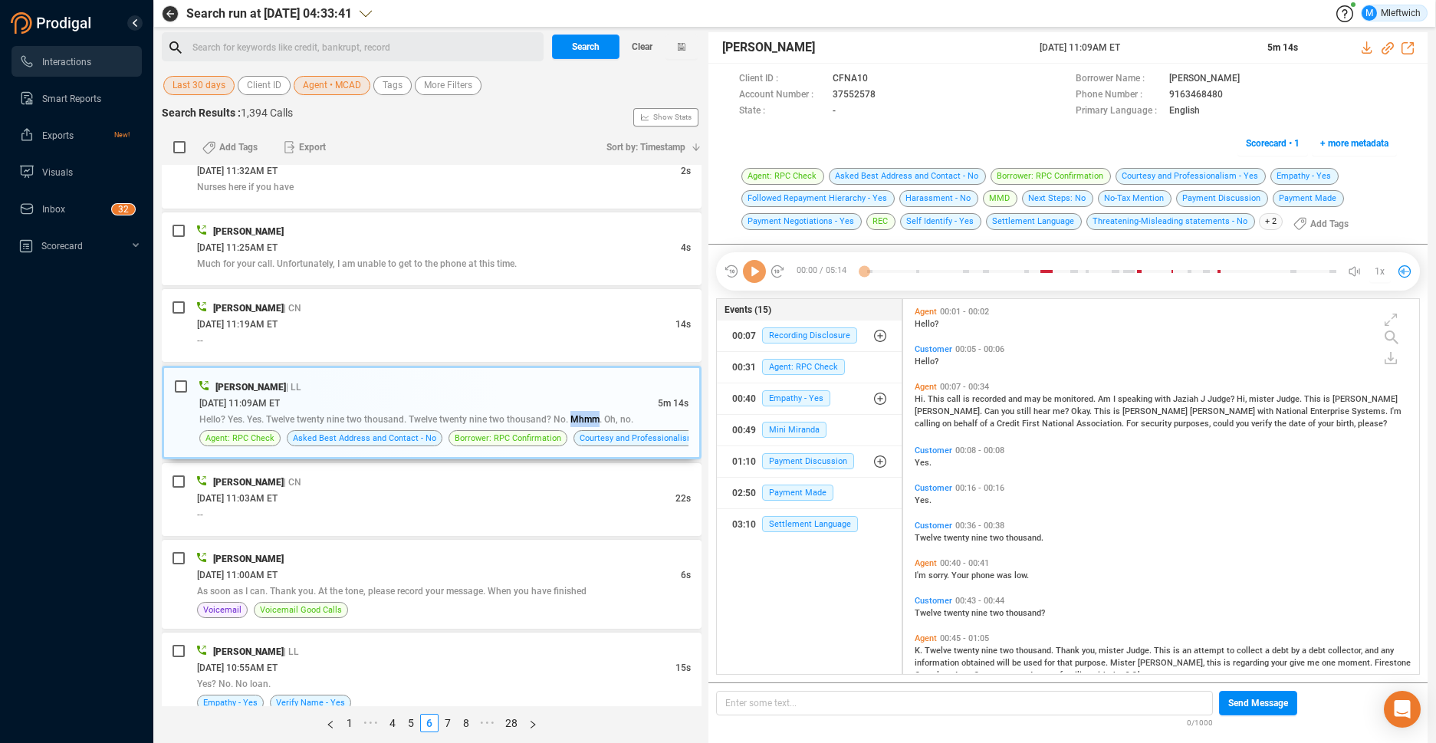
scroll to position [371, 508]
click at [884, 94] on icon at bounding box center [889, 96] width 12 height 12
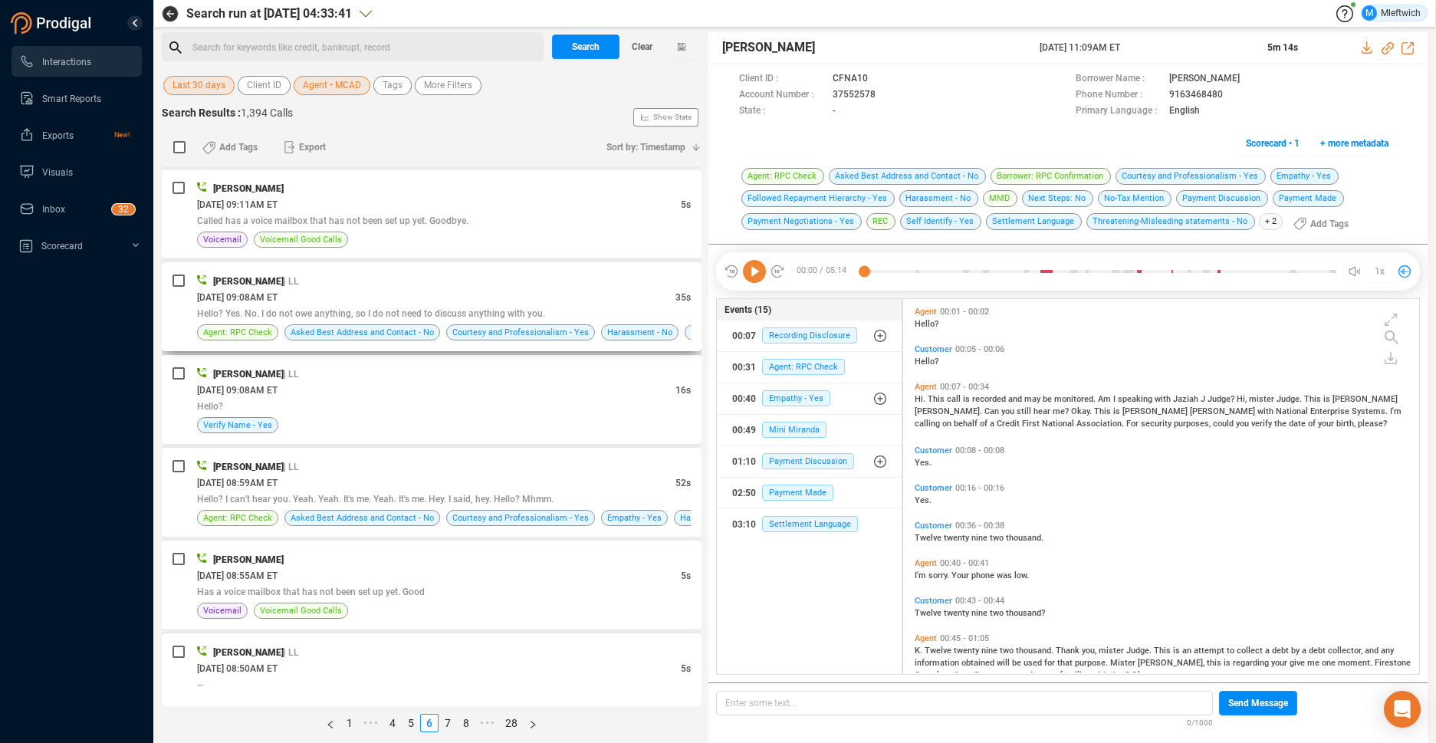
scroll to position [3877, 0]
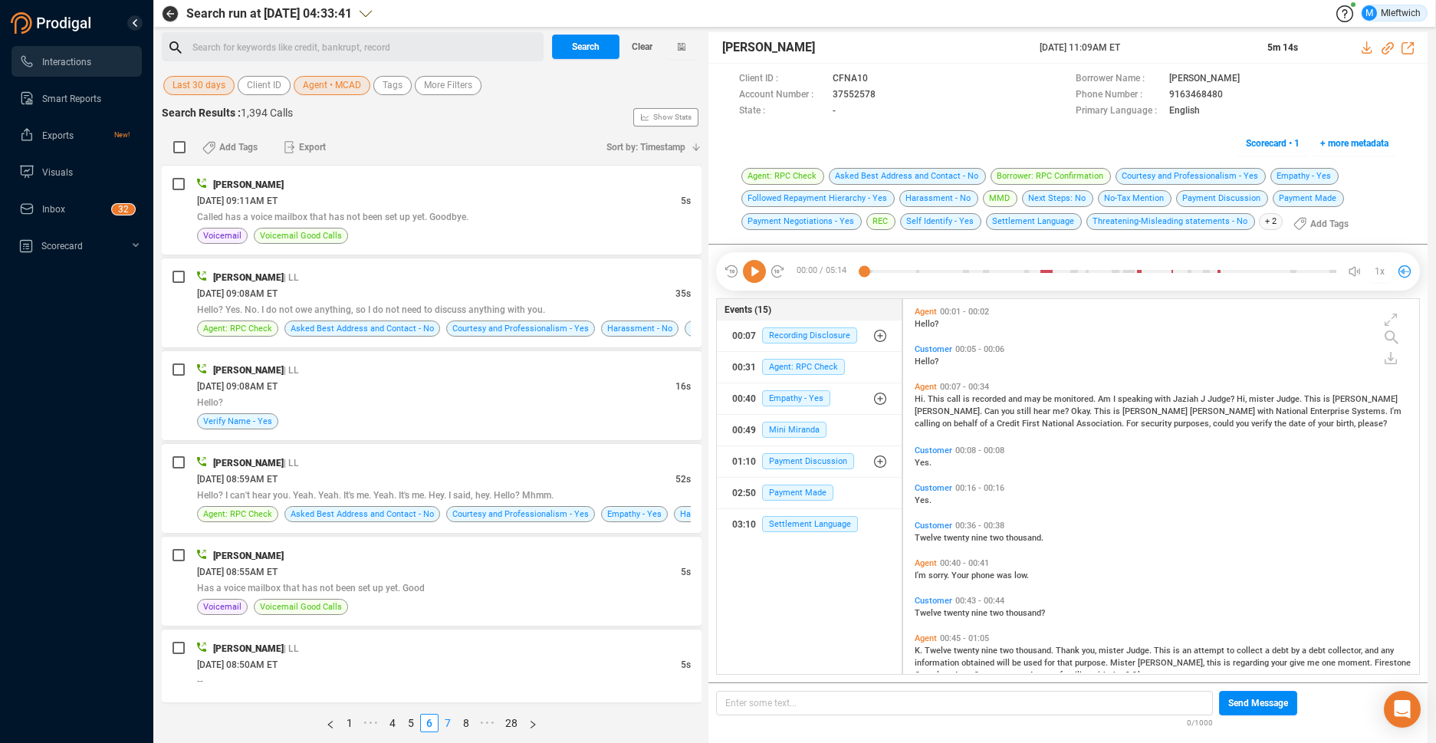
click at [444, 720] on link "7" at bounding box center [447, 723] width 17 height 17
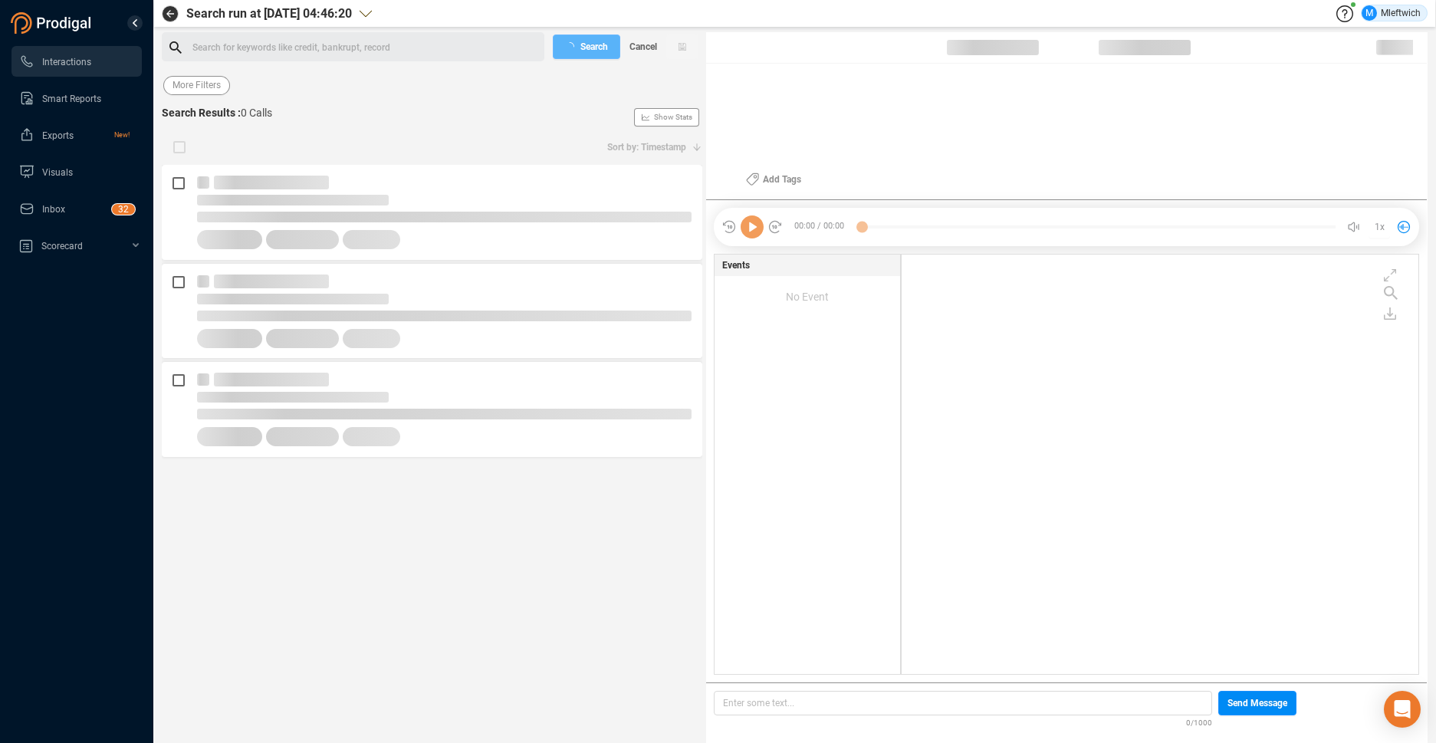
scroll to position [416, 509]
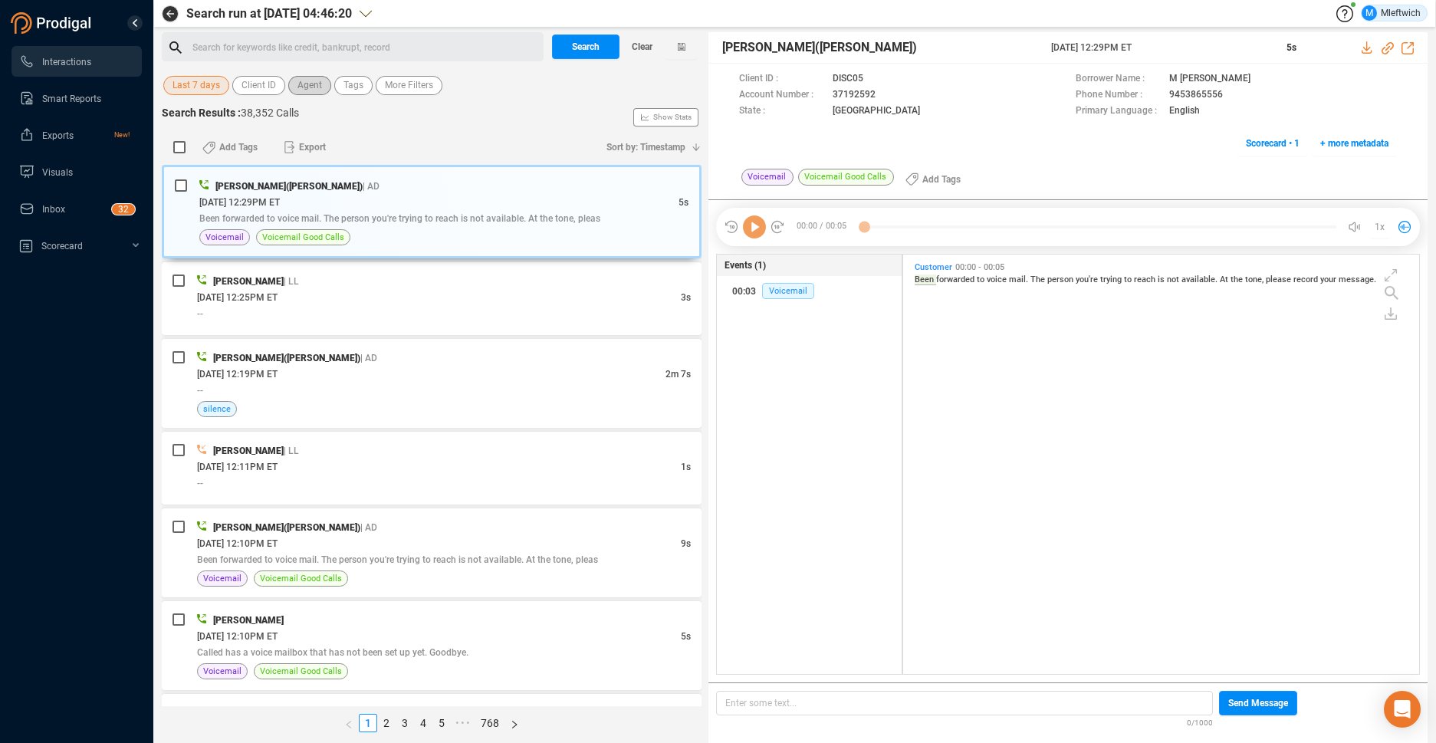
click at [317, 87] on span "Agent" at bounding box center [310, 85] width 25 height 19
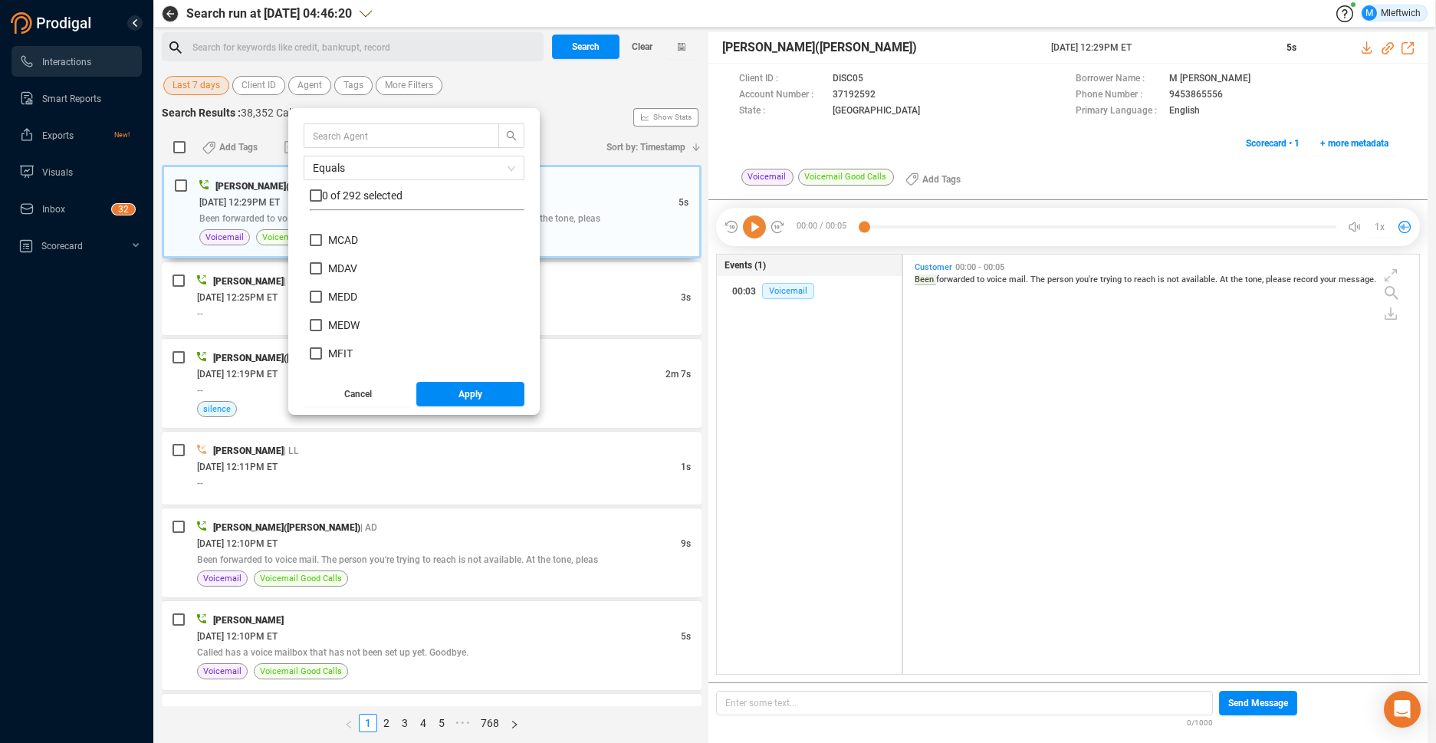
scroll to position [5303, 0]
click at [317, 265] on input "MCAD" at bounding box center [316, 261] width 12 height 12
checkbox input "true"
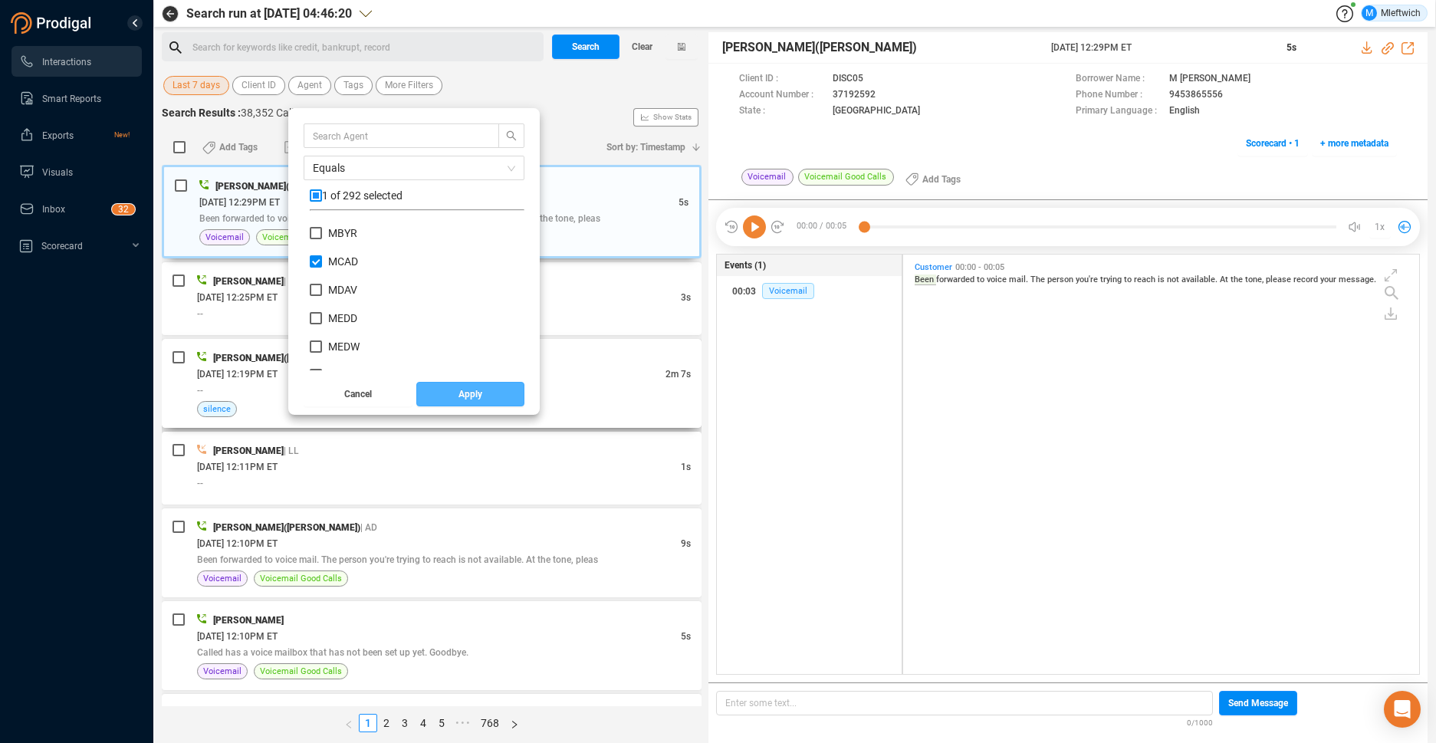
click at [459, 395] on span "Apply" at bounding box center [471, 394] width 24 height 25
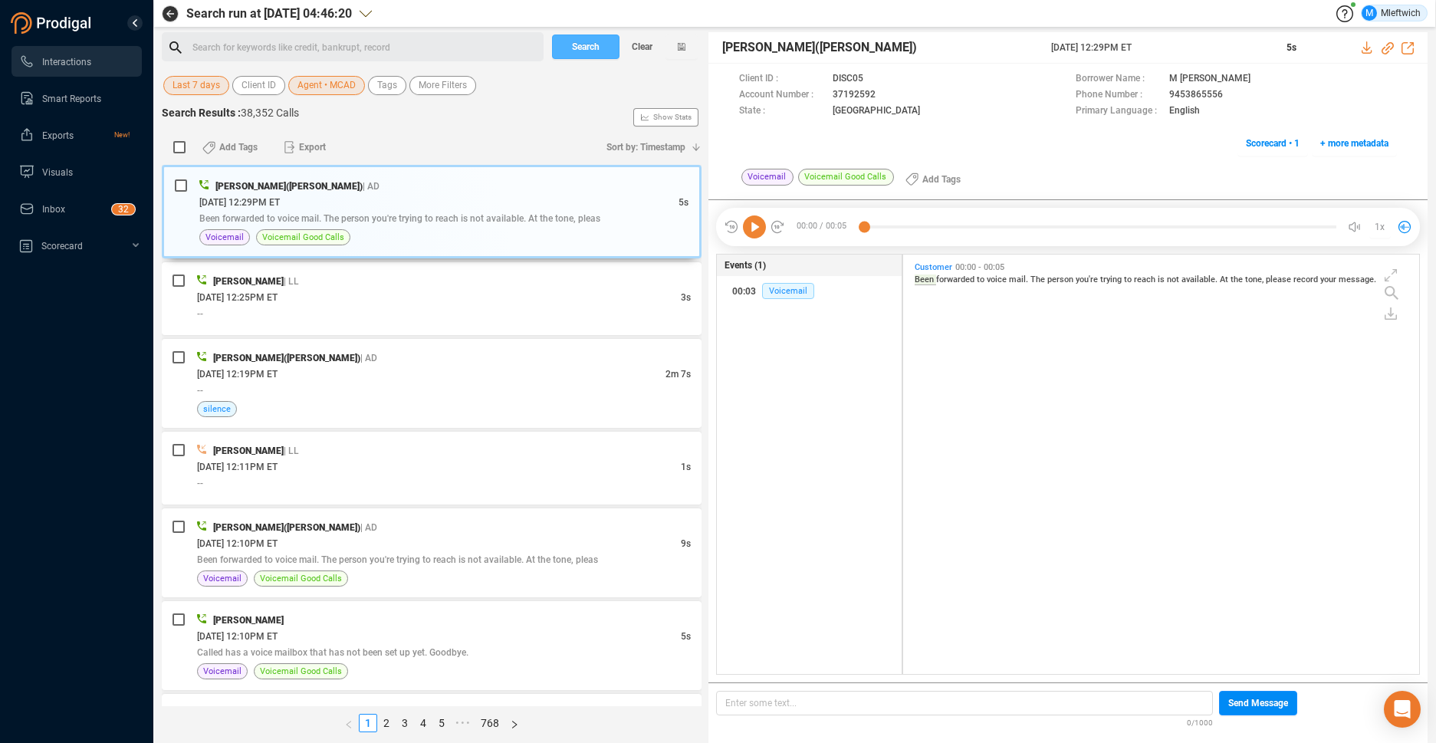
click at [584, 43] on span "Search" at bounding box center [586, 47] width 28 height 25
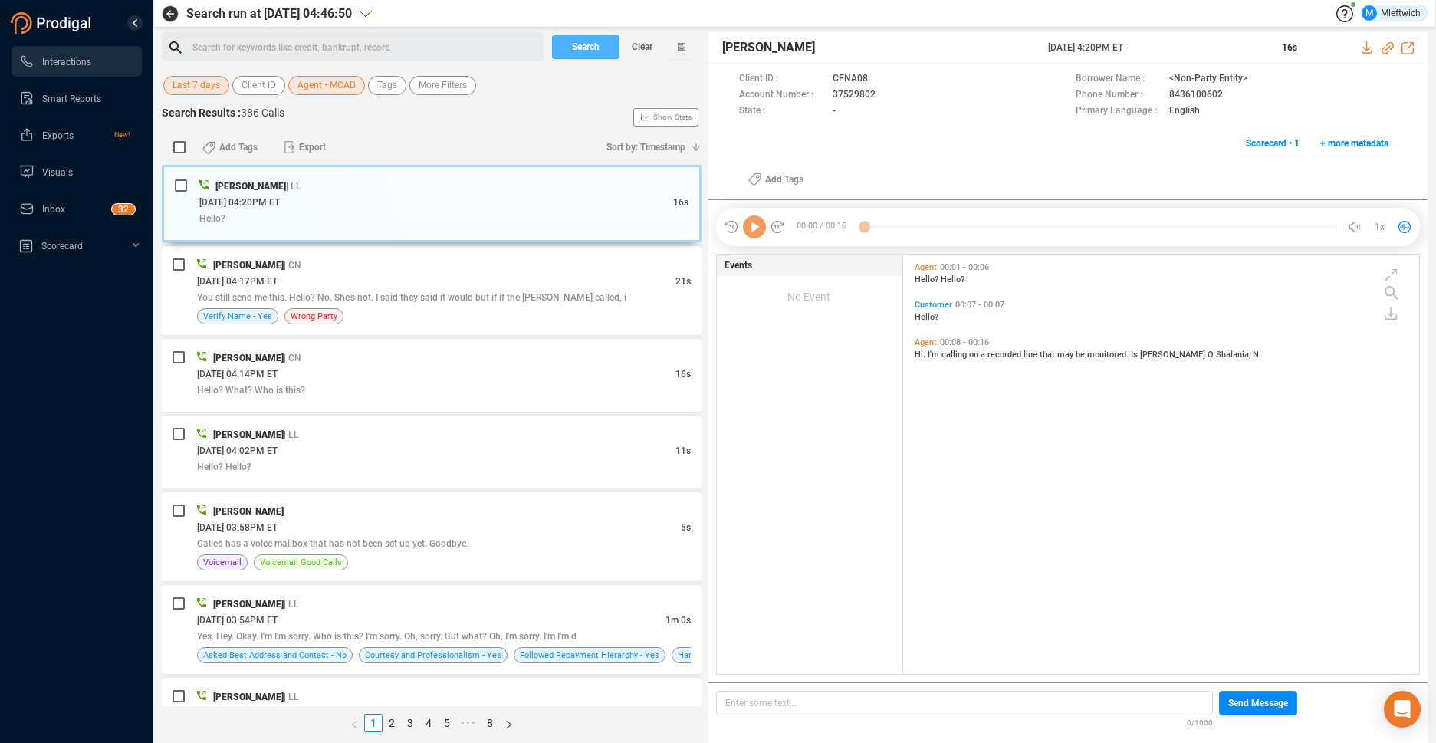
scroll to position [416, 508]
click at [409, 725] on link "3" at bounding box center [410, 723] width 17 height 17
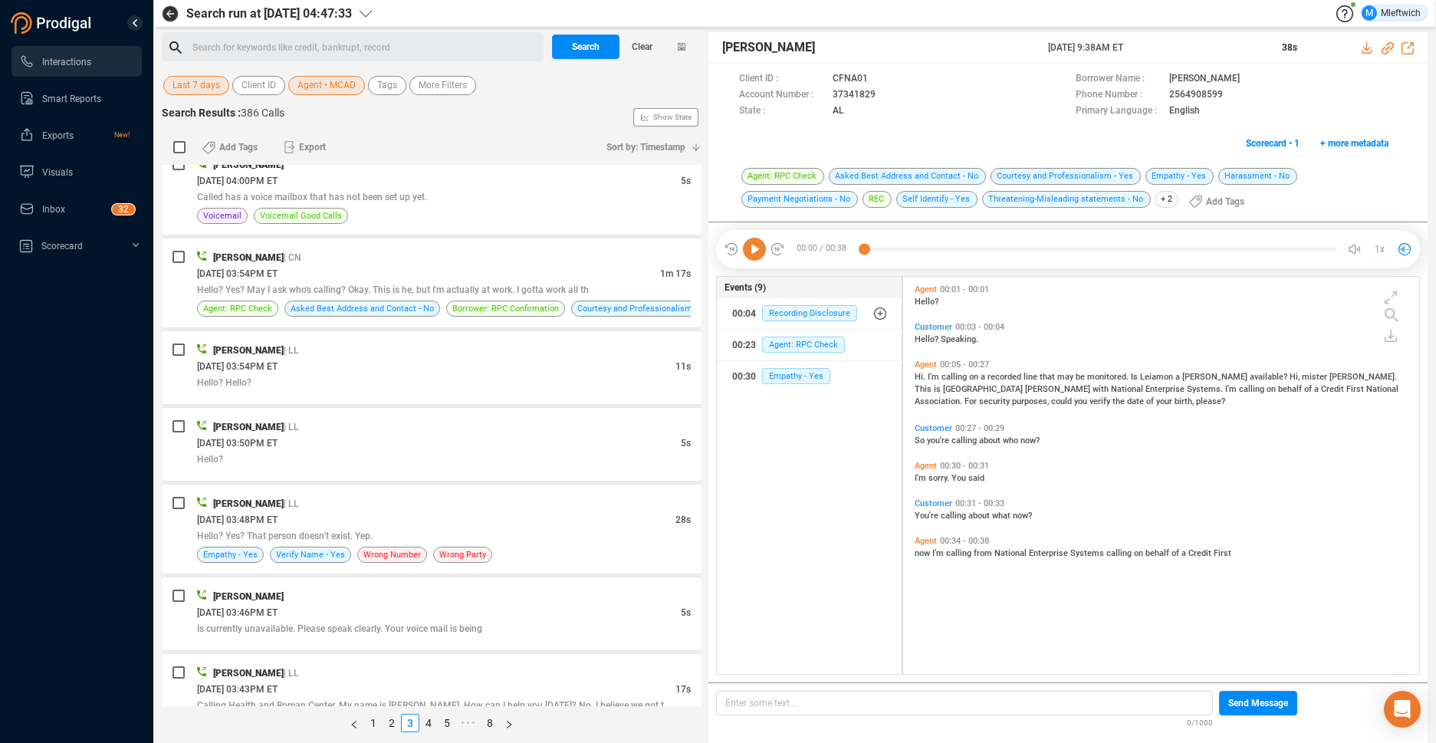
scroll to position [3716, 0]
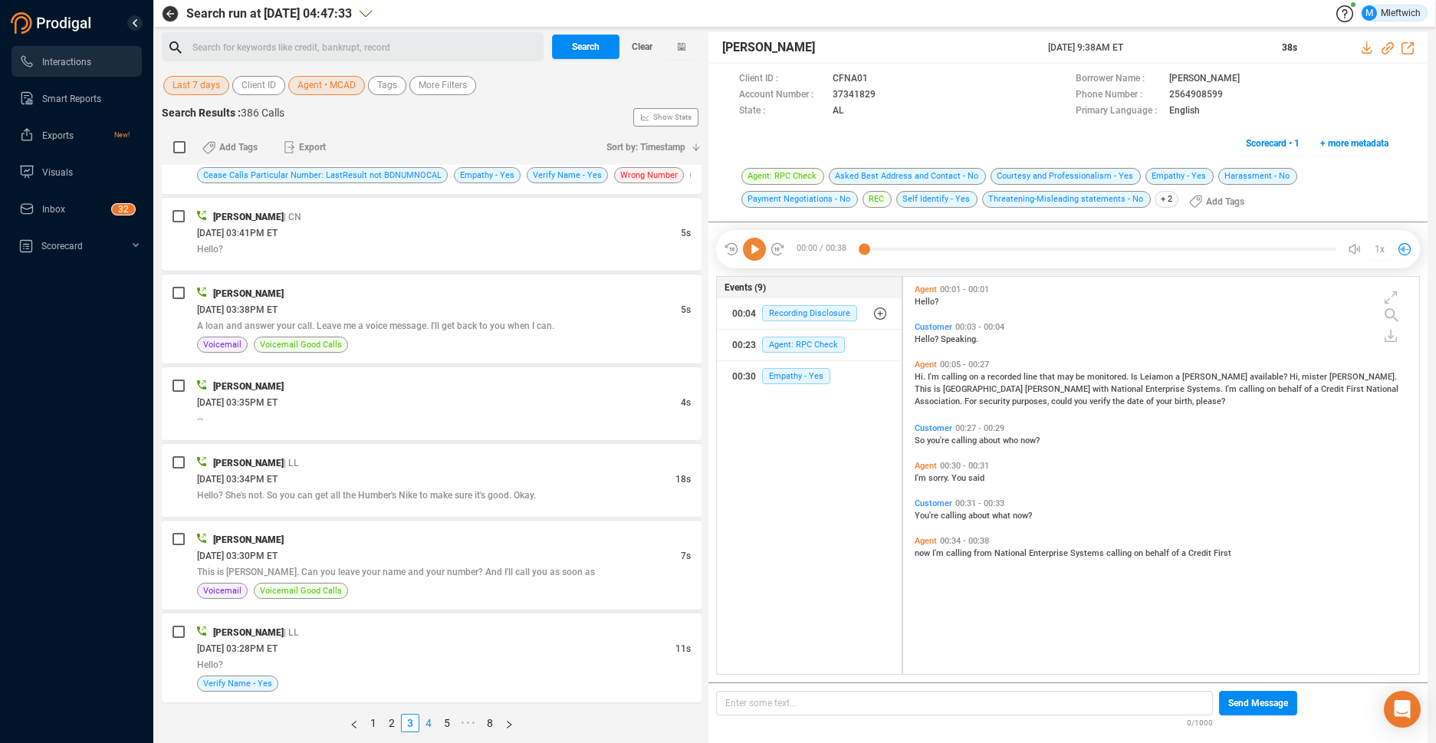
click at [427, 724] on link "4" at bounding box center [428, 723] width 17 height 17
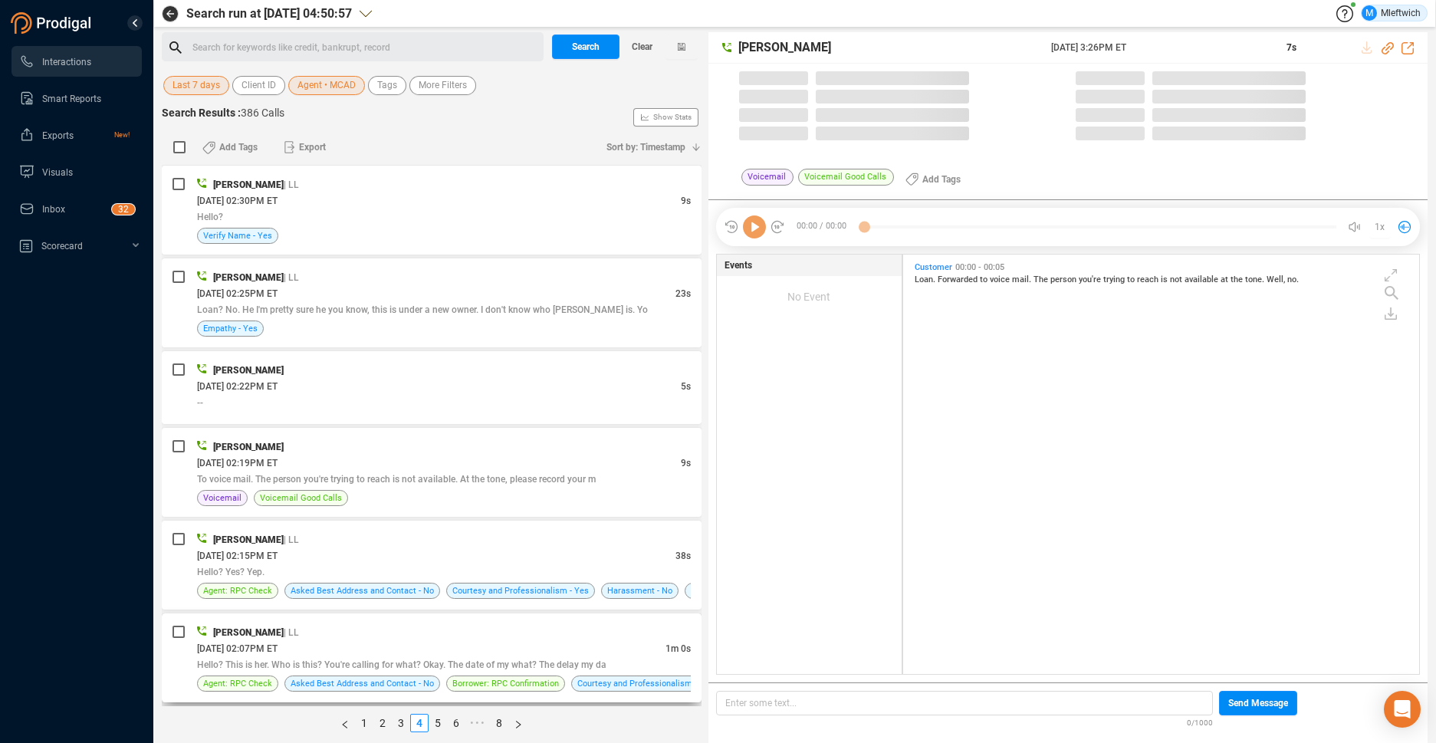
scroll to position [5, 8]
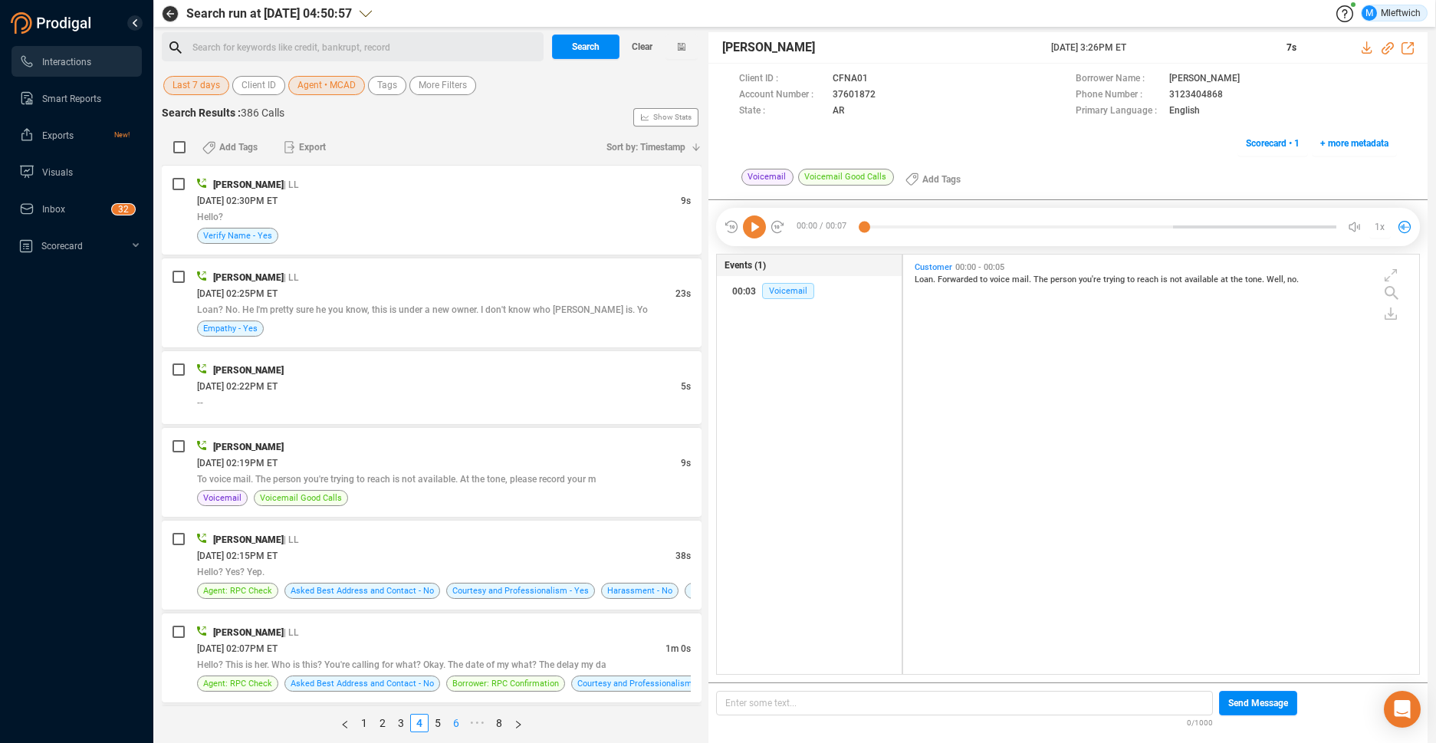
click at [455, 723] on link "6" at bounding box center [456, 723] width 17 height 17
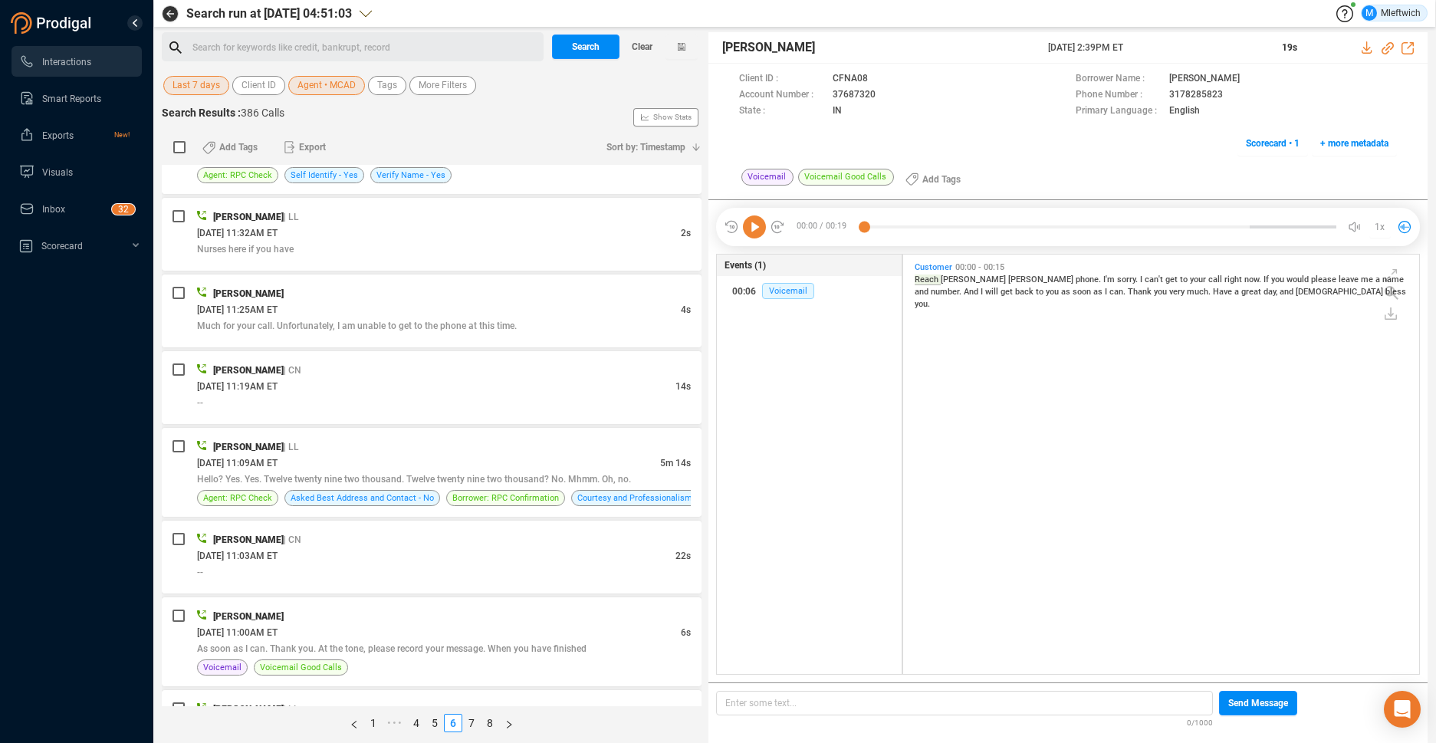
scroll to position [2192, 0]
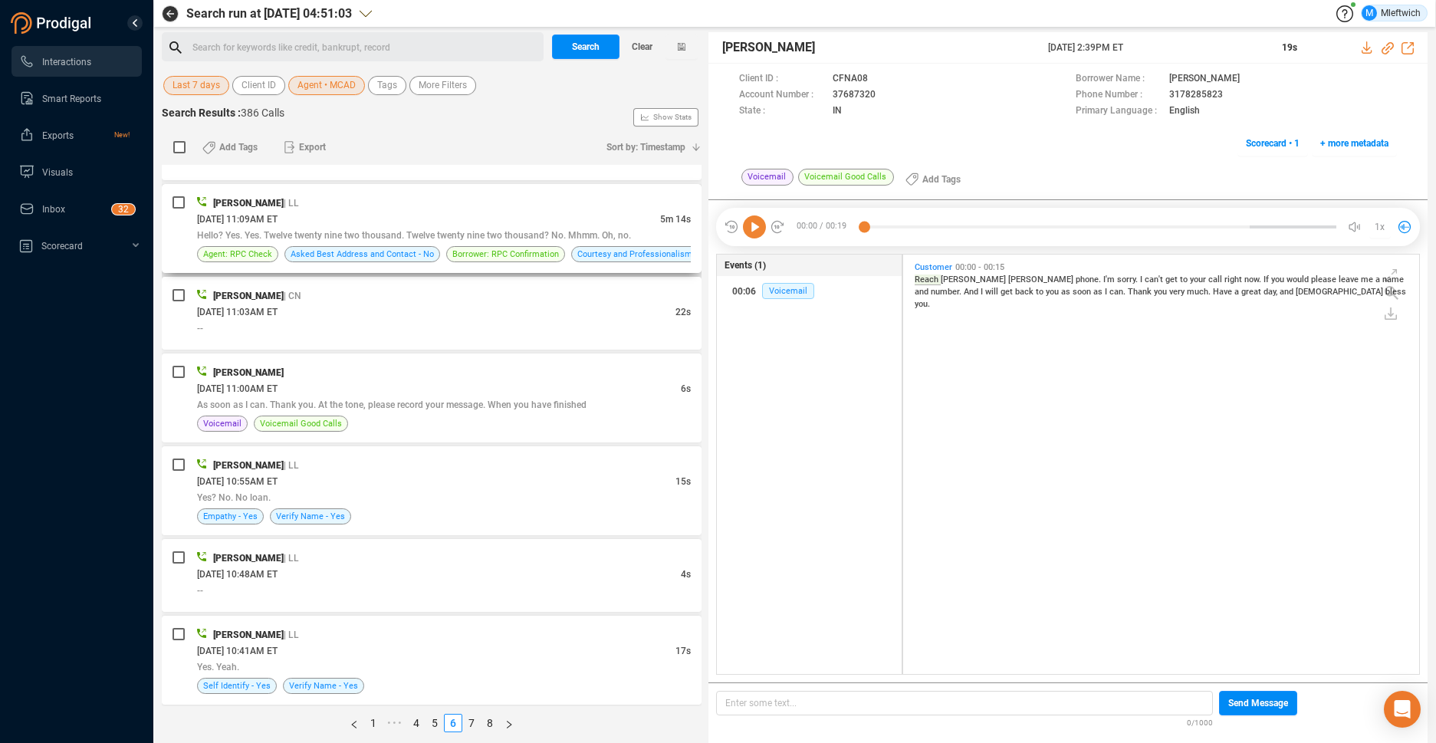
click at [584, 221] on div "08/27/2025 @ 11:09AM ET" at bounding box center [428, 219] width 463 height 16
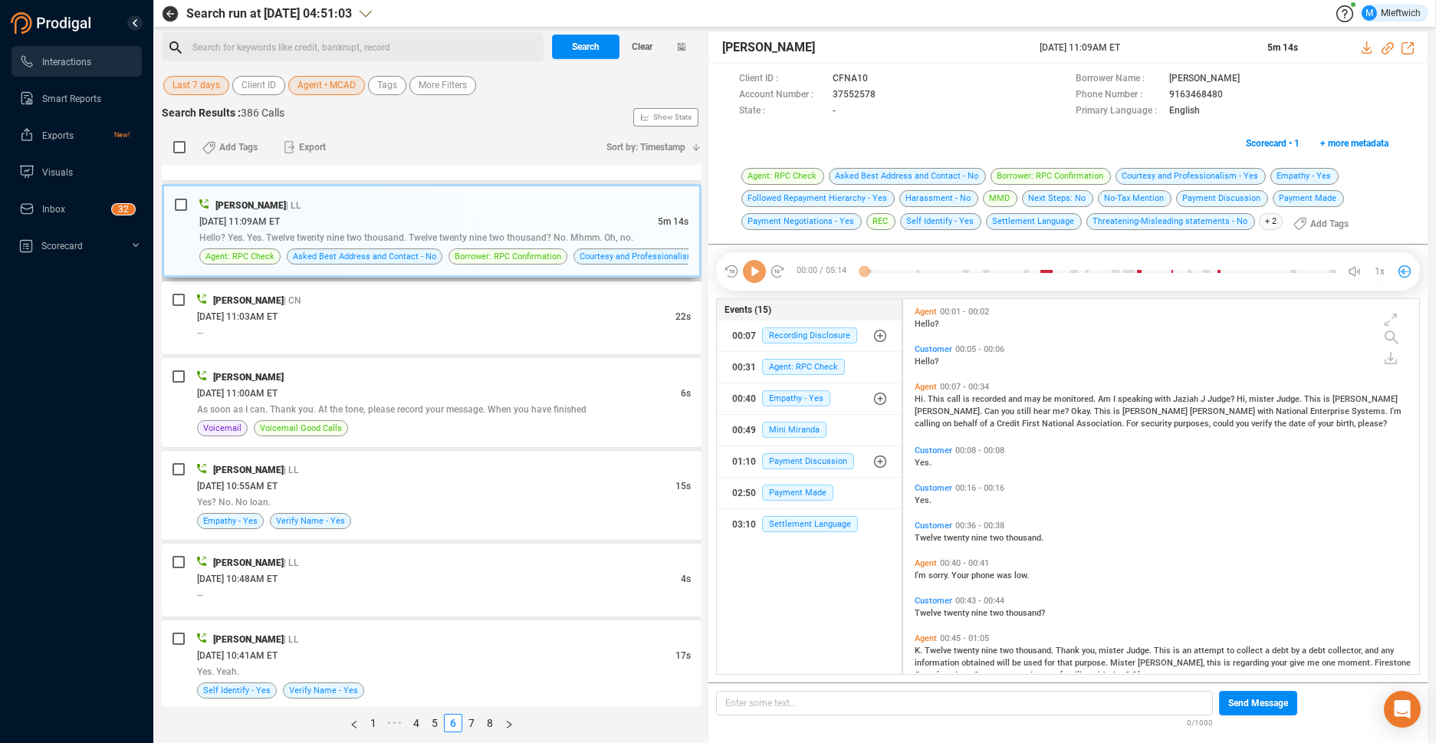
scroll to position [371, 508]
click at [884, 95] on icon at bounding box center [889, 96] width 12 height 12
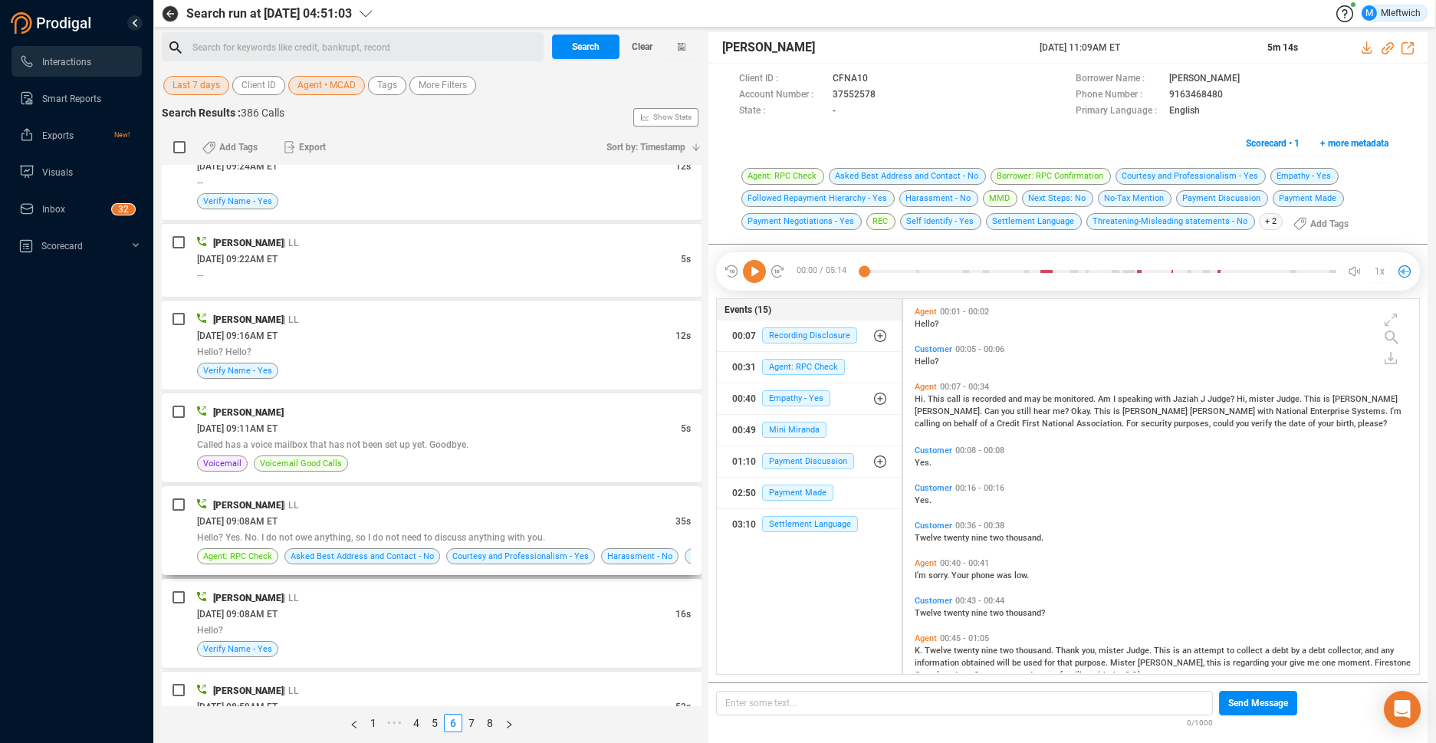
scroll to position [3877, 0]
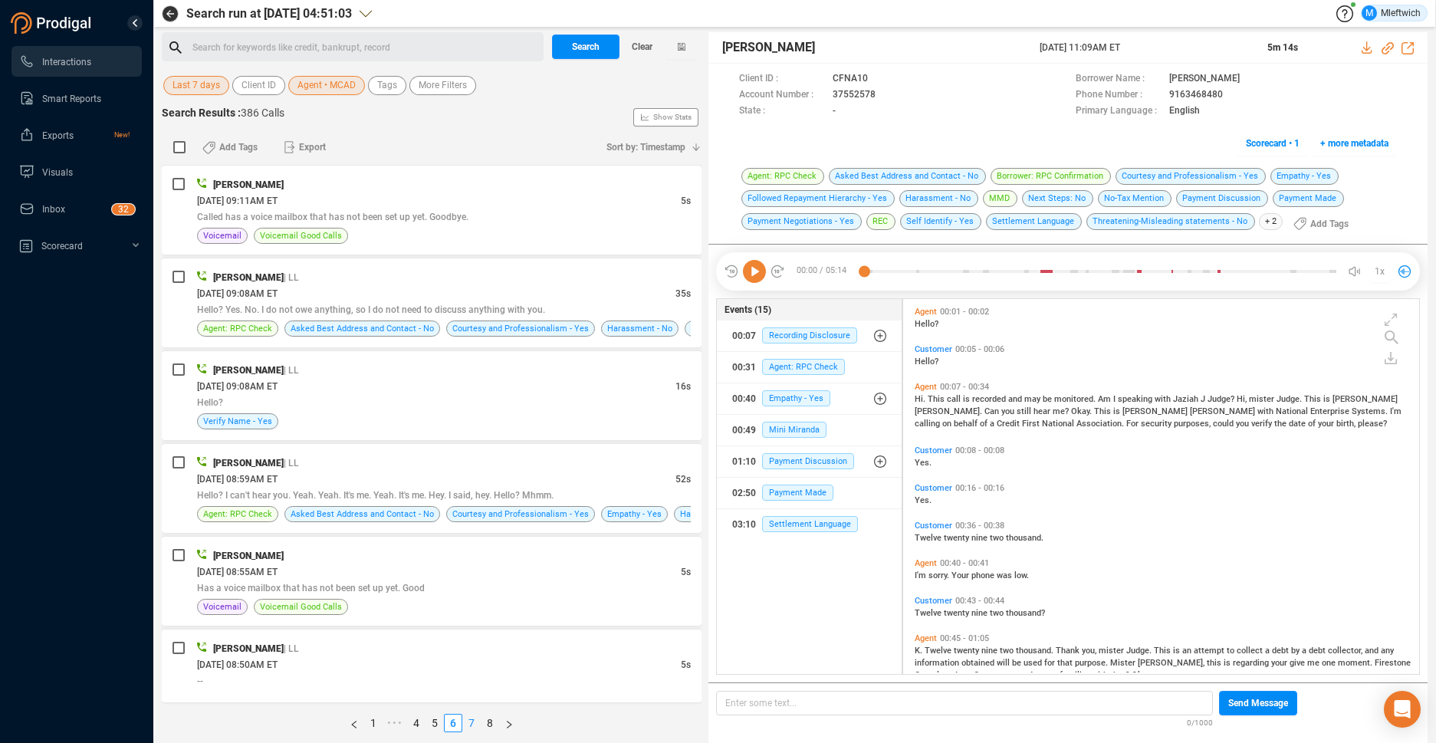
click at [471, 720] on link "7" at bounding box center [471, 723] width 17 height 17
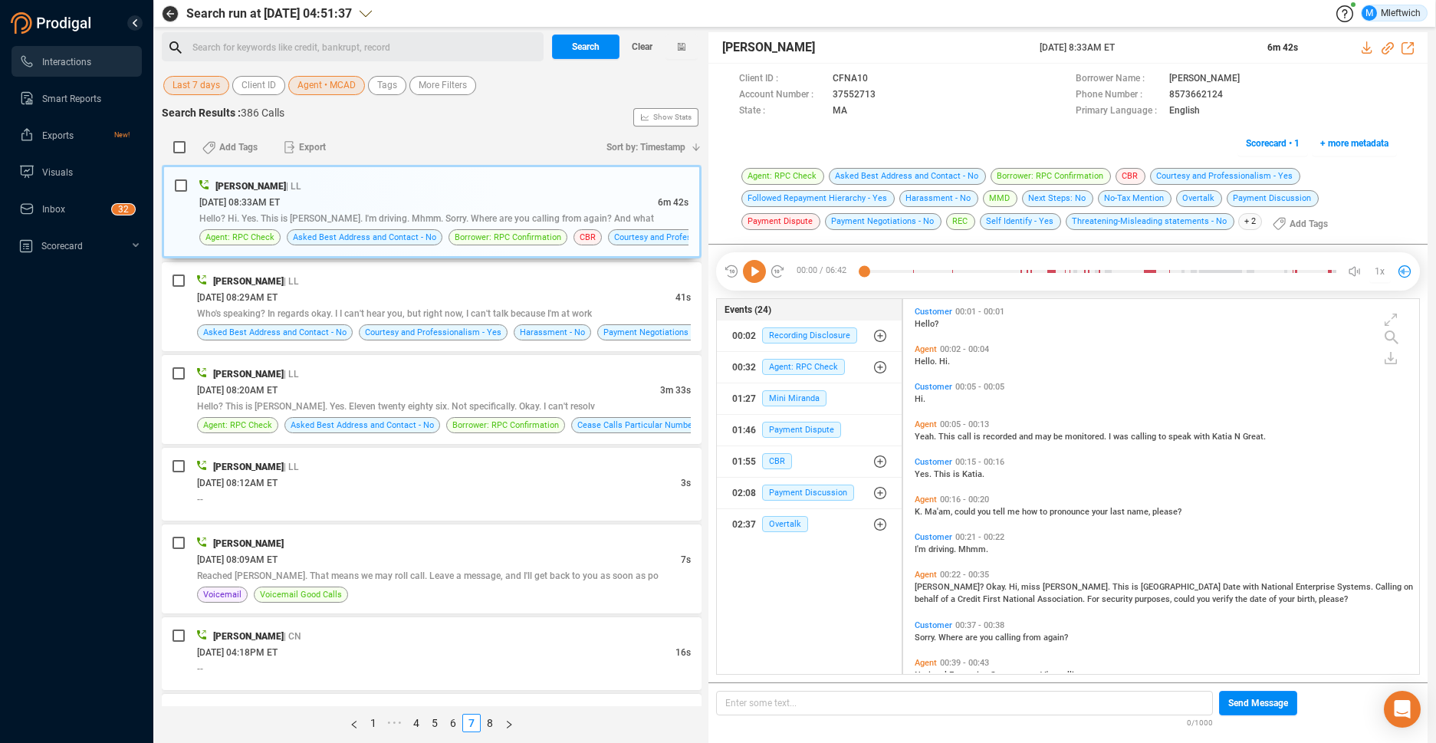
scroll to position [371, 508]
click at [534, 214] on span "Hello? Hi. Yes. This is Katia. I'm driving. Mhmm. Sorry. Where are you calling …" at bounding box center [426, 218] width 455 height 11
click at [560, 209] on div "08/27/2025 @ 08:33AM ET" at bounding box center [428, 202] width 459 height 16
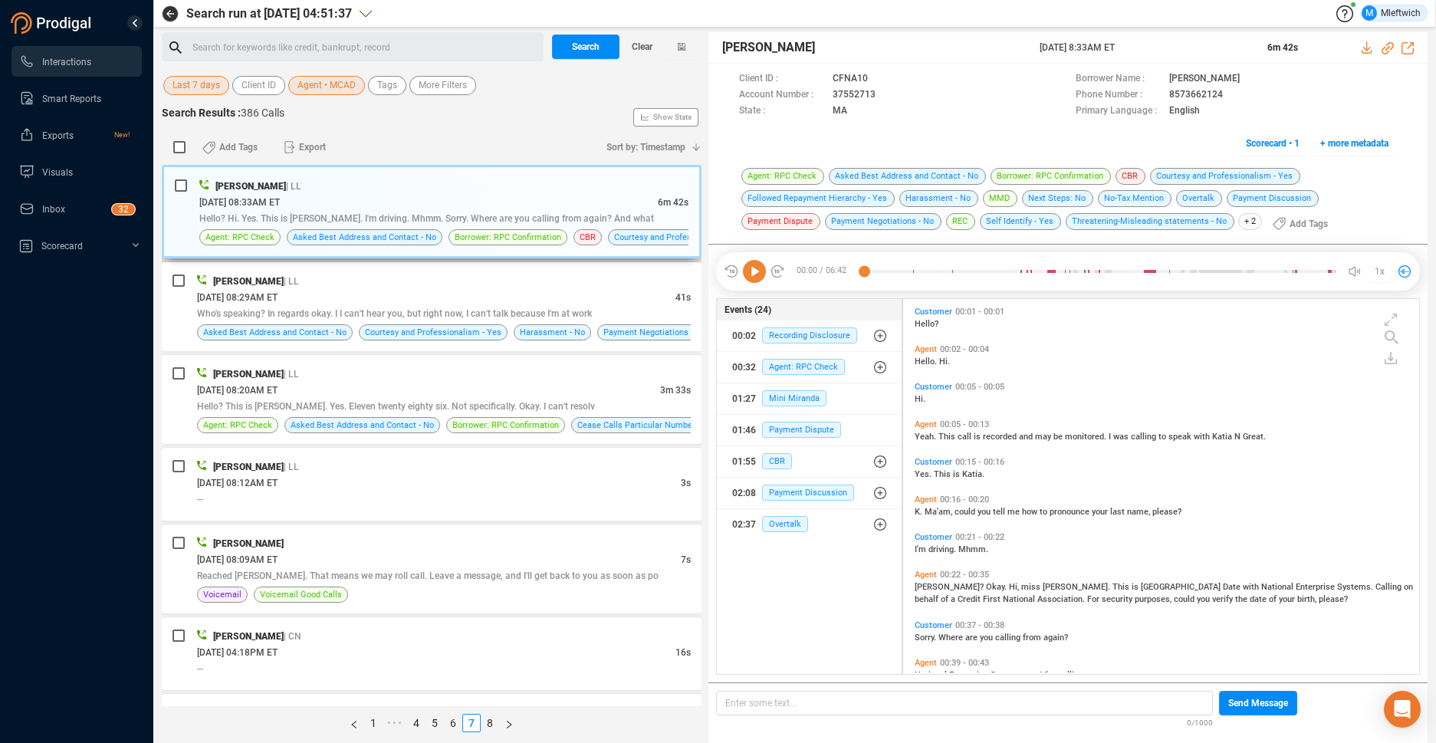
click at [560, 209] on div "08/27/2025 @ 08:33AM ET" at bounding box center [428, 202] width 459 height 16
drag, startPoint x: 561, startPoint y: 205, endPoint x: 581, endPoint y: 200, distance: 20.5
click at [563, 205] on div "08/27/2025 @ 08:33AM ET" at bounding box center [428, 202] width 459 height 16
click at [883, 94] on icon at bounding box center [889, 96] width 12 height 12
